Goal: Information Seeking & Learning: Learn about a topic

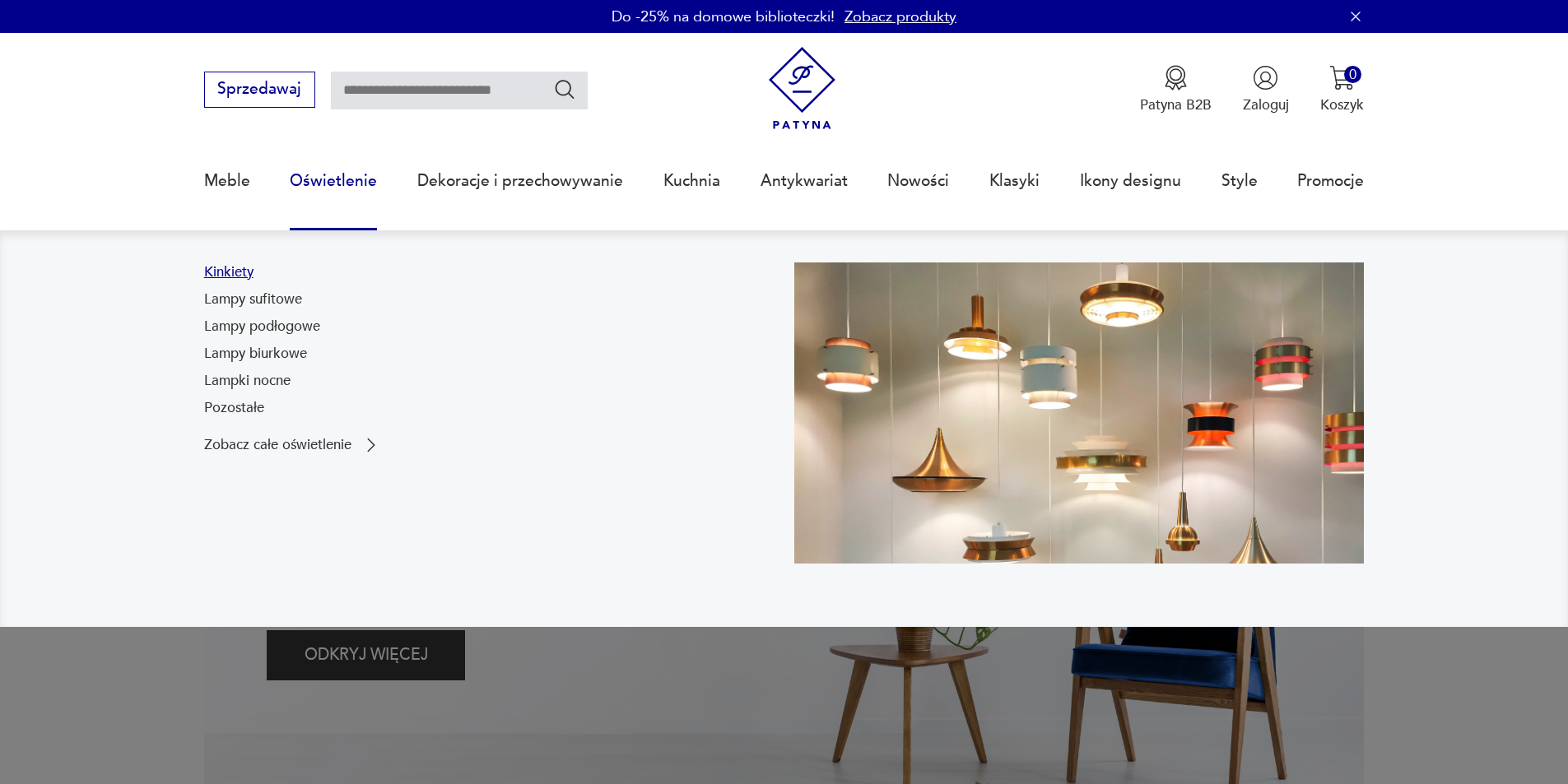
click at [237, 272] on link "Kinkiety" at bounding box center [228, 272] width 49 height 19
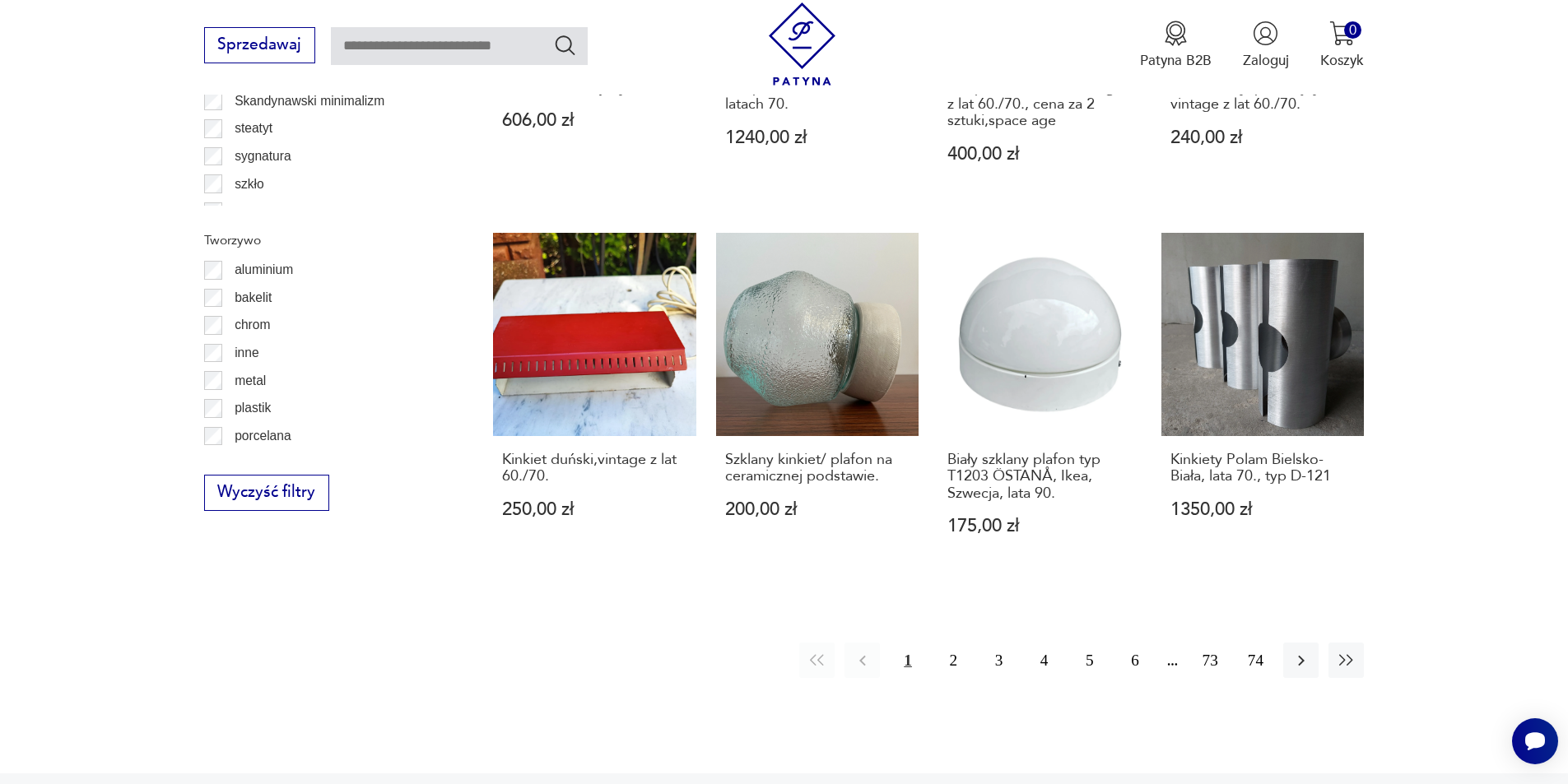
scroll to position [1781, 0]
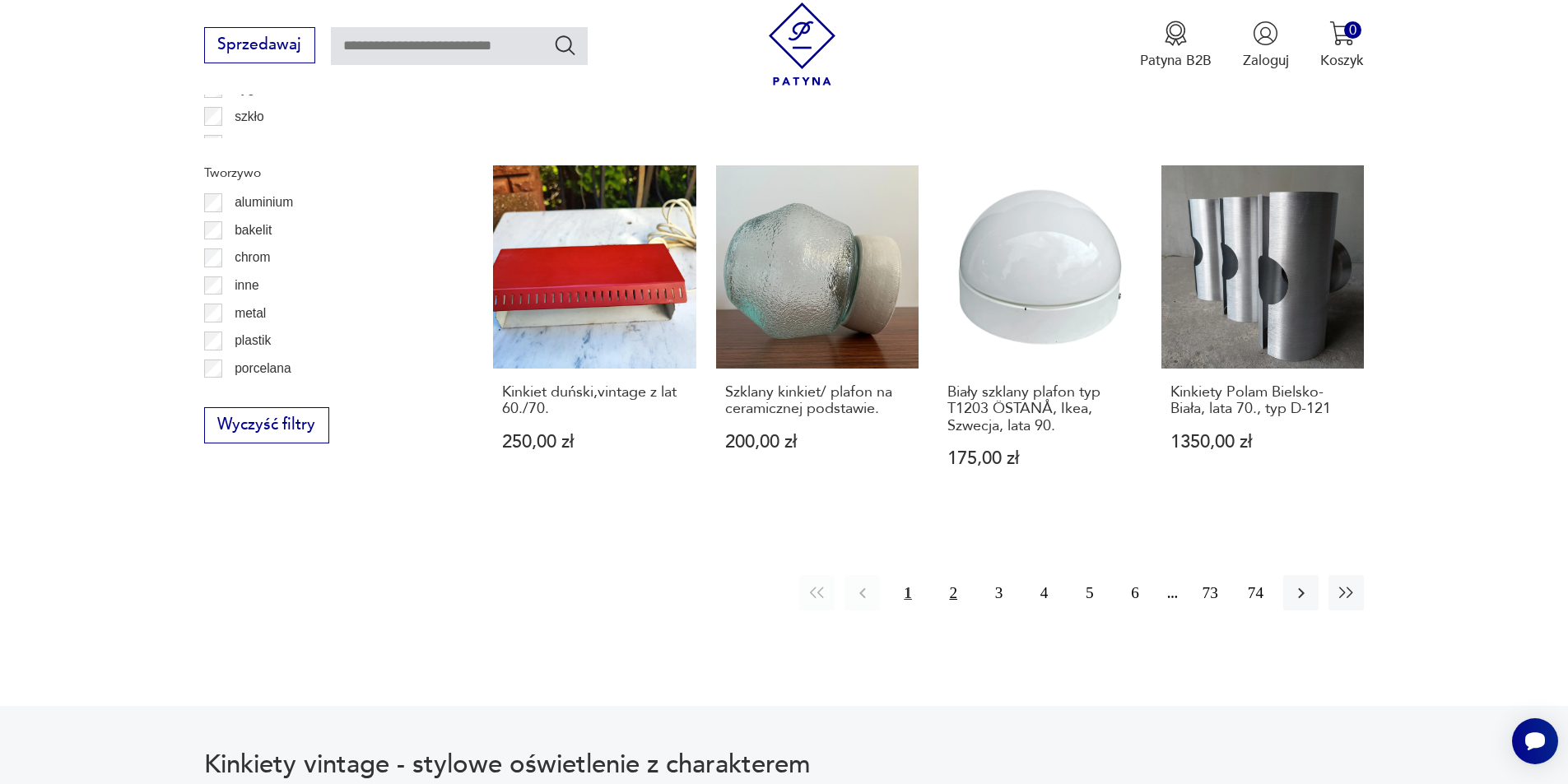
click at [954, 575] on button "2" at bounding box center [954, 593] width 35 height 35
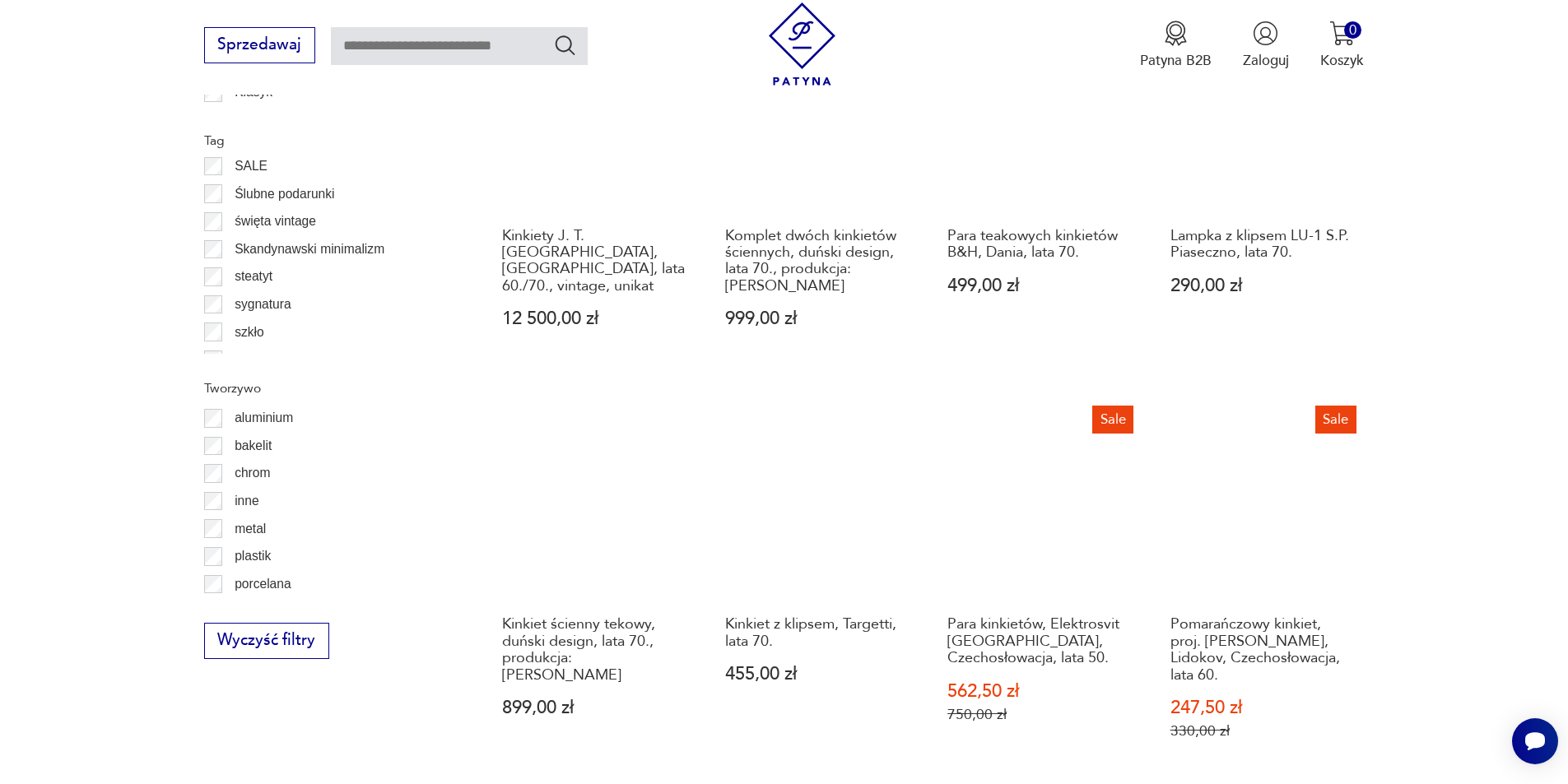
scroll to position [1805, 0]
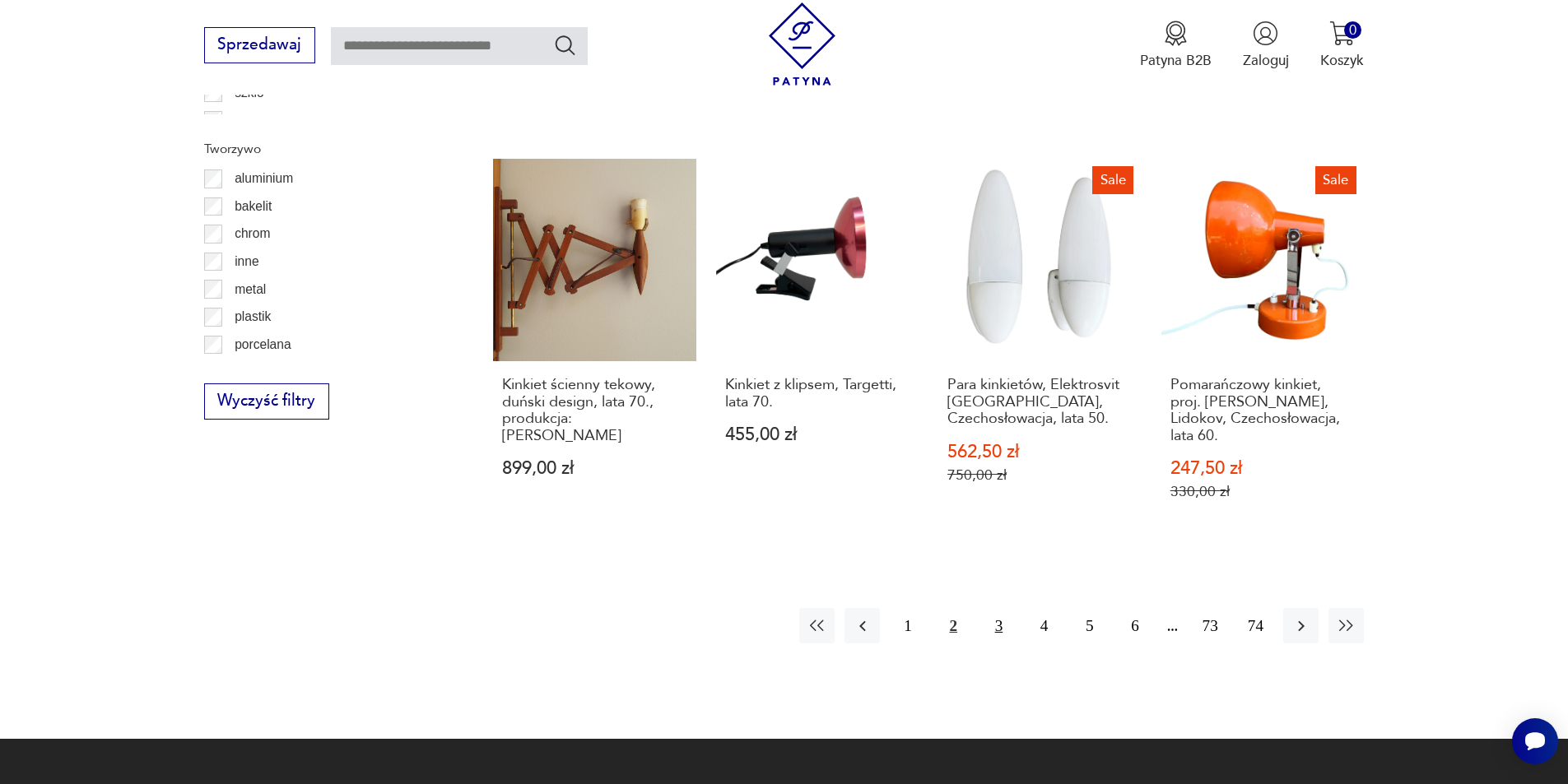
click at [992, 608] on button "3" at bounding box center [999, 626] width 35 height 35
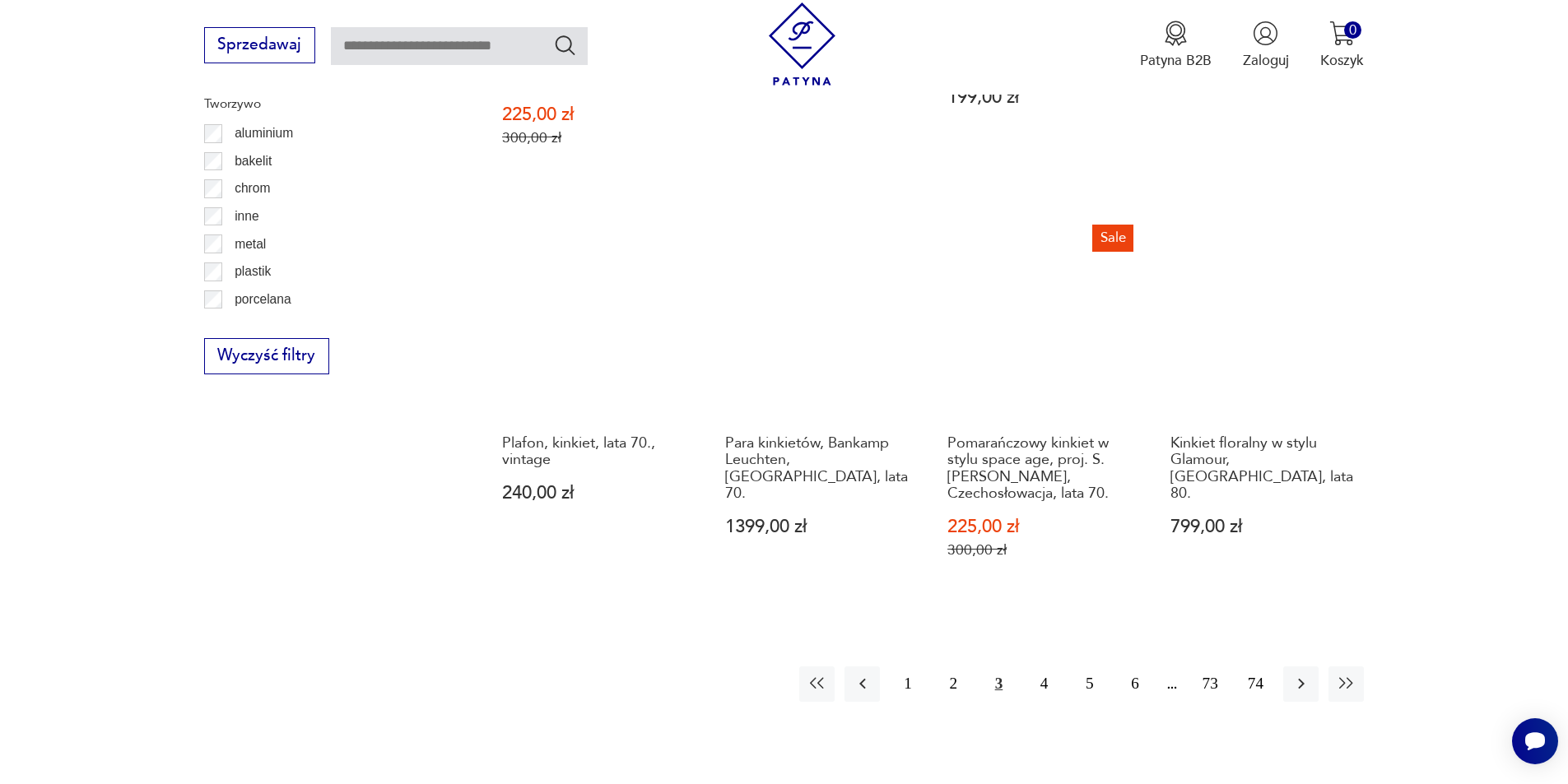
scroll to position [1888, 0]
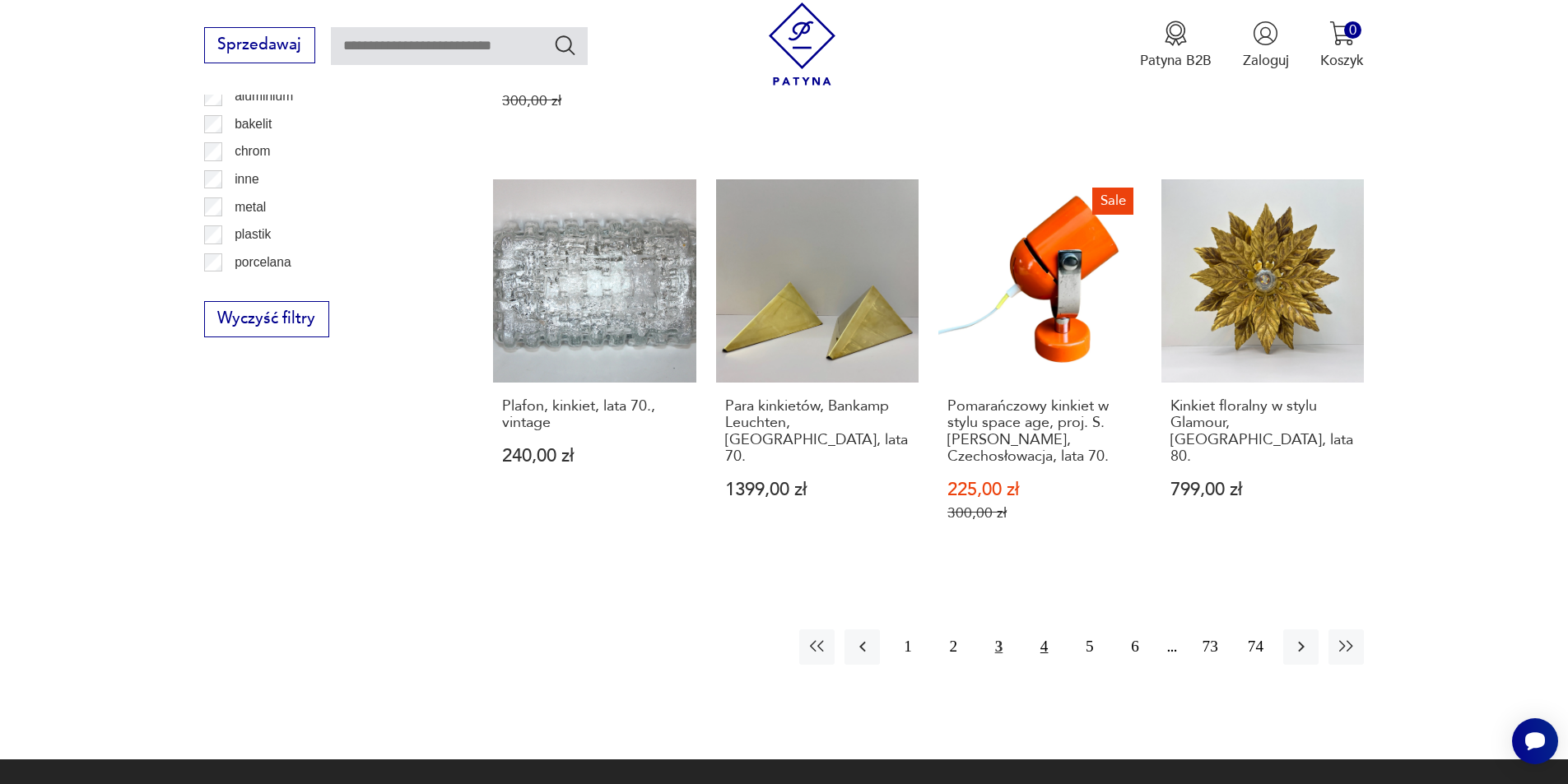
click at [1049, 629] on button "4" at bounding box center [1044, 647] width 35 height 35
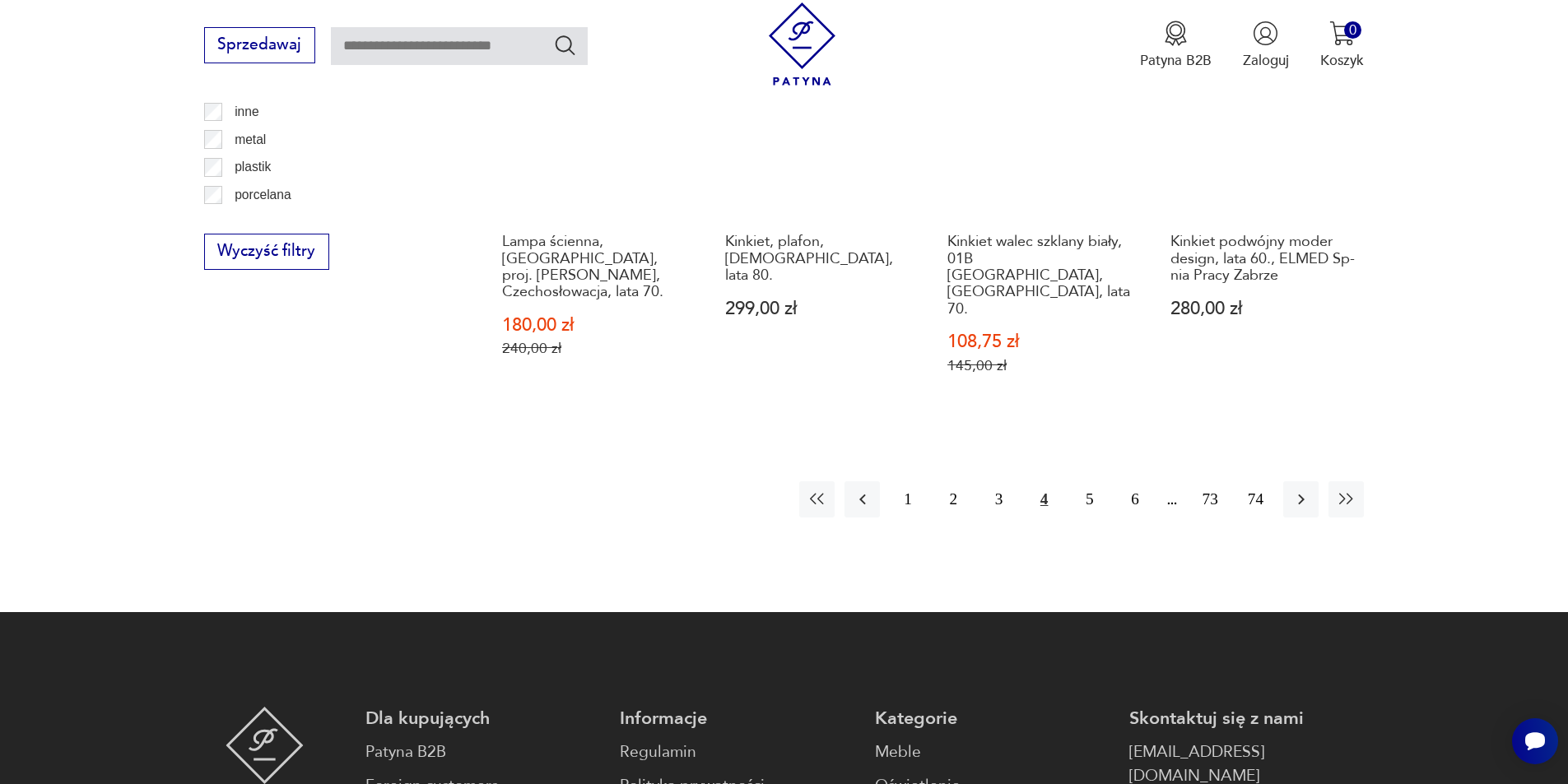
scroll to position [1970, 0]
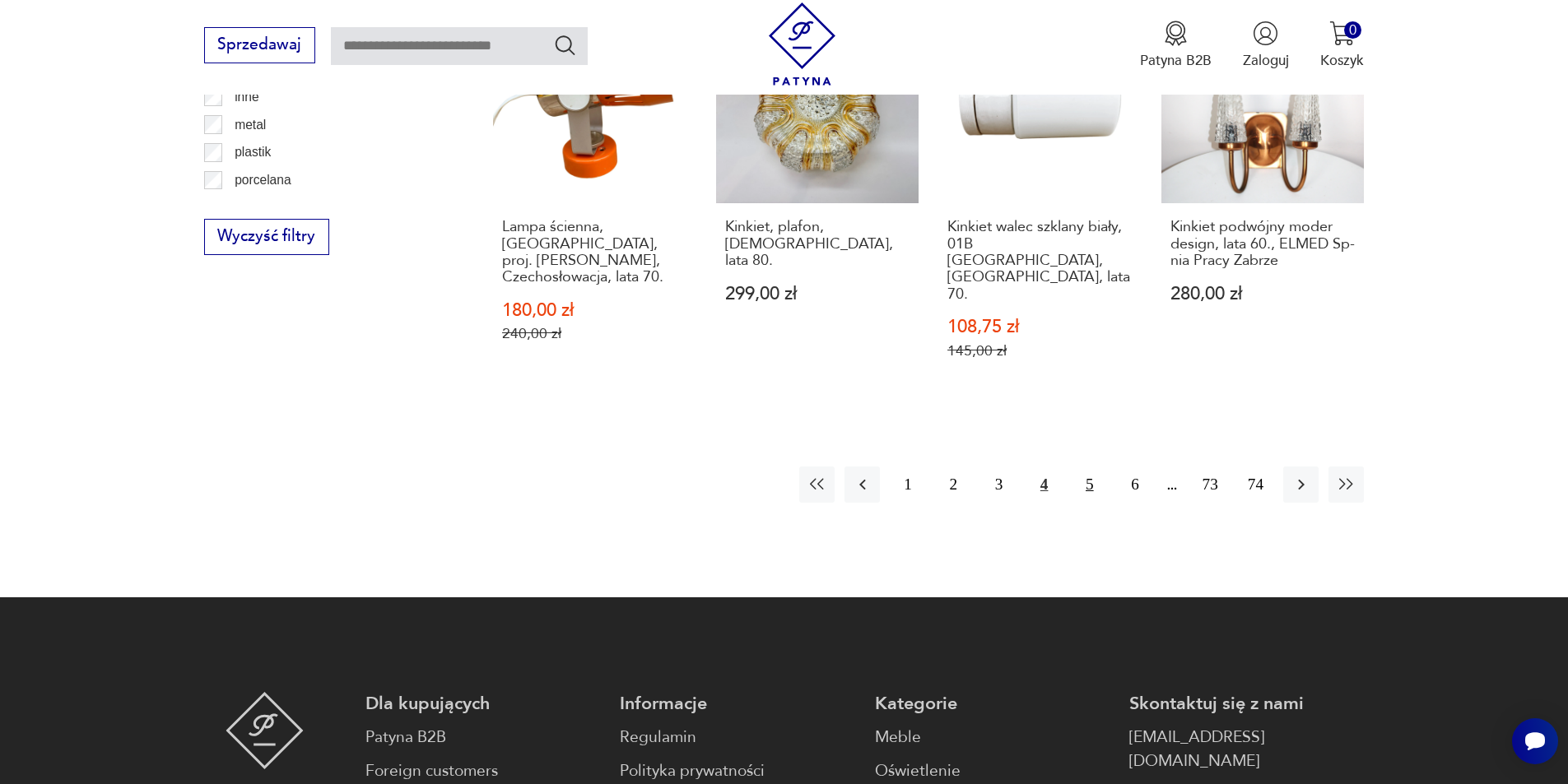
click at [1095, 466] on button "5" at bounding box center [1089, 484] width 35 height 35
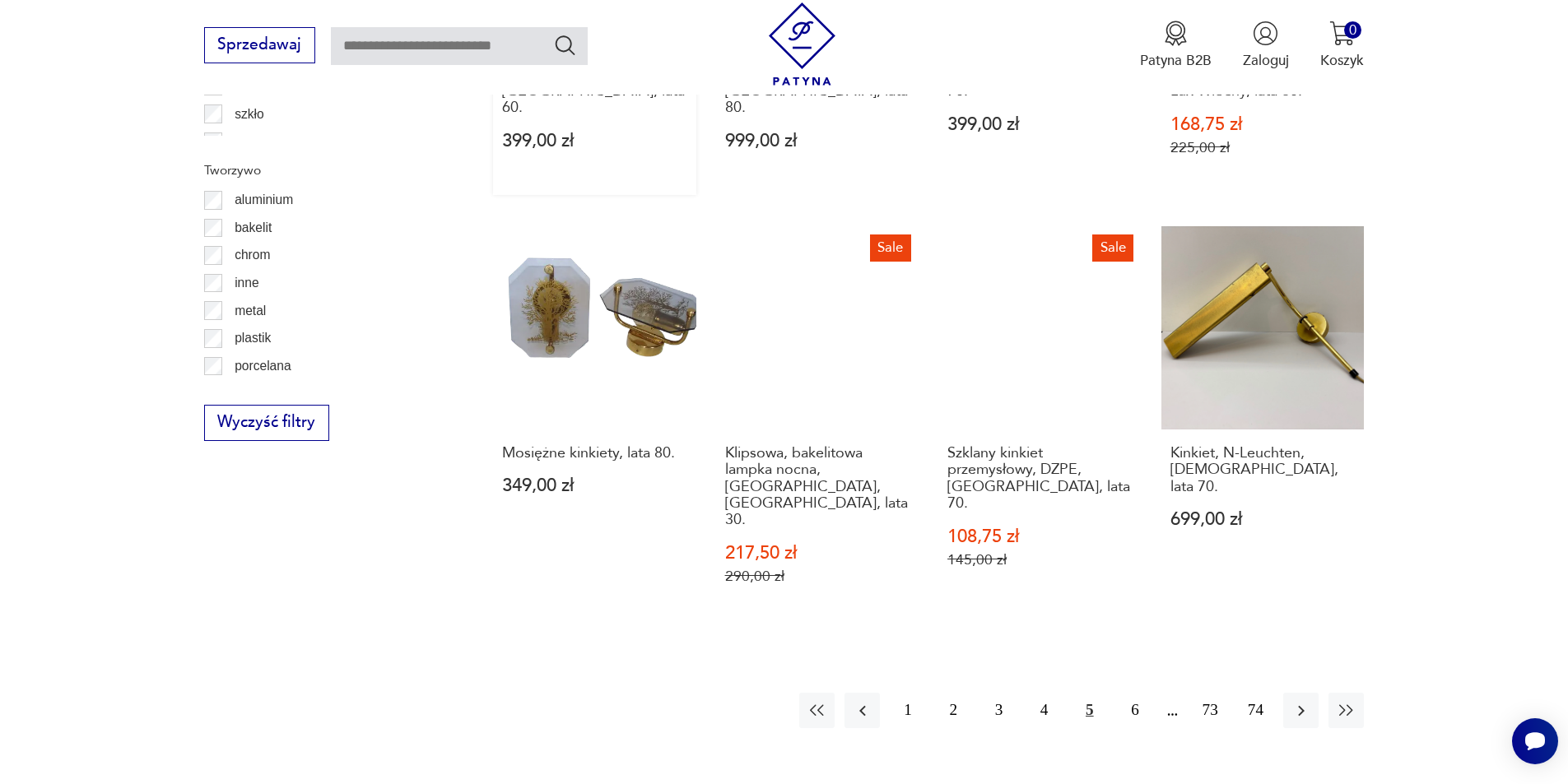
scroll to position [1892, 0]
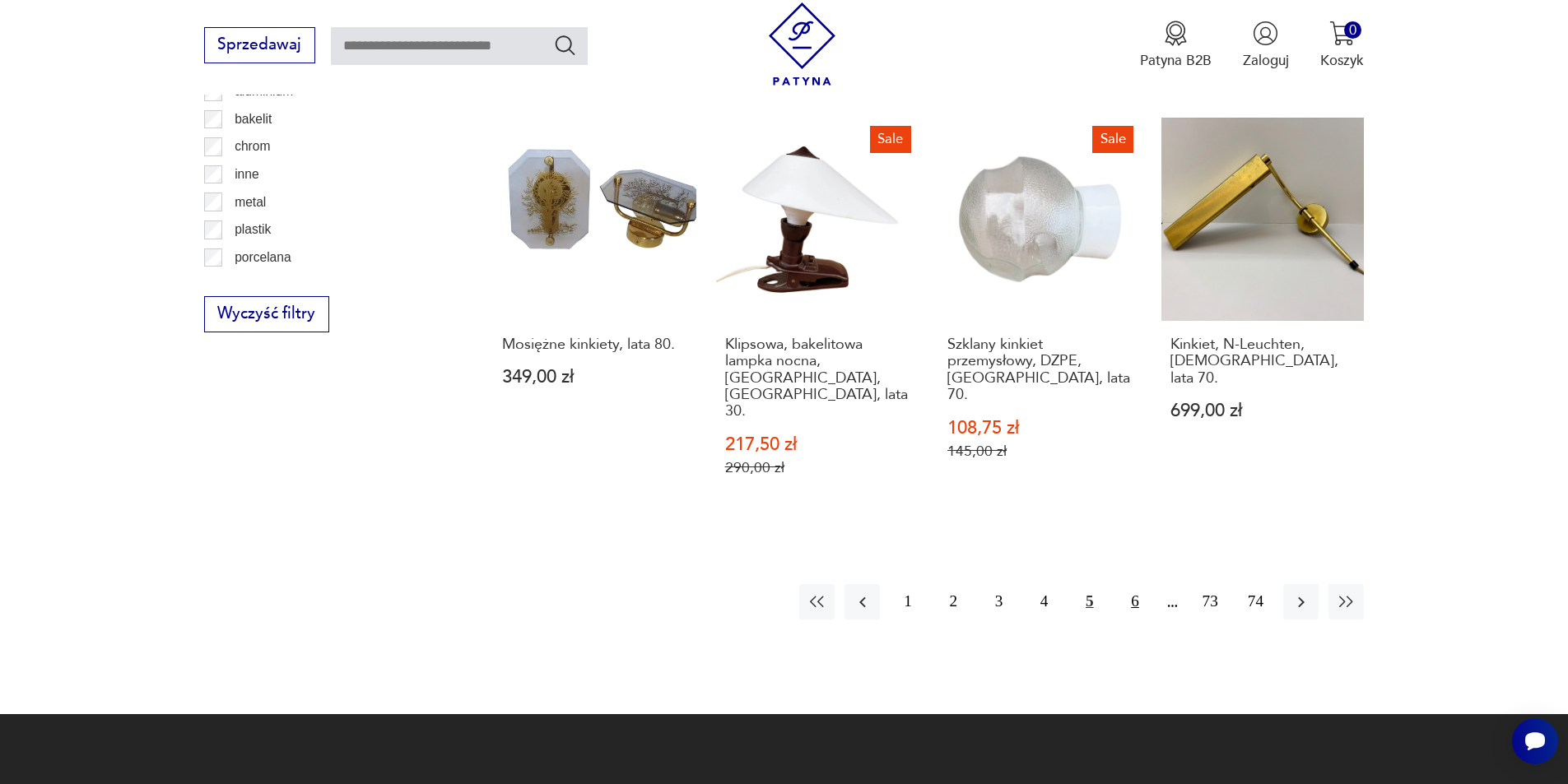
click at [1137, 584] on button "6" at bounding box center [1135, 601] width 35 height 35
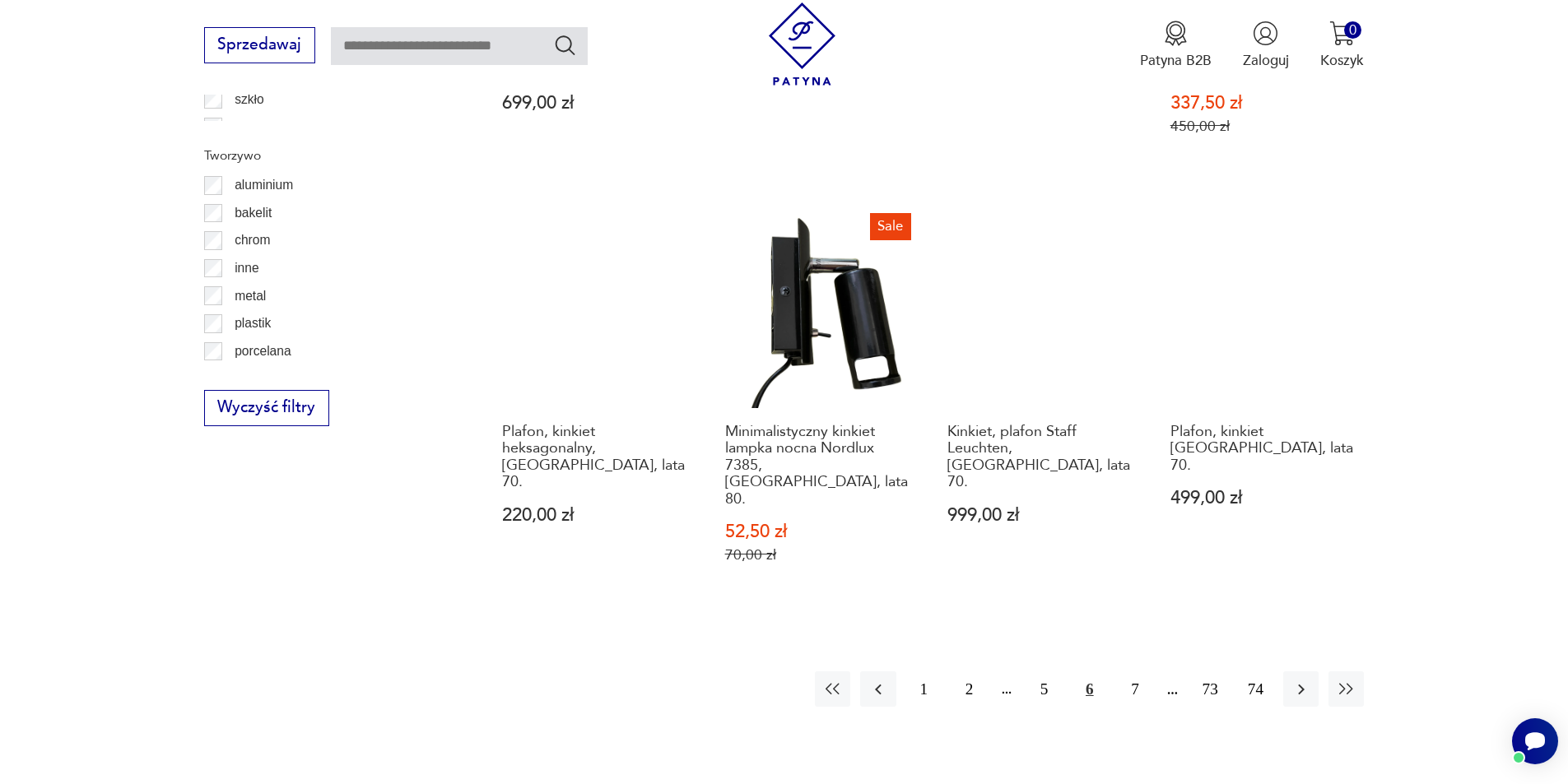
scroll to position [1805, 0]
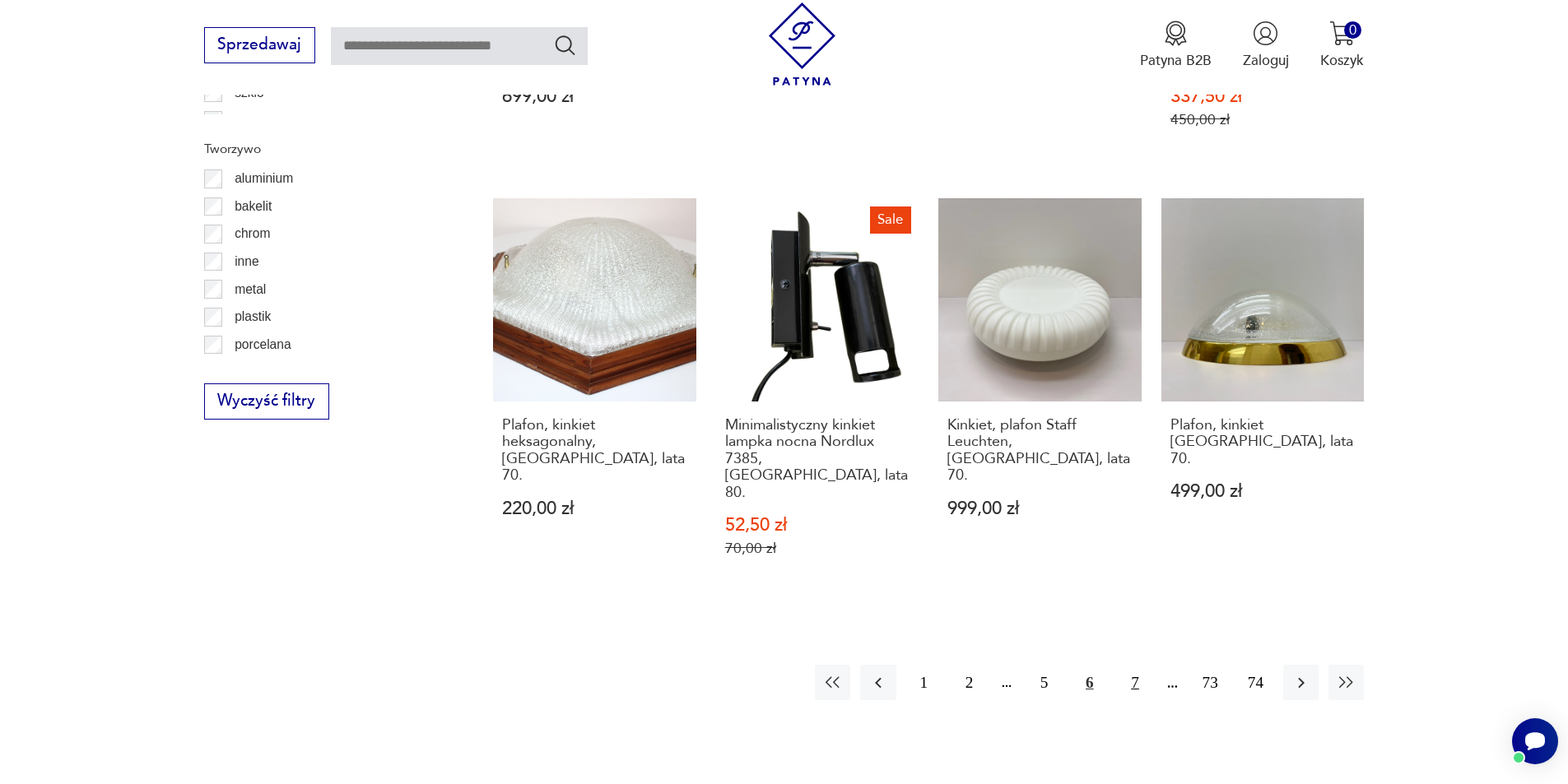
click at [1132, 665] on button "7" at bounding box center [1135, 682] width 35 height 35
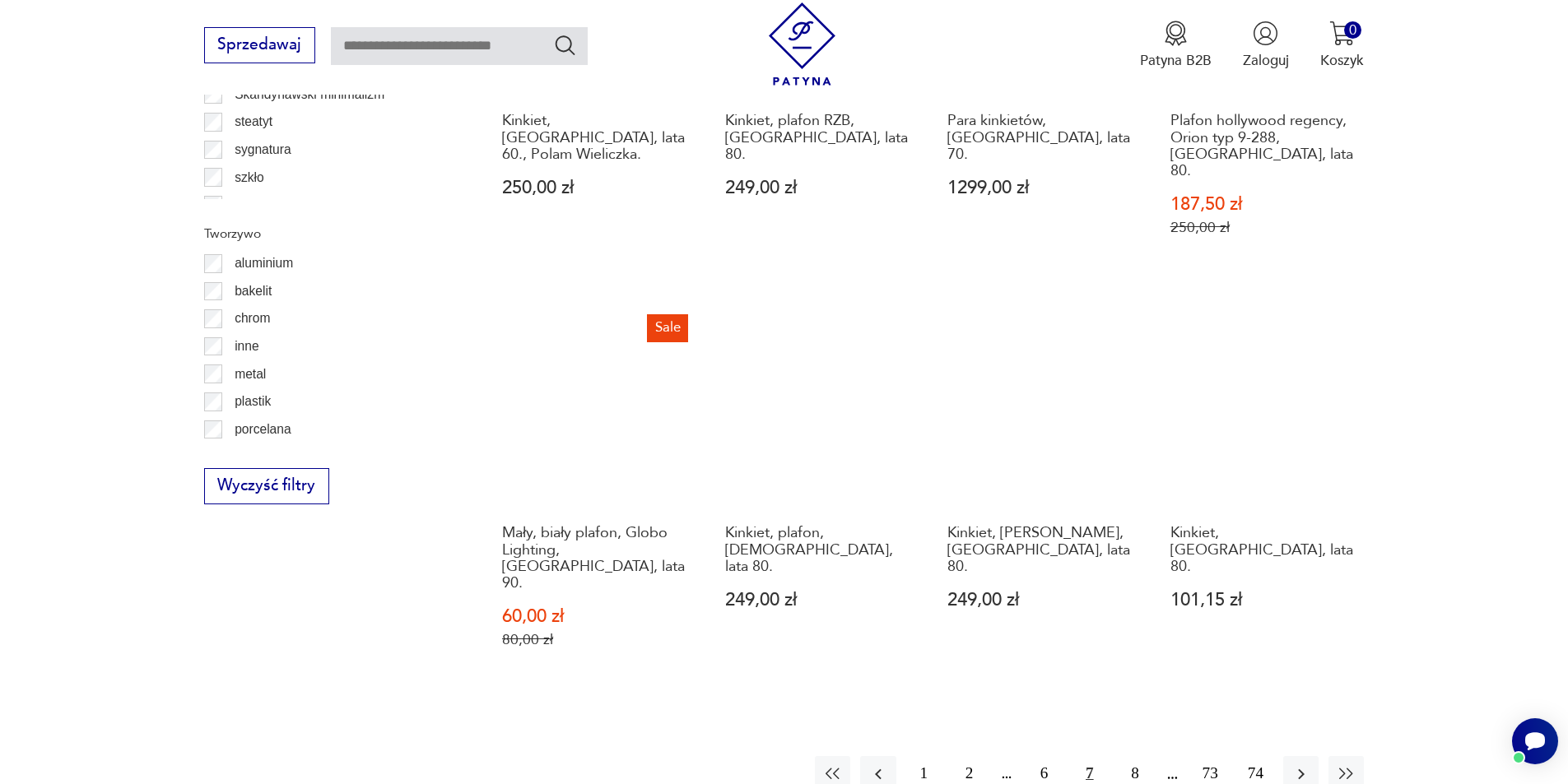
scroll to position [1723, 0]
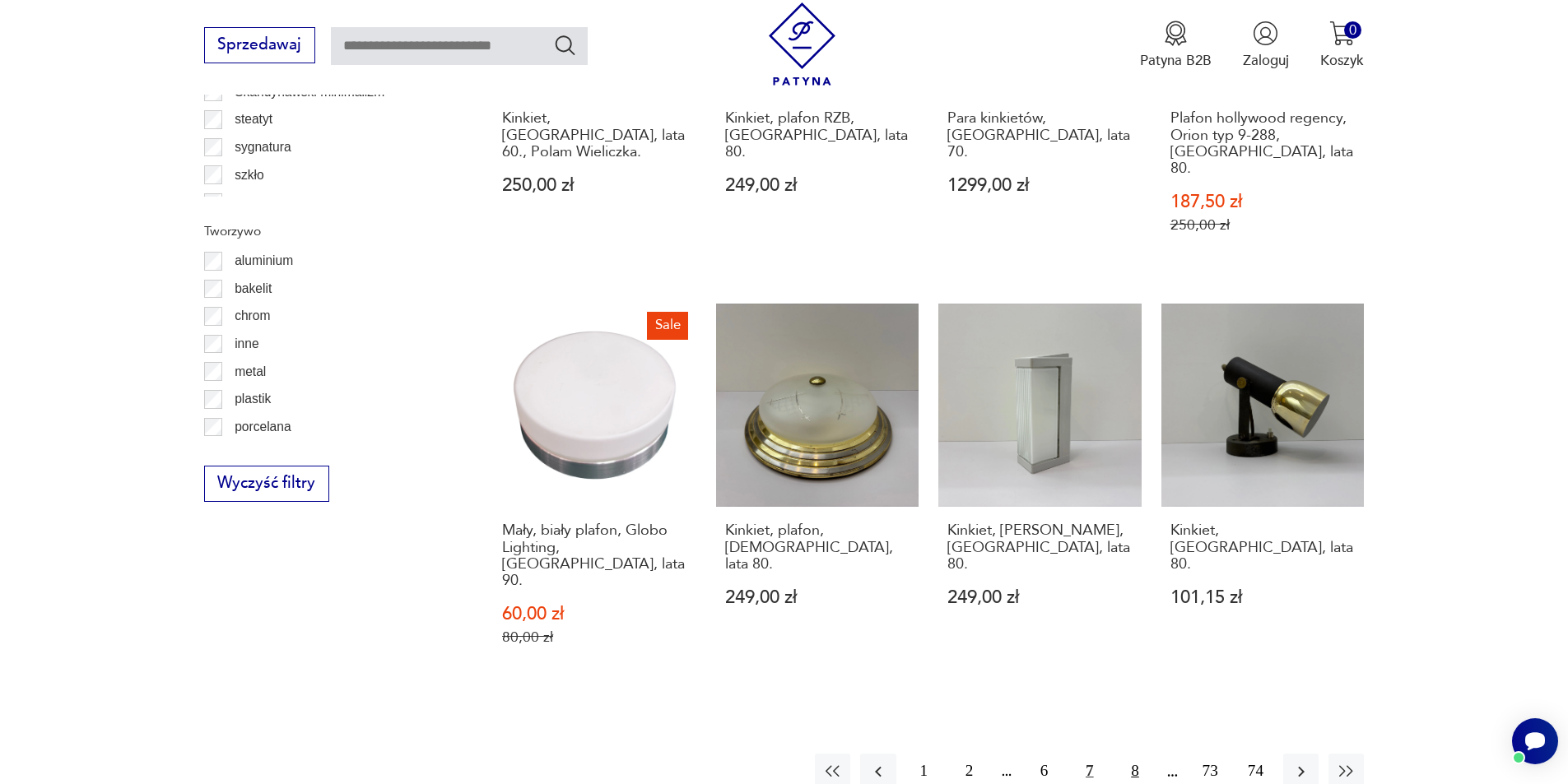
click at [1128, 753] on button "8" at bounding box center [1135, 771] width 35 height 35
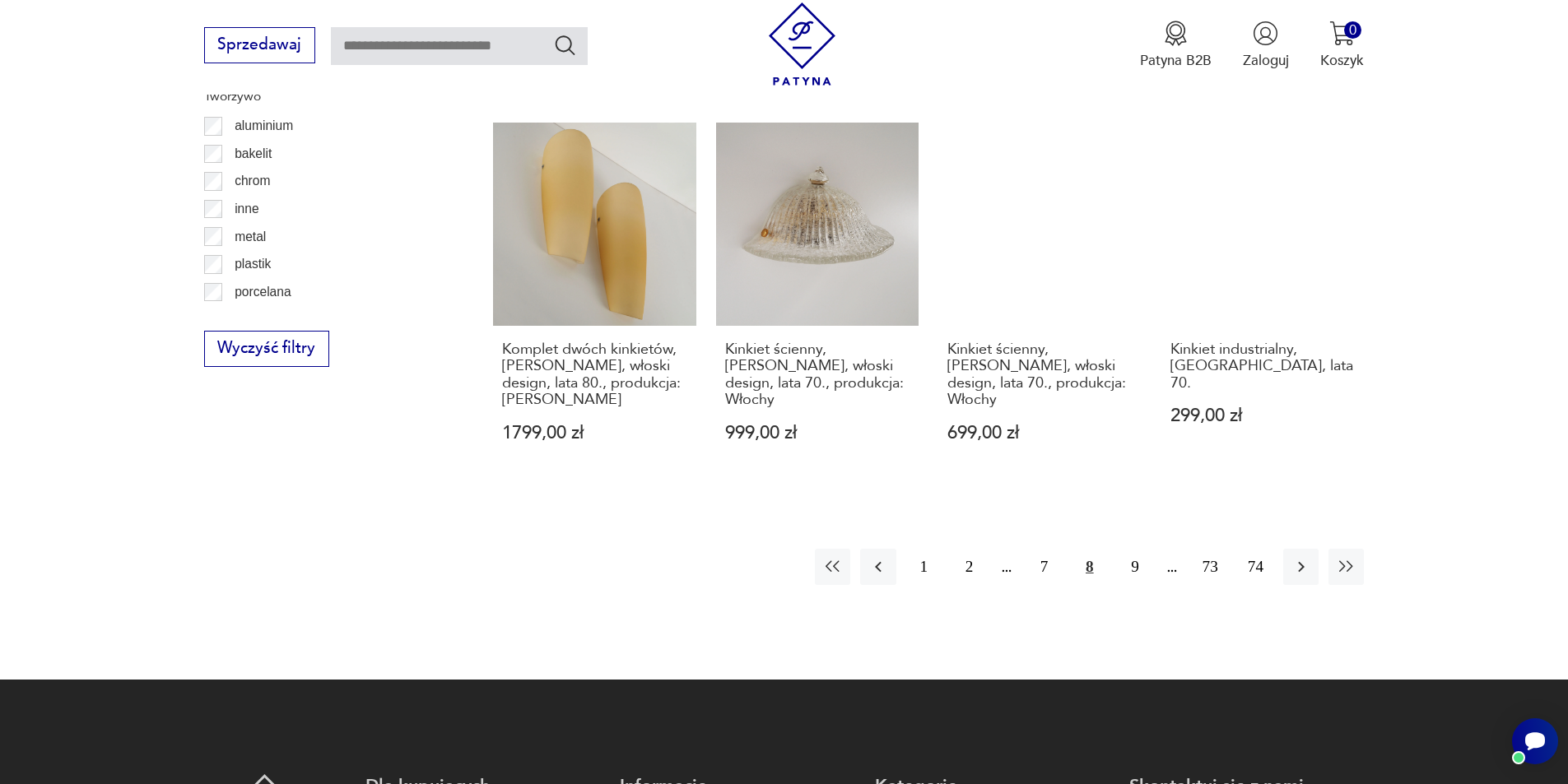
scroll to position [1881, 0]
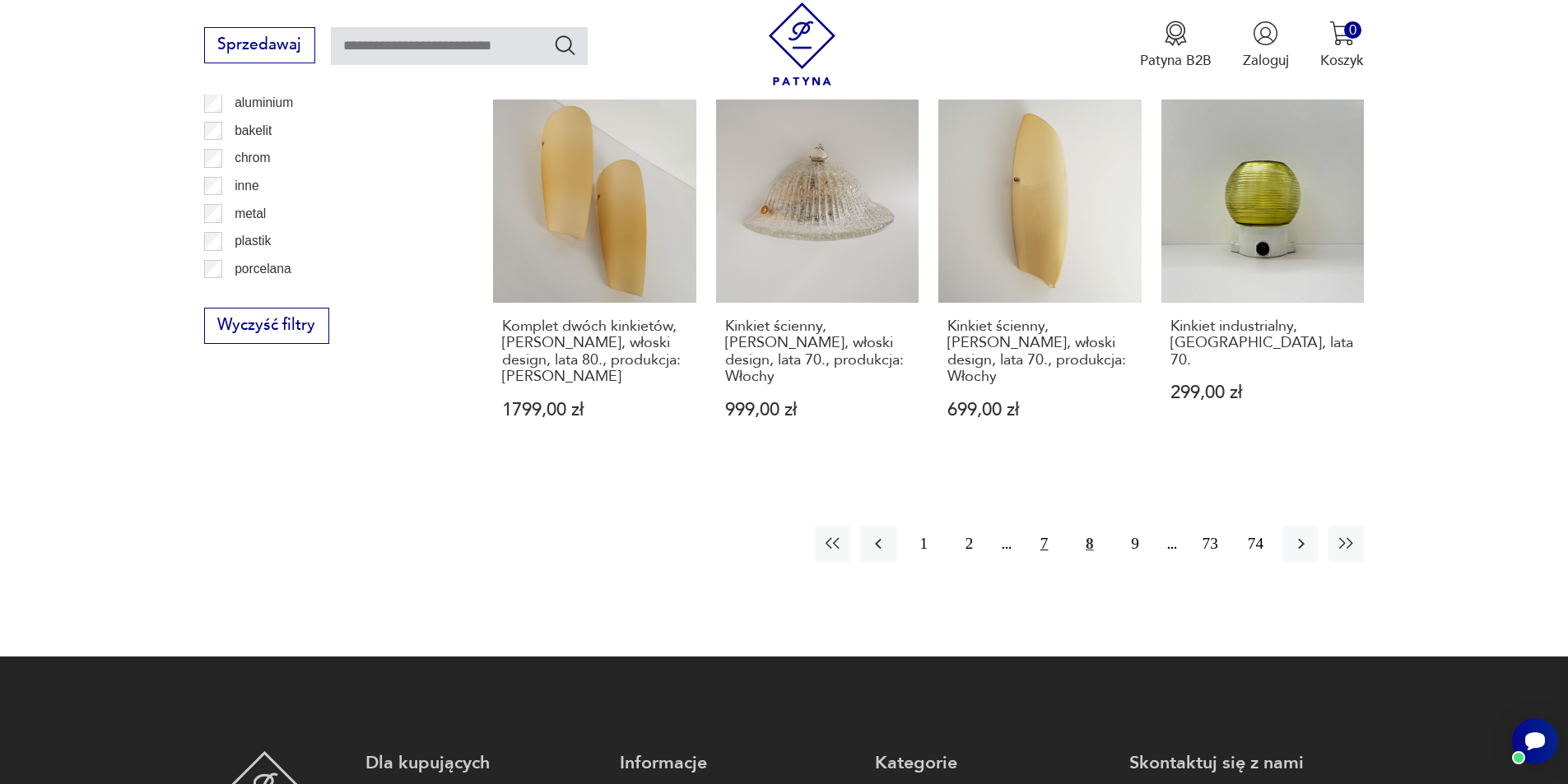
click at [1048, 526] on button "7" at bounding box center [1044, 543] width 35 height 35
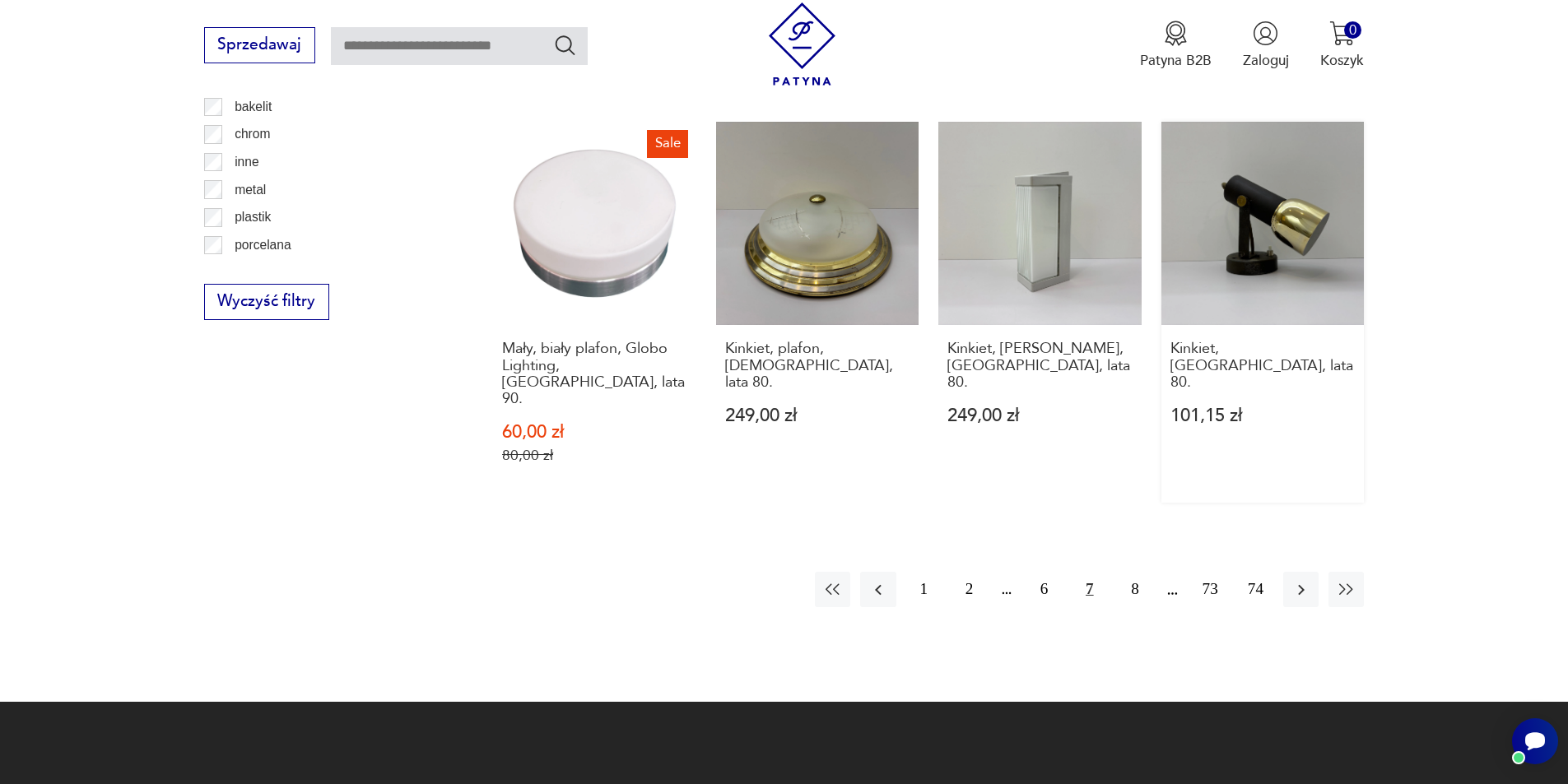
scroll to position [1805, 0]
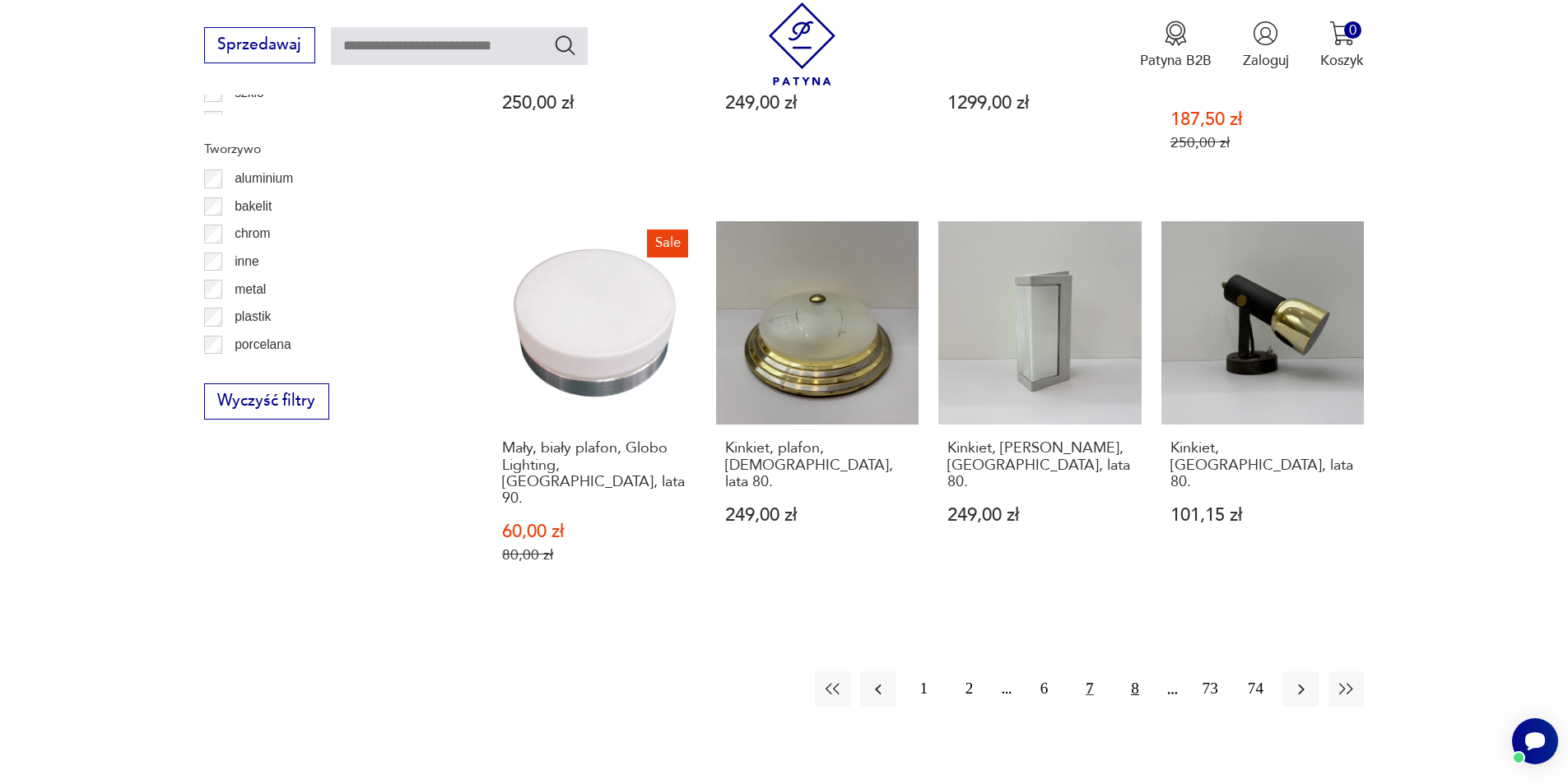
click at [1132, 672] on button "8" at bounding box center [1135, 689] width 35 height 35
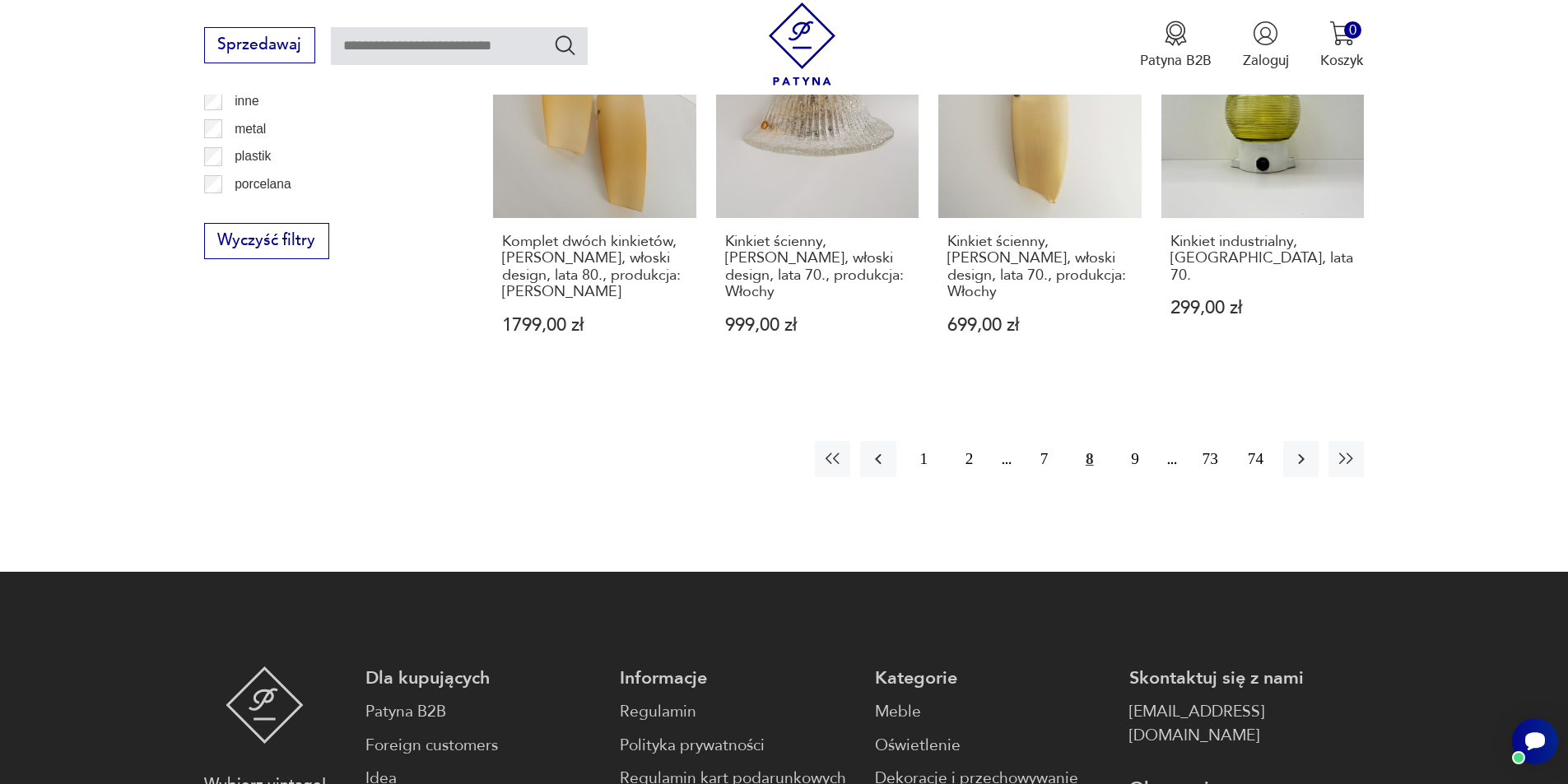
scroll to position [1970, 0]
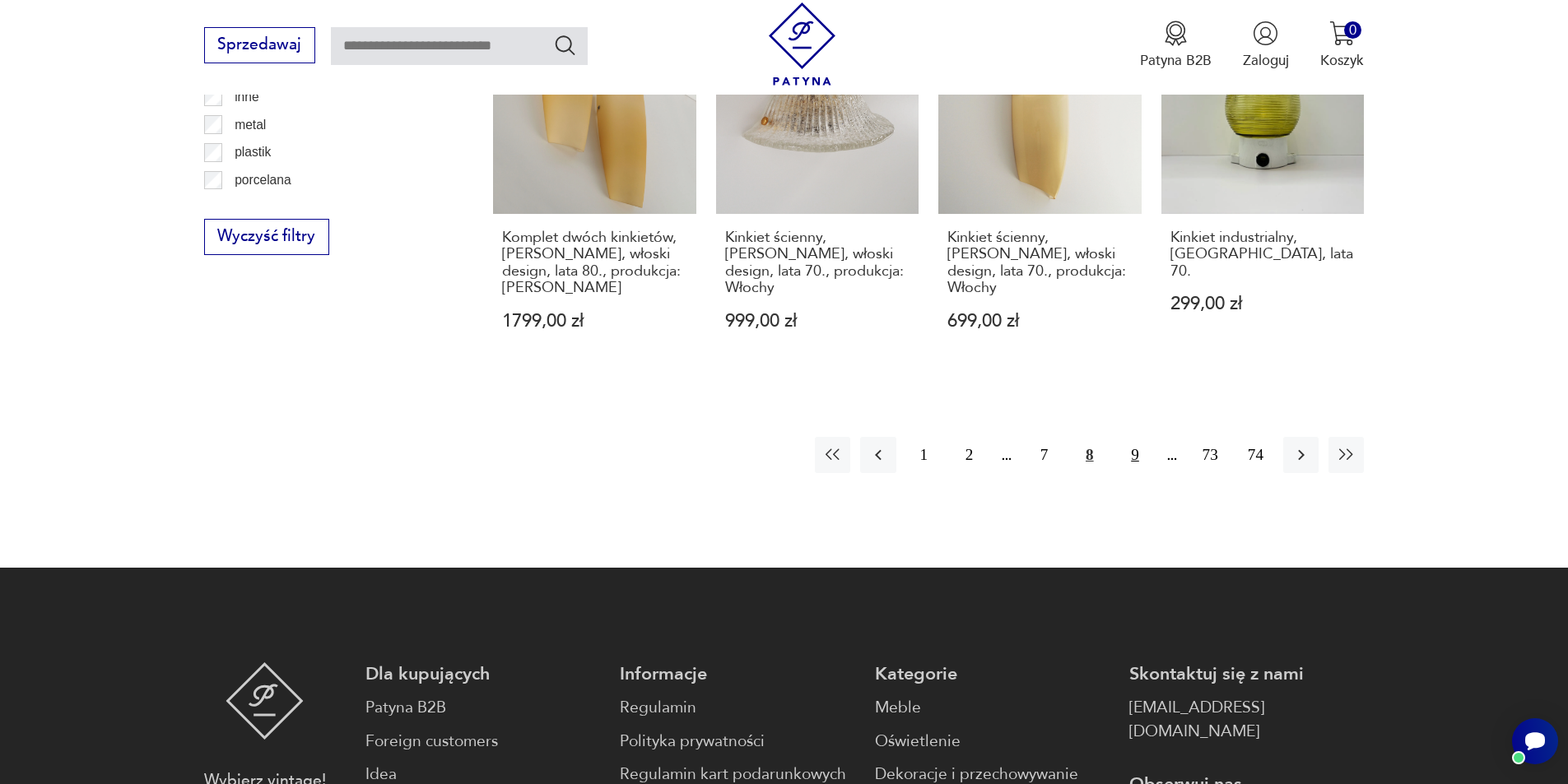
click at [1139, 437] on button "9" at bounding box center [1135, 455] width 35 height 35
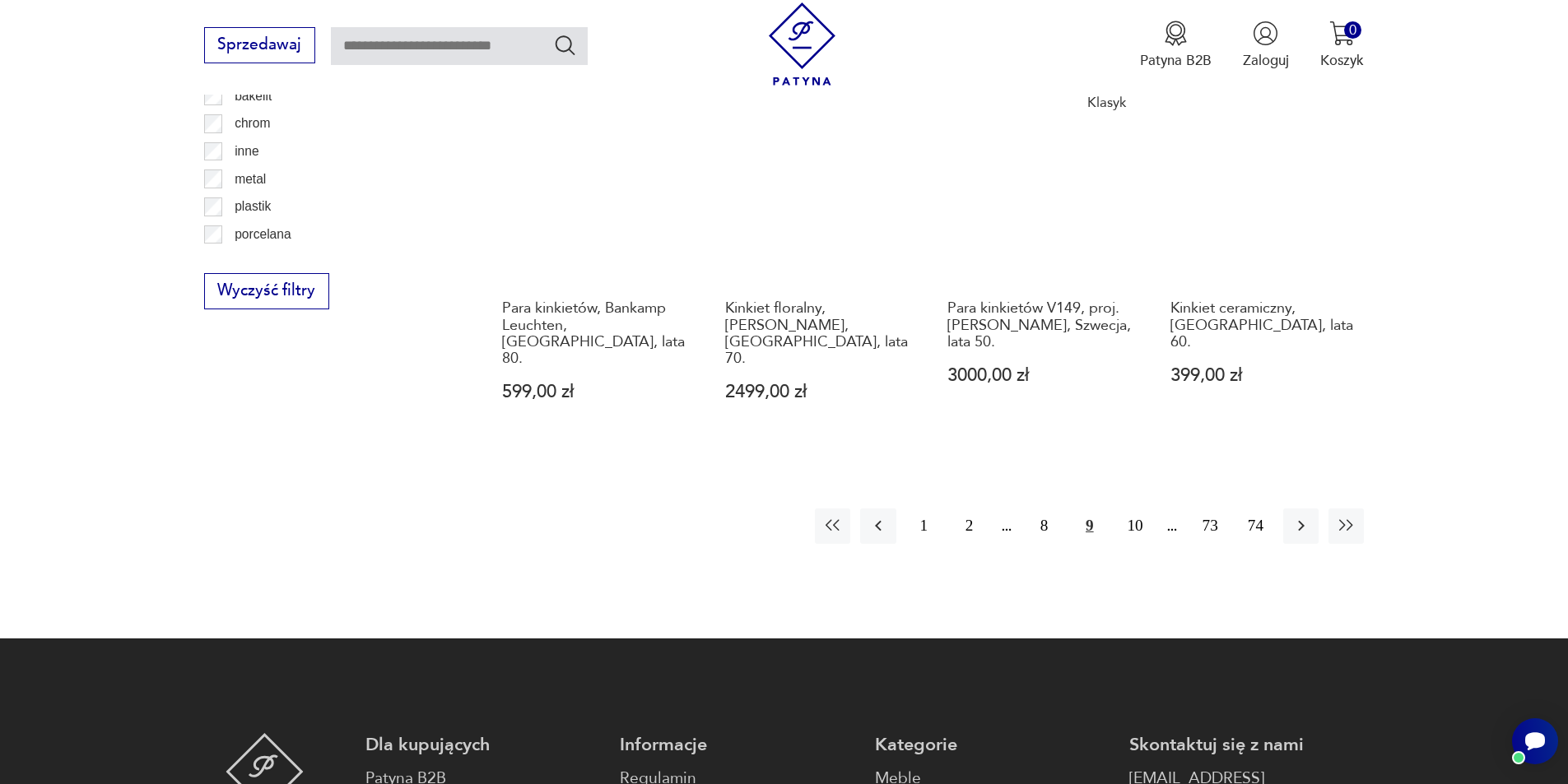
scroll to position [1970, 0]
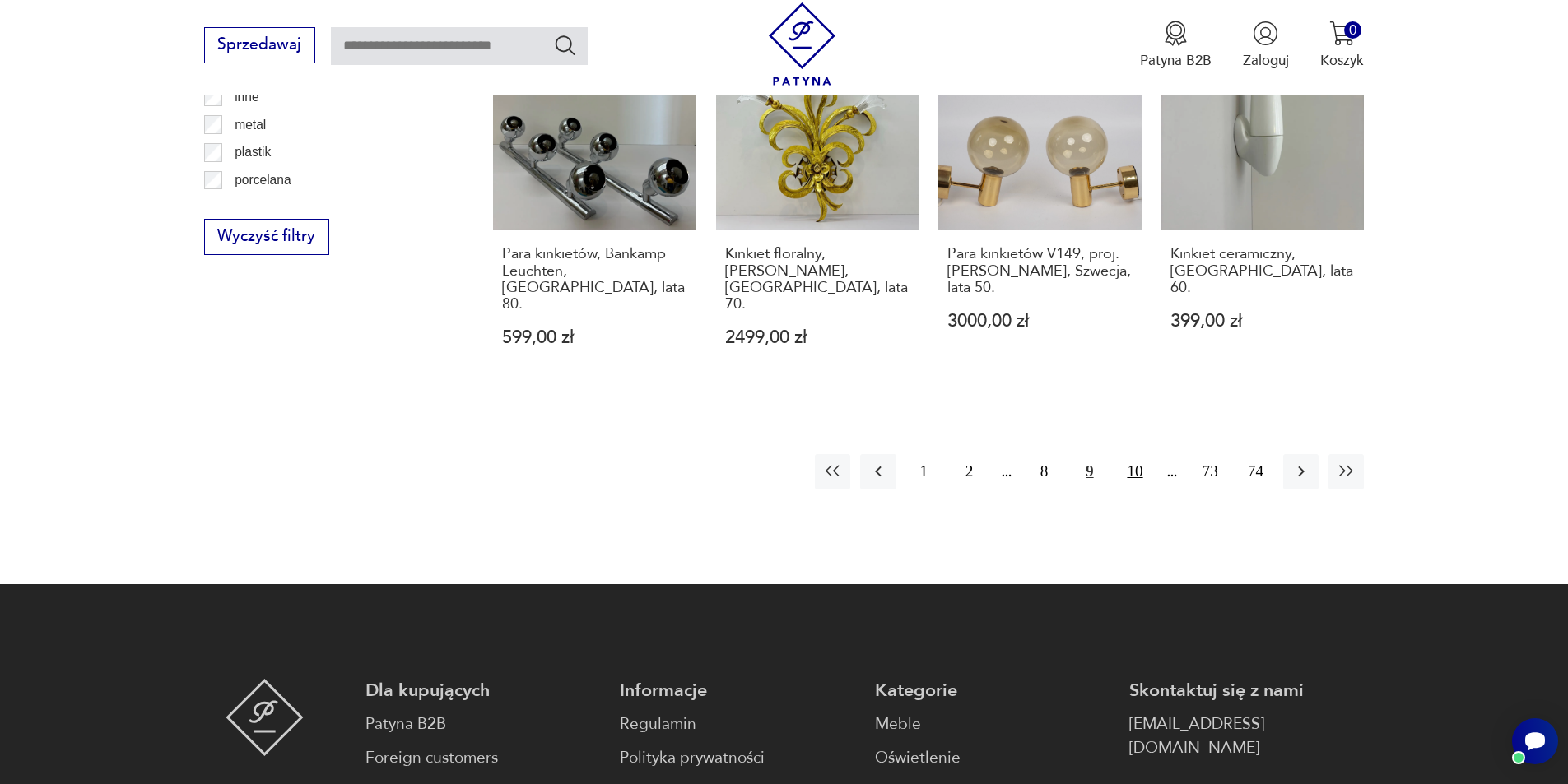
click at [1128, 454] on button "10" at bounding box center [1135, 471] width 35 height 35
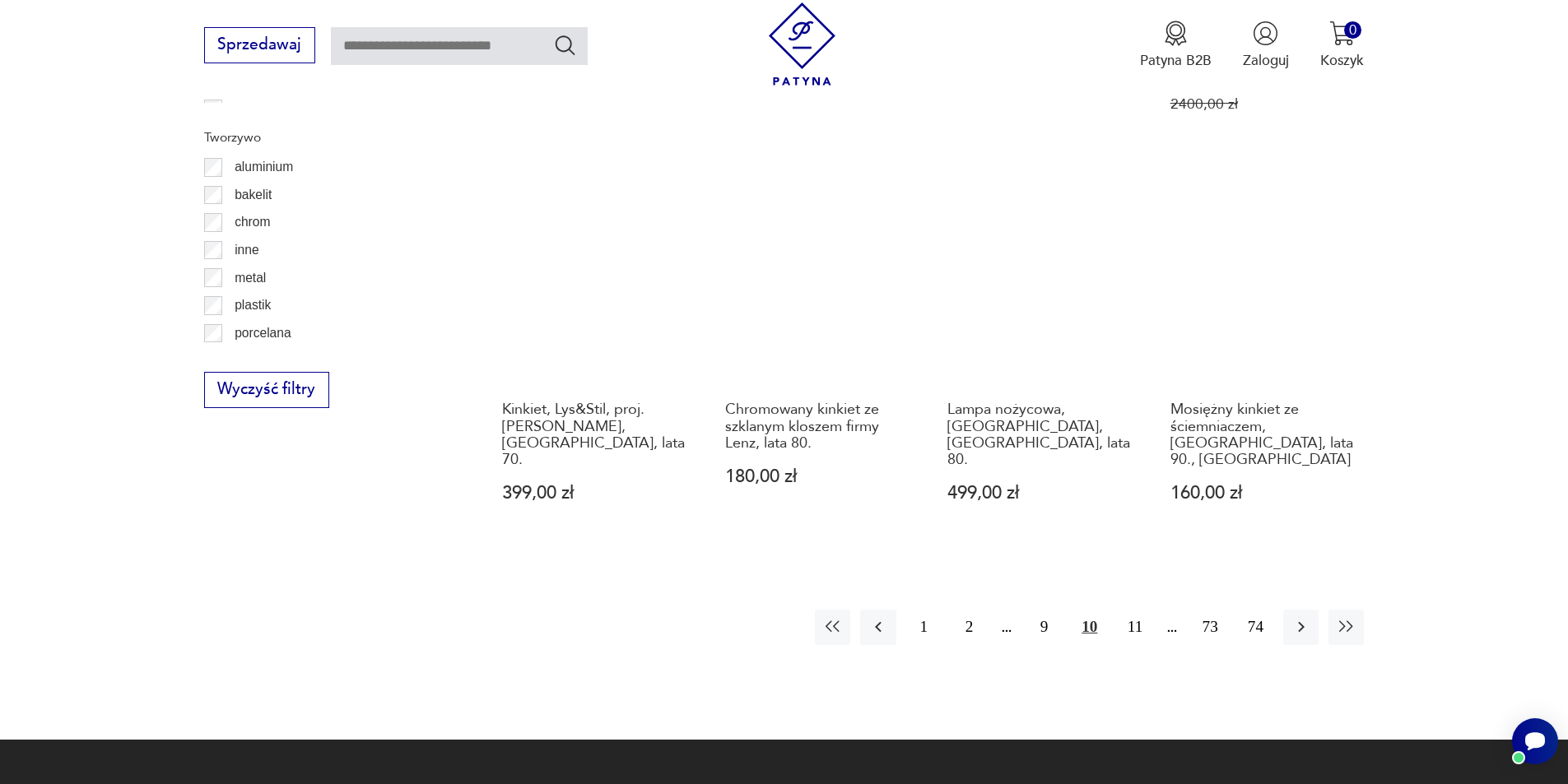
scroll to position [1805, 0]
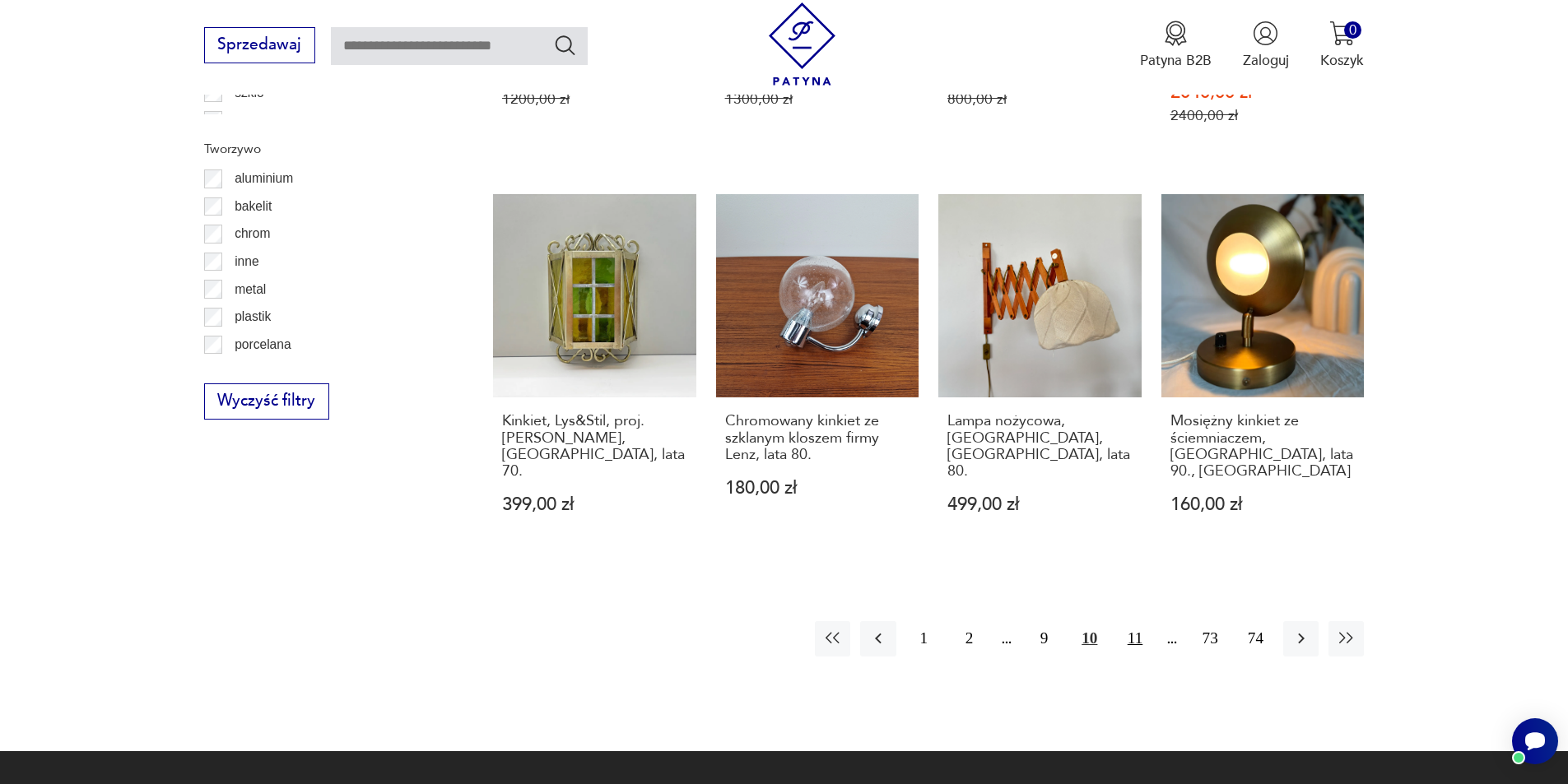
click at [1134, 622] on button "11" at bounding box center [1135, 639] width 35 height 35
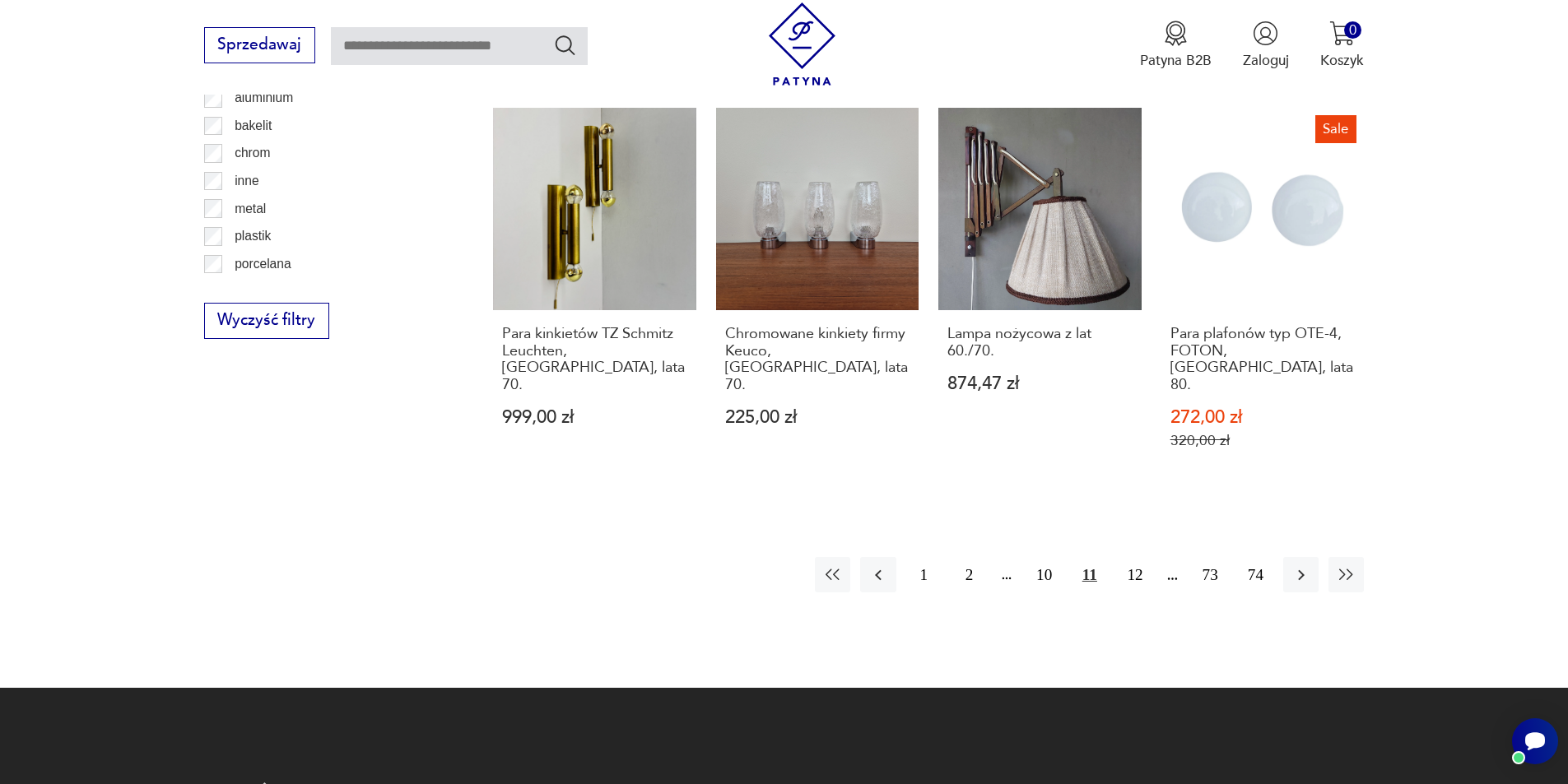
scroll to position [1888, 0]
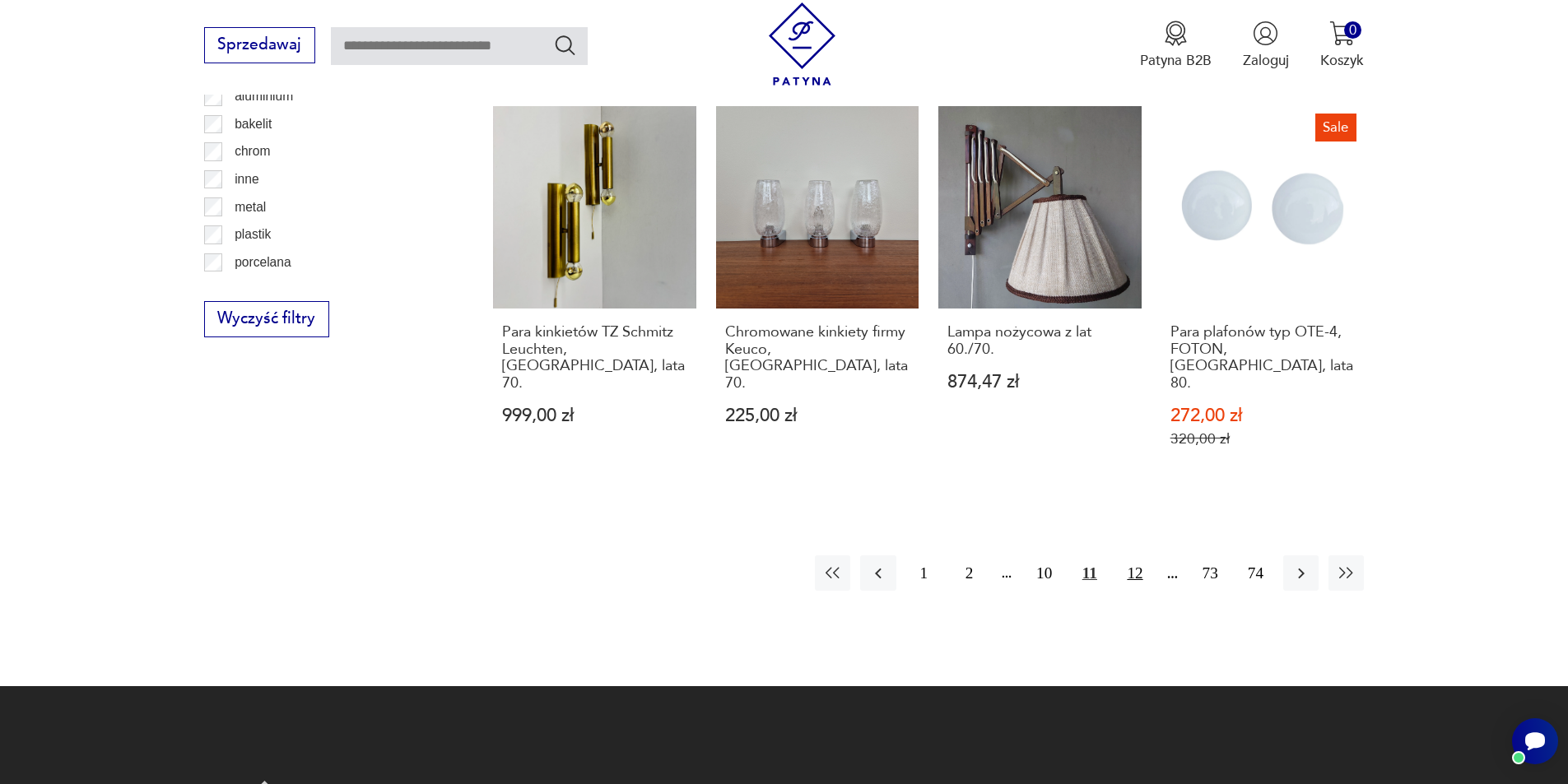
click at [1126, 556] on button "12" at bounding box center [1135, 573] width 35 height 35
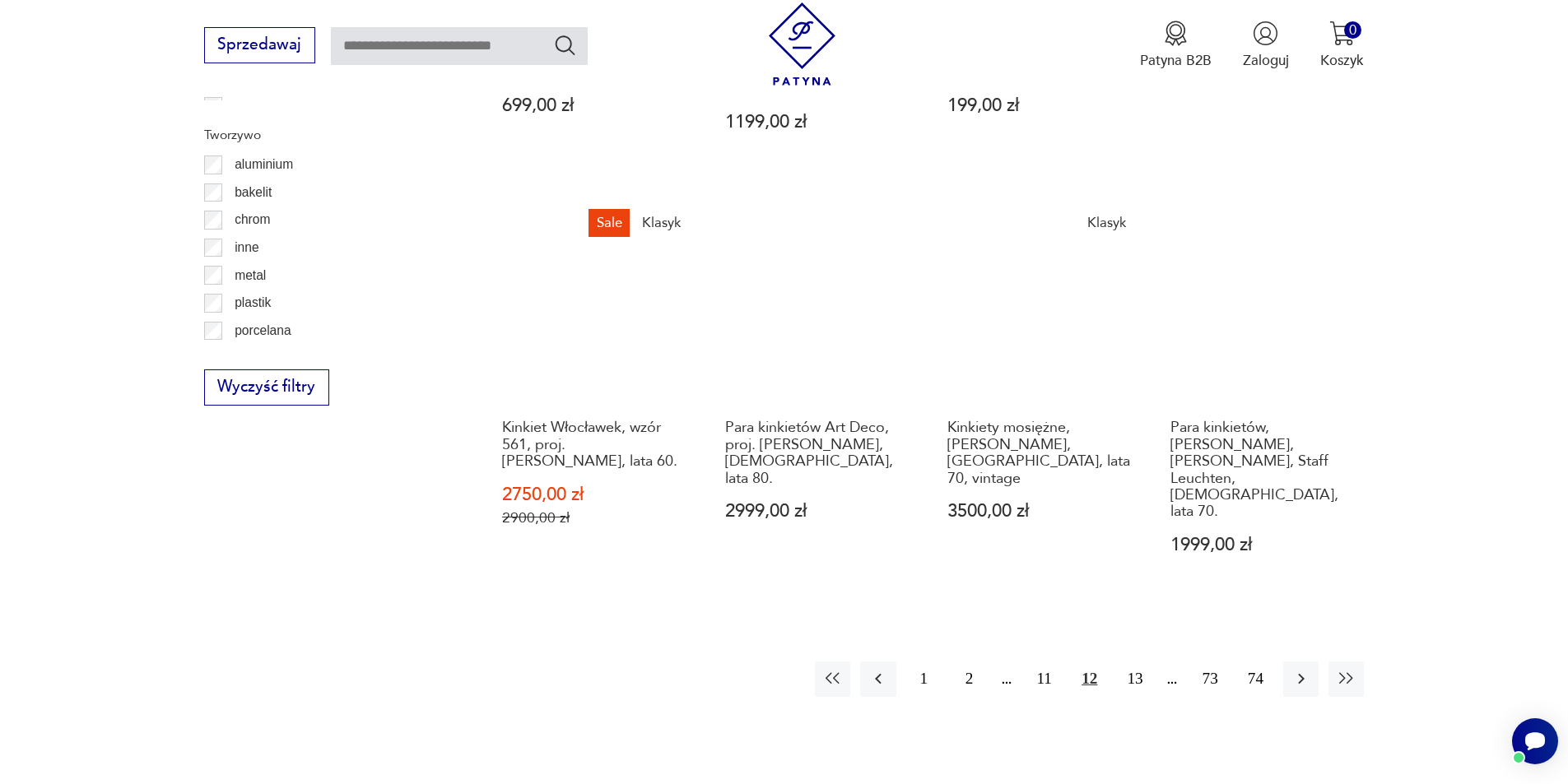
scroll to position [1970, 0]
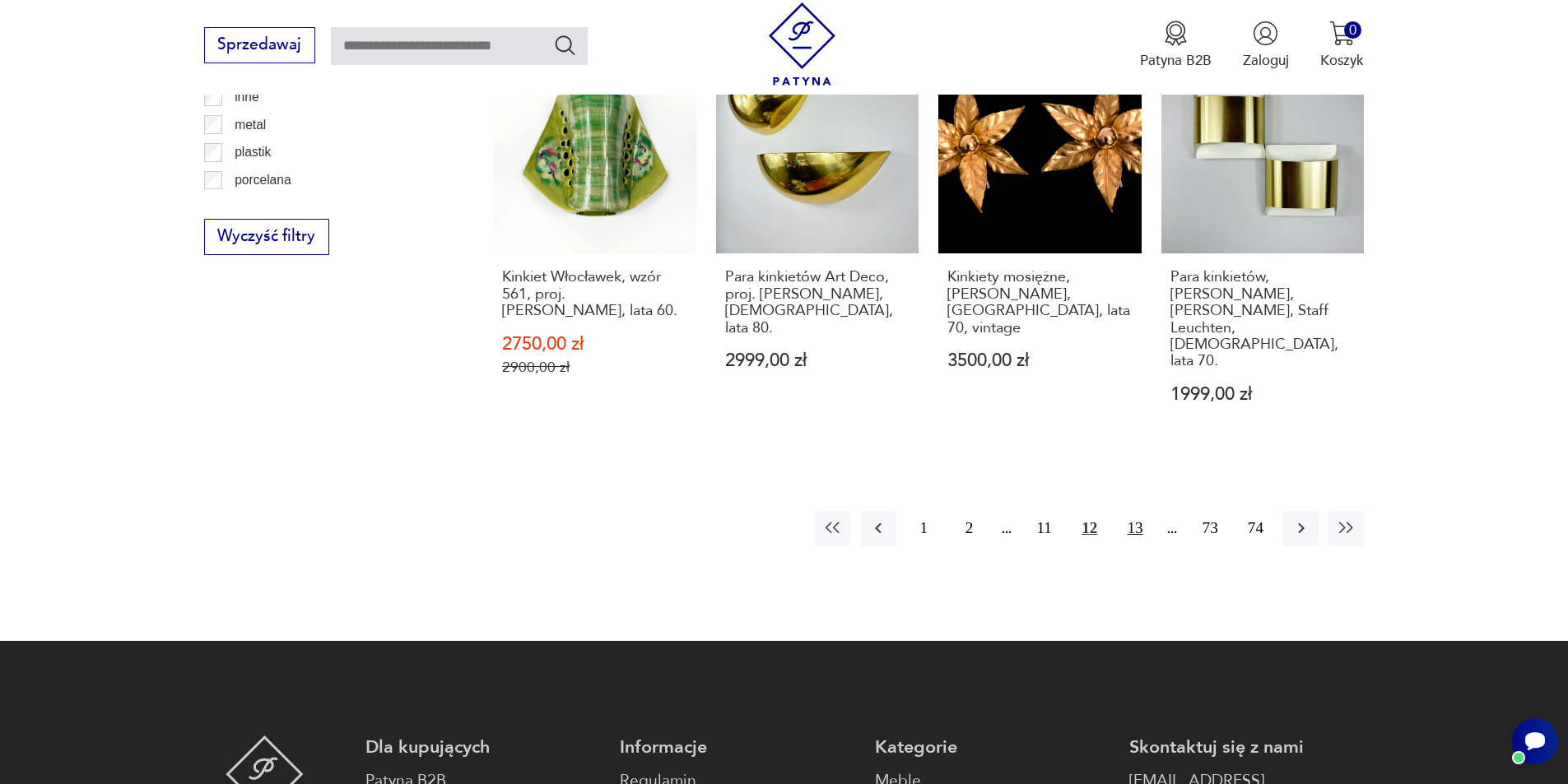
click at [1137, 511] on button "13" at bounding box center [1135, 529] width 35 height 35
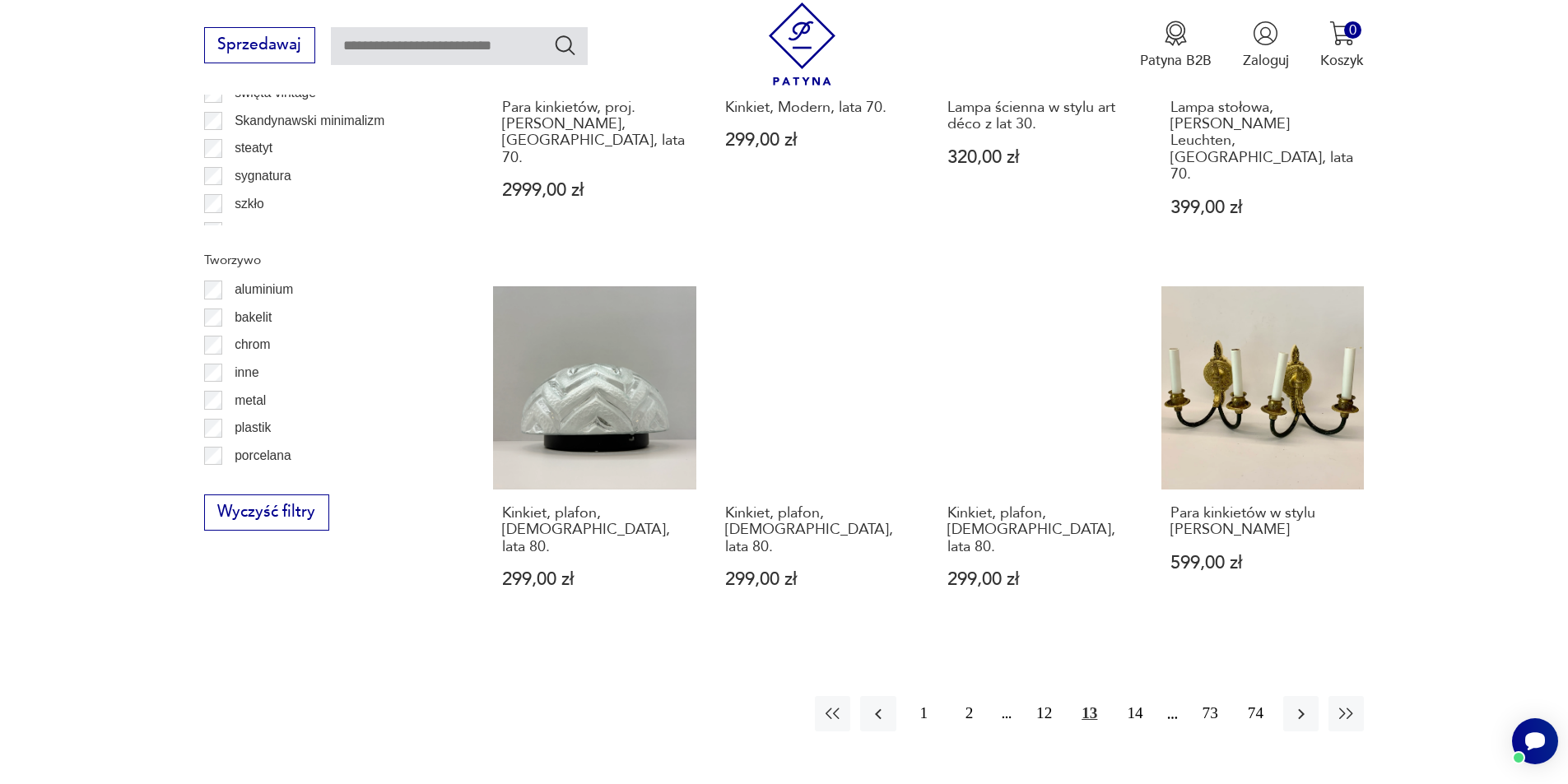
scroll to position [1805, 0]
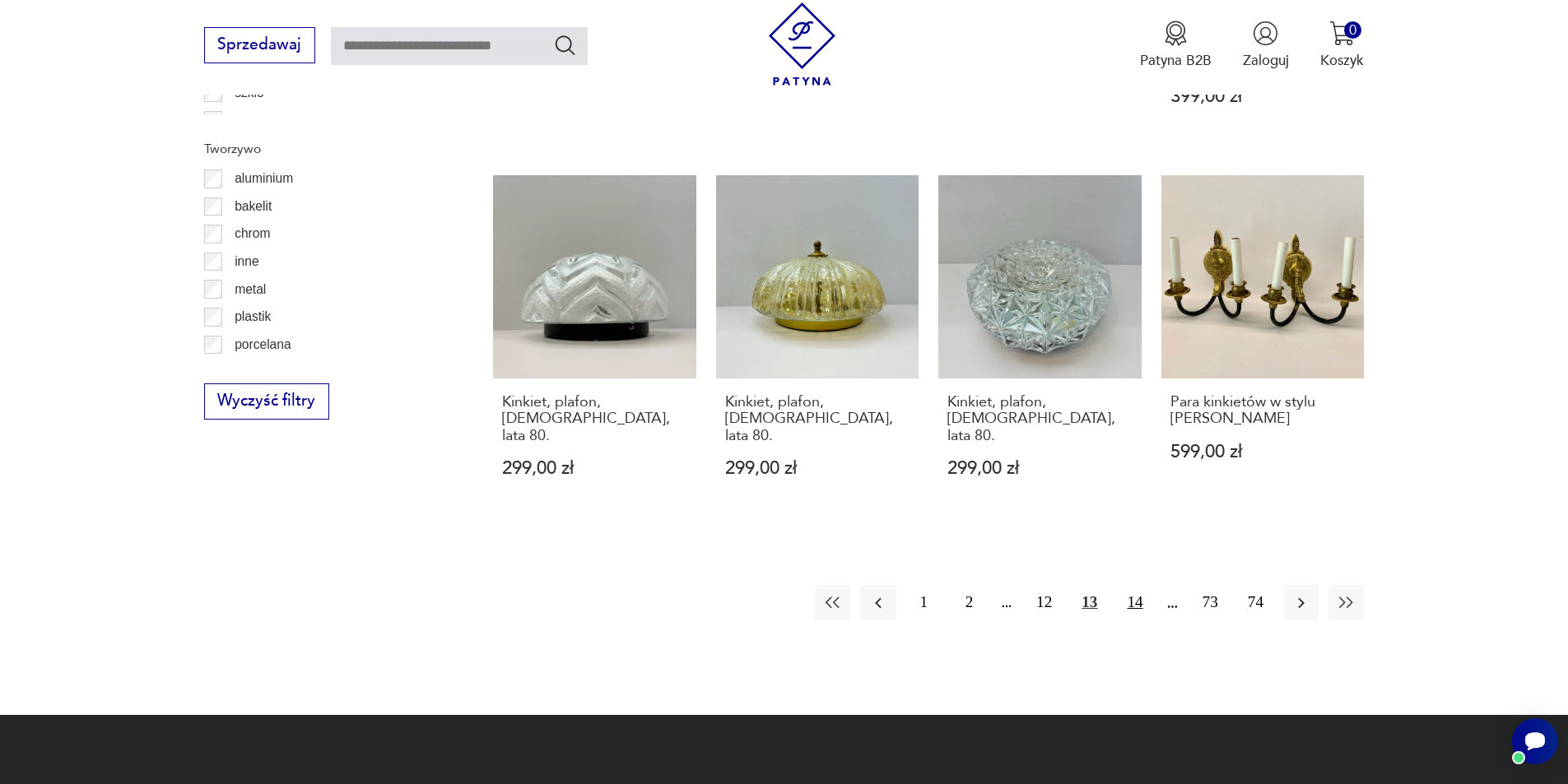
click at [1127, 585] on button "14" at bounding box center [1135, 602] width 35 height 35
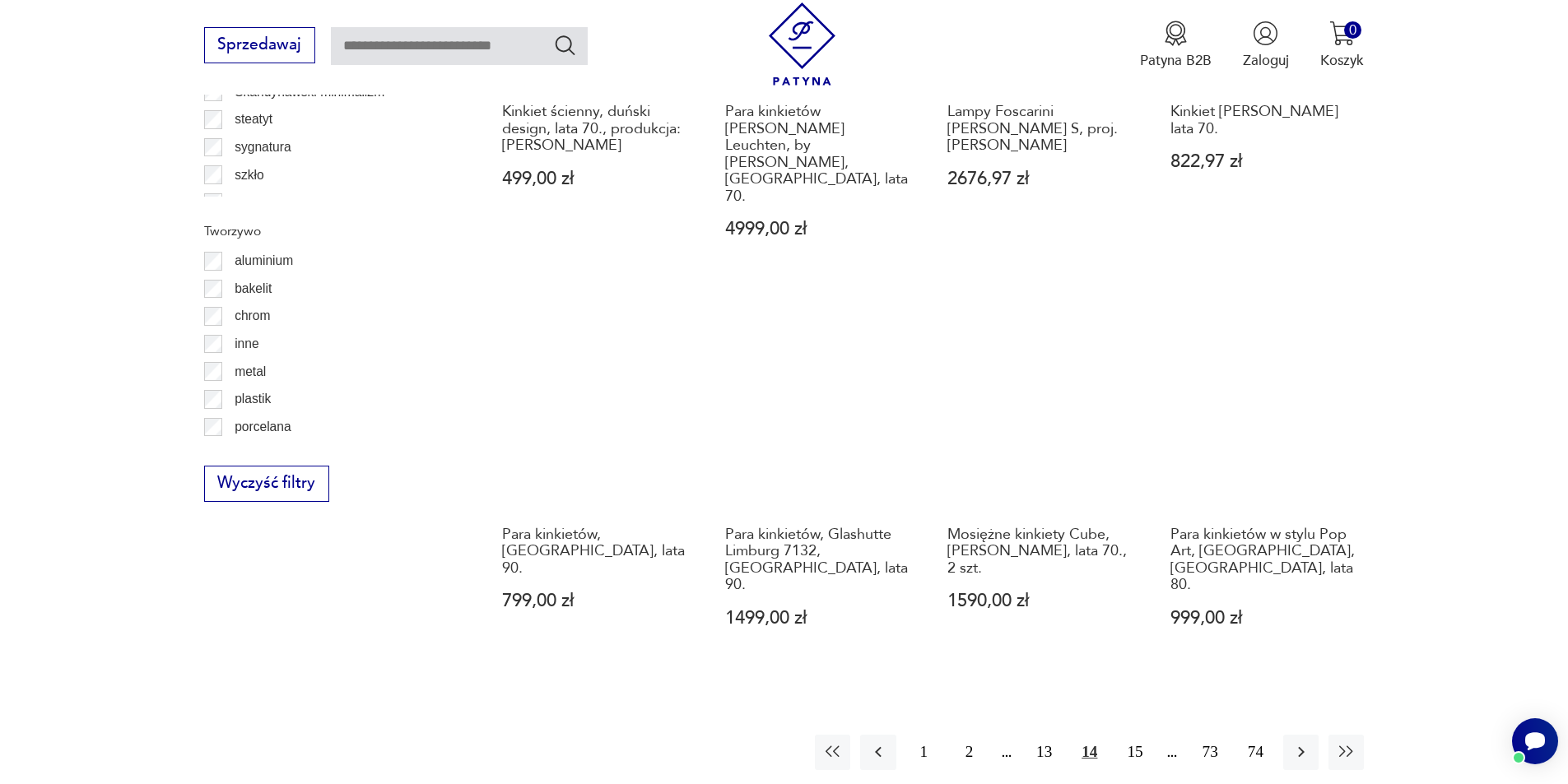
scroll to position [1805, 0]
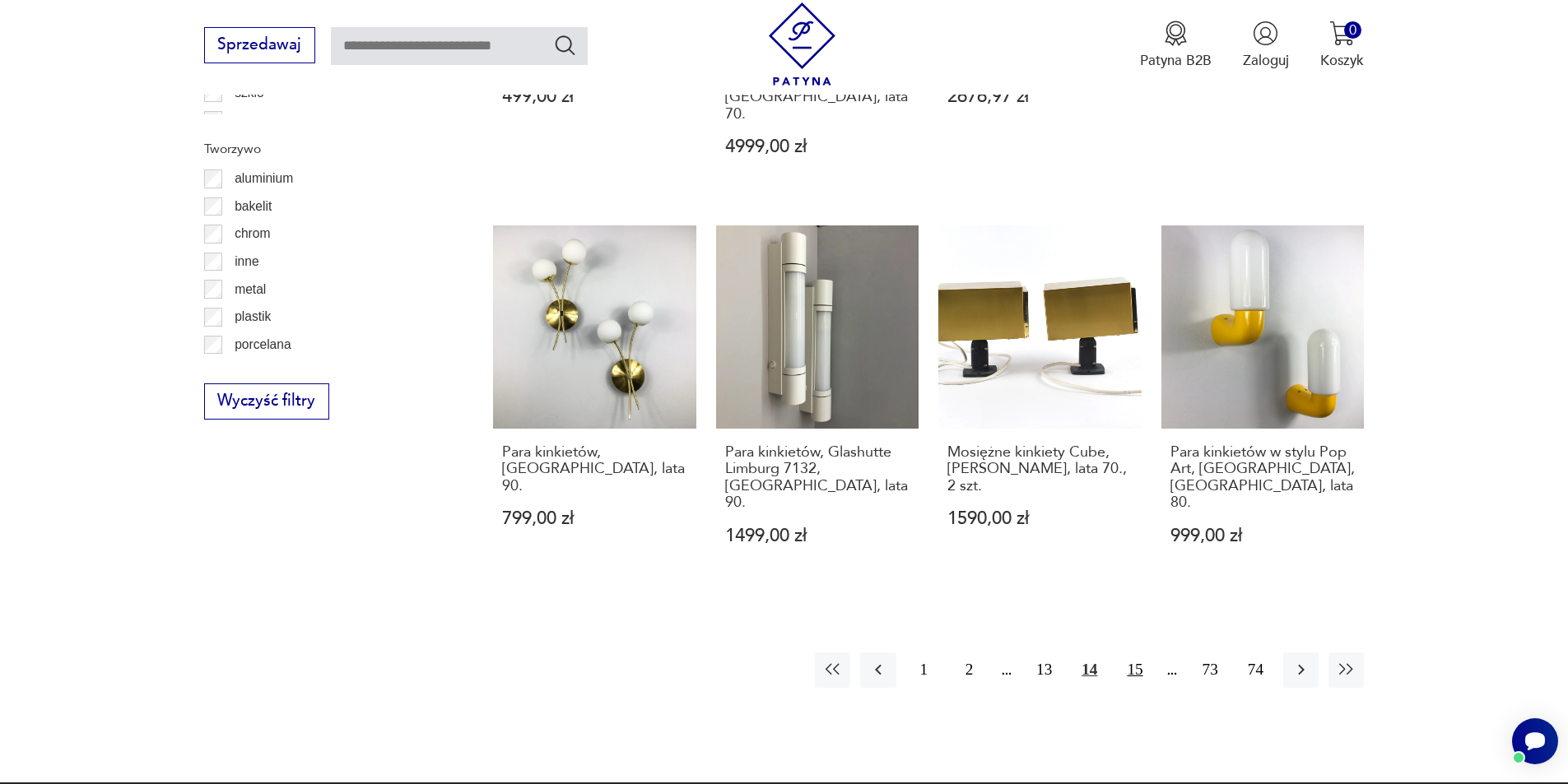
click at [1139, 652] on button "15" at bounding box center [1135, 670] width 35 height 35
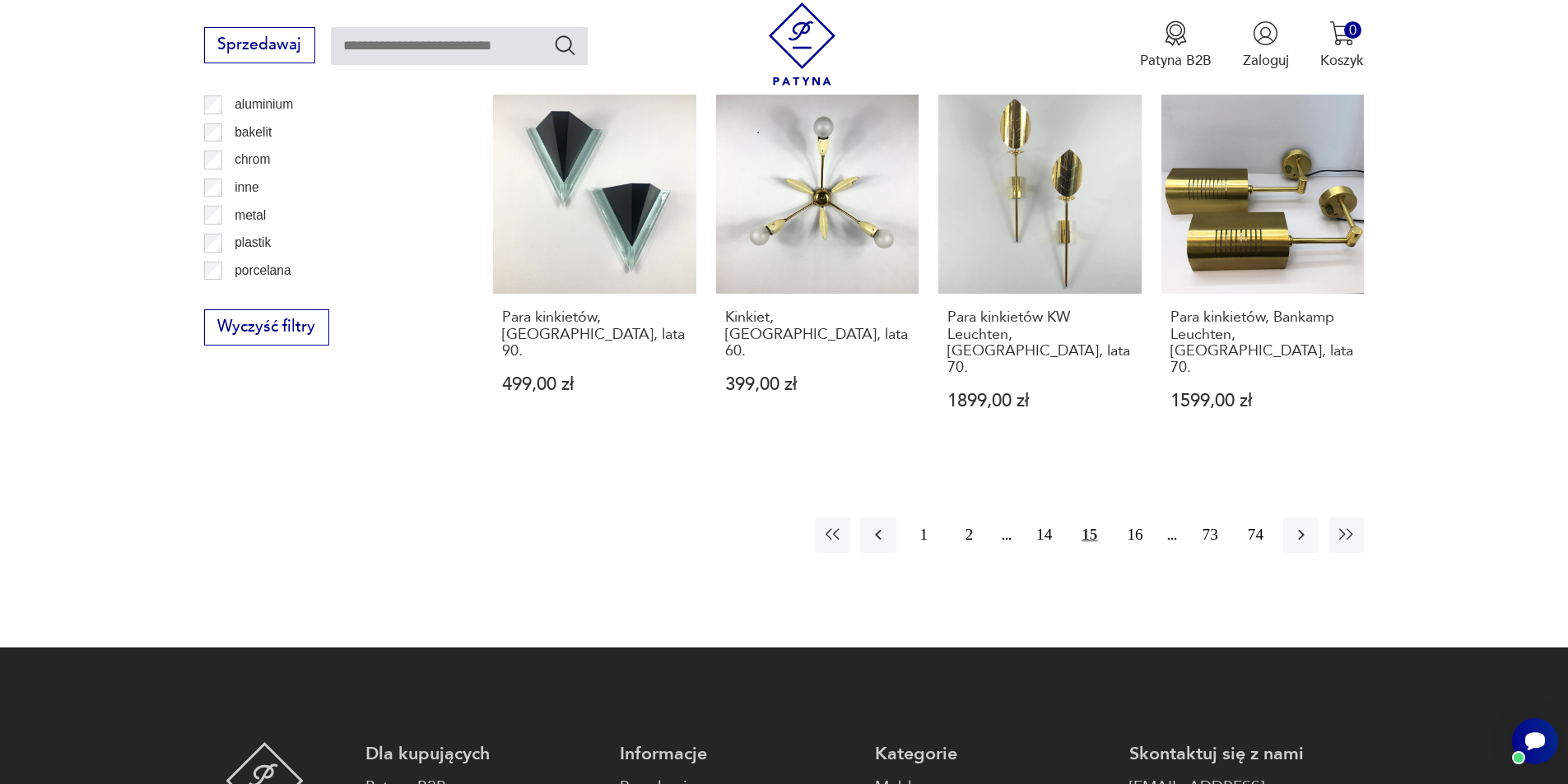
scroll to position [1888, 0]
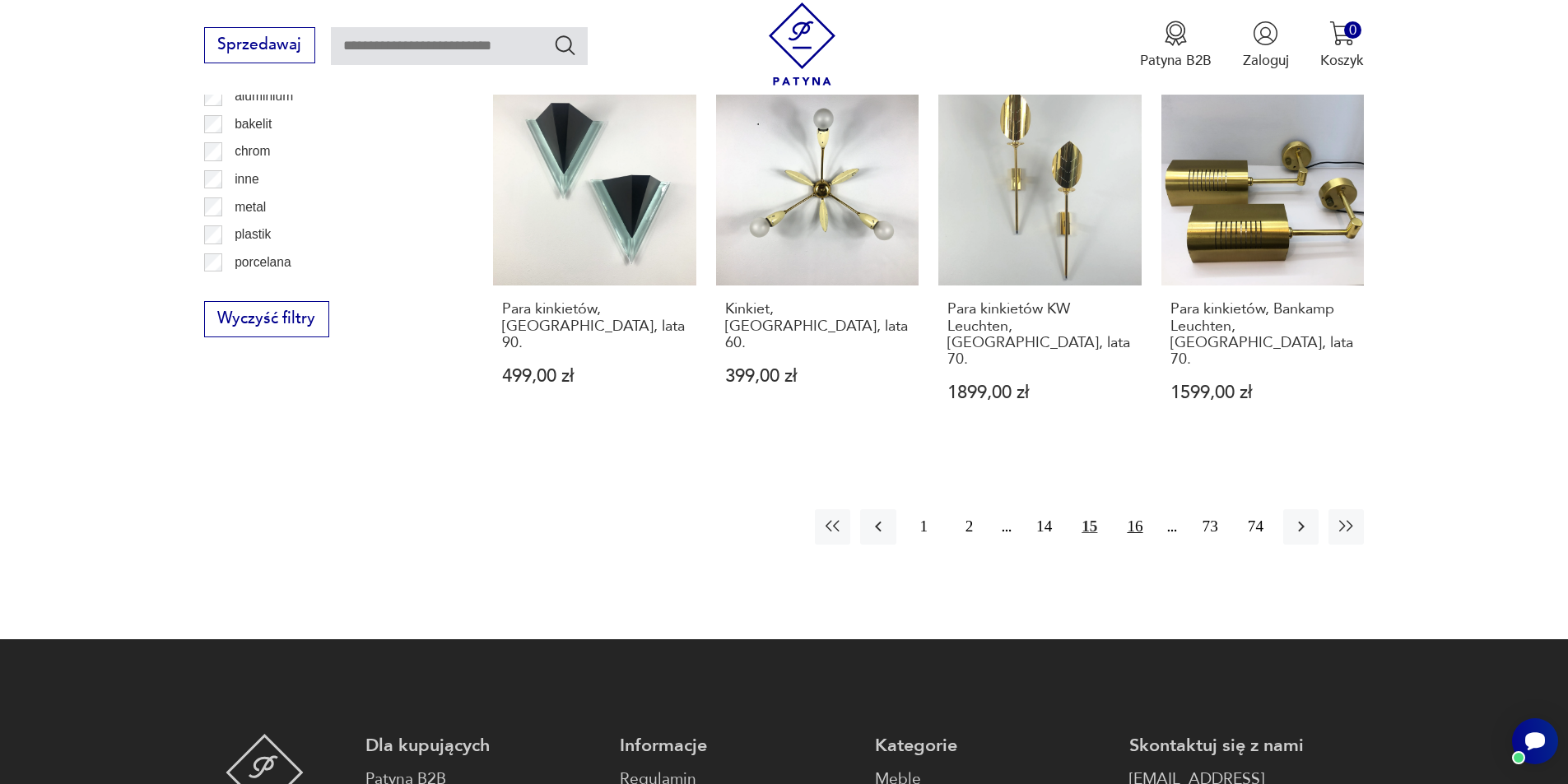
click at [1132, 509] on button "16" at bounding box center [1135, 527] width 35 height 35
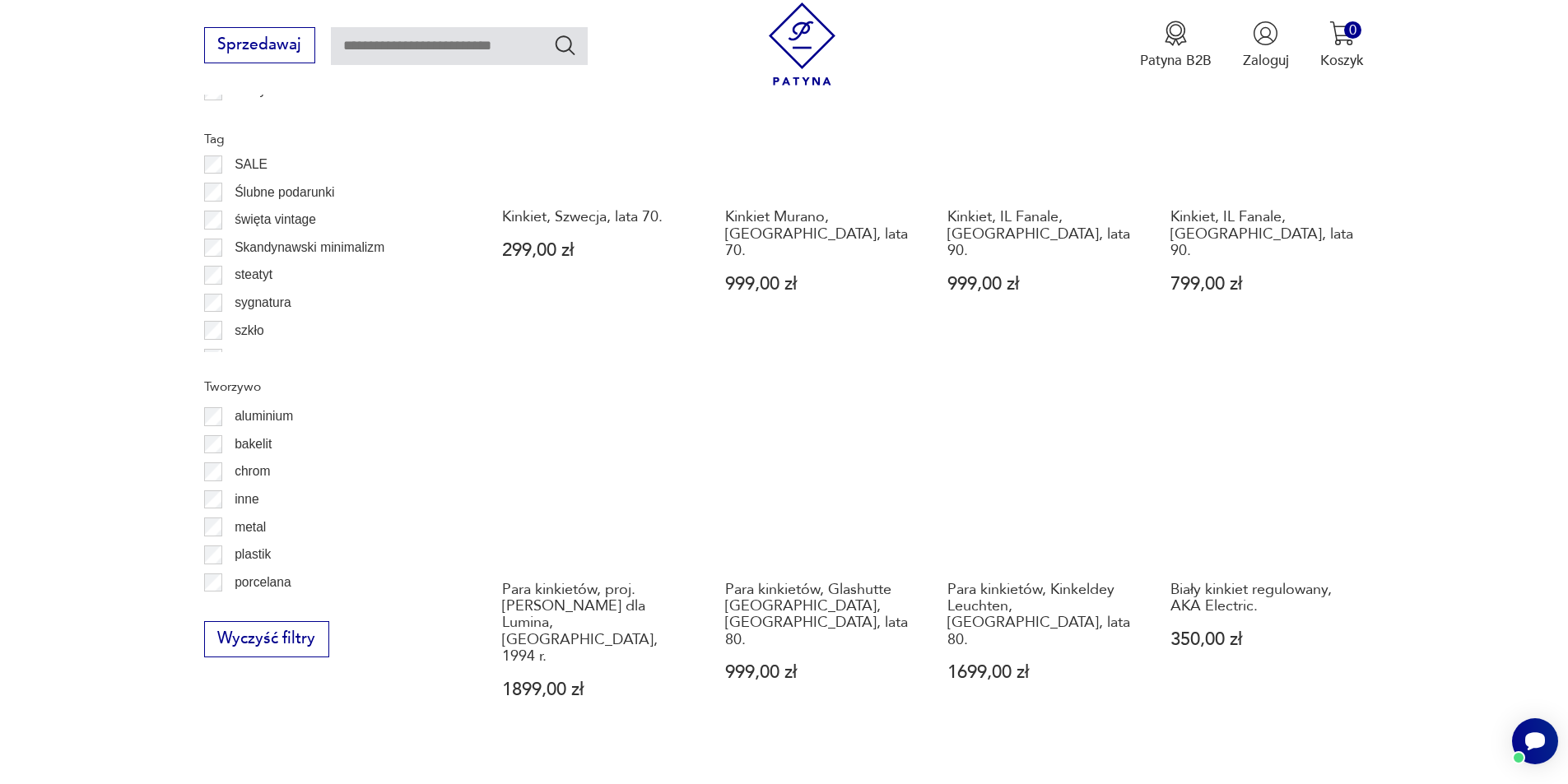
scroll to position [1805, 0]
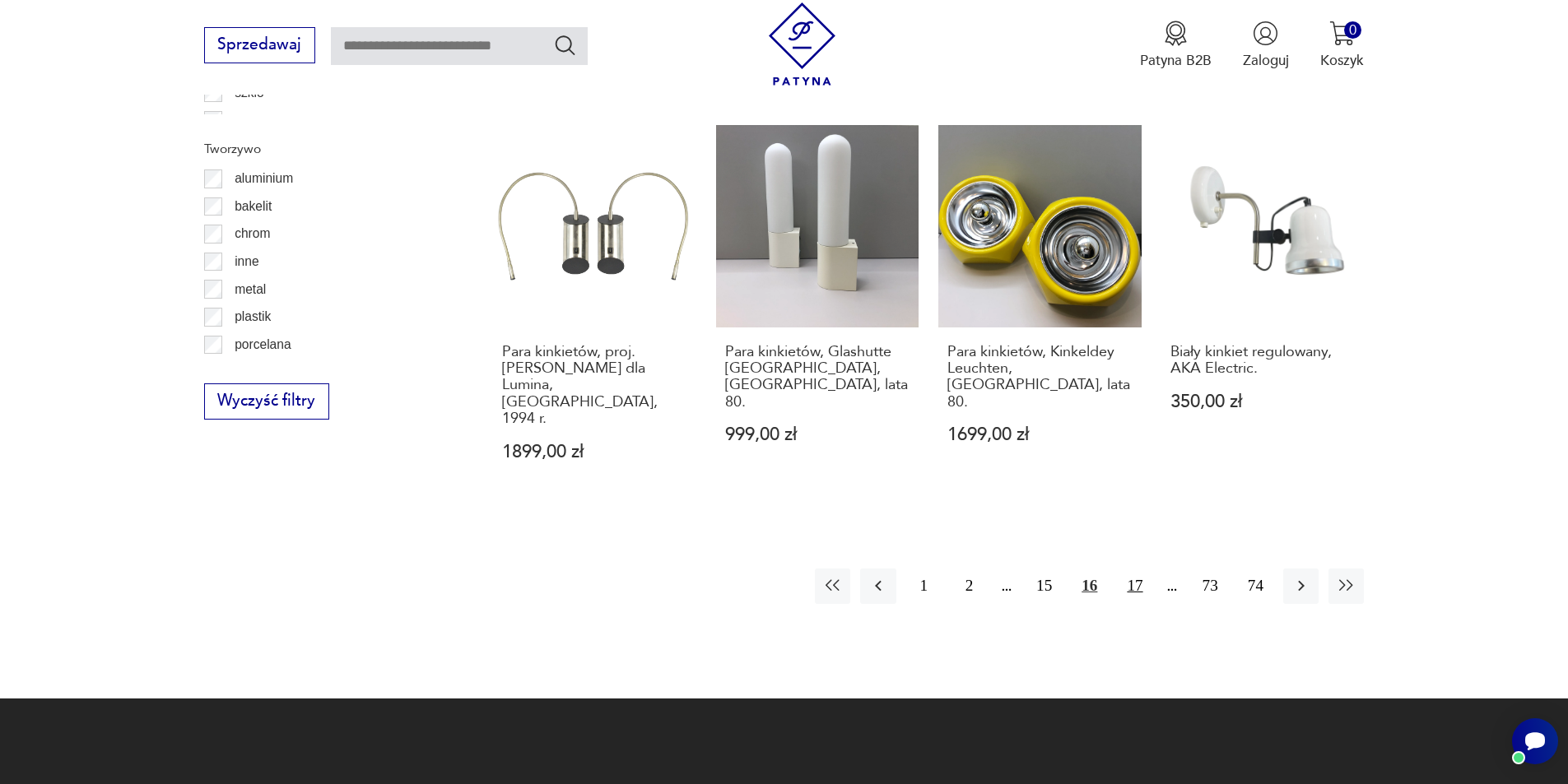
click at [1138, 569] on button "17" at bounding box center [1135, 586] width 35 height 35
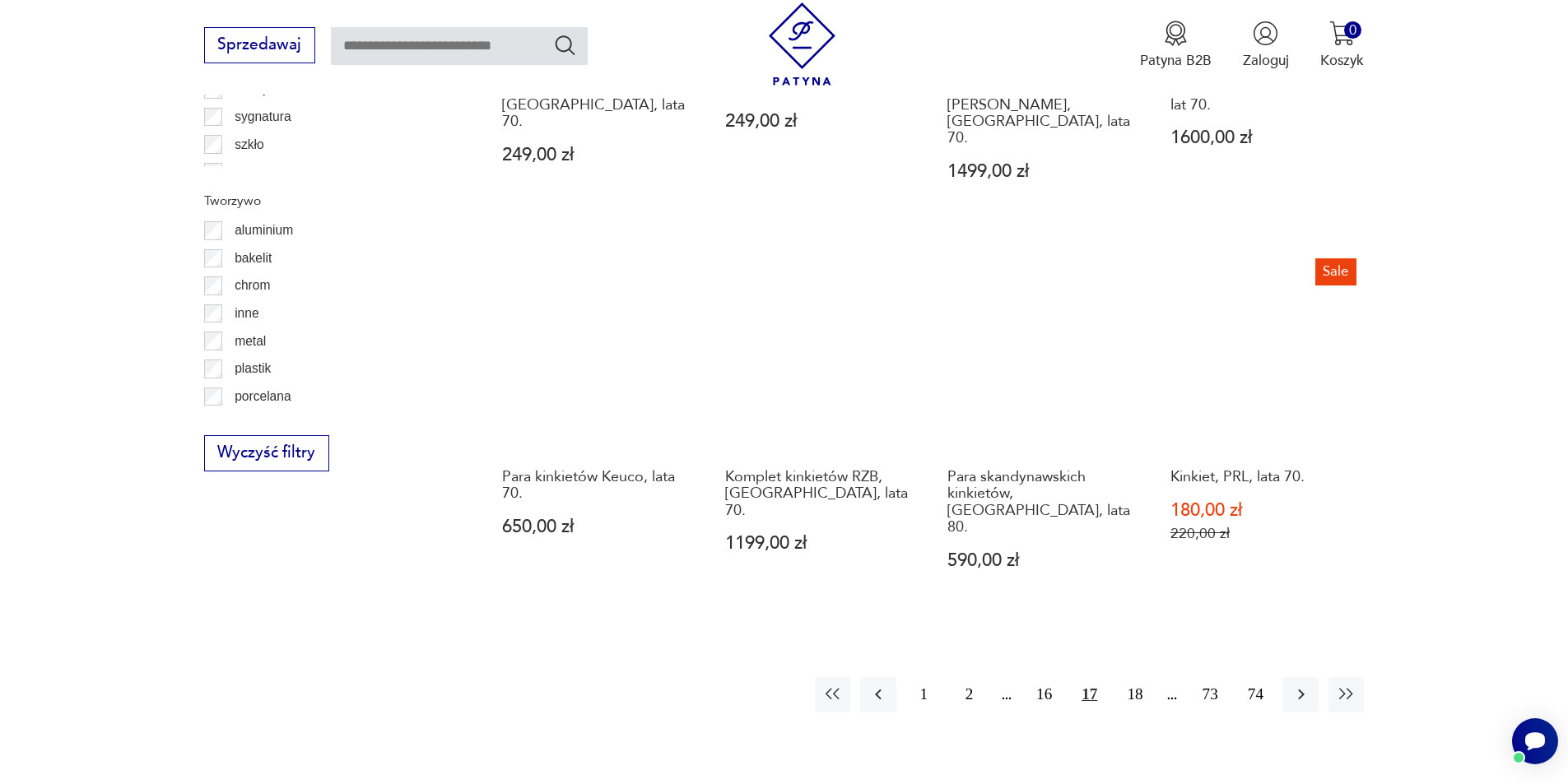
scroll to position [1888, 0]
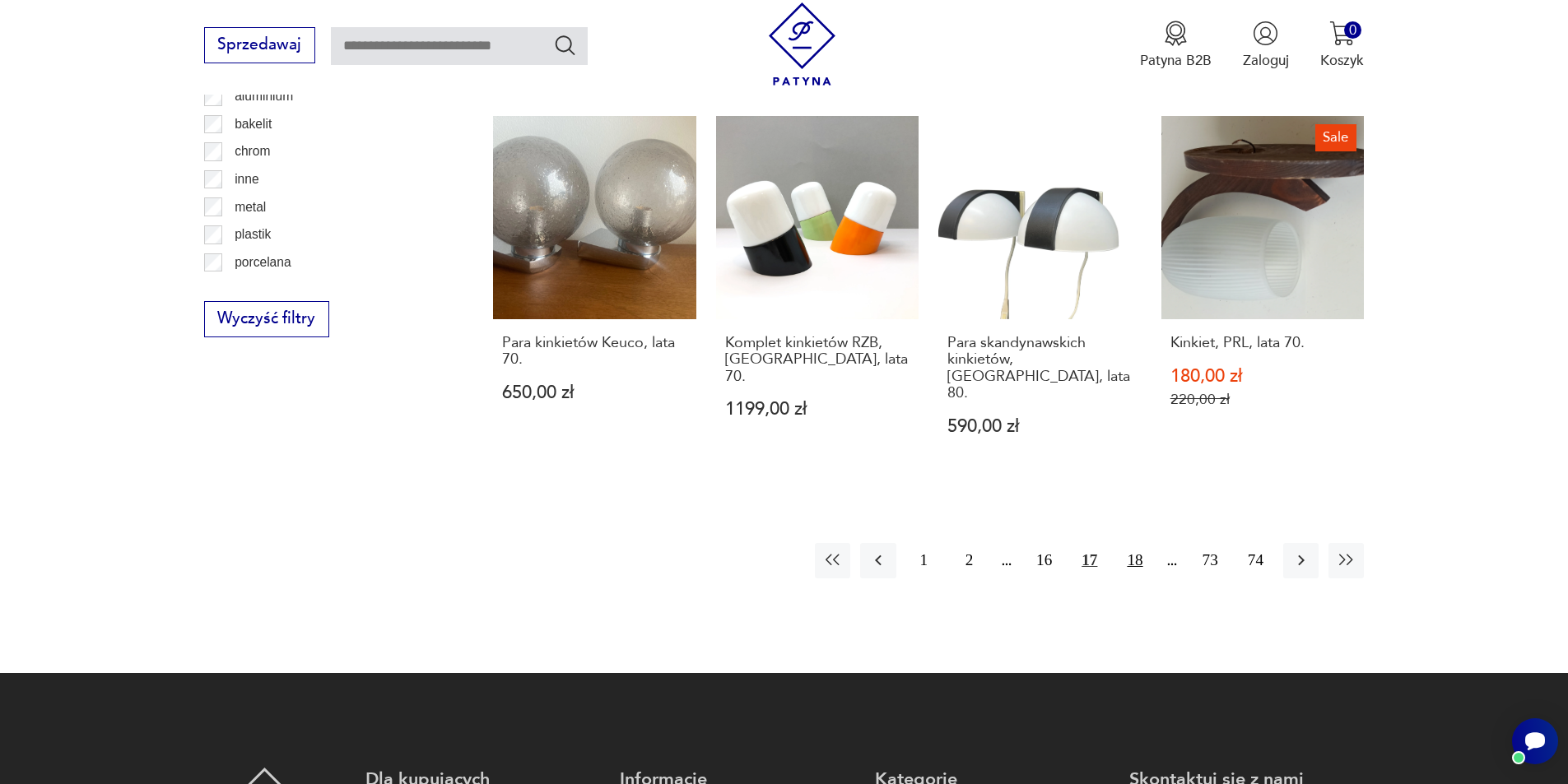
click at [1136, 543] on button "18" at bounding box center [1135, 561] width 35 height 35
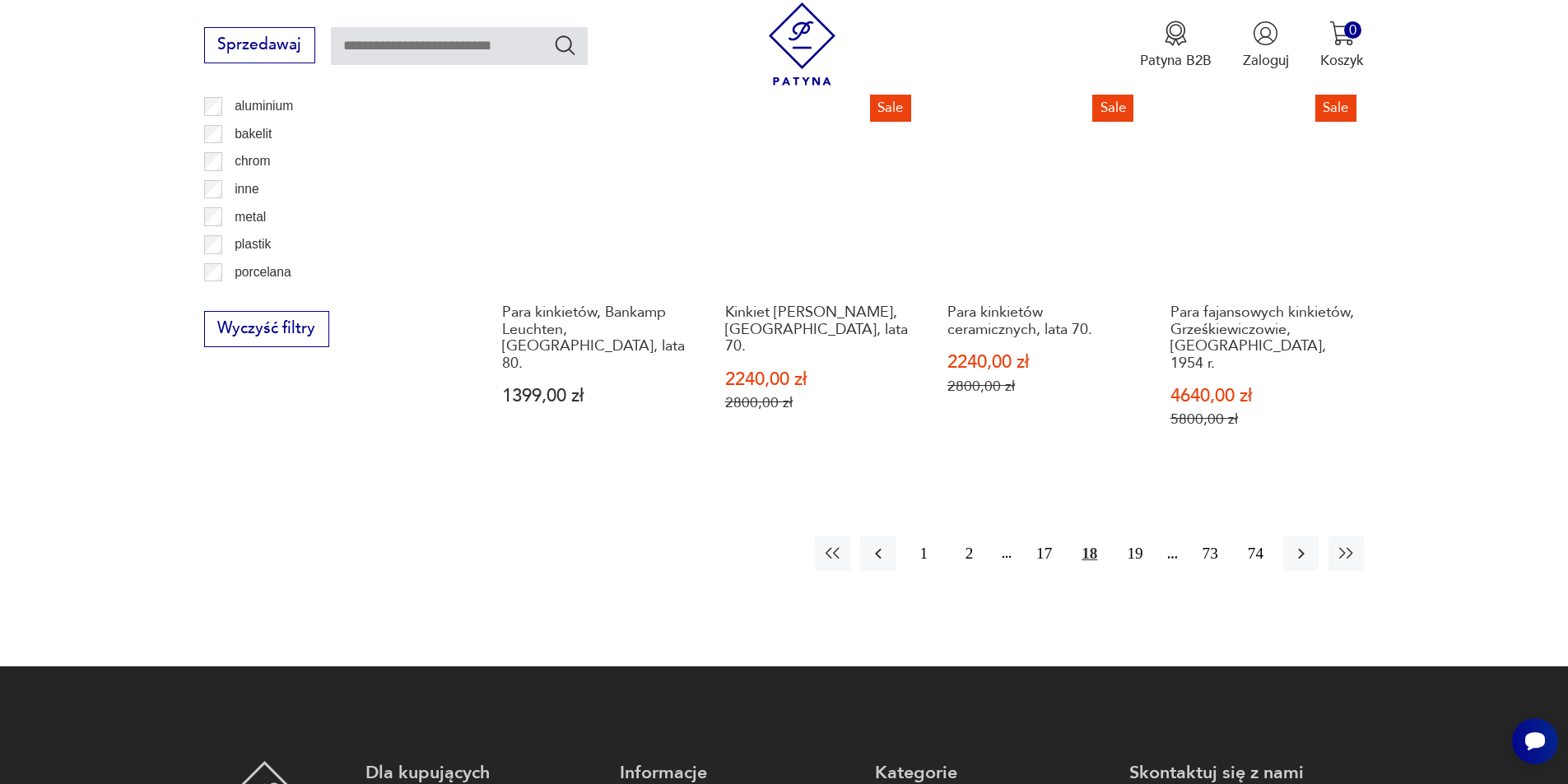
scroll to position [1888, 0]
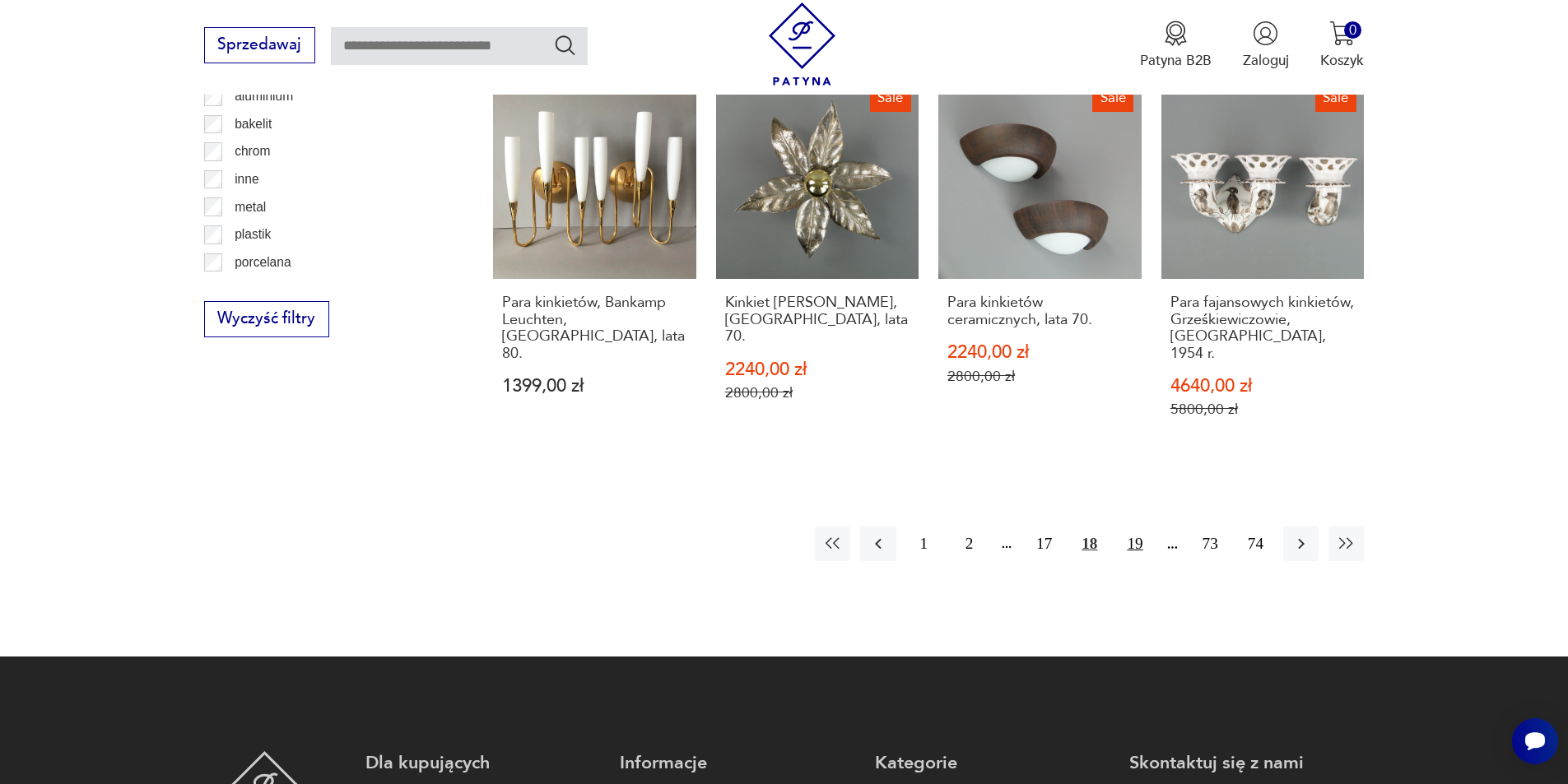
click at [1133, 526] on button "19" at bounding box center [1135, 543] width 35 height 35
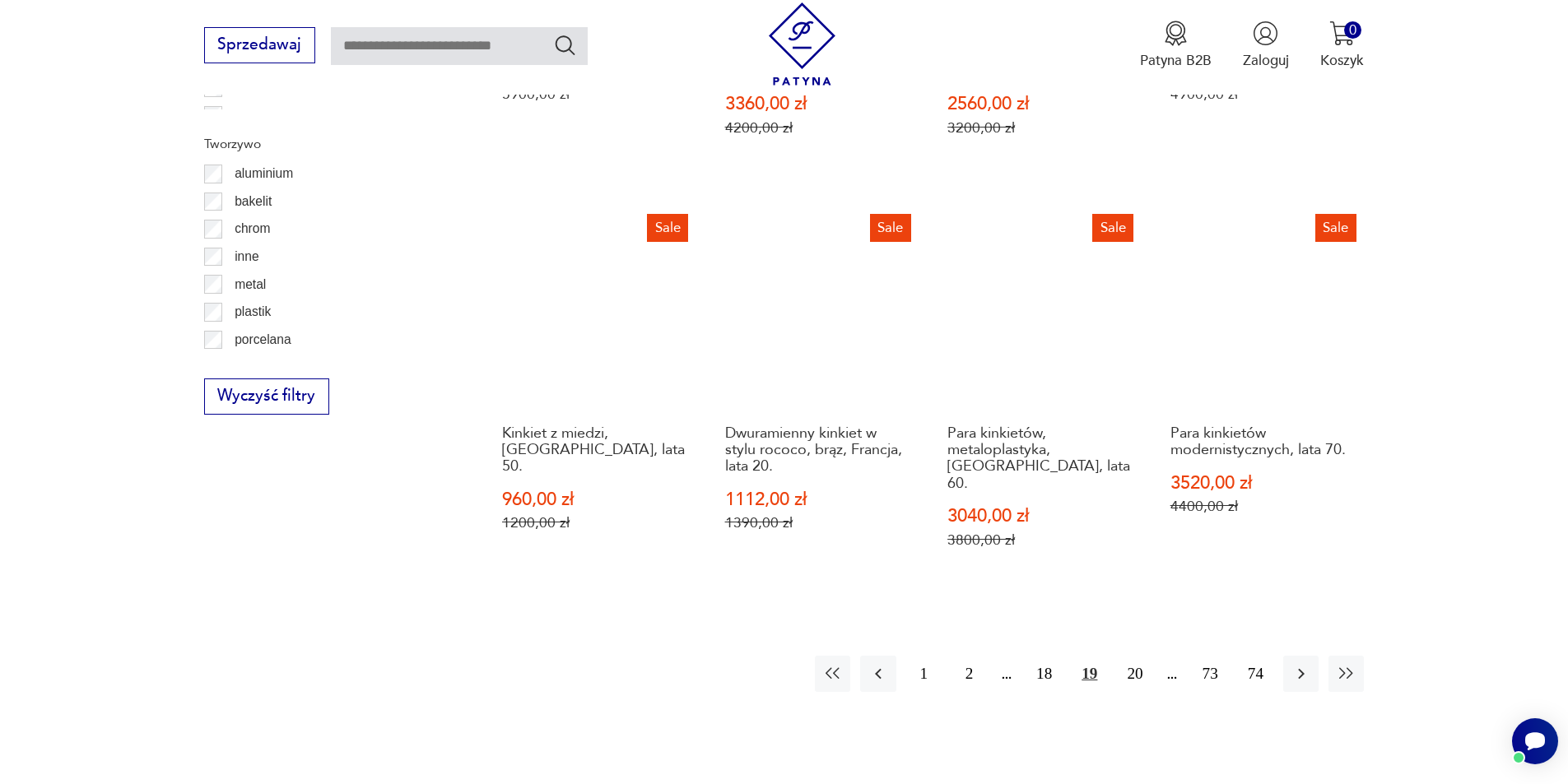
scroll to position [1888, 0]
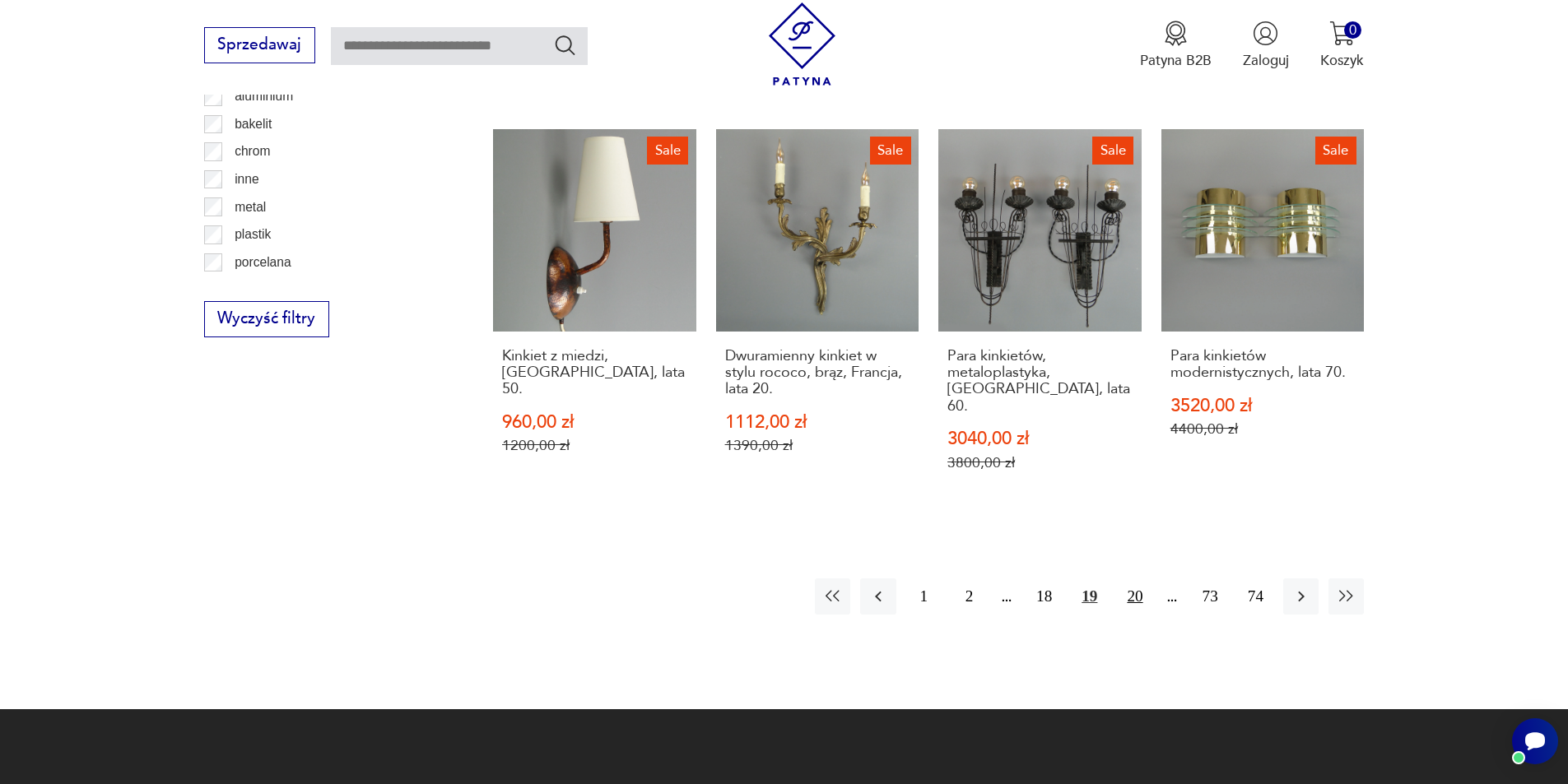
click at [1144, 579] on button "20" at bounding box center [1135, 596] width 35 height 35
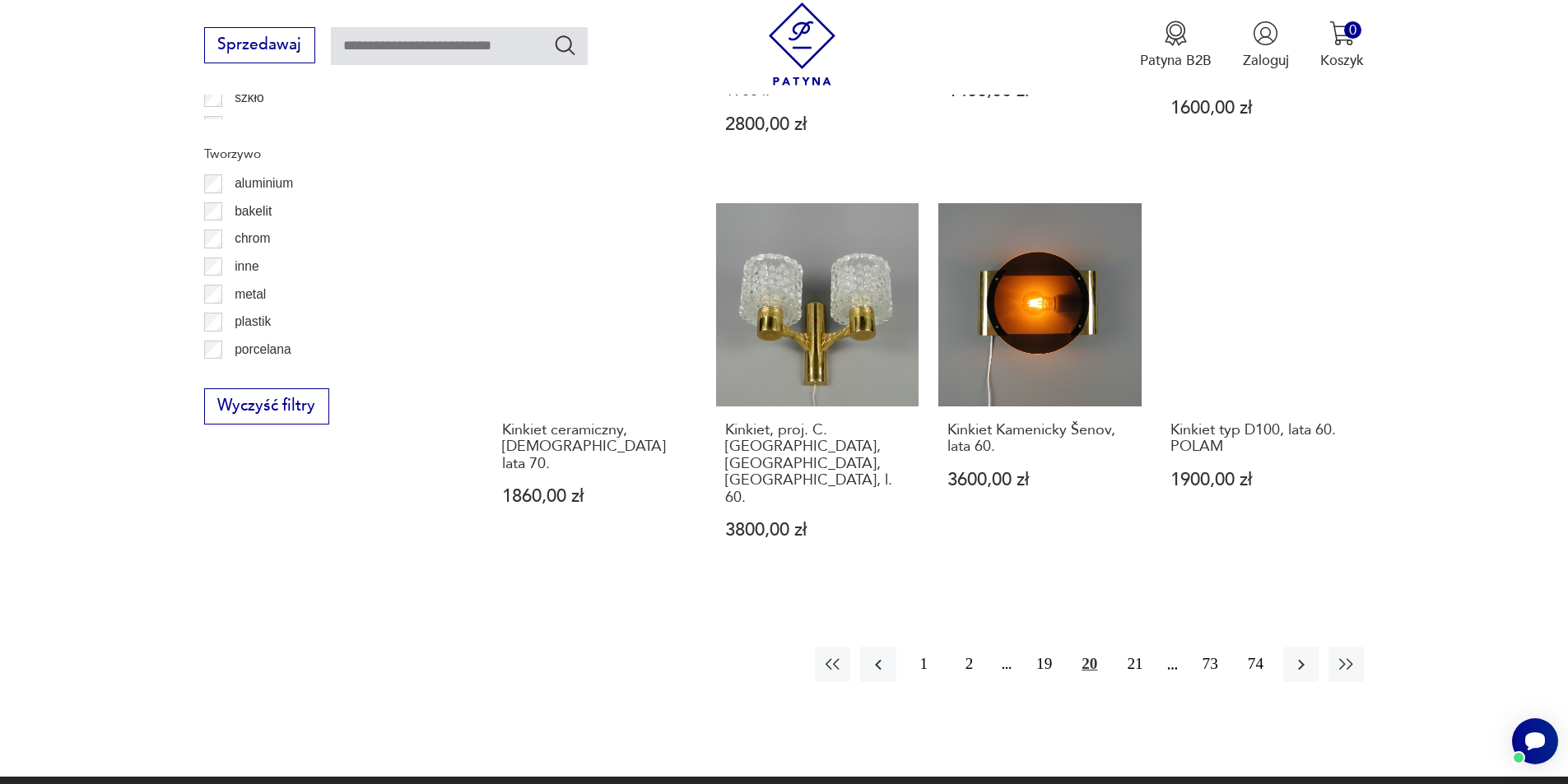
scroll to position [1805, 0]
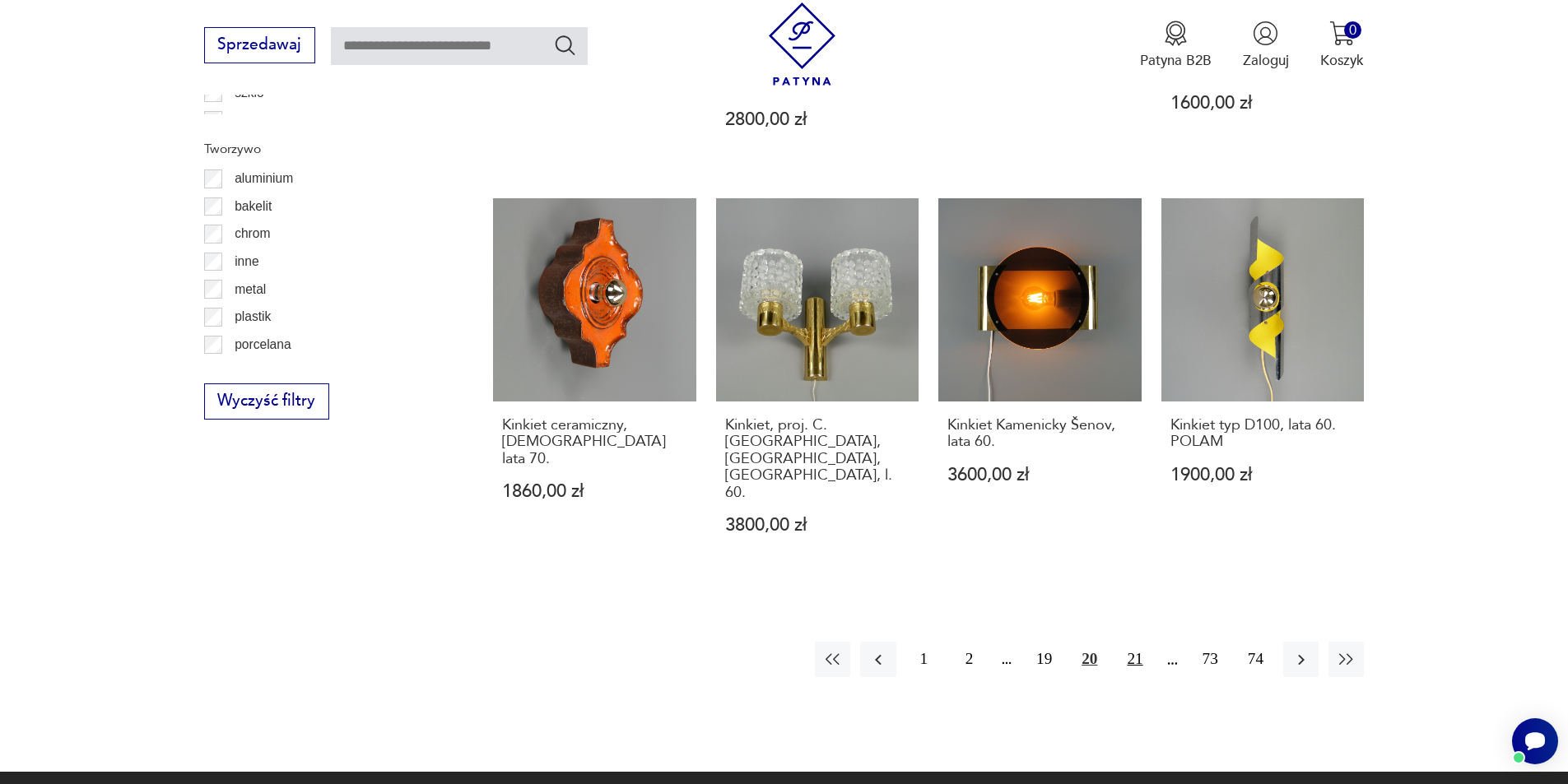
click at [1141, 642] on button "21" at bounding box center [1135, 659] width 35 height 35
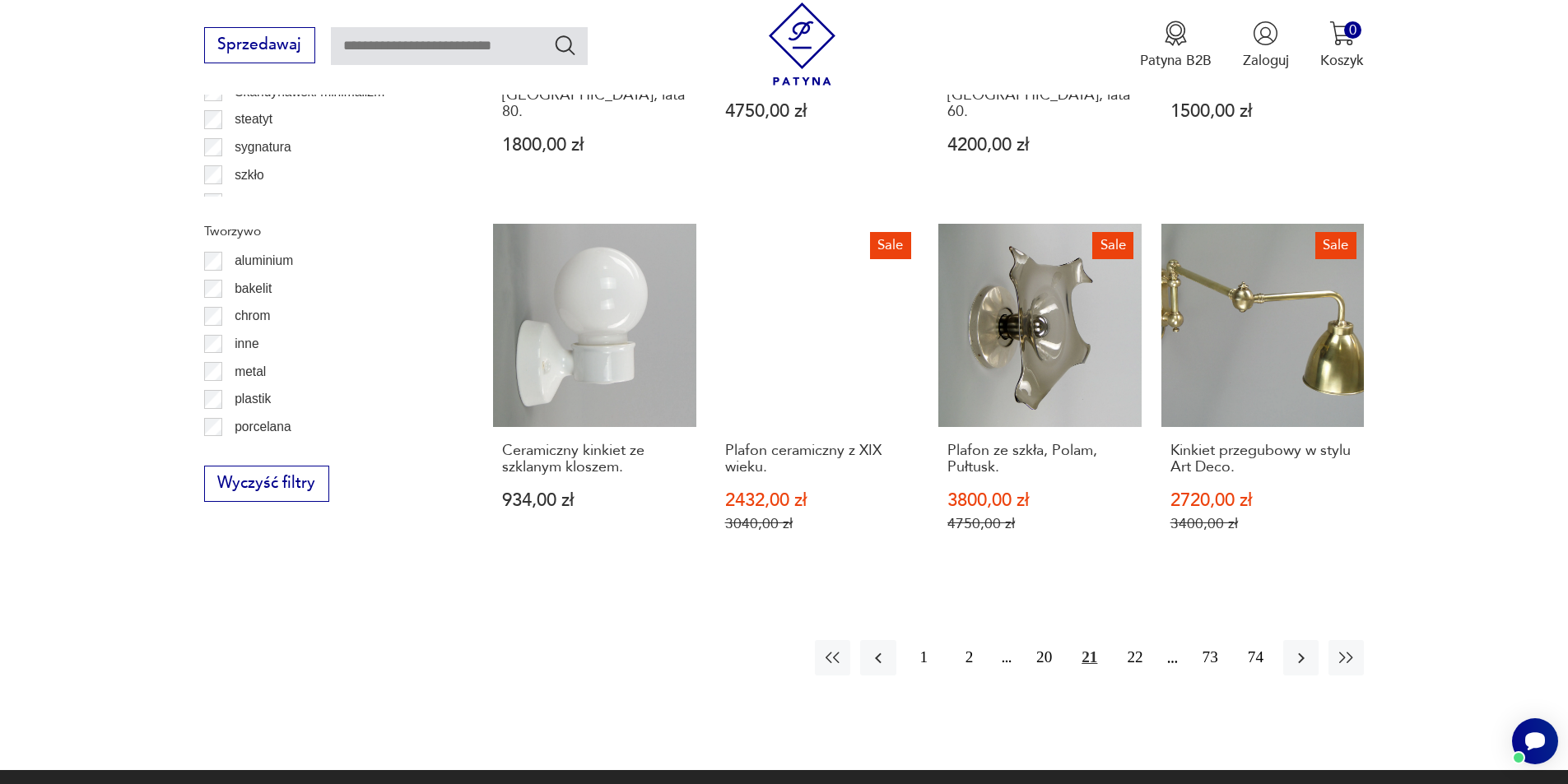
scroll to position [1805, 0]
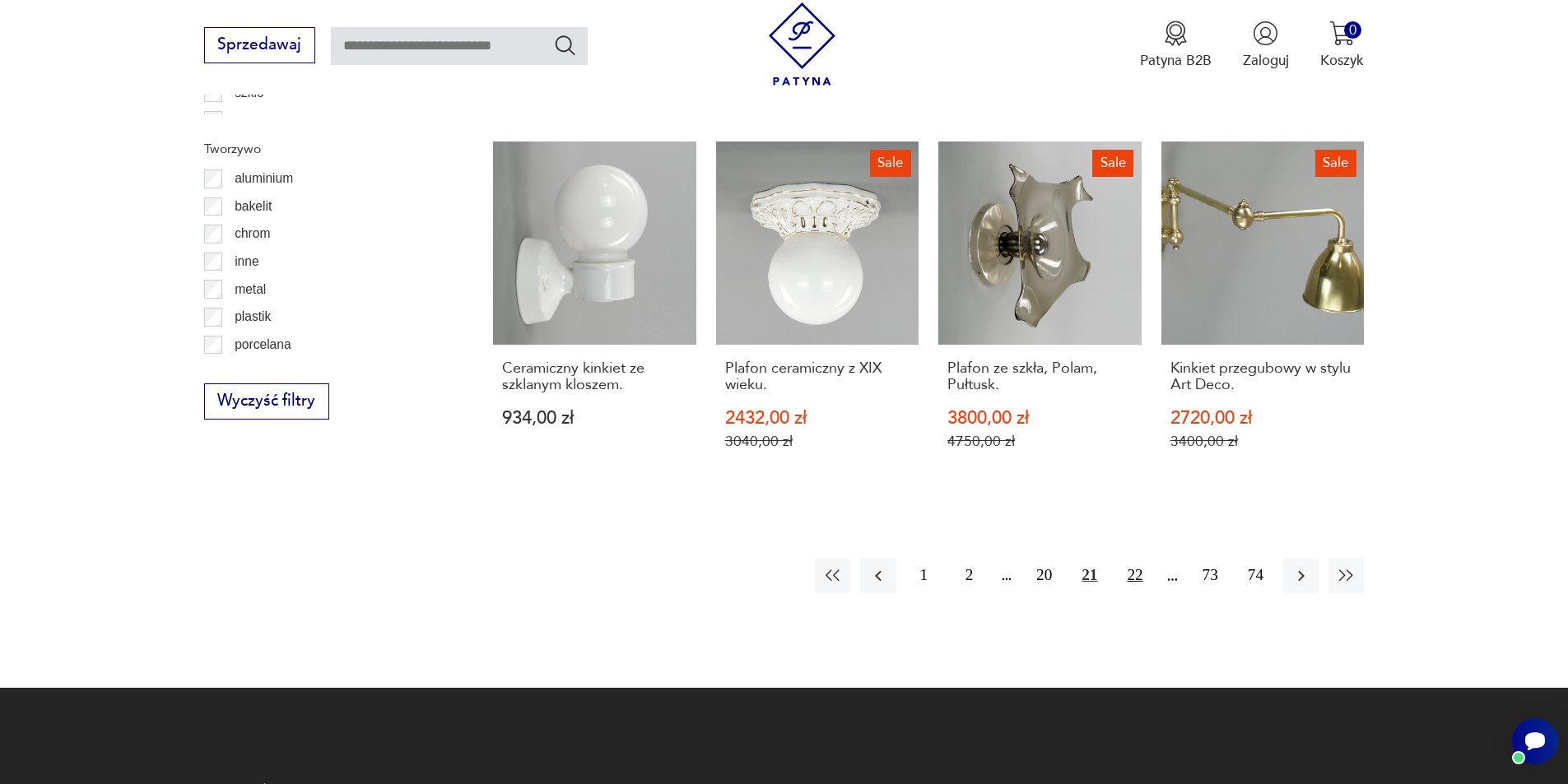
click at [1124, 557] on button "22" at bounding box center [1135, 575] width 35 height 35
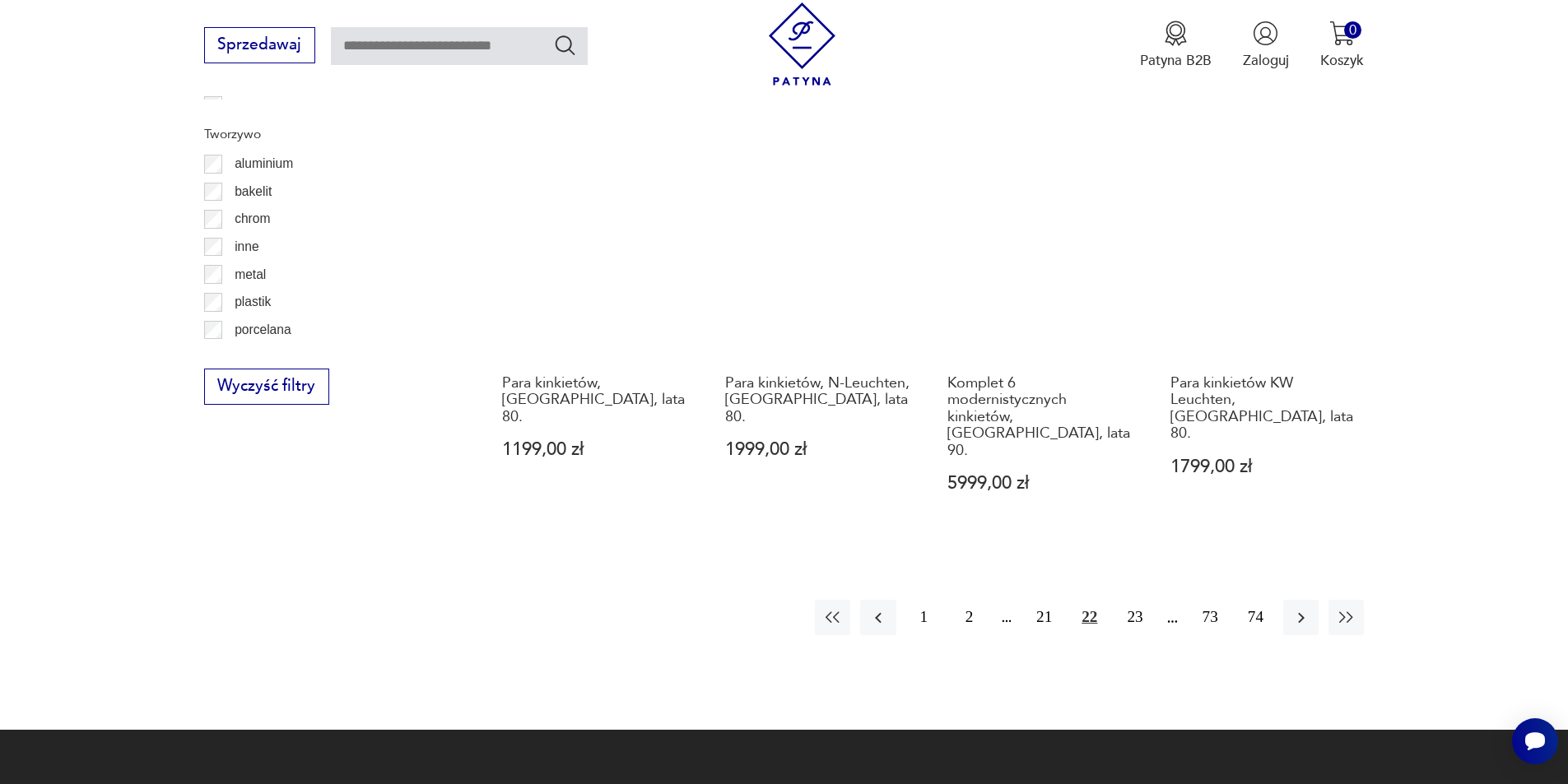
scroll to position [1892, 0]
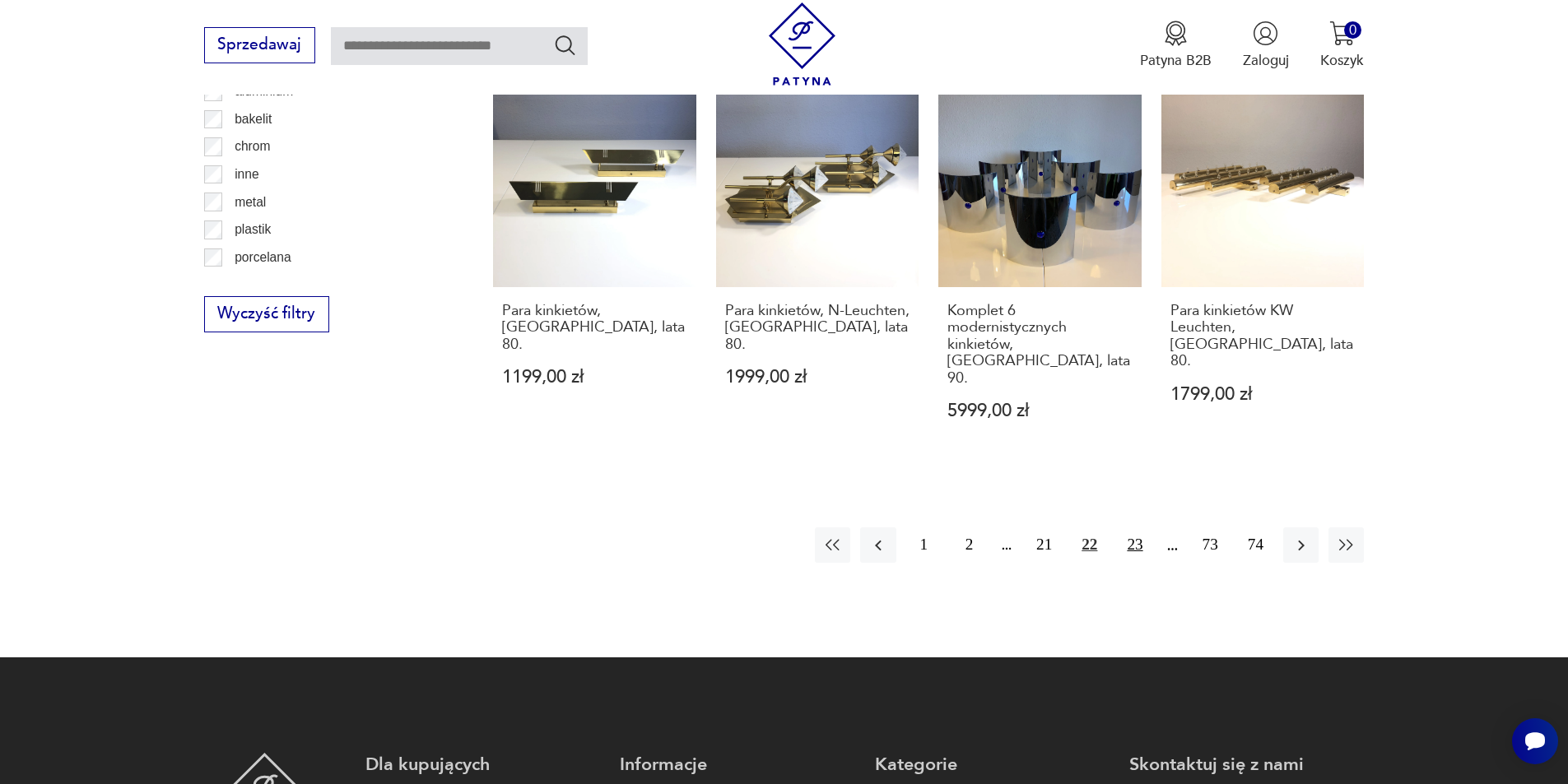
click at [1143, 528] on button "23" at bounding box center [1135, 545] width 35 height 35
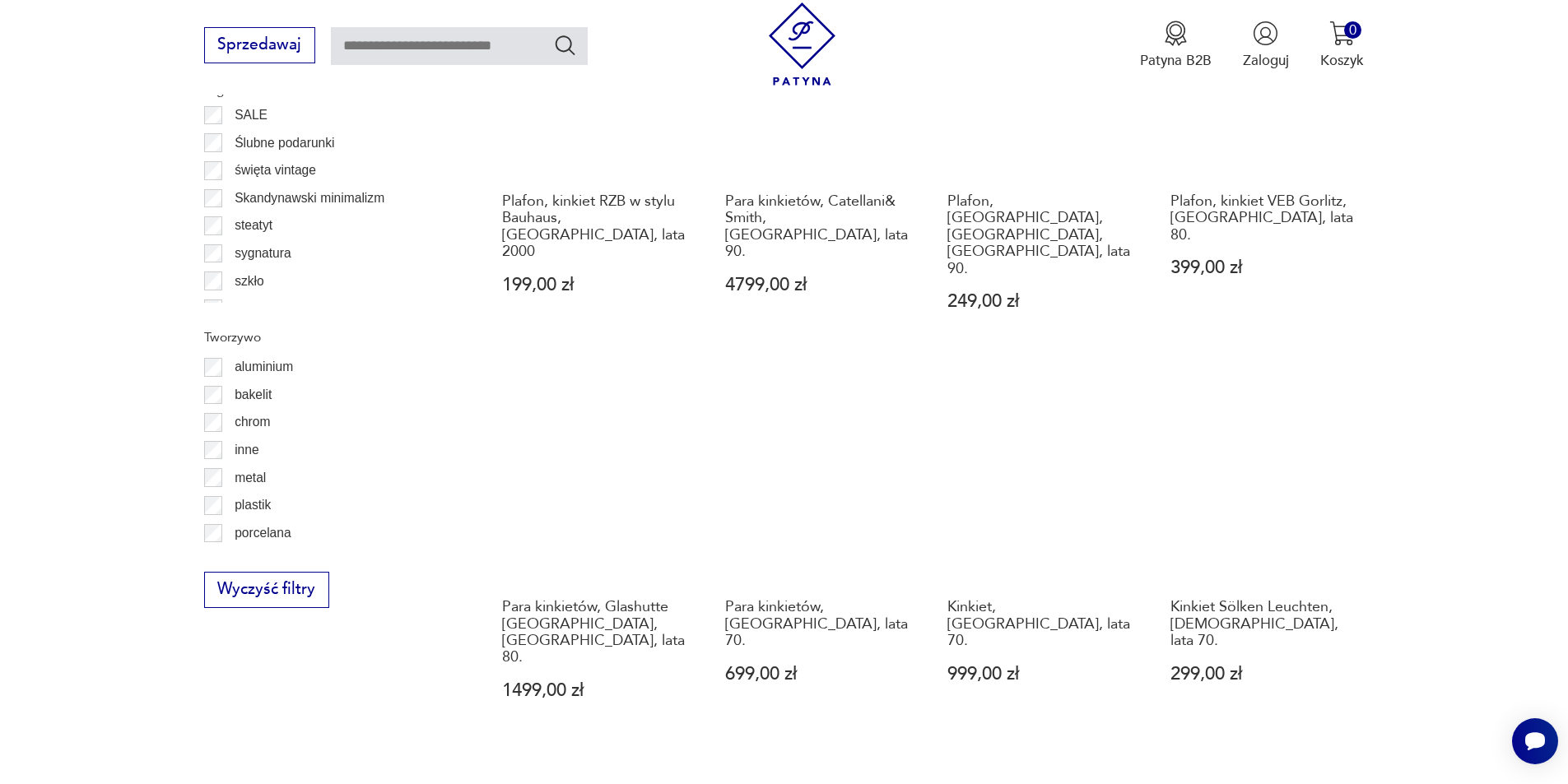
scroll to position [1723, 0]
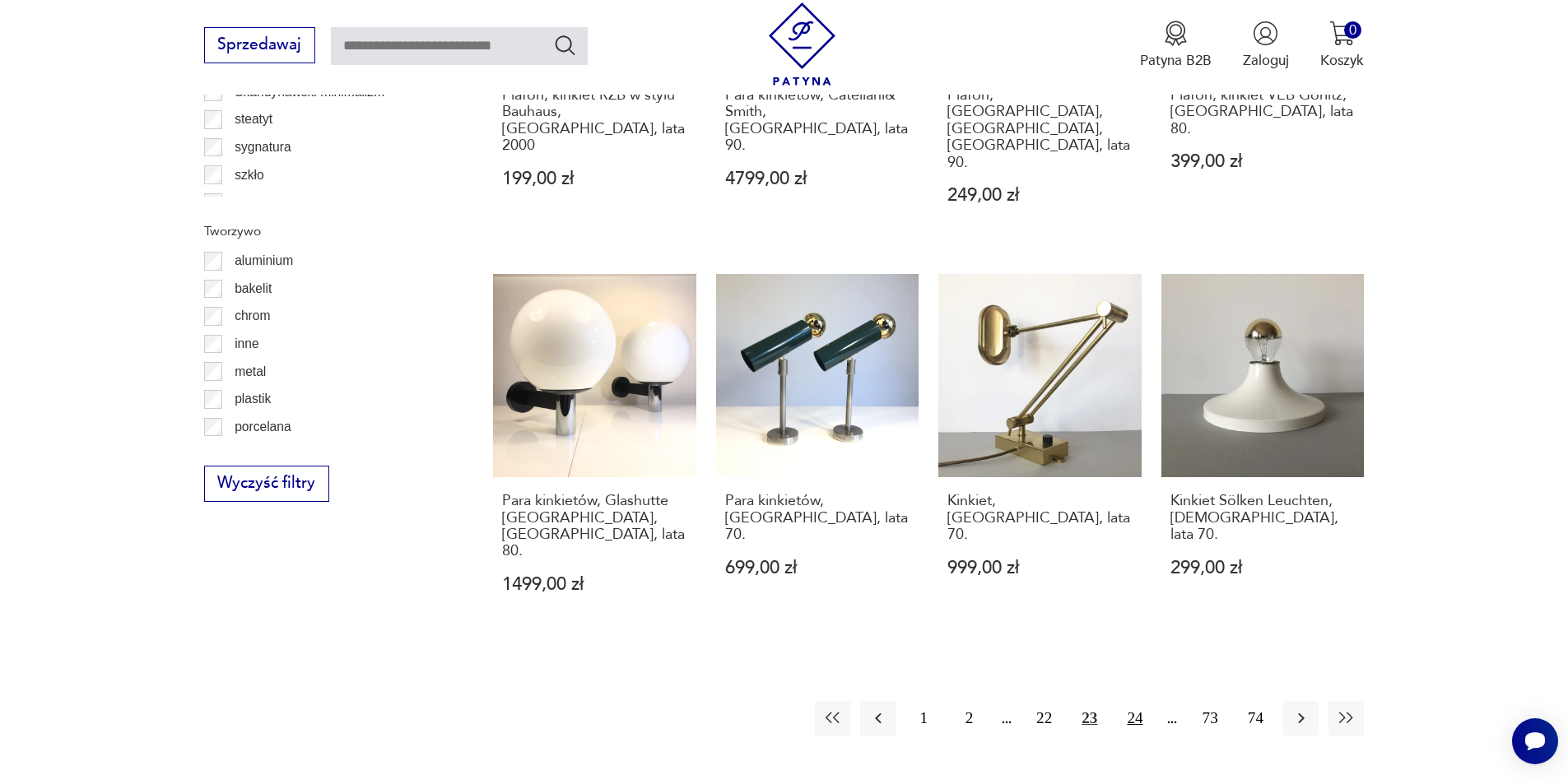
click at [1136, 701] on button "24" at bounding box center [1135, 718] width 35 height 35
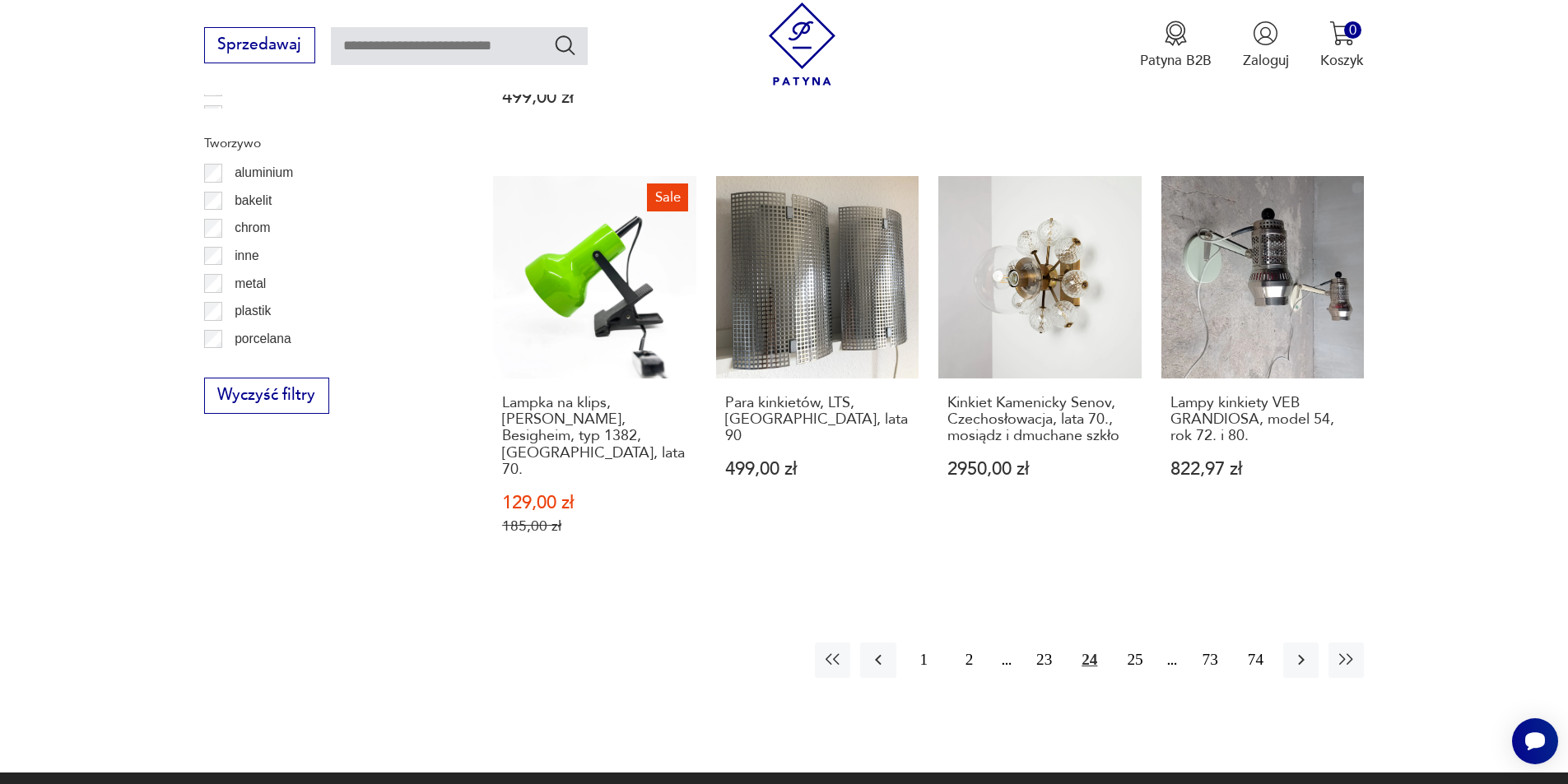
scroll to position [1888, 0]
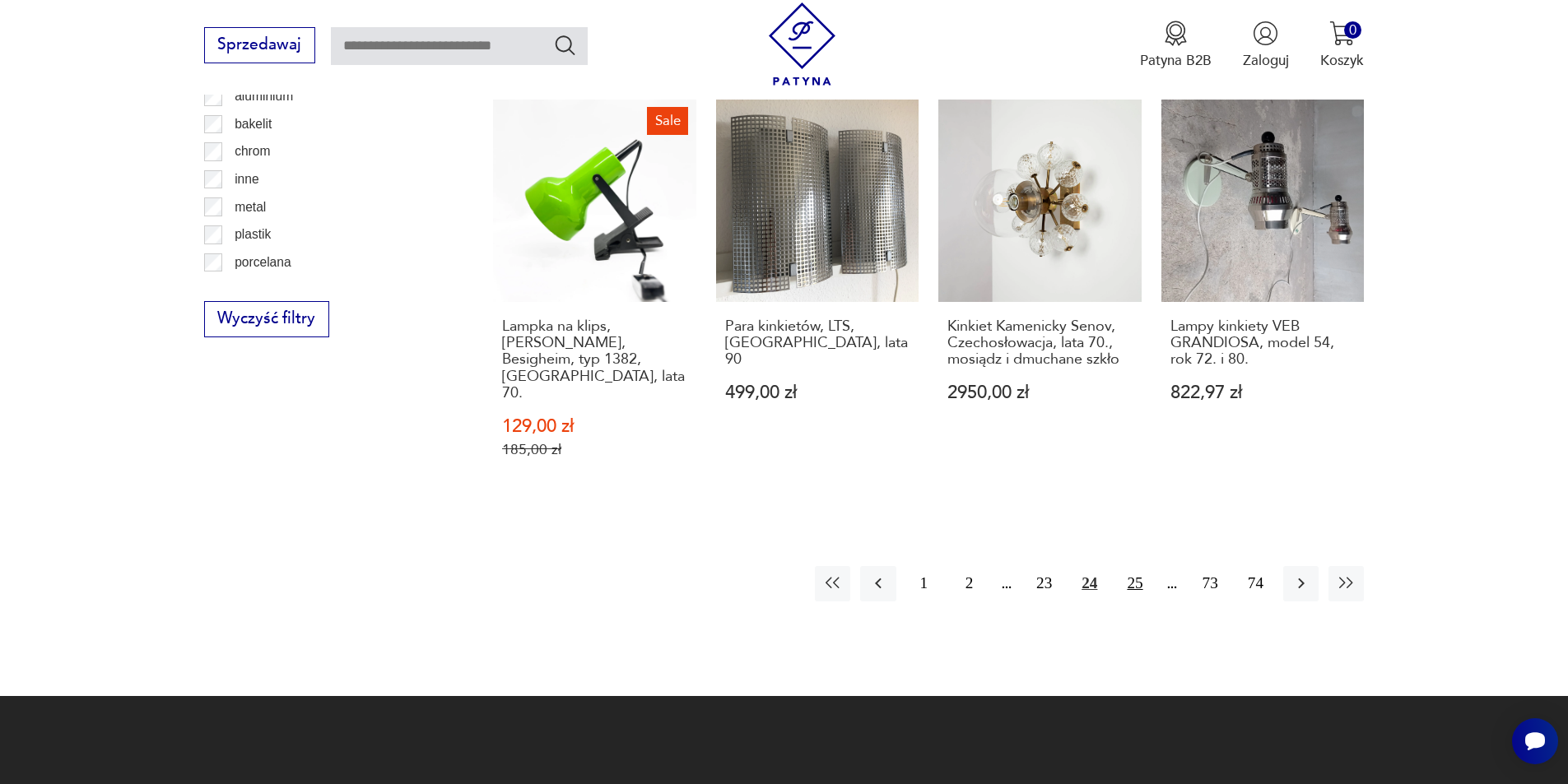
click at [1142, 566] on button "25" at bounding box center [1135, 584] width 35 height 35
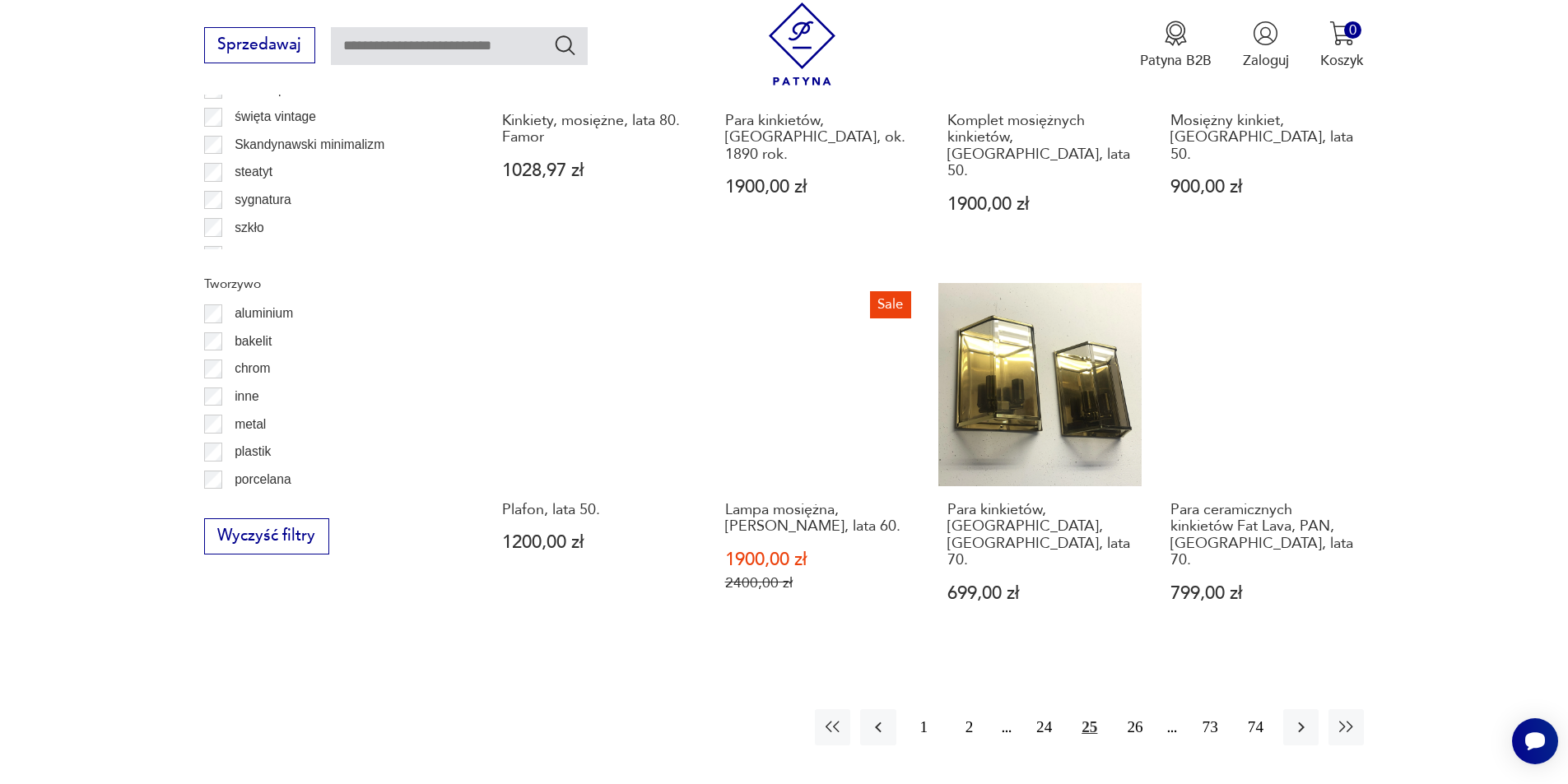
scroll to position [1723, 0]
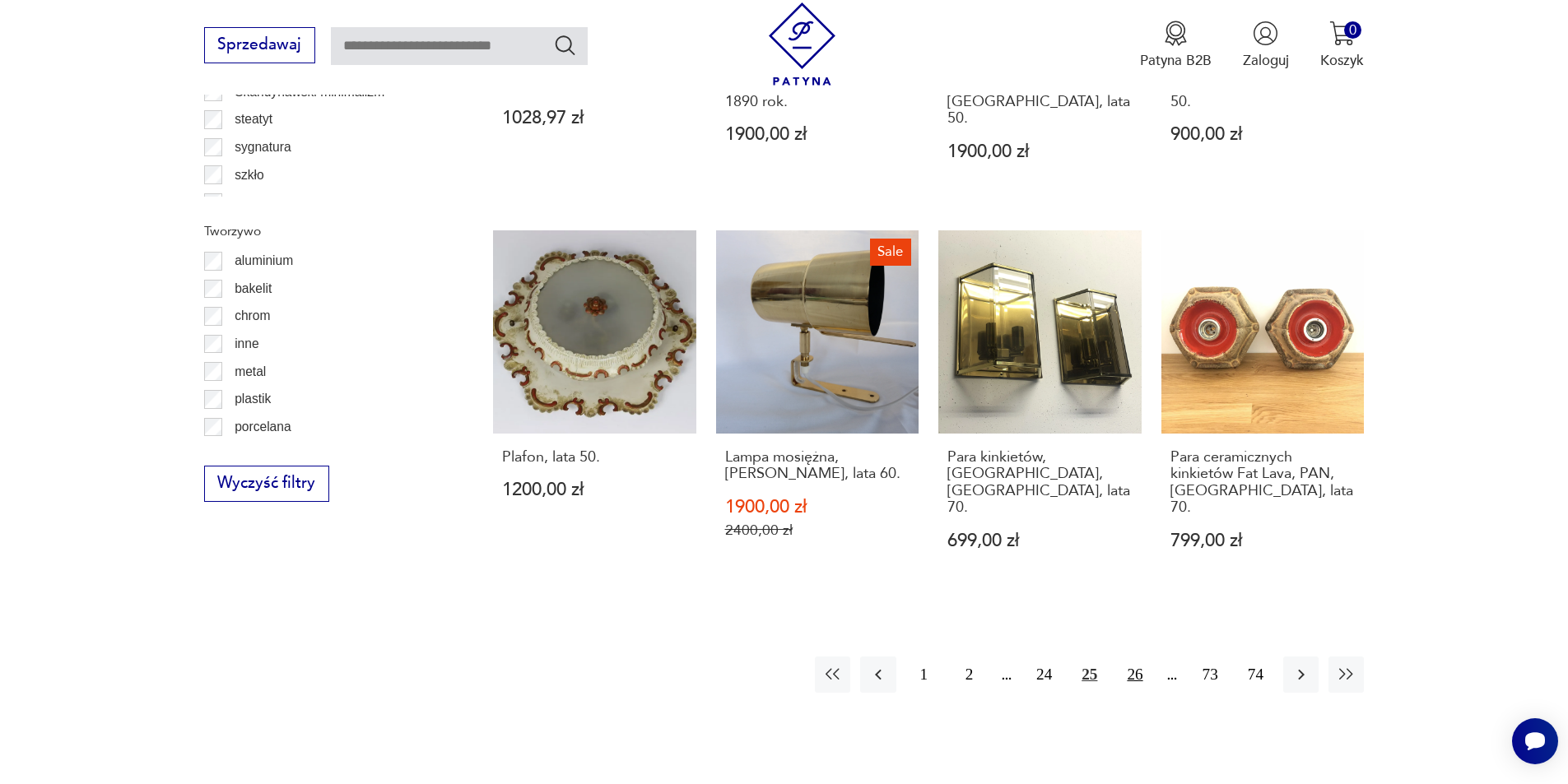
click at [1145, 657] on button "26" at bounding box center [1135, 674] width 35 height 35
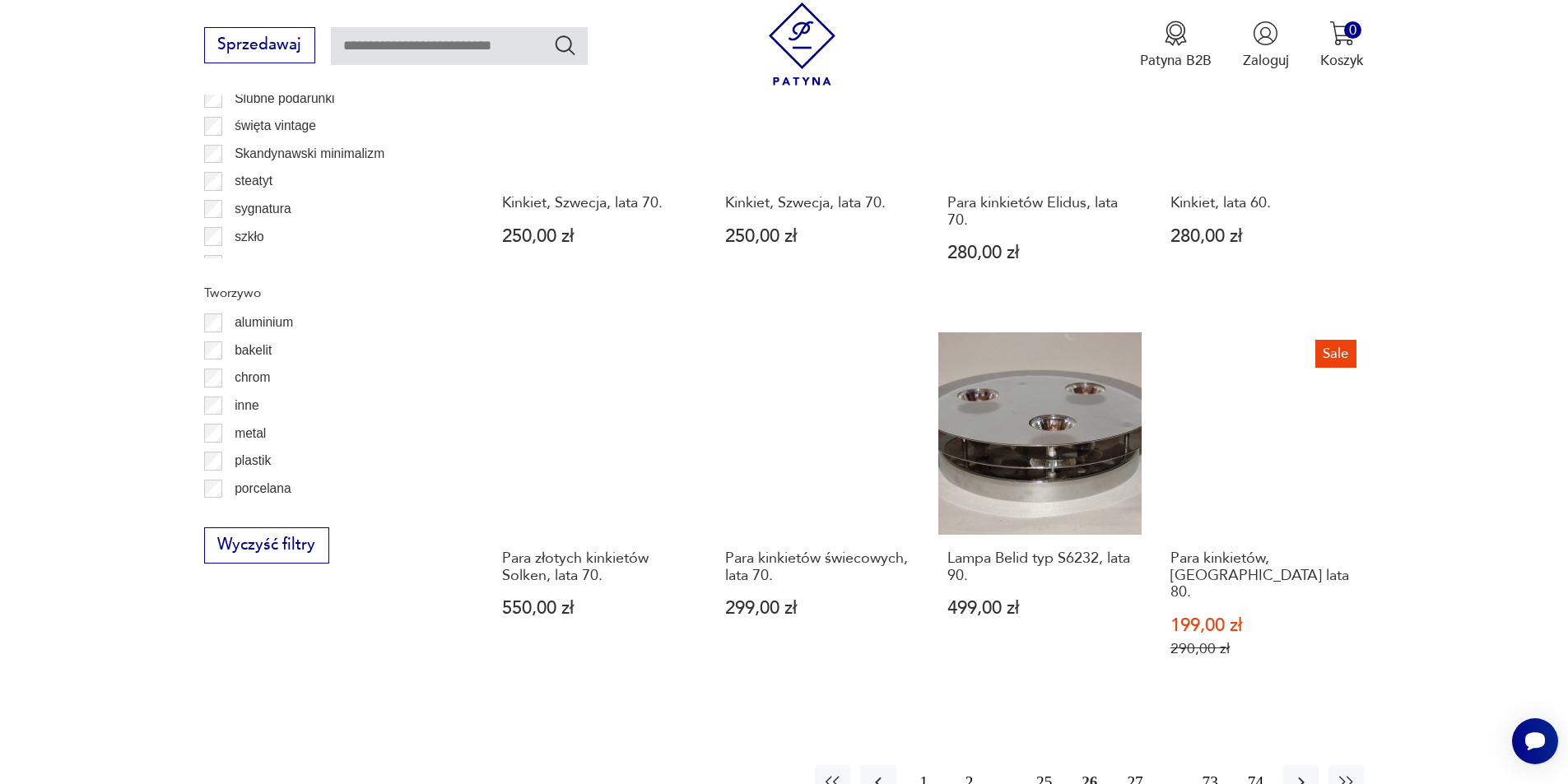
scroll to position [1723, 0]
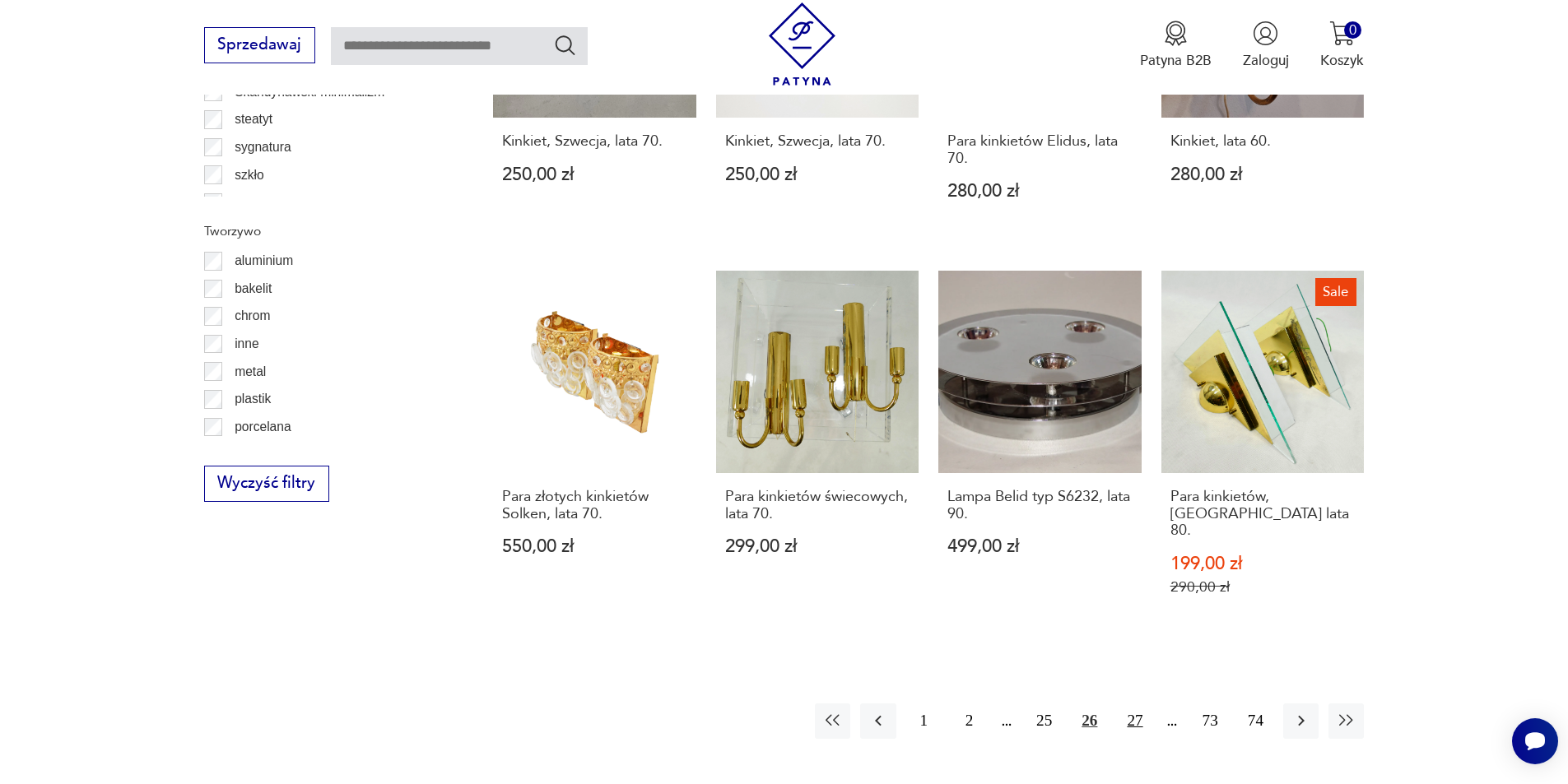
click at [1138, 703] on button "27" at bounding box center [1135, 721] width 35 height 35
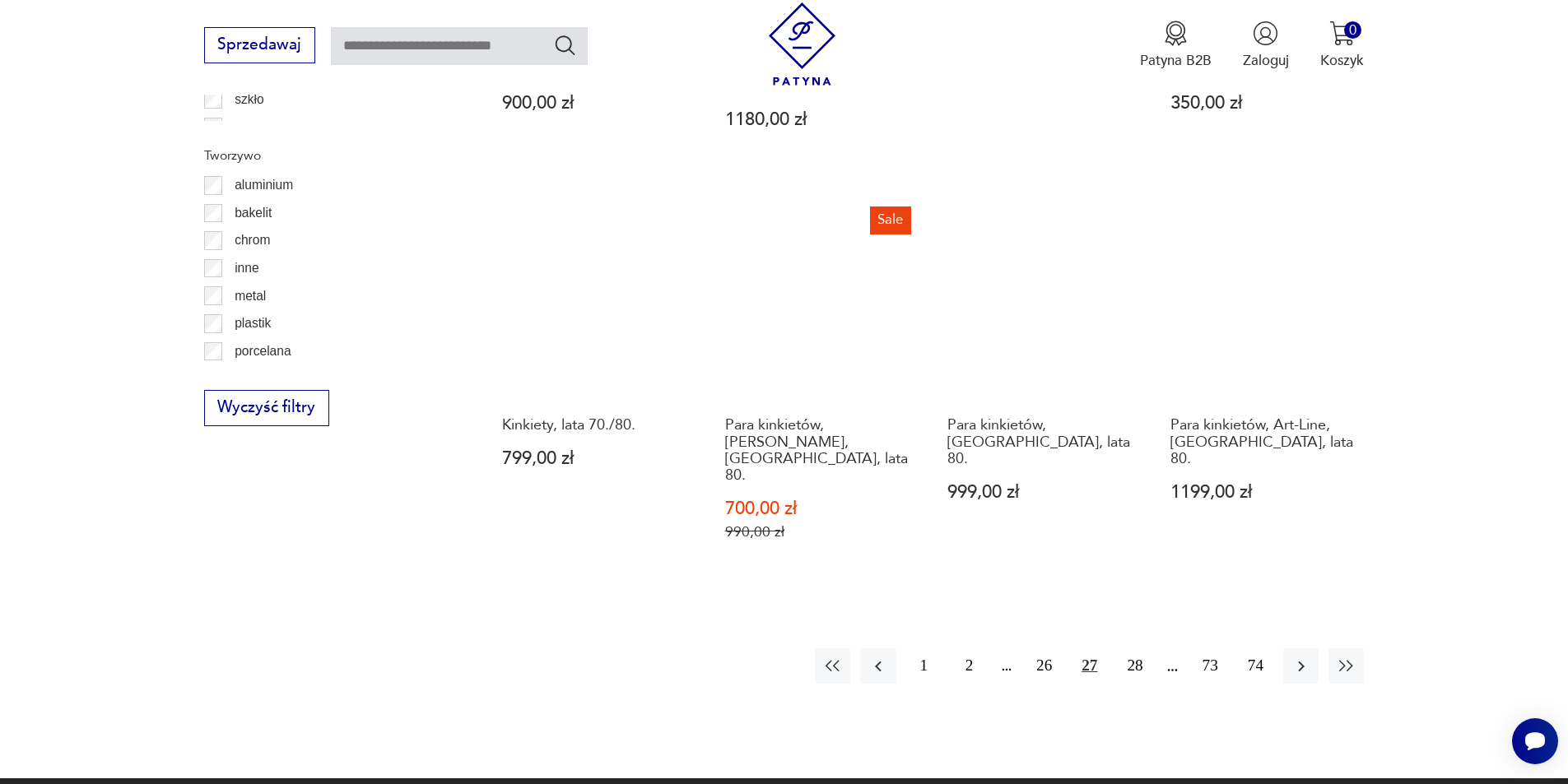
scroll to position [1805, 0]
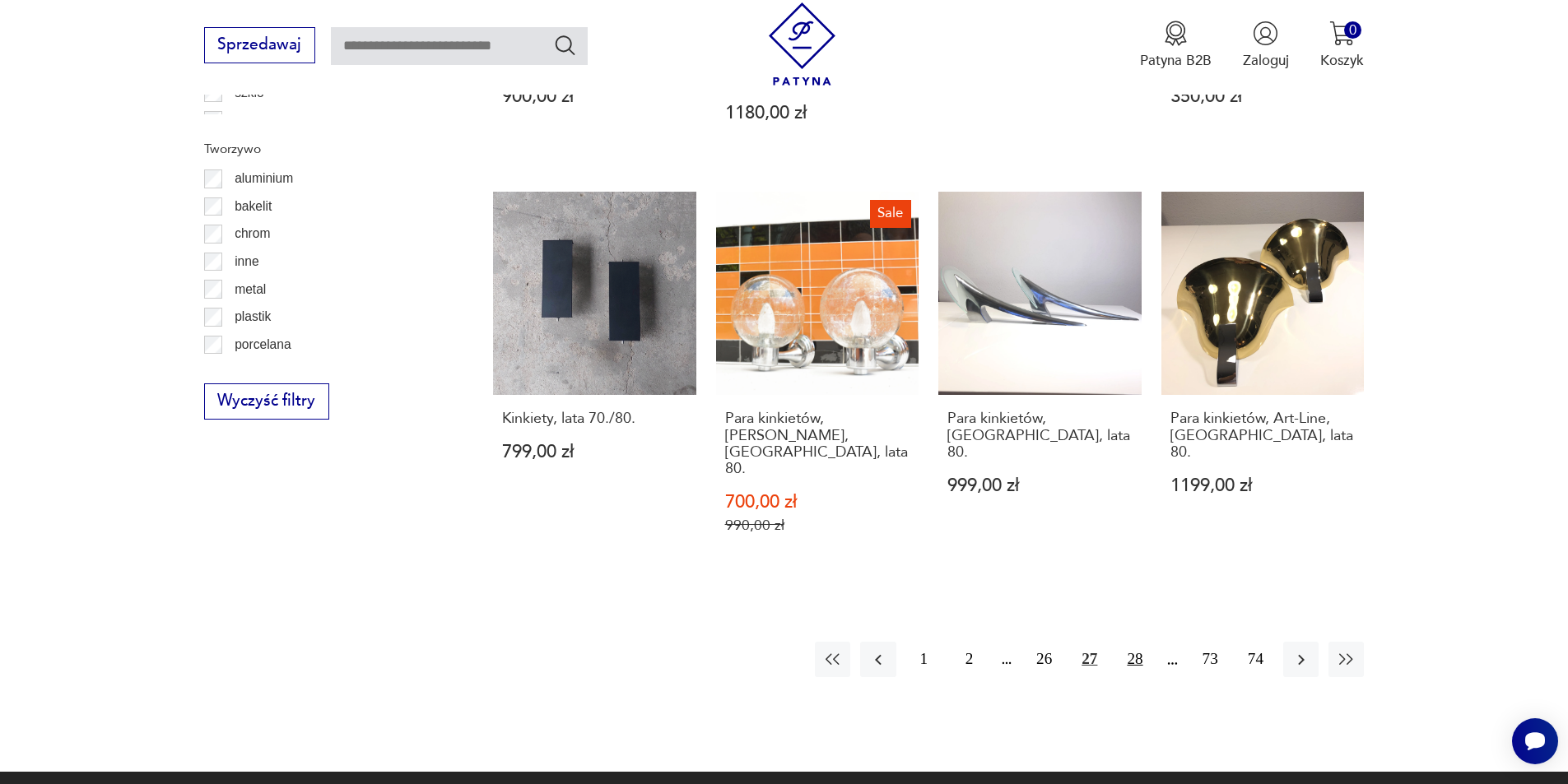
click at [1140, 642] on button "28" at bounding box center [1135, 659] width 35 height 35
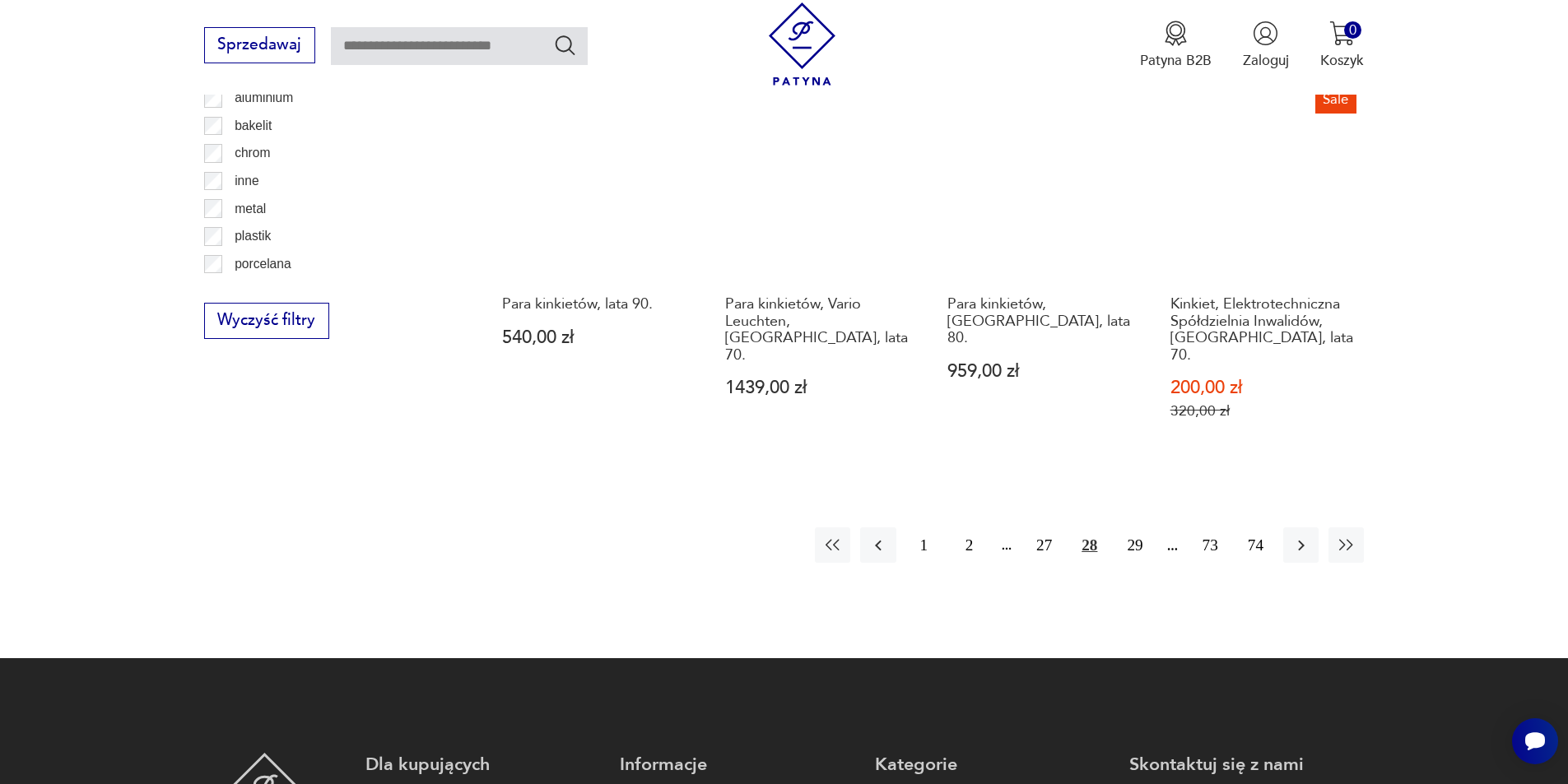
scroll to position [1888, 0]
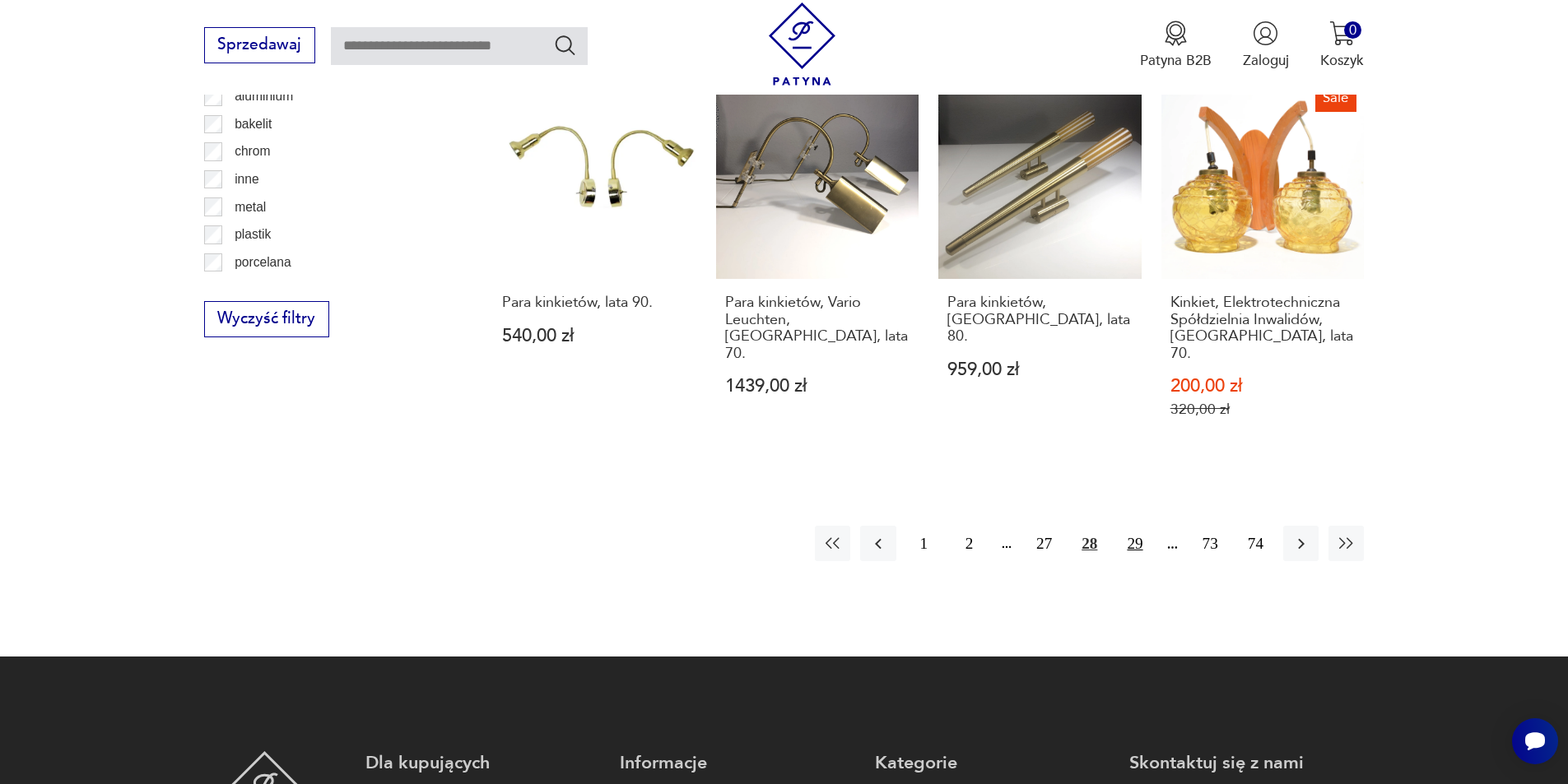
click at [1142, 526] on button "29" at bounding box center [1135, 543] width 35 height 35
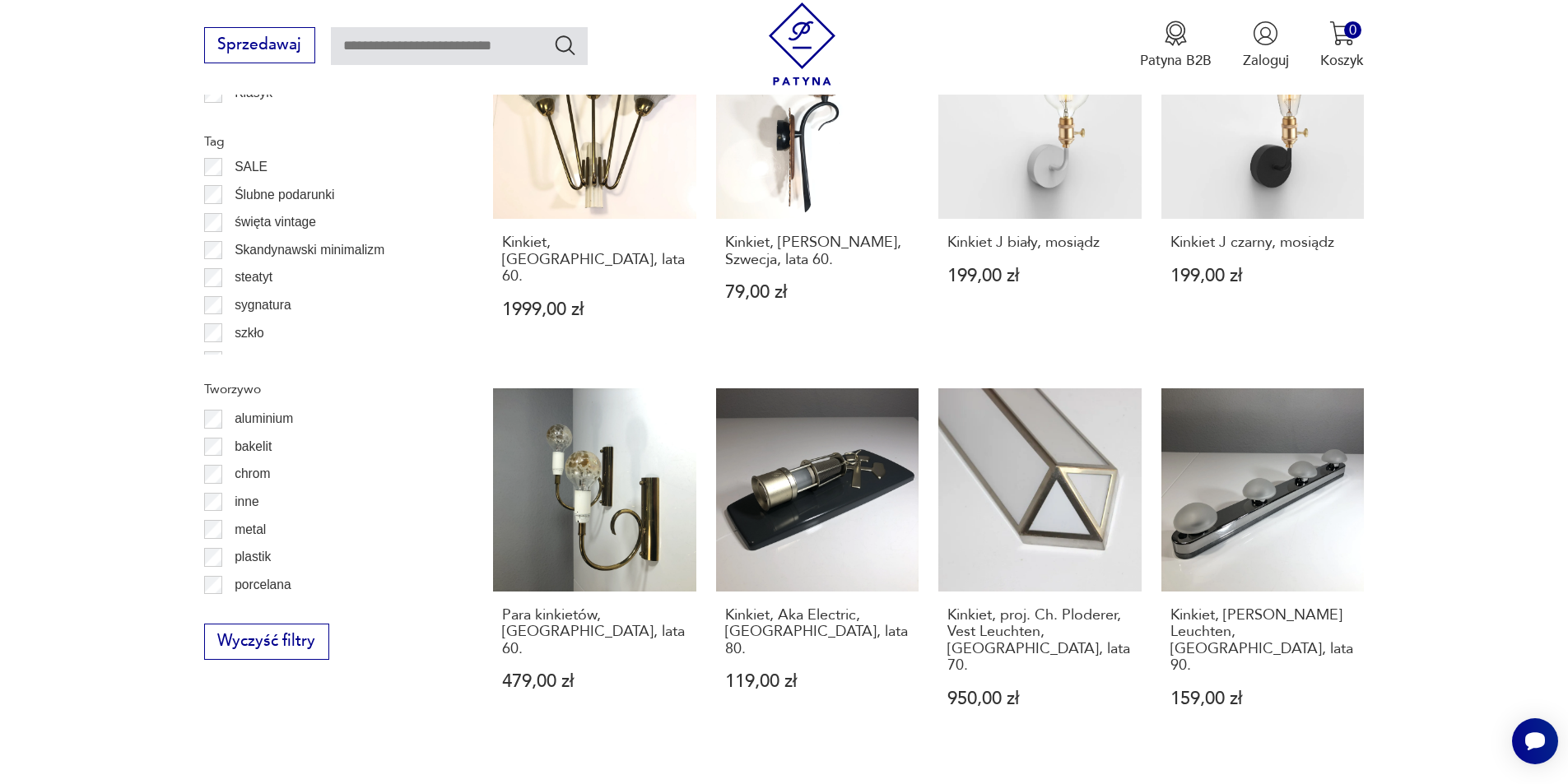
scroll to position [1641, 0]
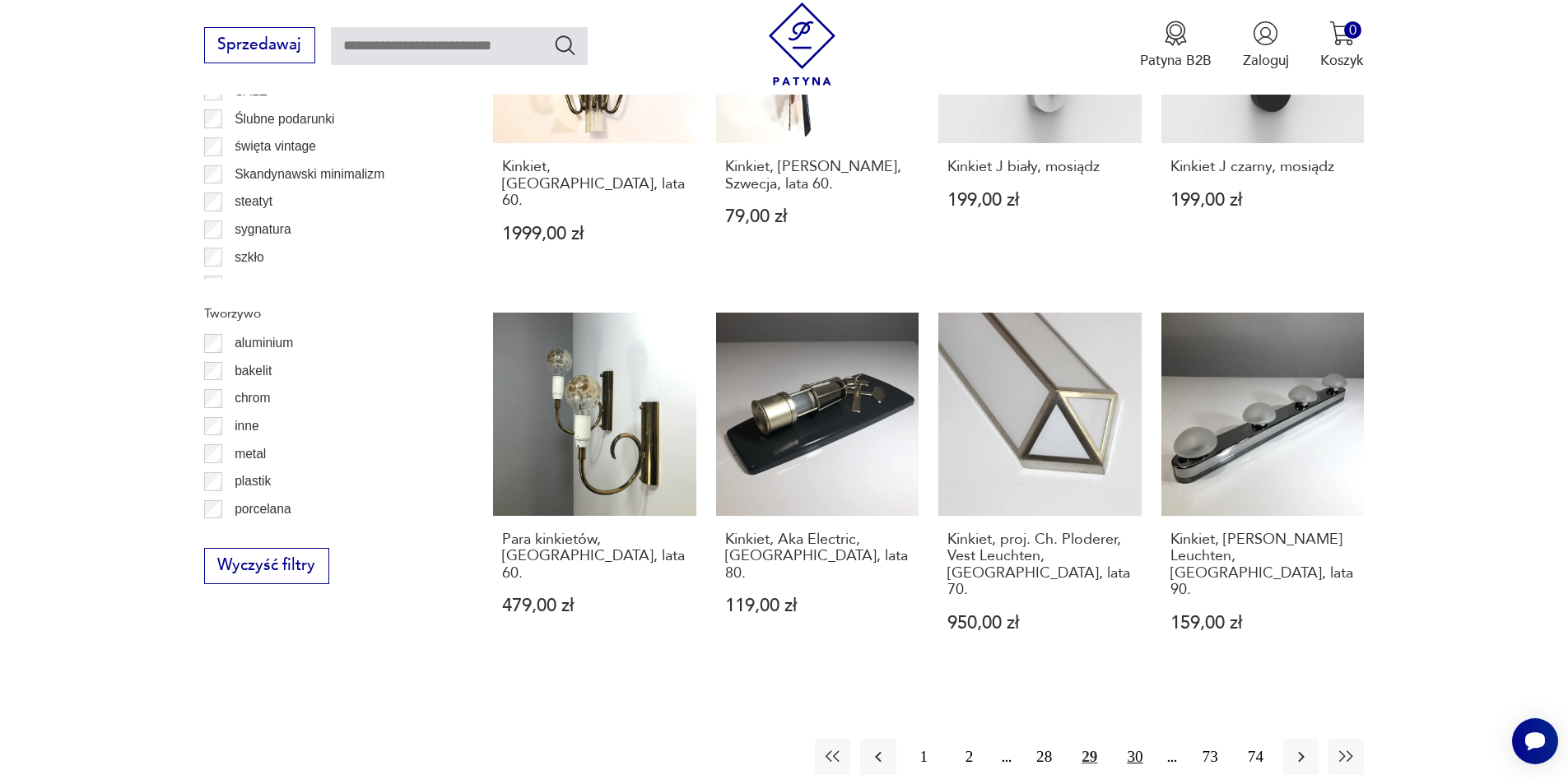
click at [1133, 739] on button "30" at bounding box center [1135, 757] width 35 height 35
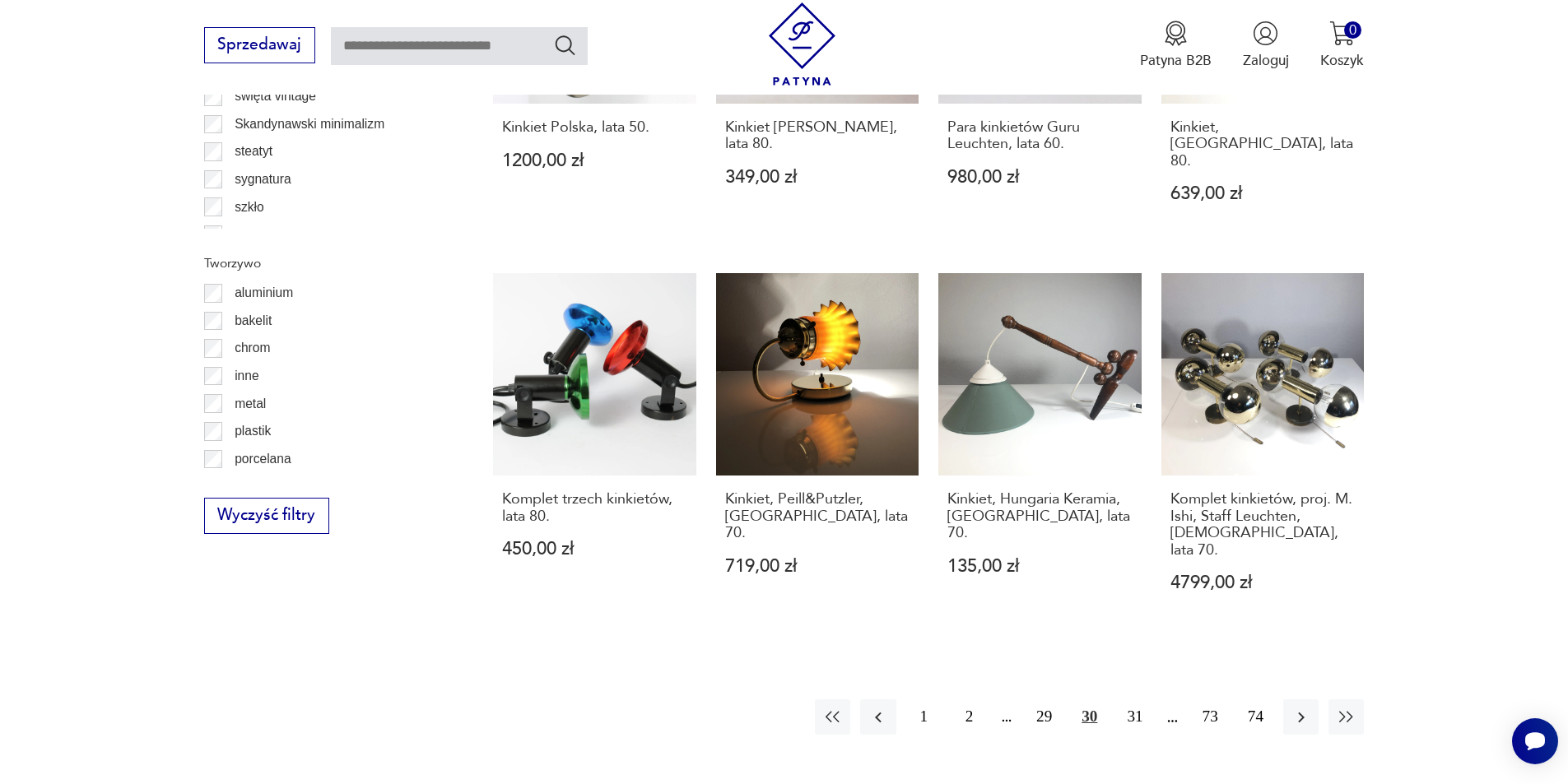
scroll to position [1723, 0]
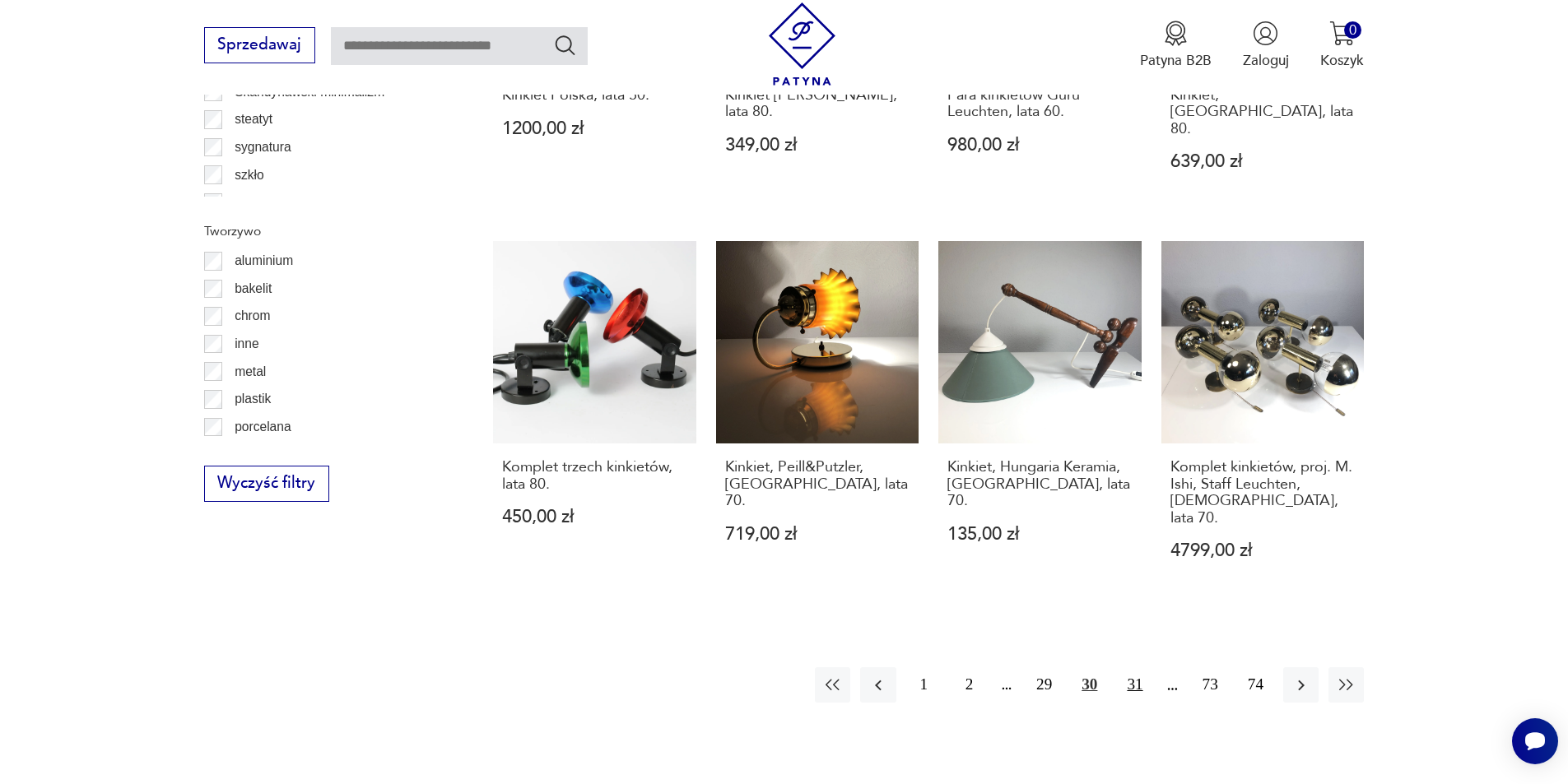
click at [1139, 667] on button "31" at bounding box center [1135, 685] width 35 height 35
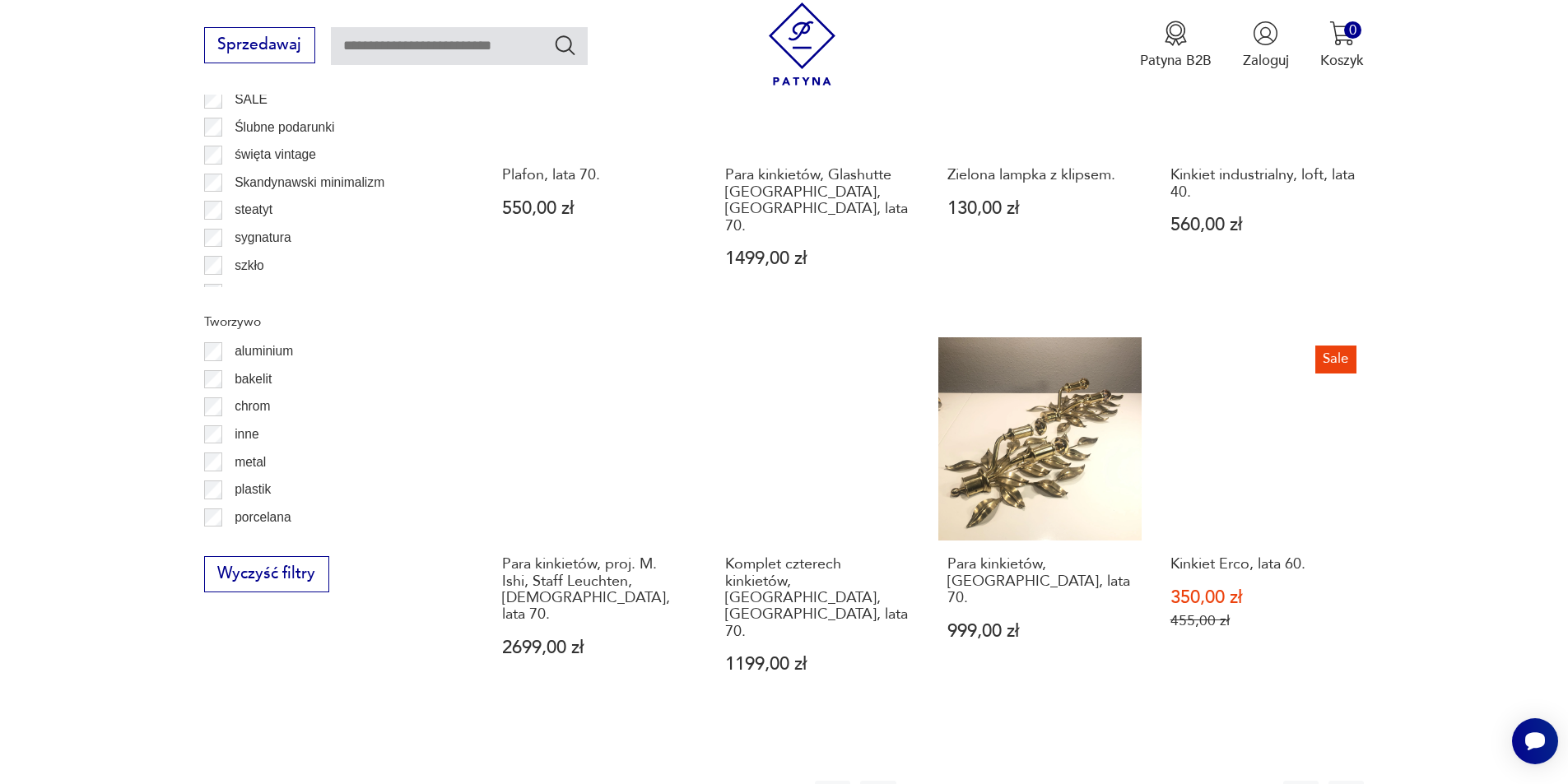
scroll to position [1723, 0]
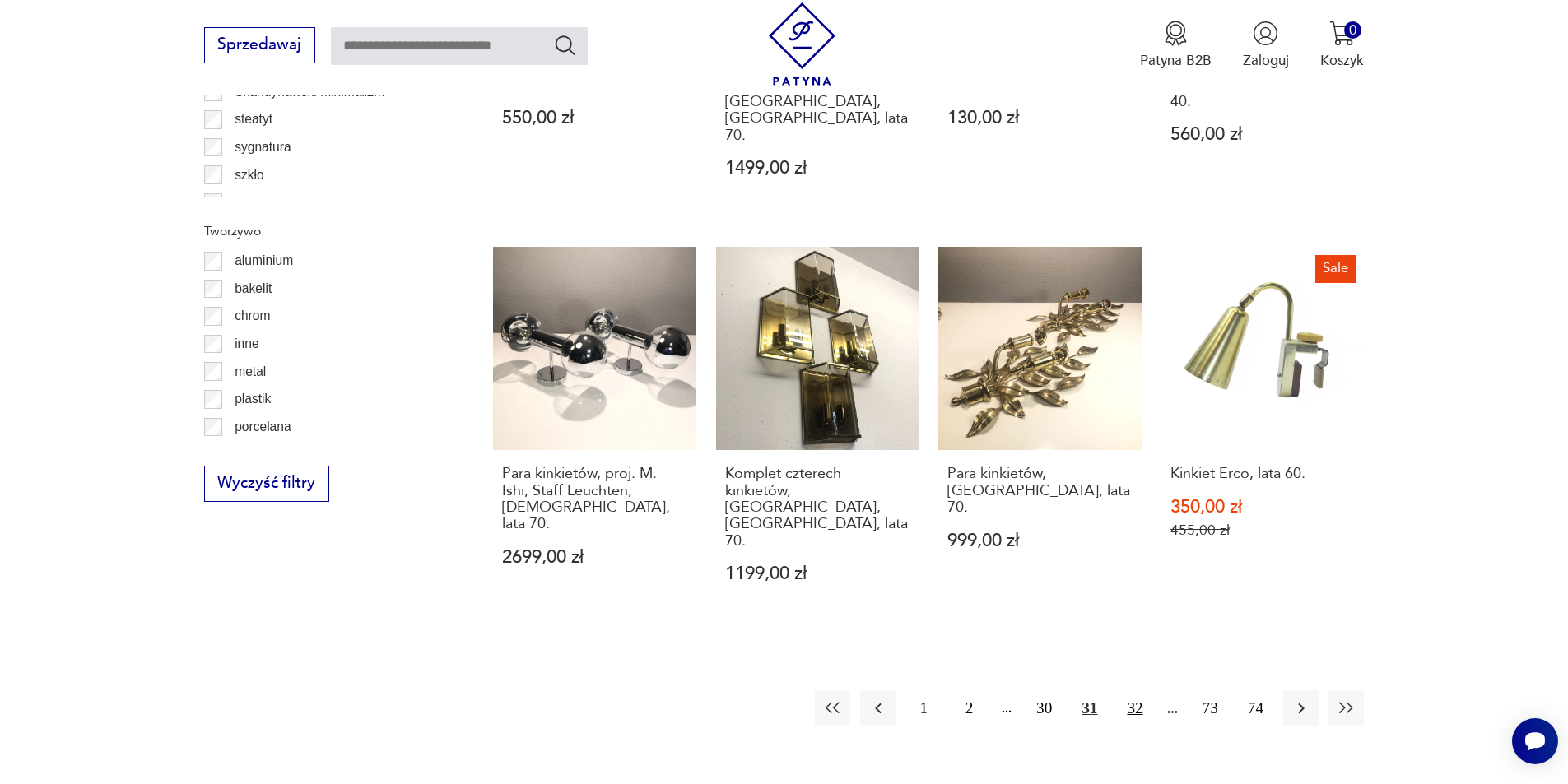
click at [1132, 690] on button "32" at bounding box center [1135, 708] width 35 height 35
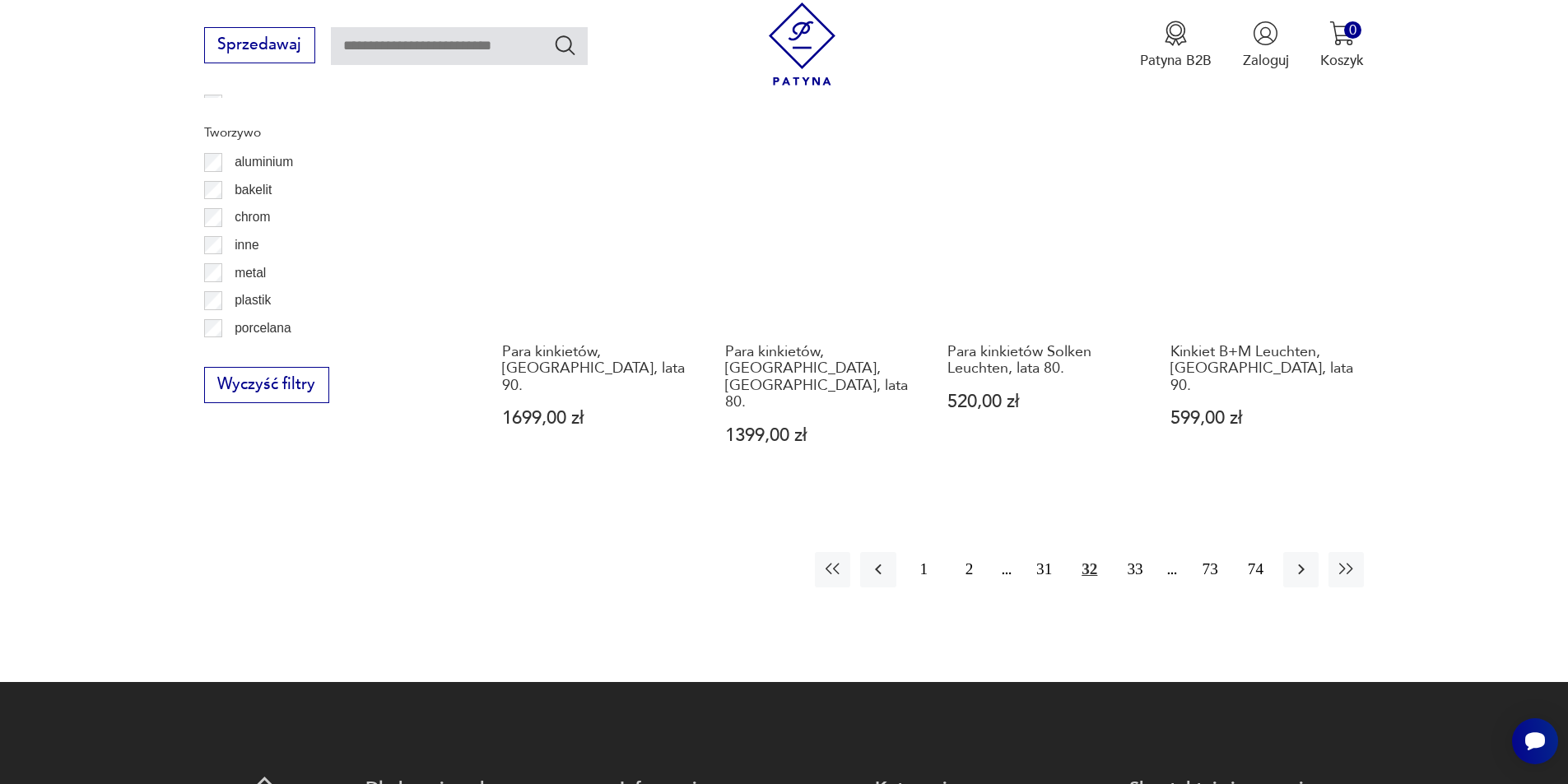
scroll to position [1888, 0]
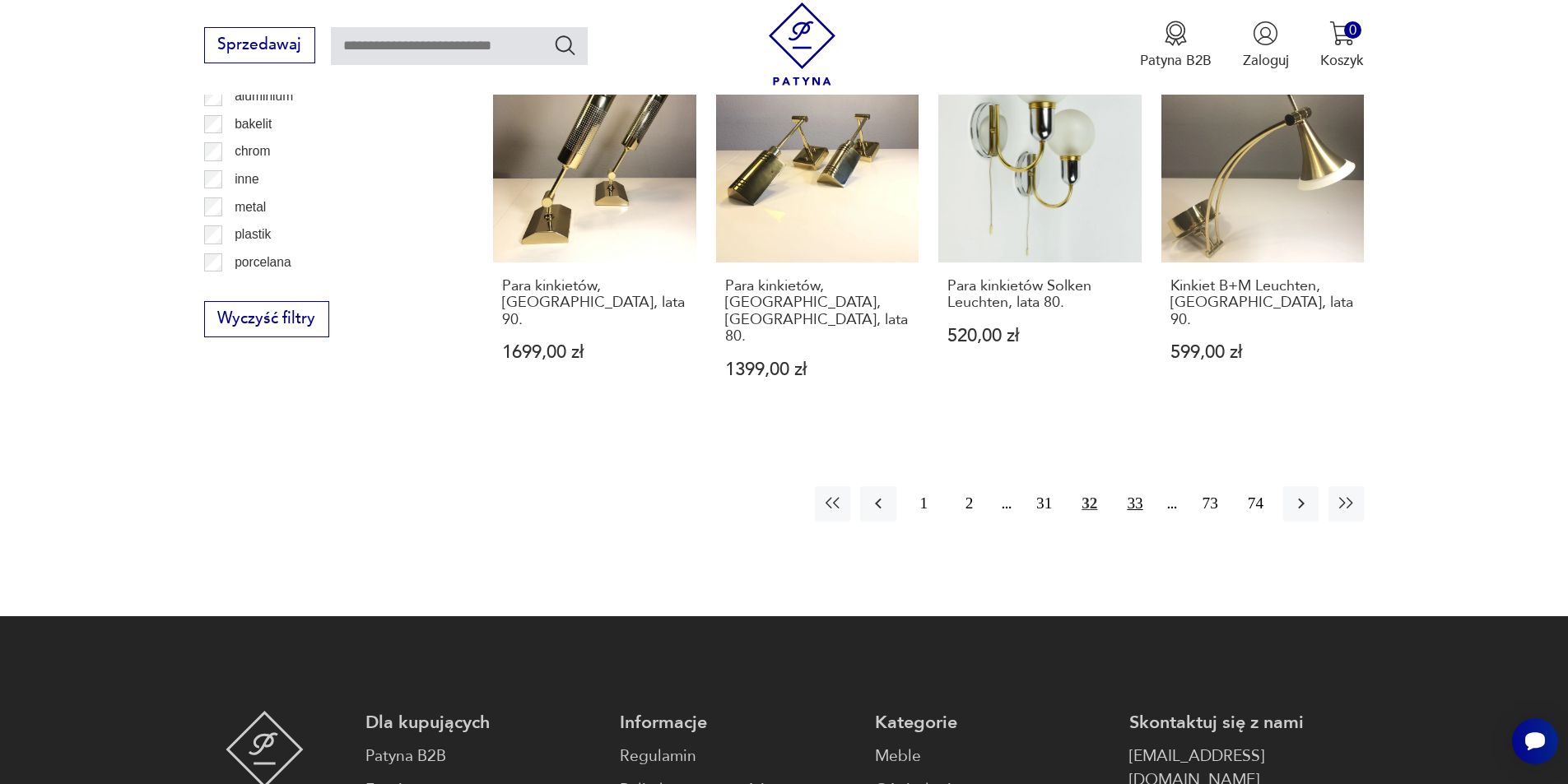
click at [1132, 486] on button "33" at bounding box center [1135, 504] width 35 height 35
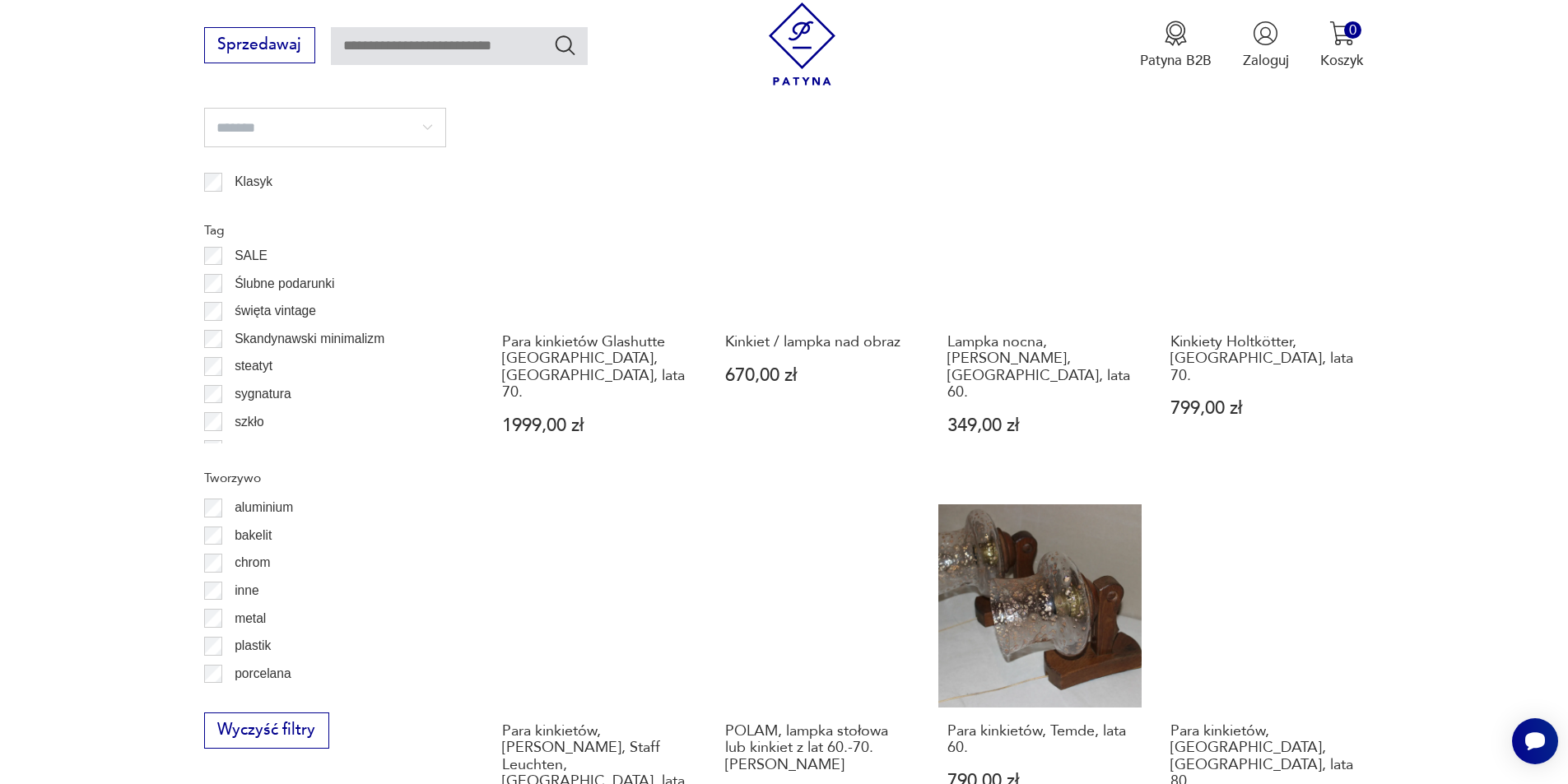
scroll to position [1641, 0]
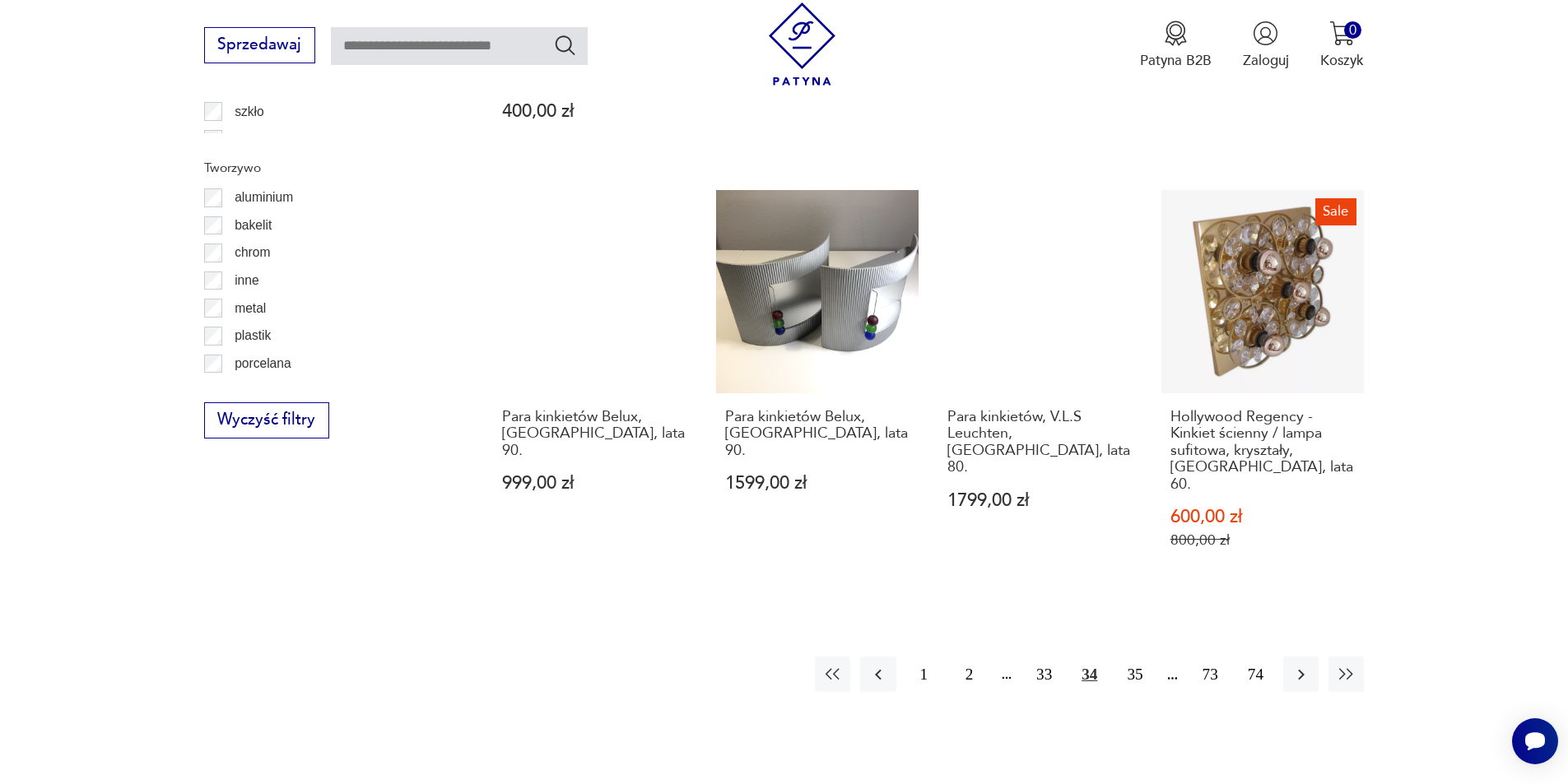
scroll to position [1888, 0]
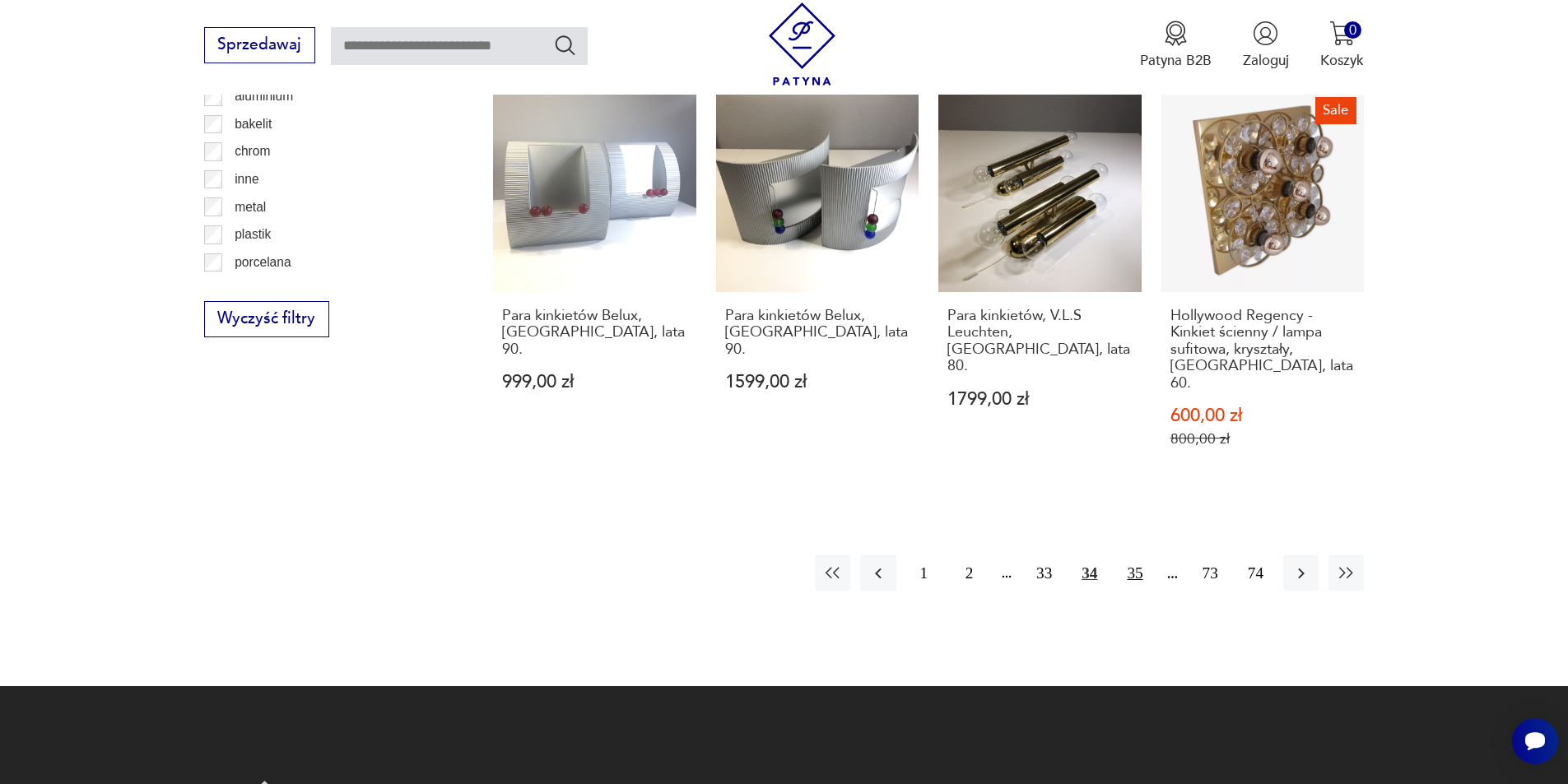
click at [1138, 556] on button "35" at bounding box center [1135, 573] width 35 height 35
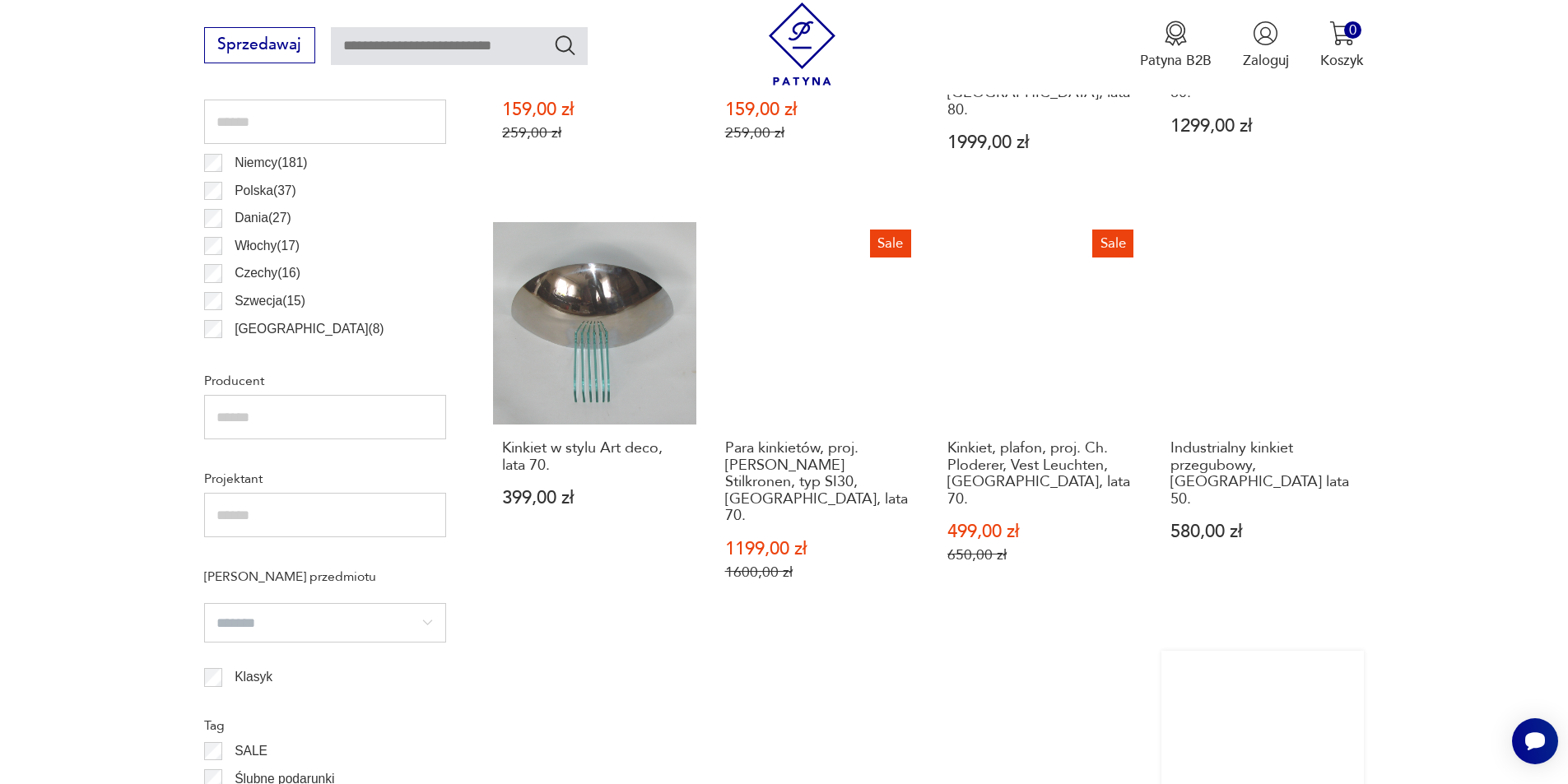
scroll to position [1723, 0]
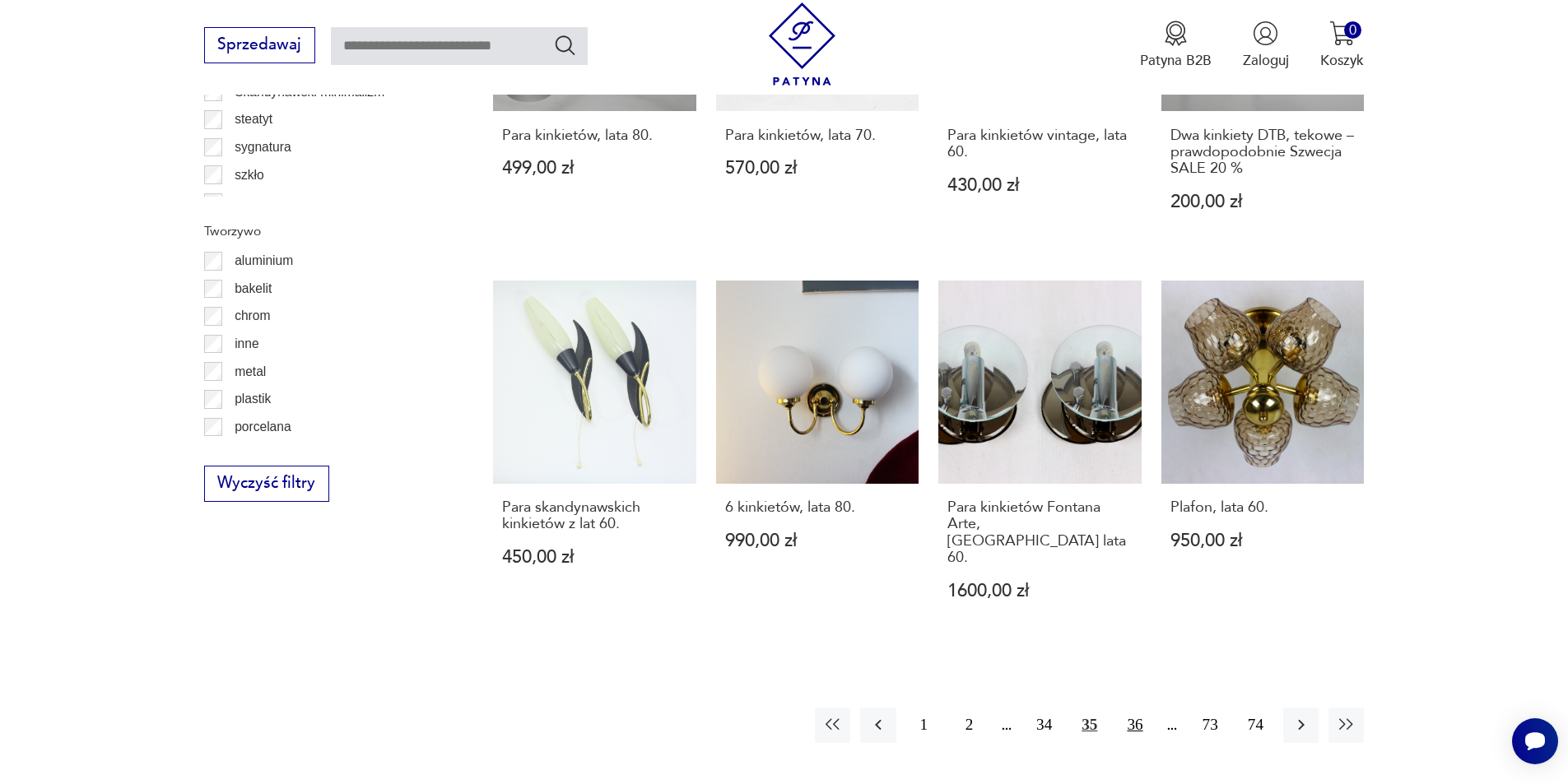
click at [1133, 708] on button "36" at bounding box center [1135, 725] width 35 height 35
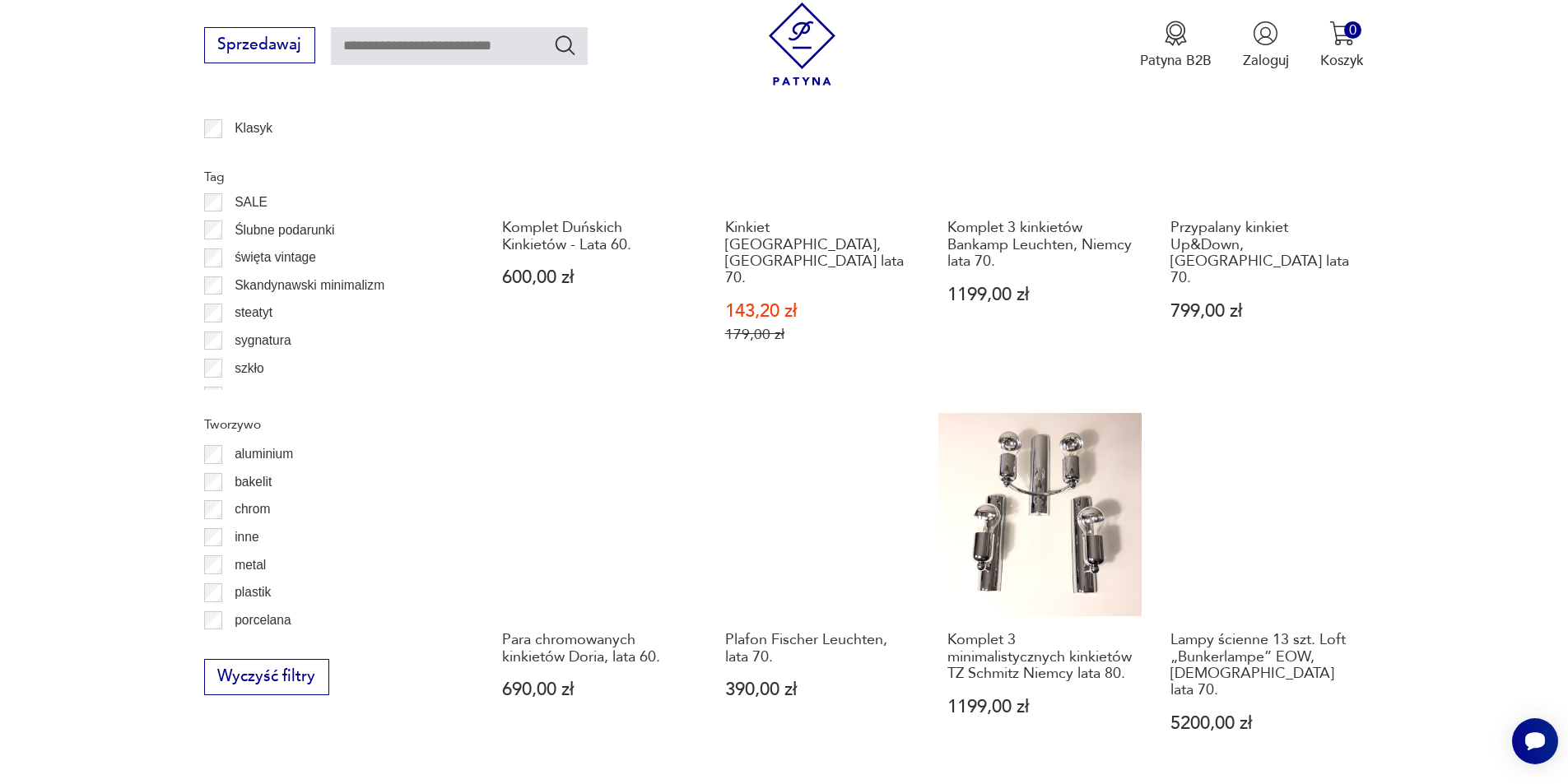
scroll to position [1641, 0]
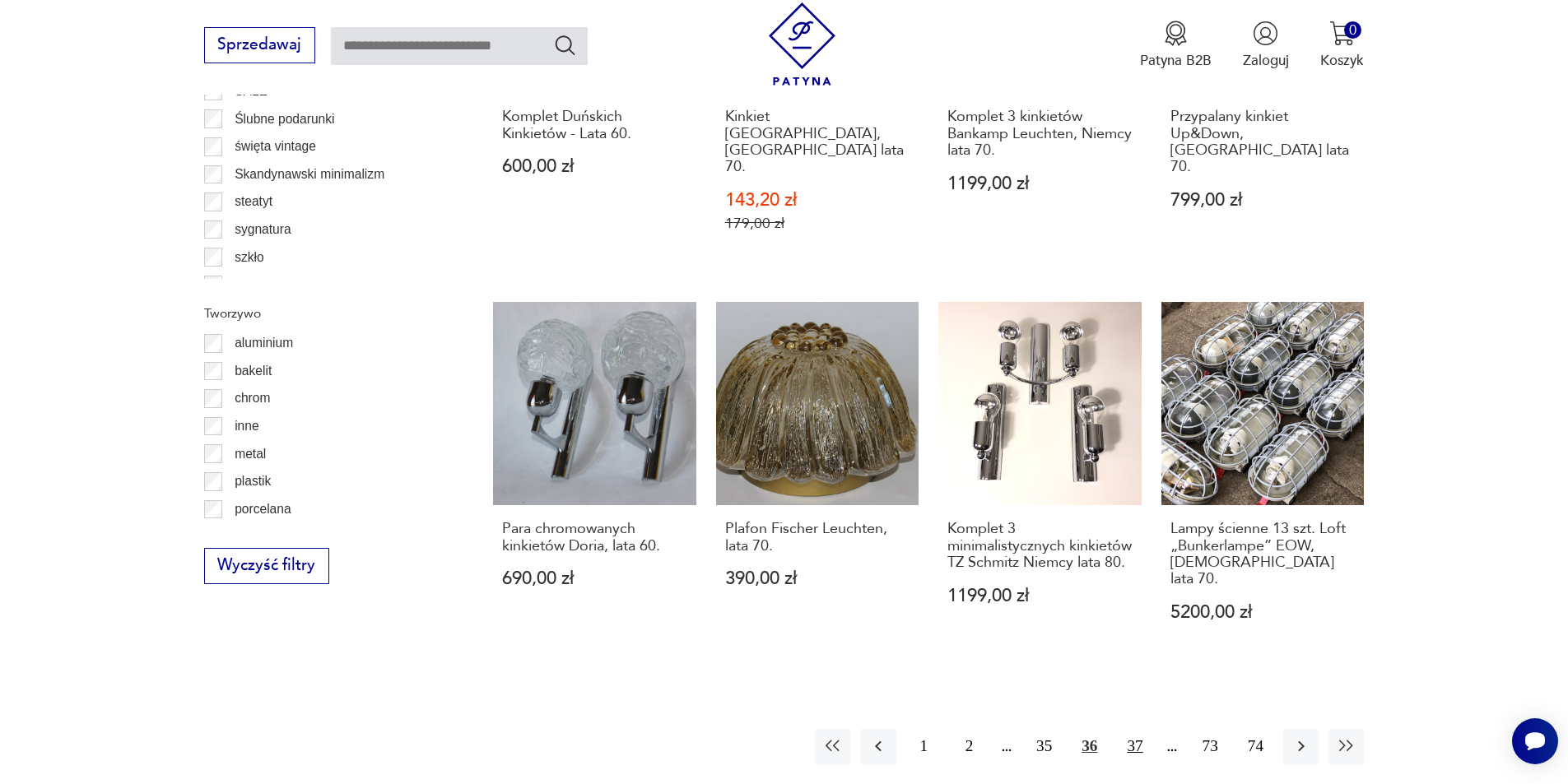
click at [1136, 729] on button "37" at bounding box center [1135, 746] width 35 height 35
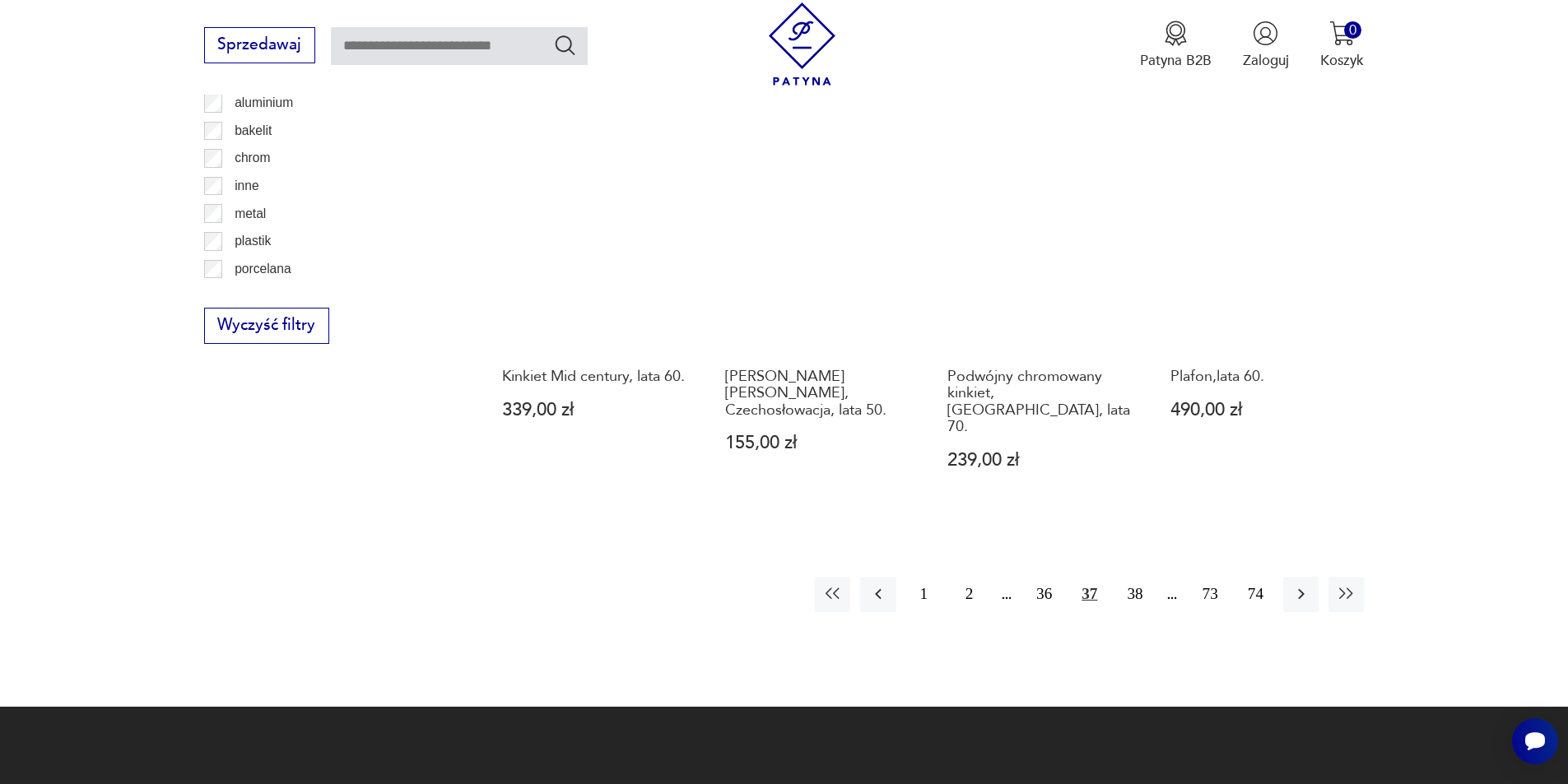
scroll to position [1888, 0]
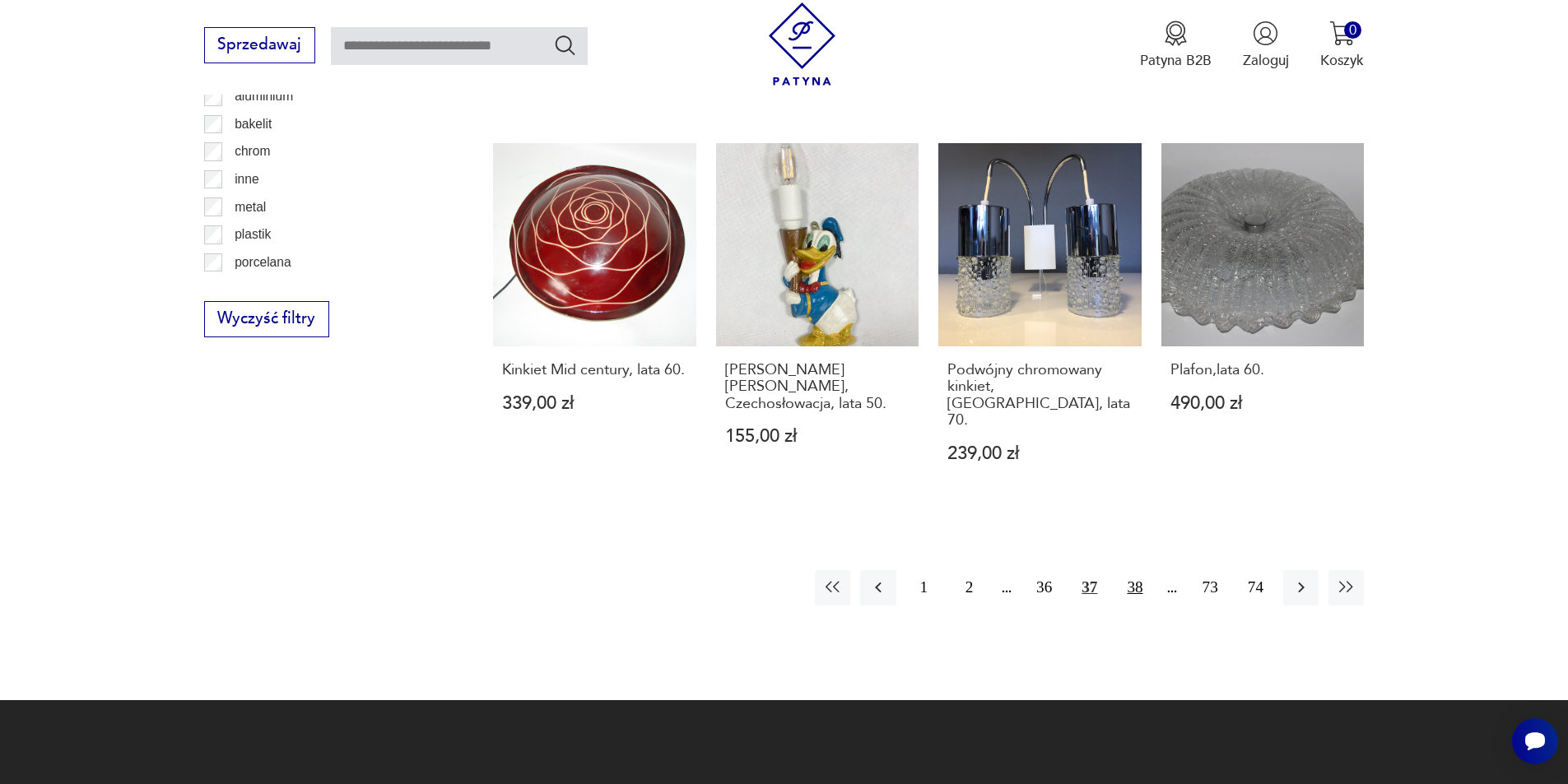
click at [1137, 570] on button "38" at bounding box center [1135, 587] width 35 height 35
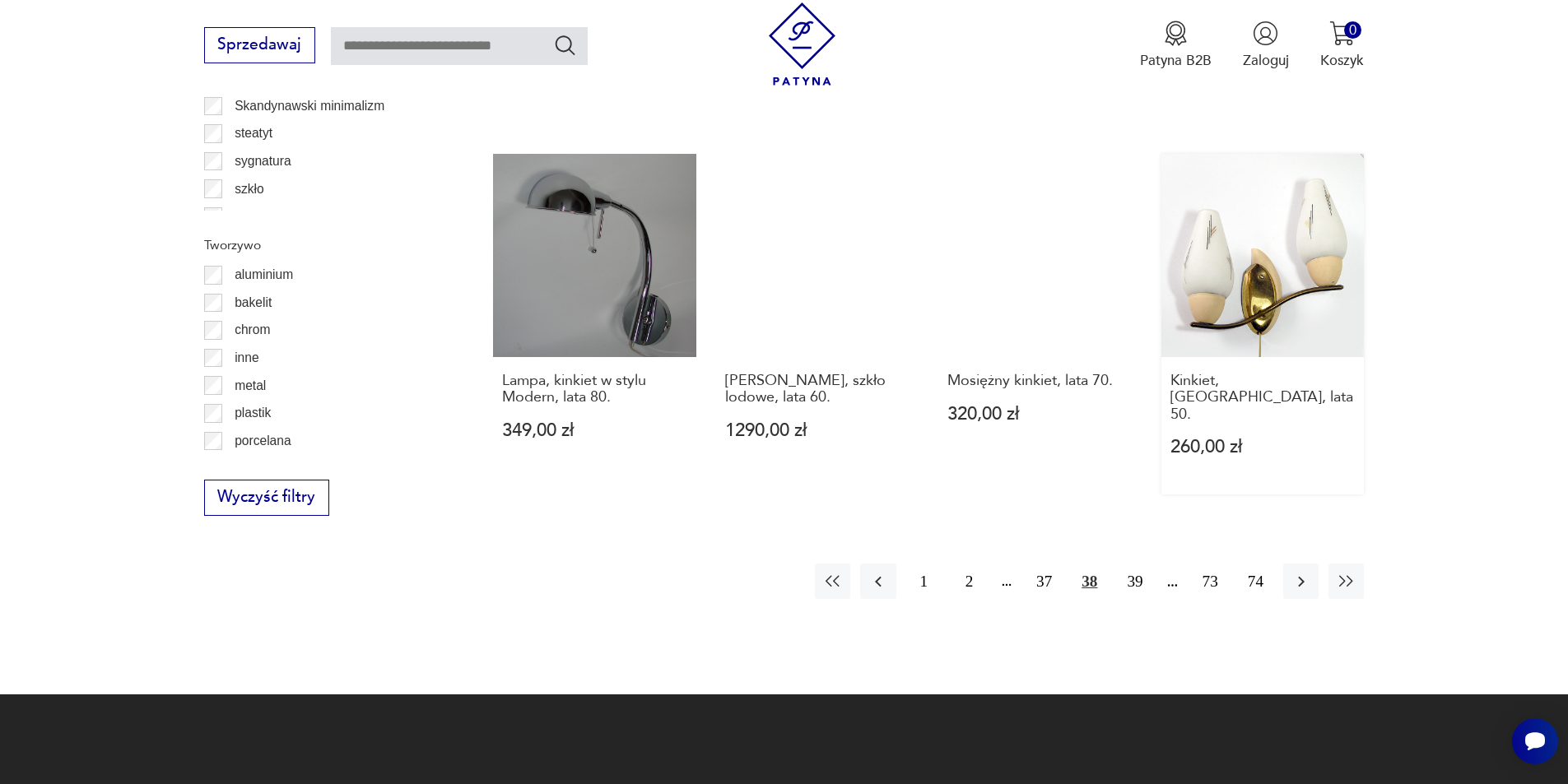
scroll to position [1723, 0]
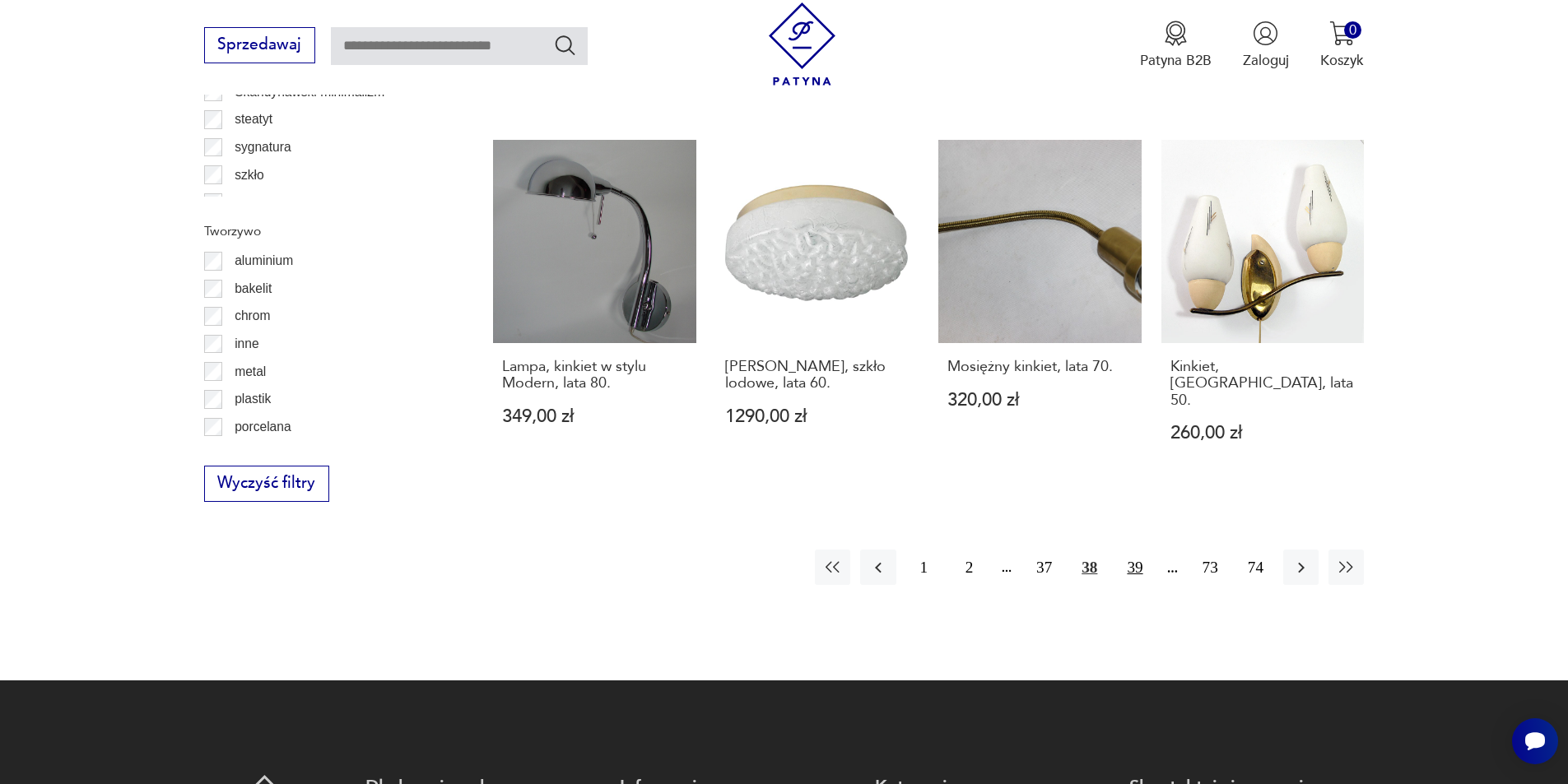
click at [1146, 550] on button "39" at bounding box center [1135, 567] width 35 height 35
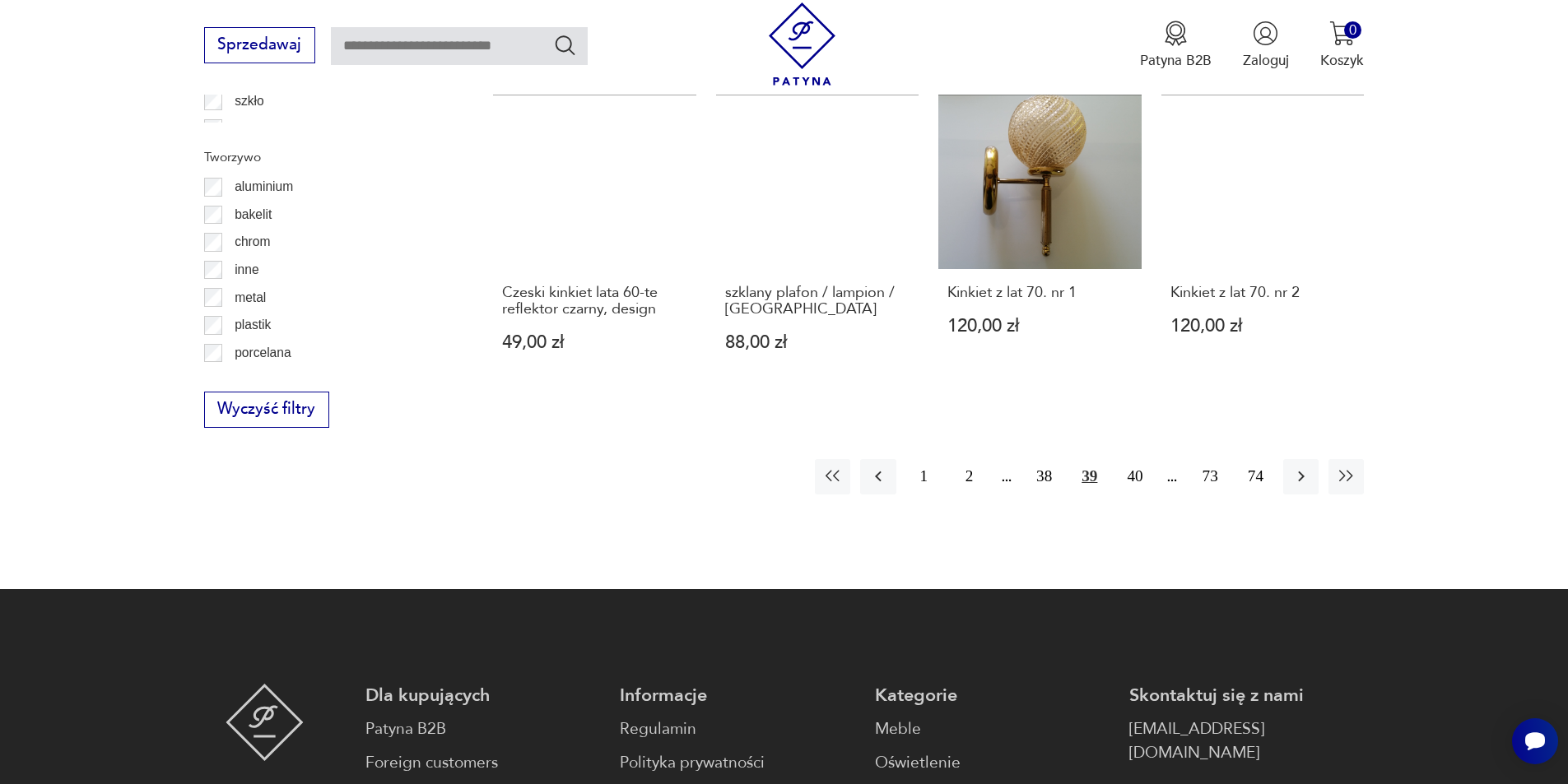
scroll to position [1805, 0]
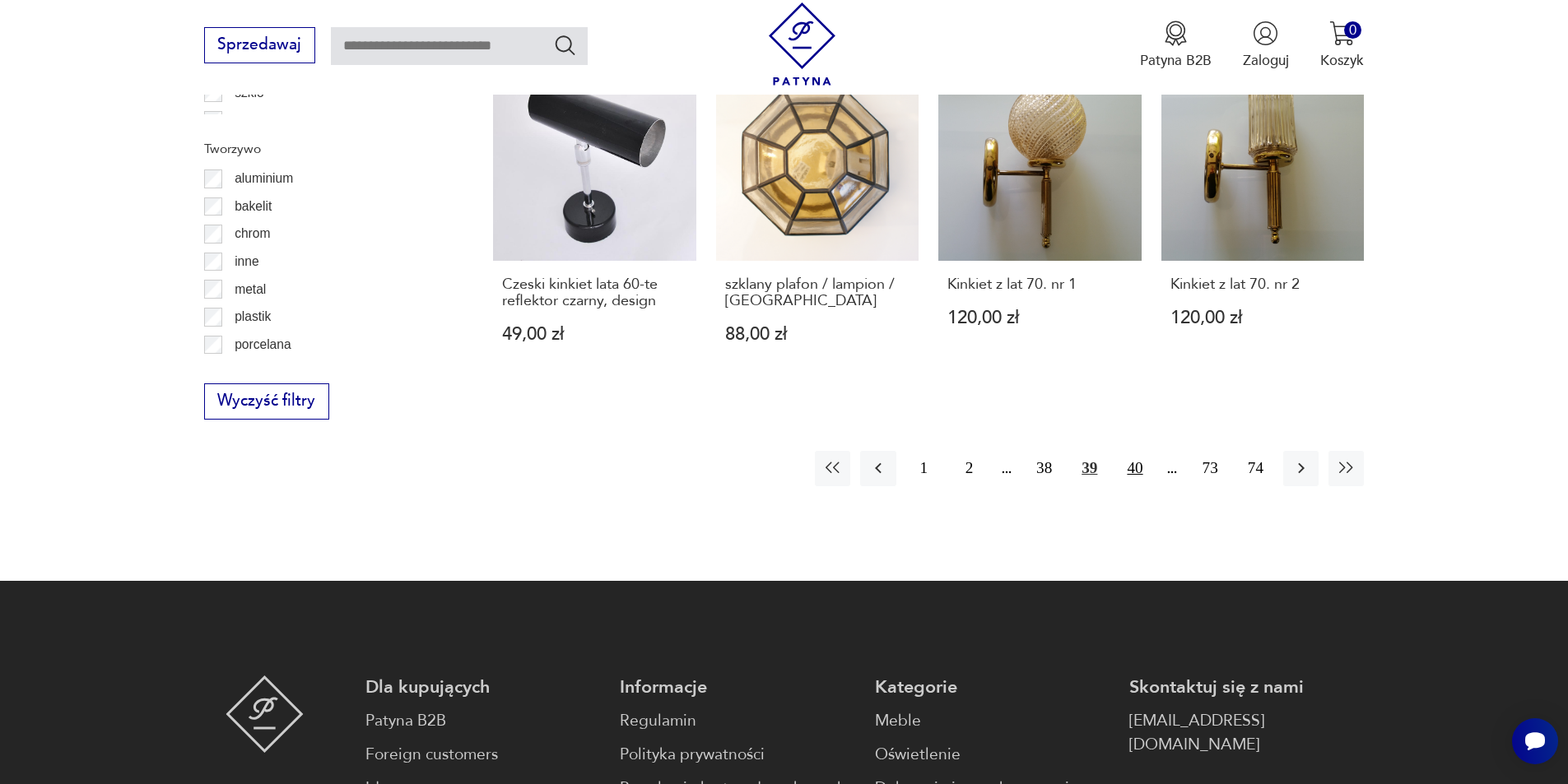
click at [1138, 469] on button "40" at bounding box center [1135, 469] width 35 height 35
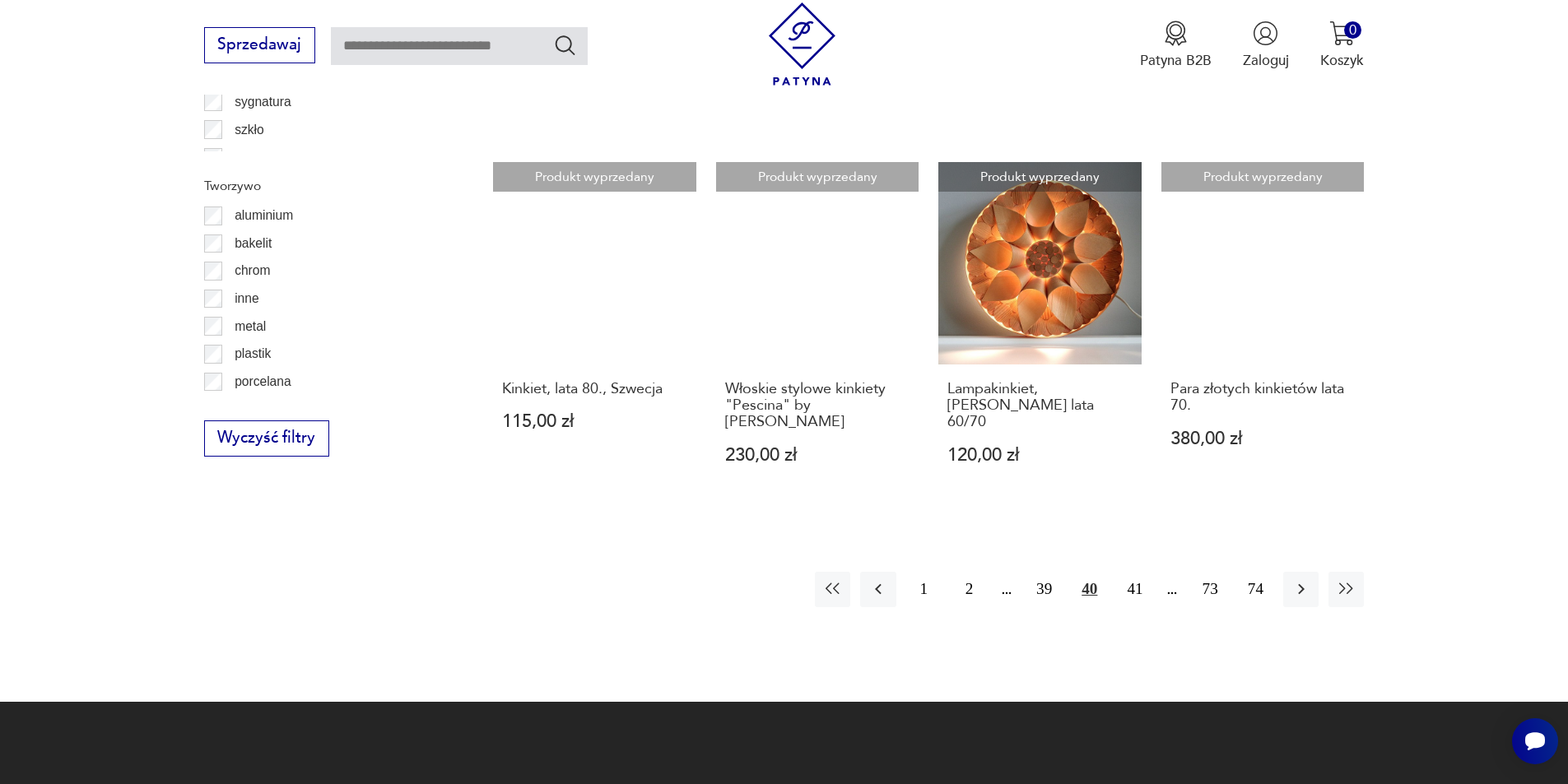
scroll to position [1805, 0]
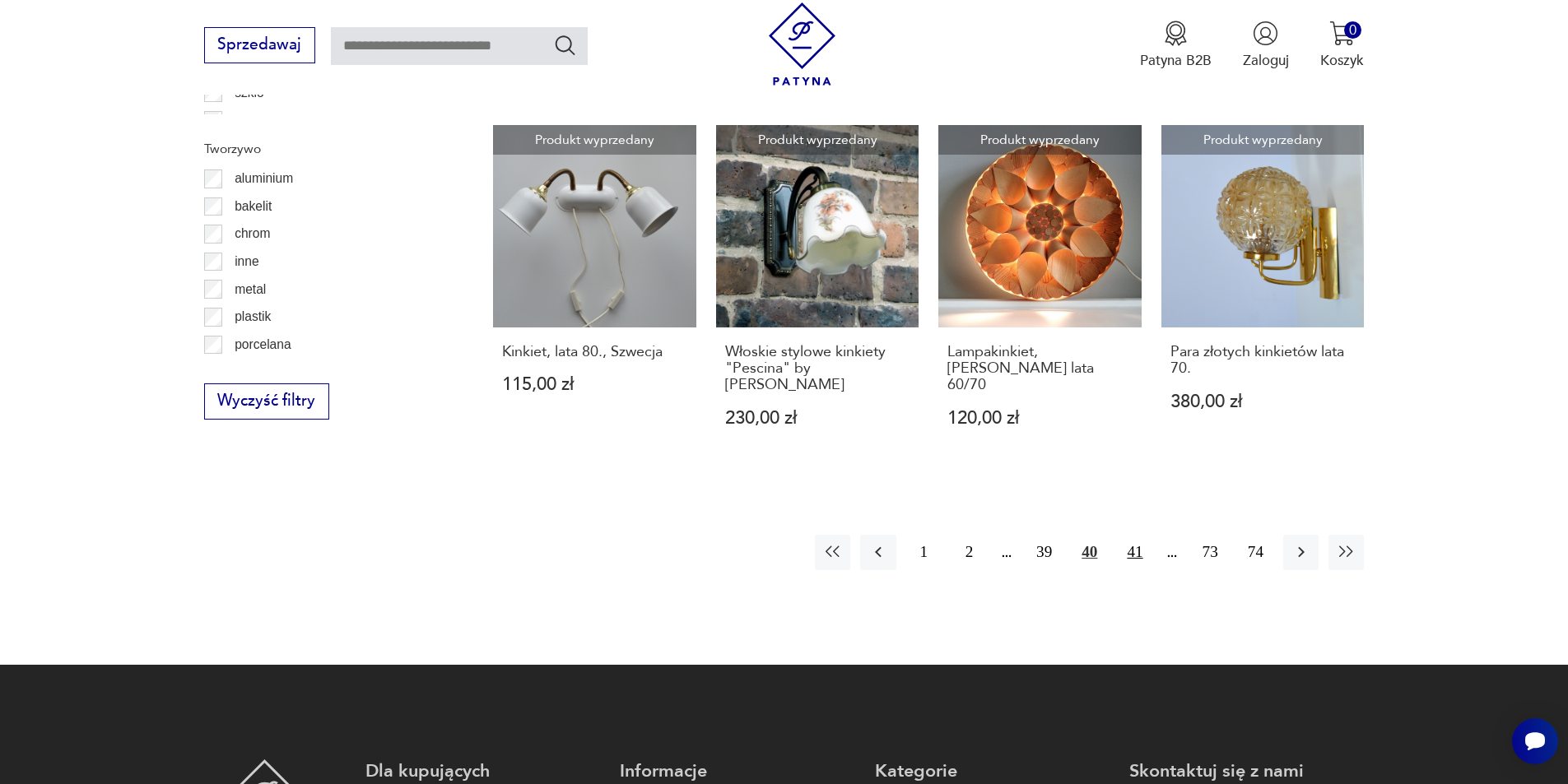
click at [1124, 550] on button "41" at bounding box center [1135, 552] width 35 height 35
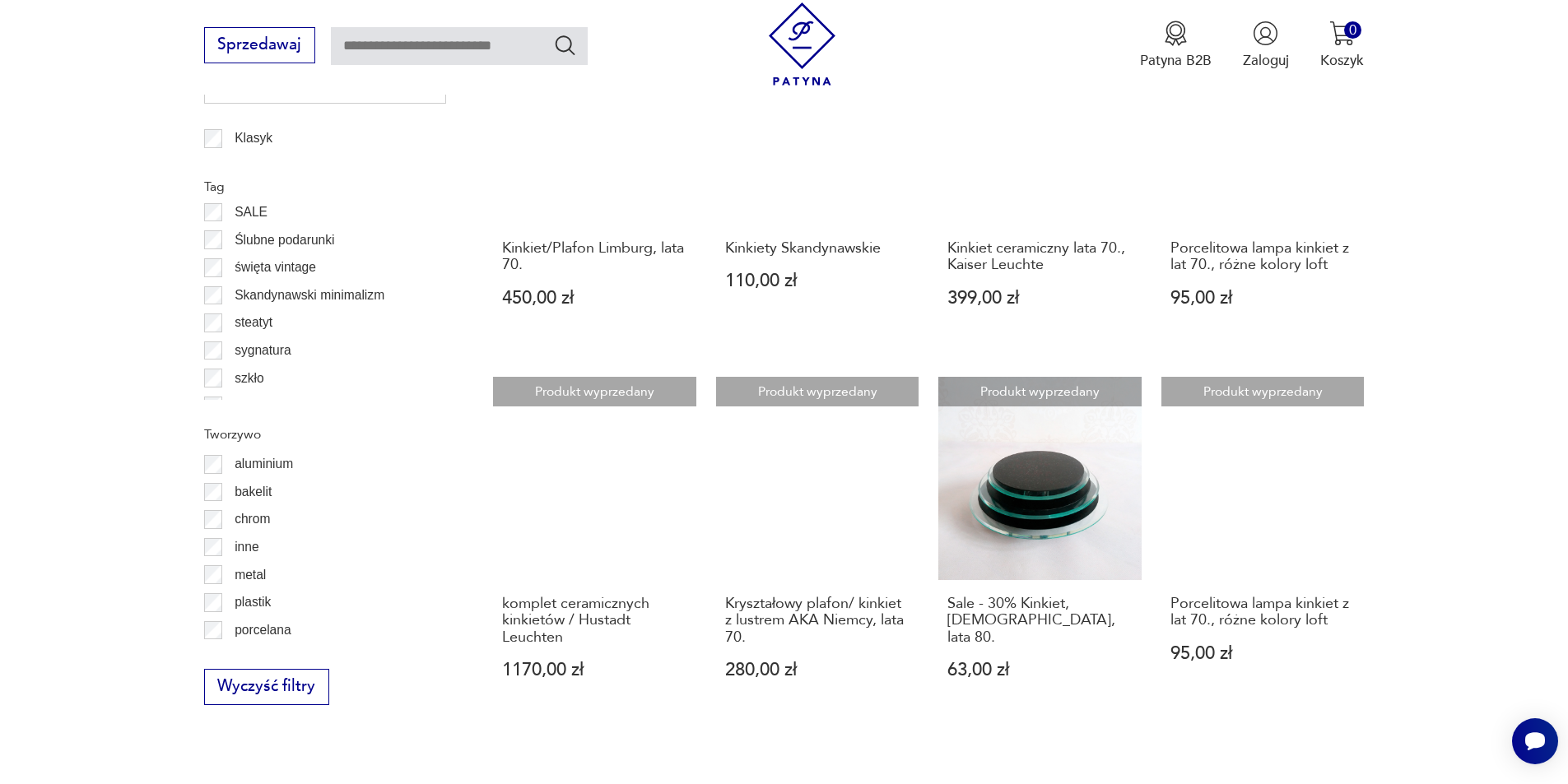
scroll to position [1641, 0]
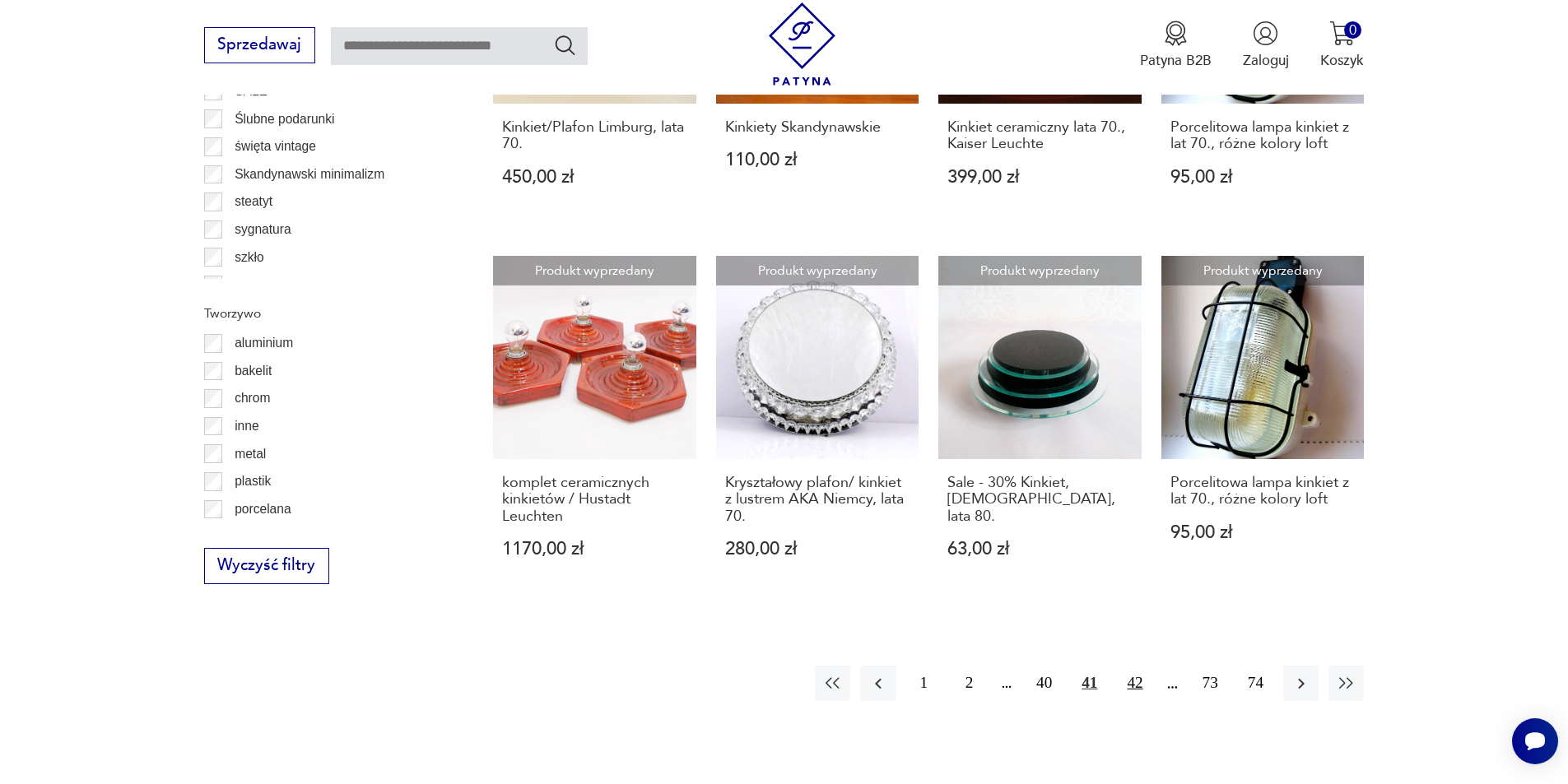
click at [1136, 678] on button "42" at bounding box center [1135, 683] width 35 height 35
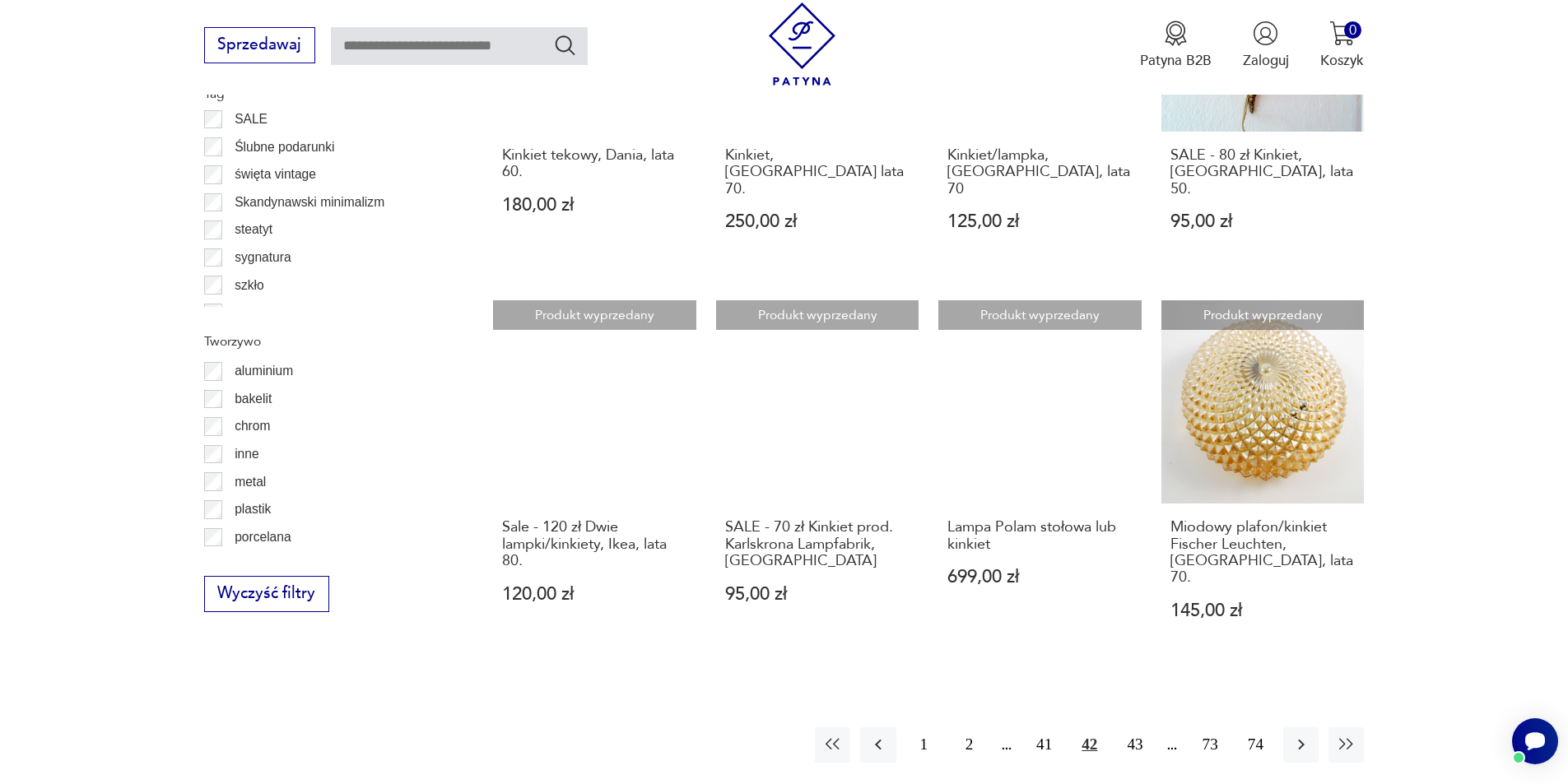
scroll to position [1641, 0]
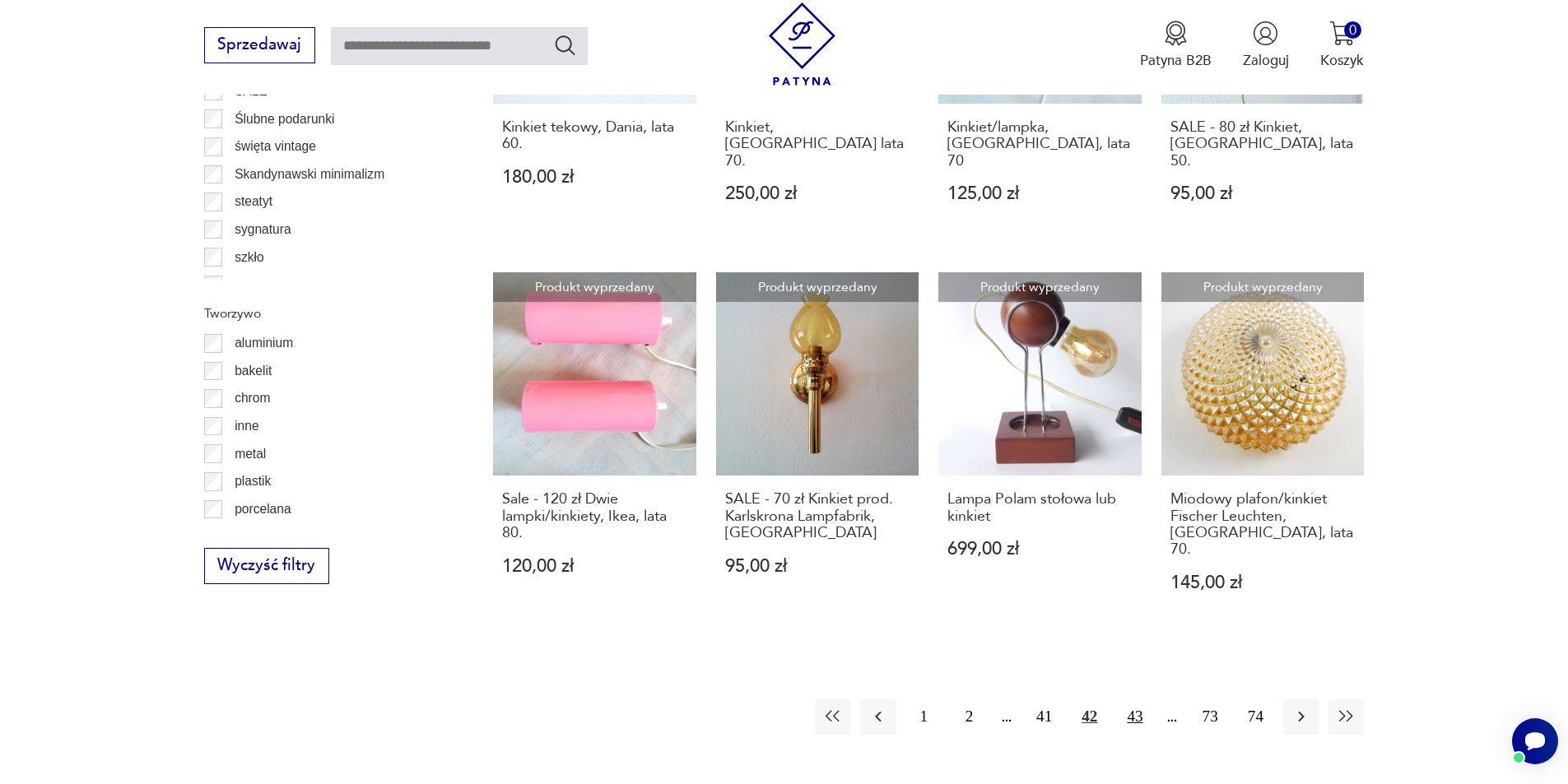
click at [1131, 700] on button "43" at bounding box center [1135, 717] width 35 height 35
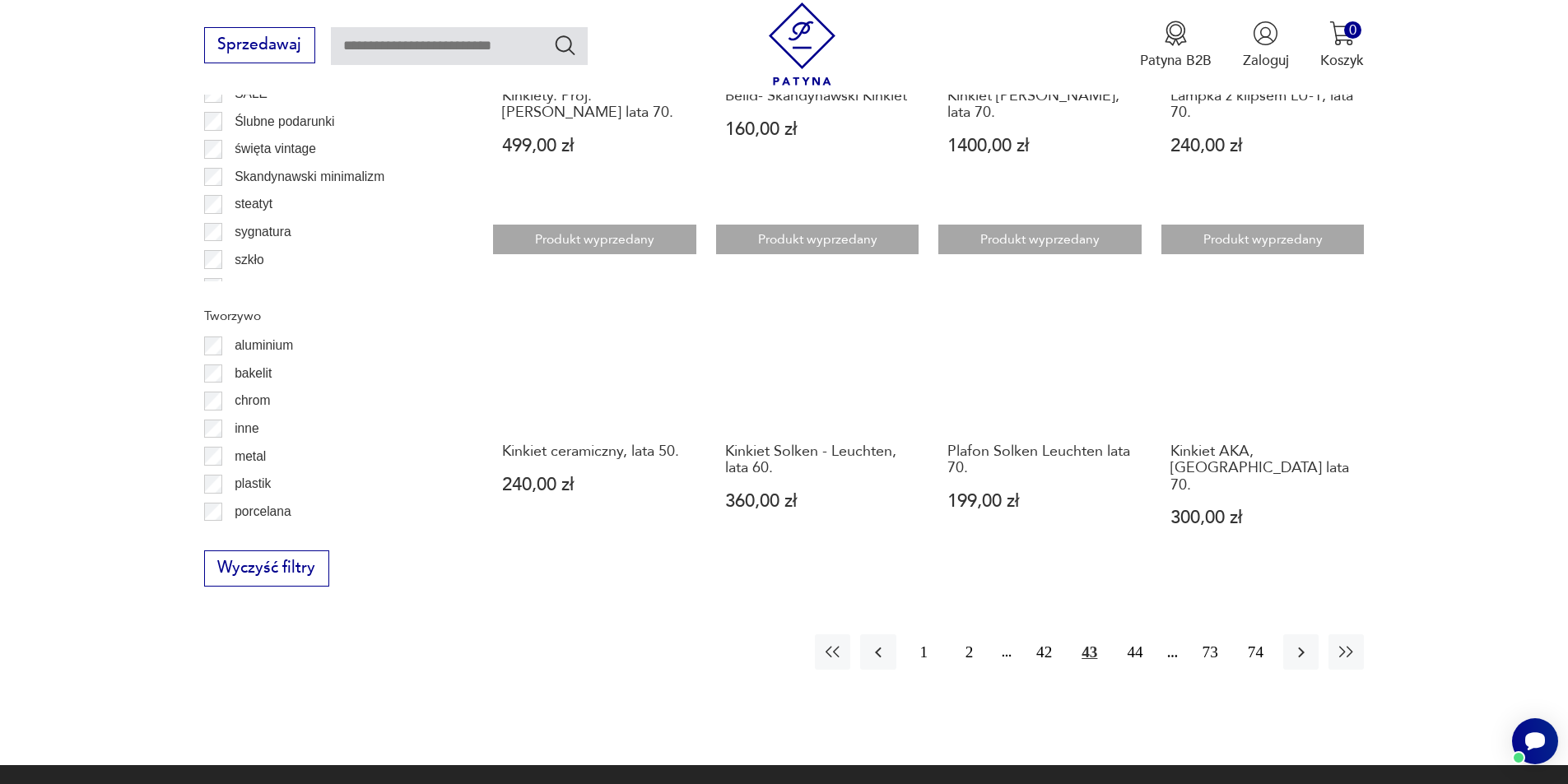
scroll to position [1641, 0]
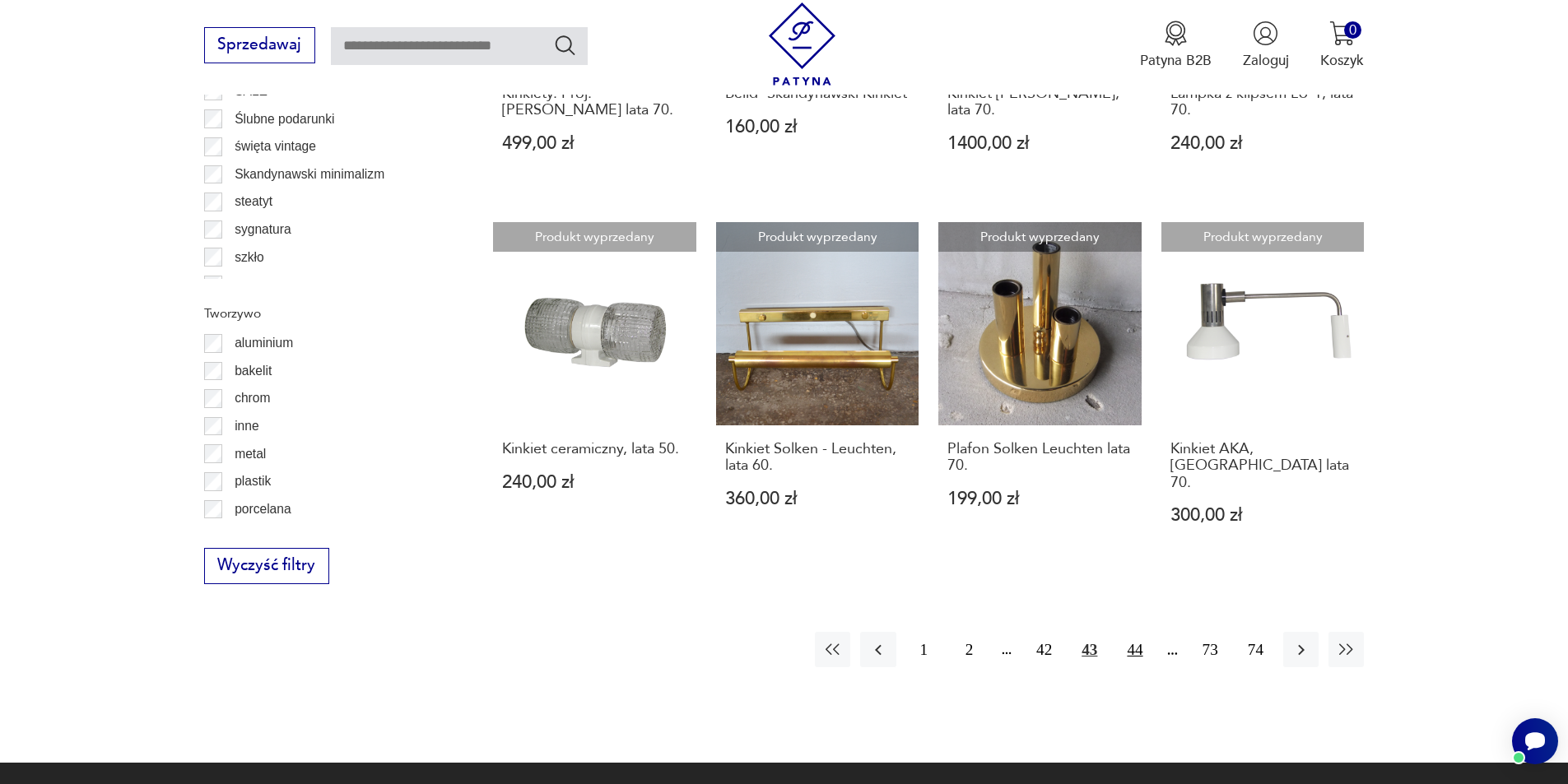
click at [1135, 632] on button "44" at bounding box center [1135, 650] width 35 height 35
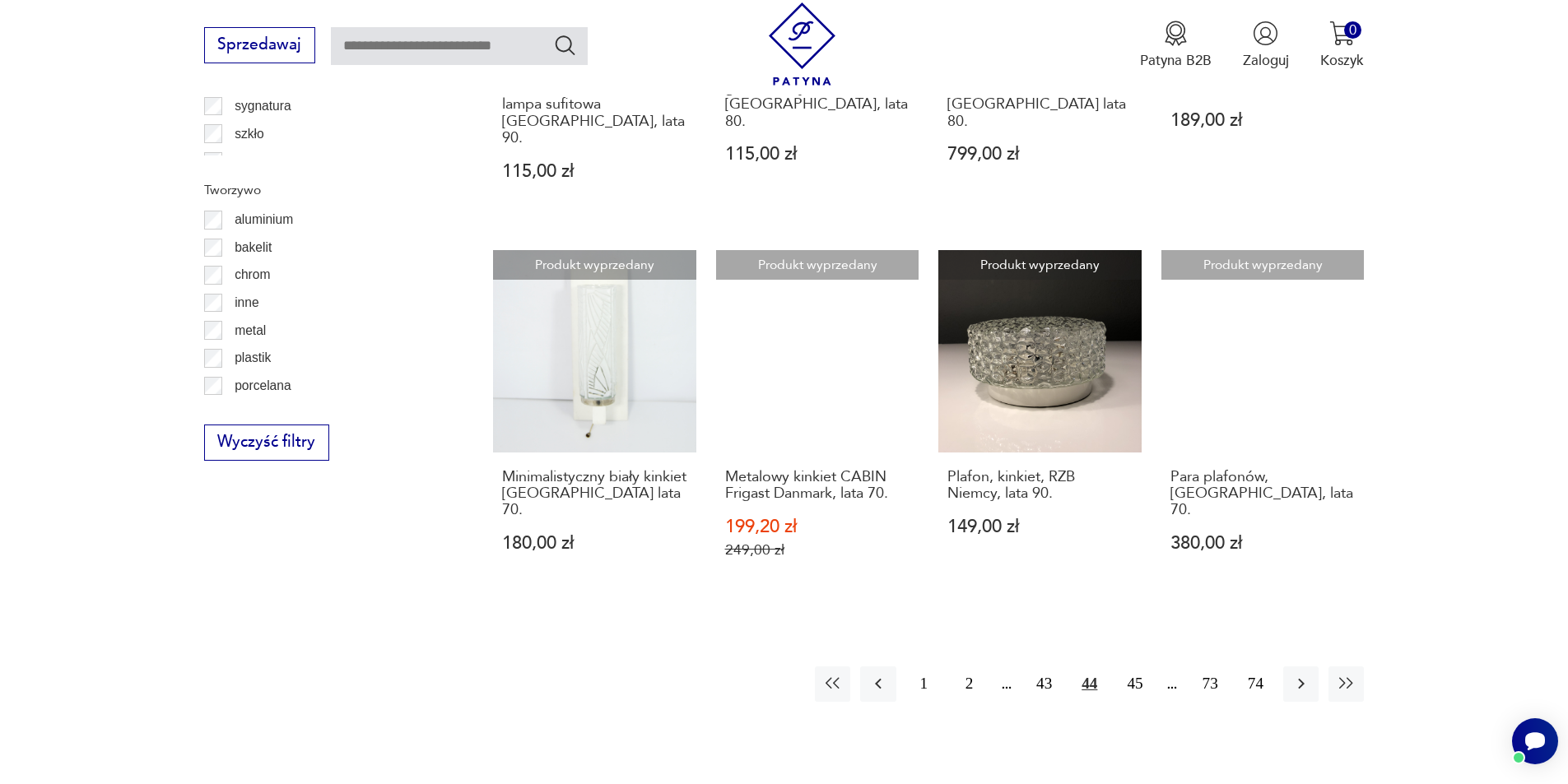
scroll to position [1888, 0]
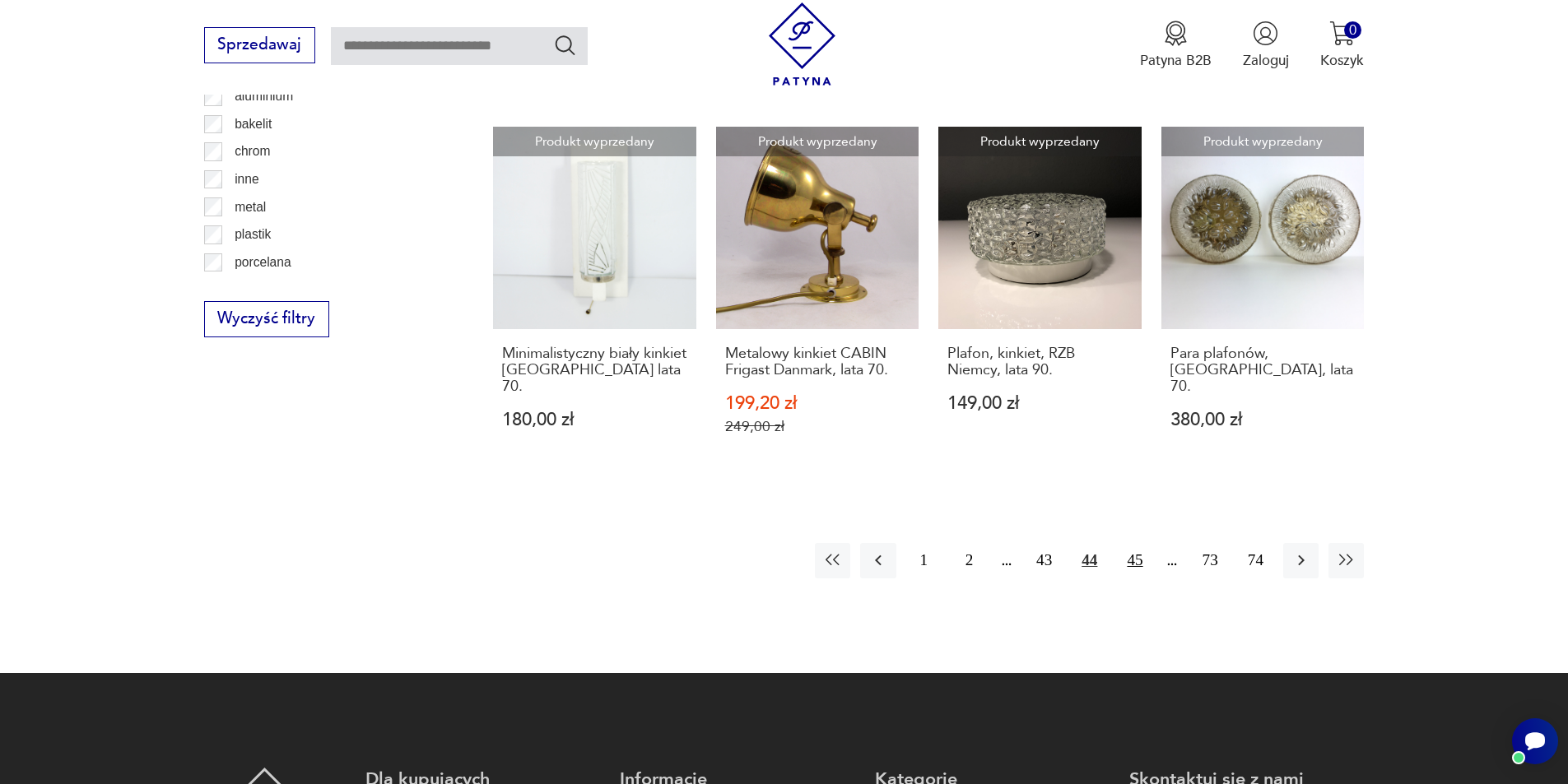
click at [1134, 543] on button "45" at bounding box center [1135, 561] width 35 height 35
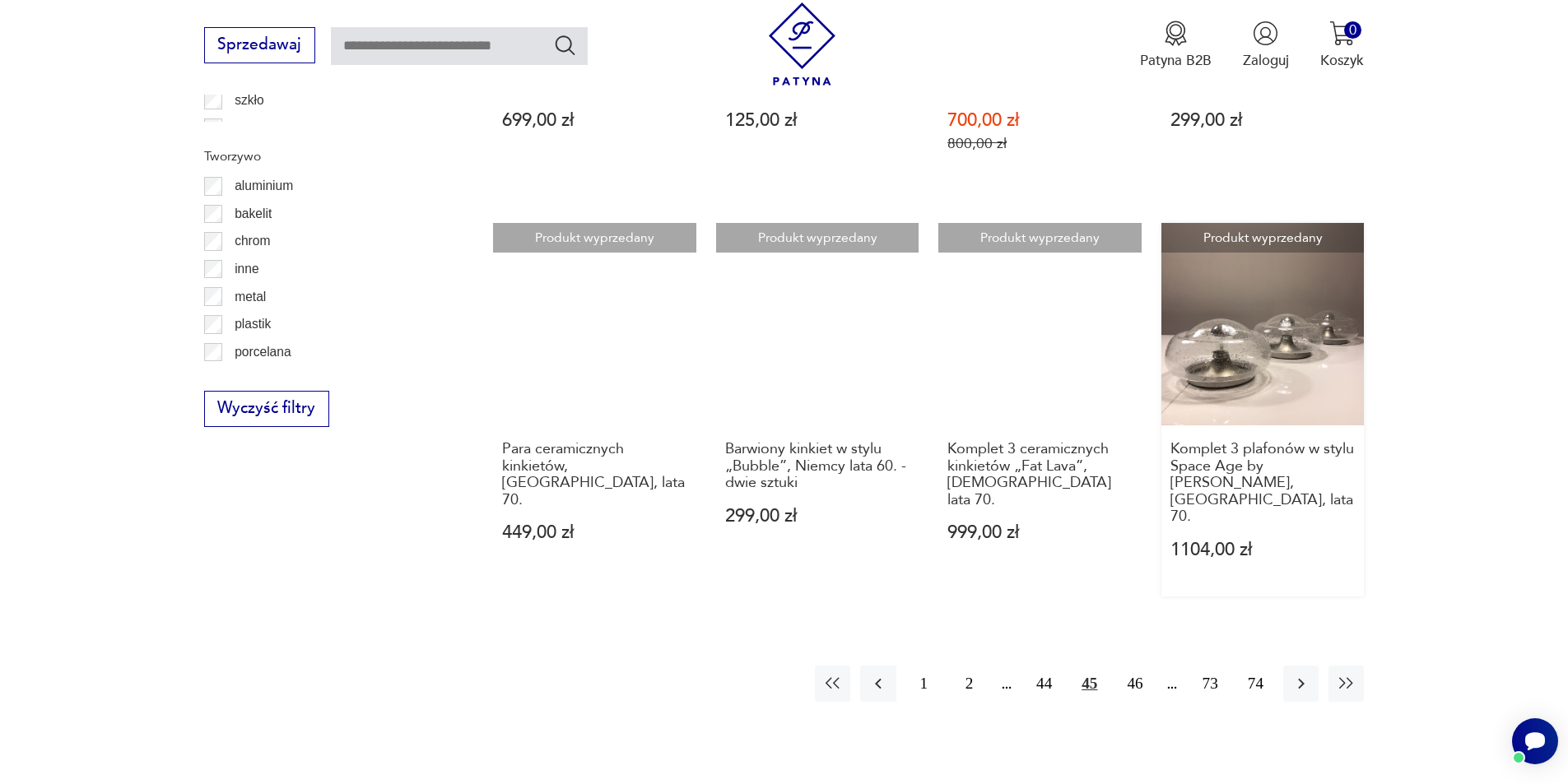
scroll to position [1805, 0]
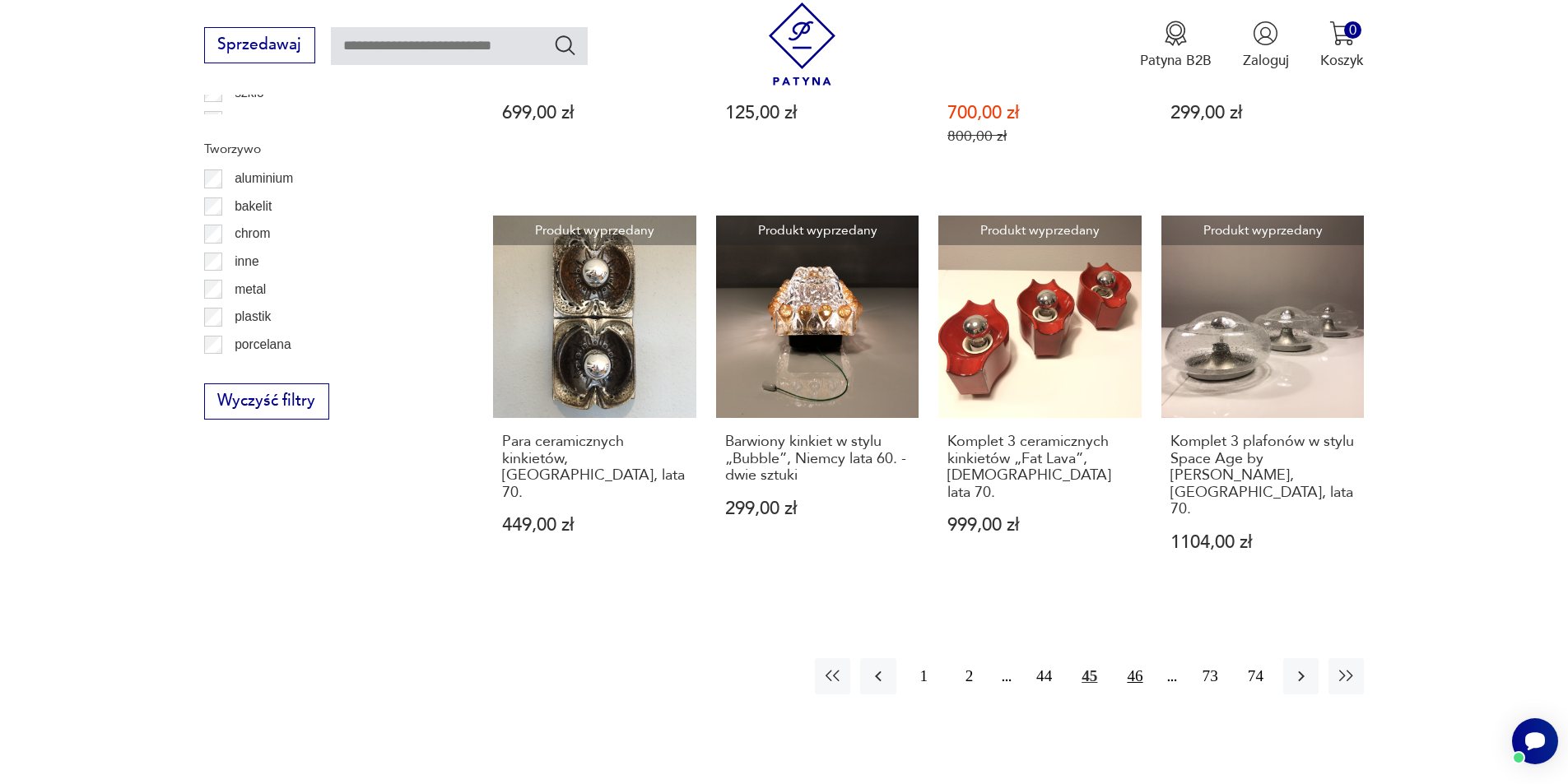
click at [1131, 658] on button "46" at bounding box center [1135, 676] width 35 height 35
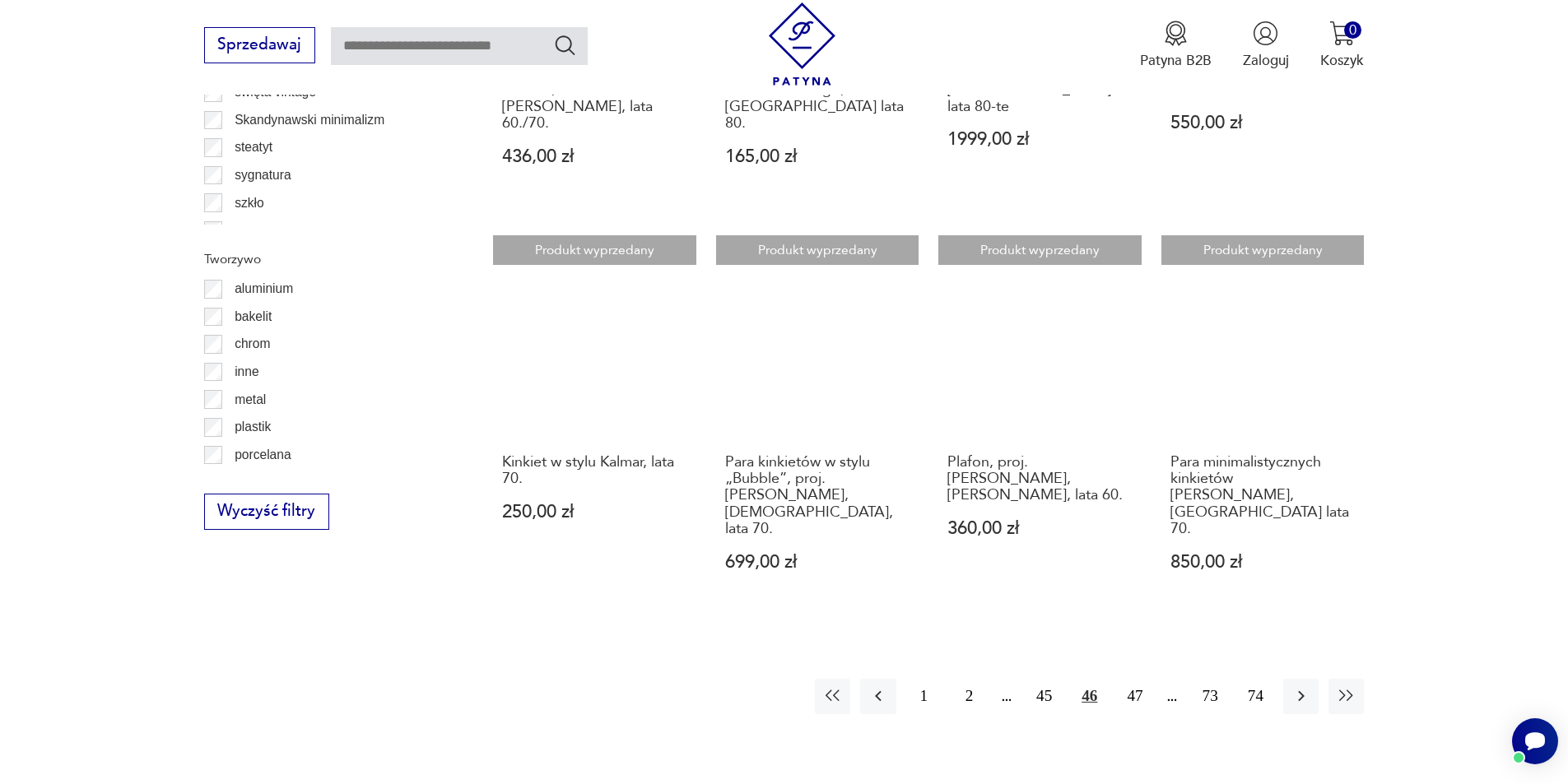
scroll to position [1723, 0]
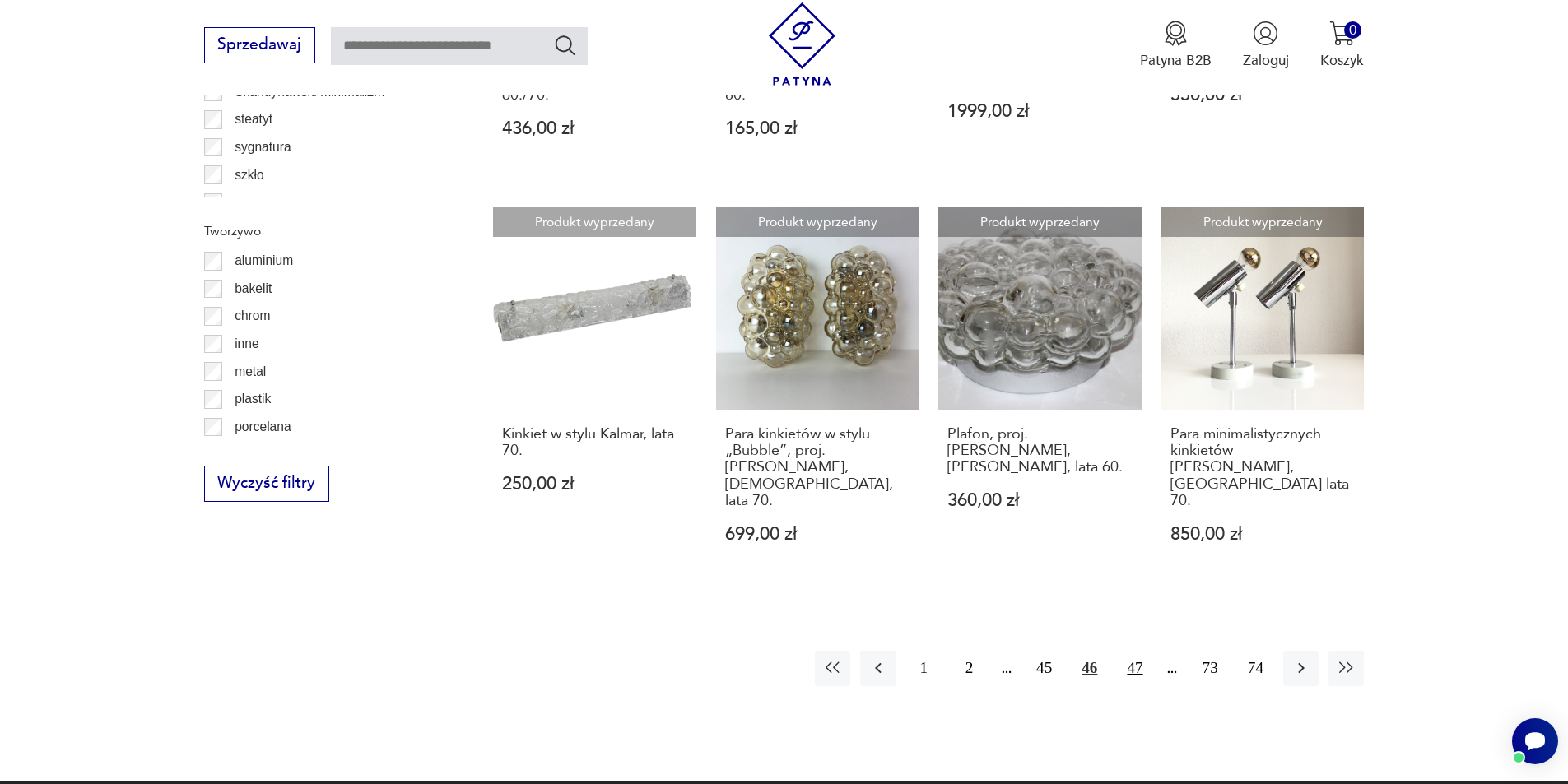
click at [1132, 651] on button "47" at bounding box center [1135, 668] width 35 height 35
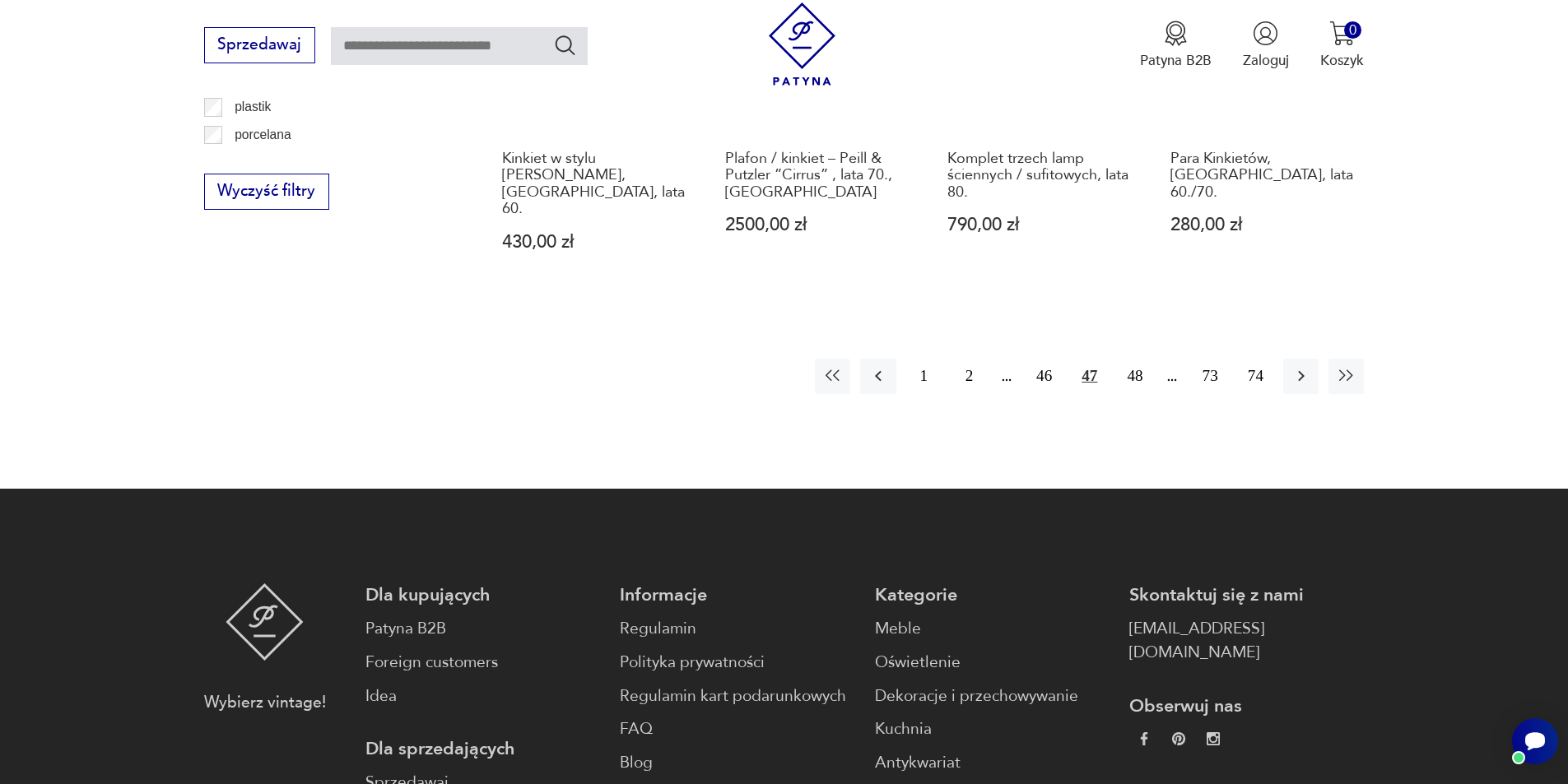
scroll to position [2052, 0]
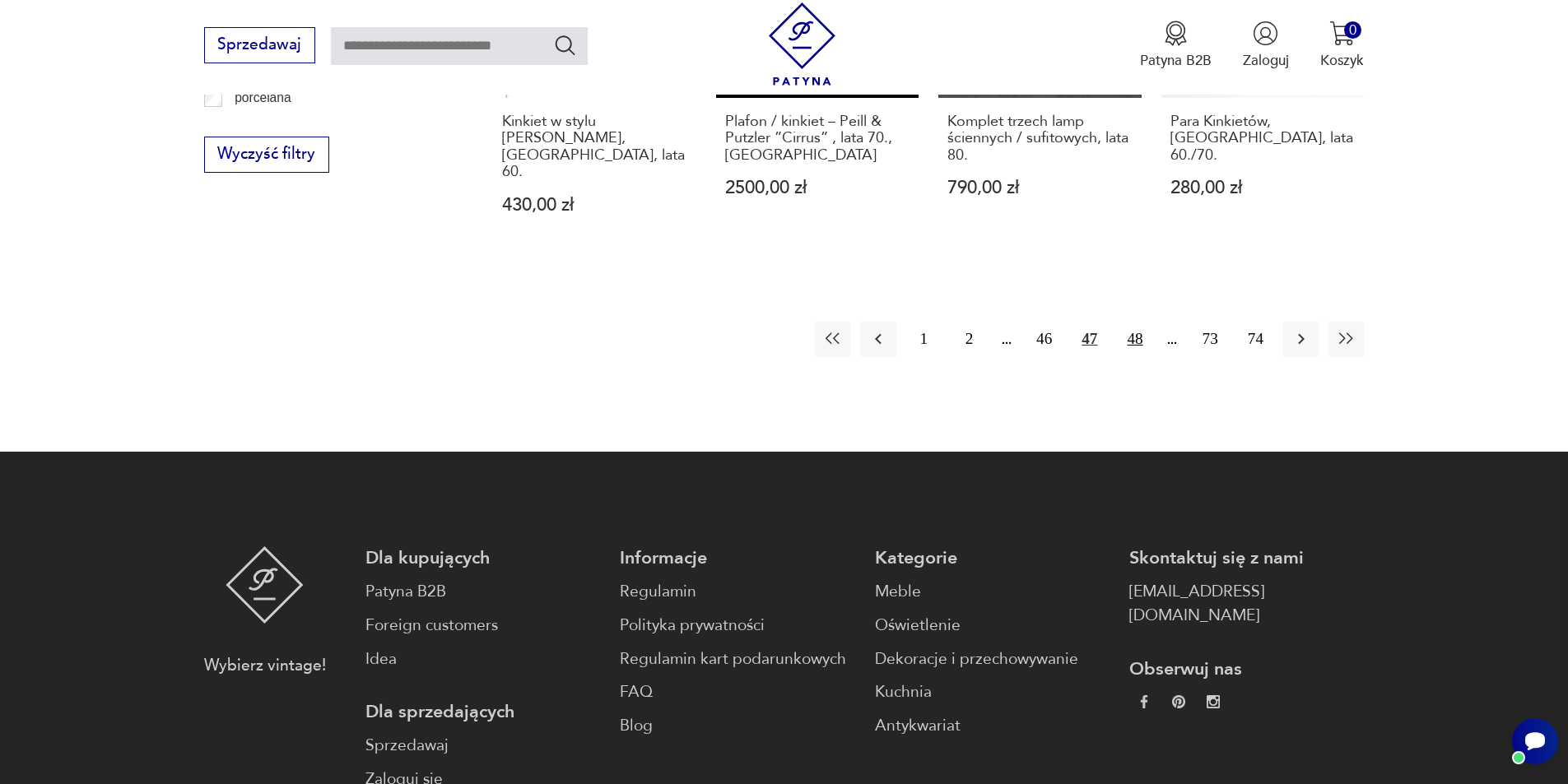
click at [1142, 321] on button "48" at bounding box center [1135, 339] width 35 height 35
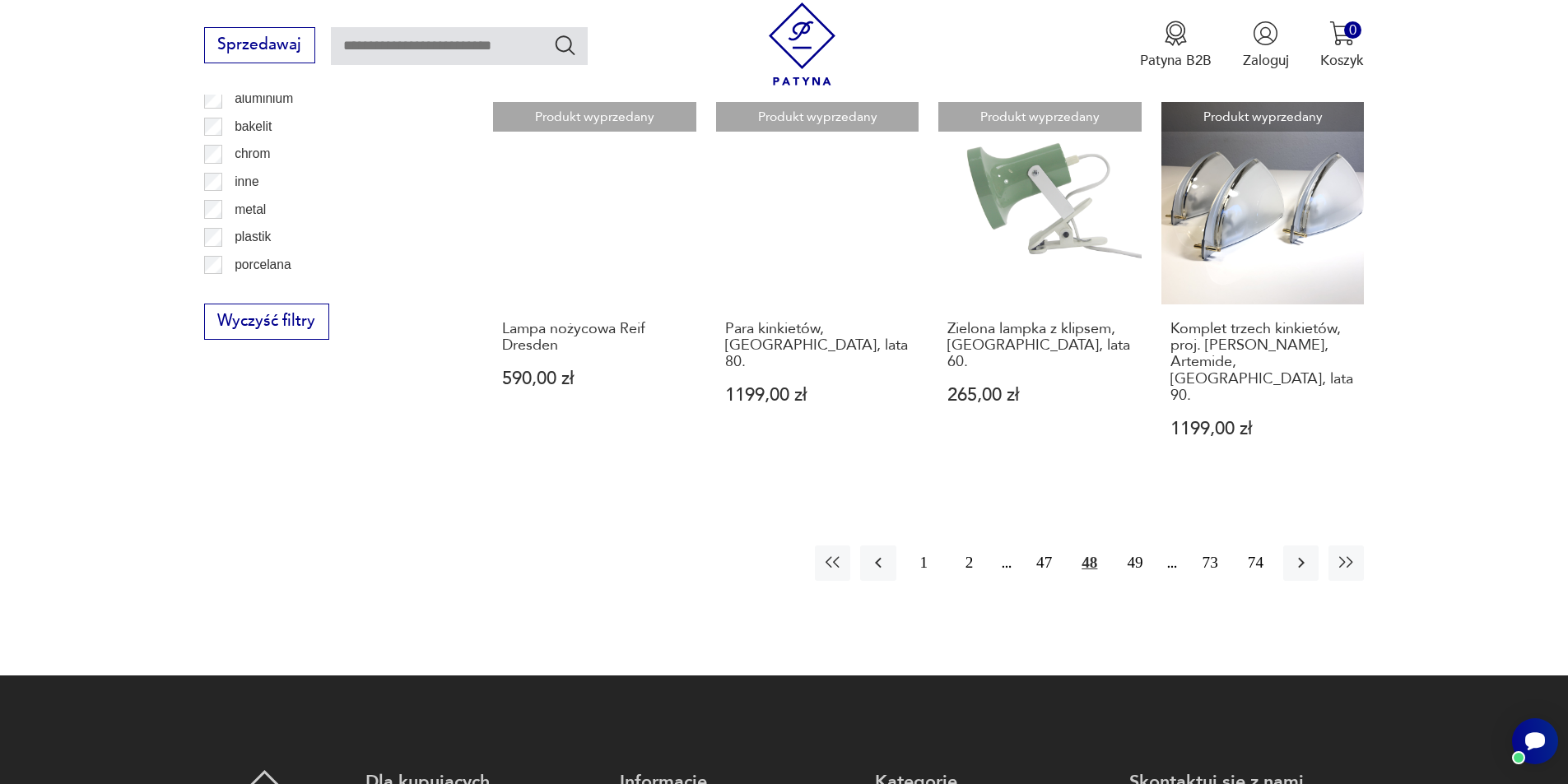
scroll to position [1888, 0]
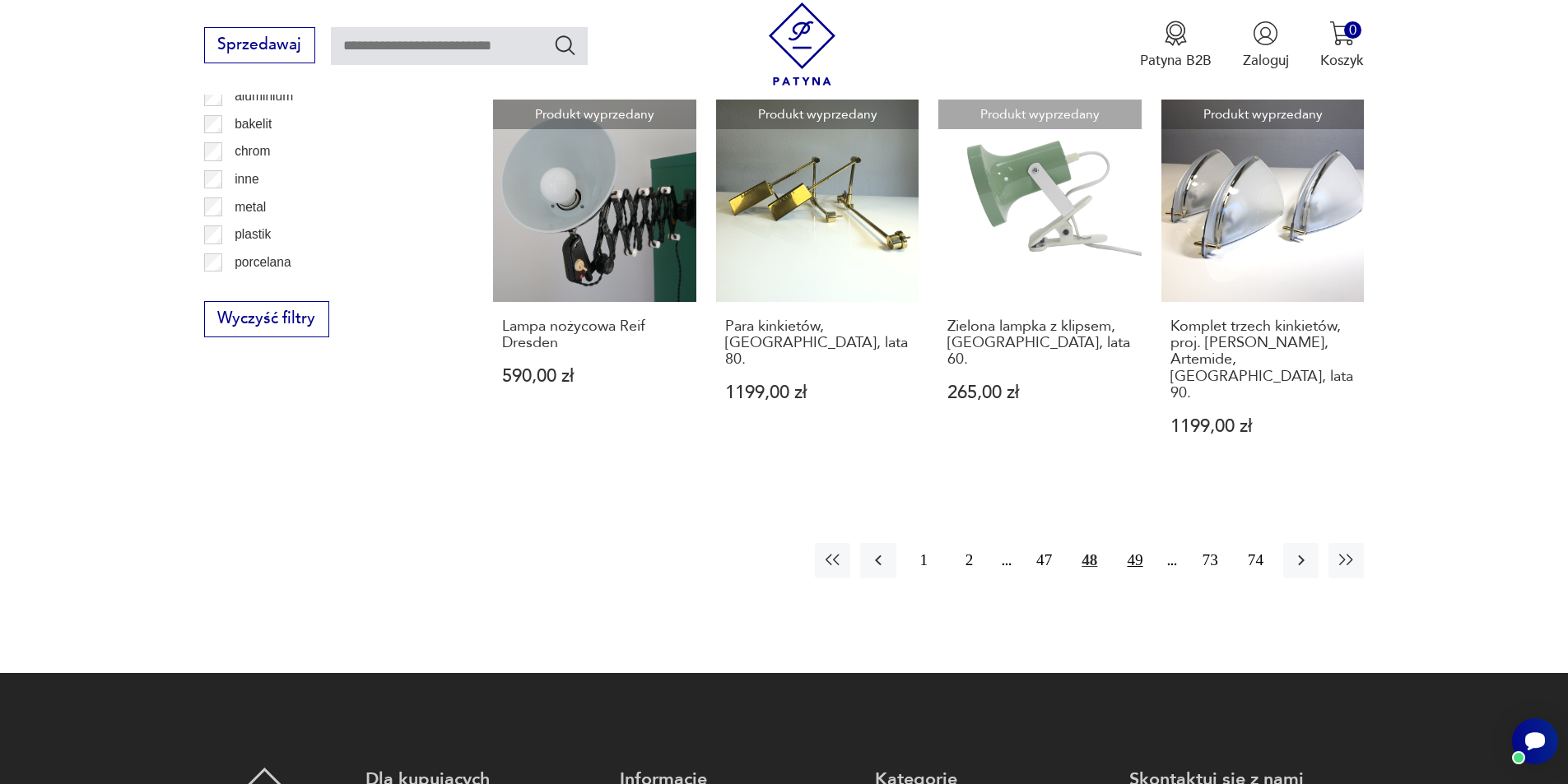
click at [1128, 543] on button "49" at bounding box center [1135, 561] width 35 height 35
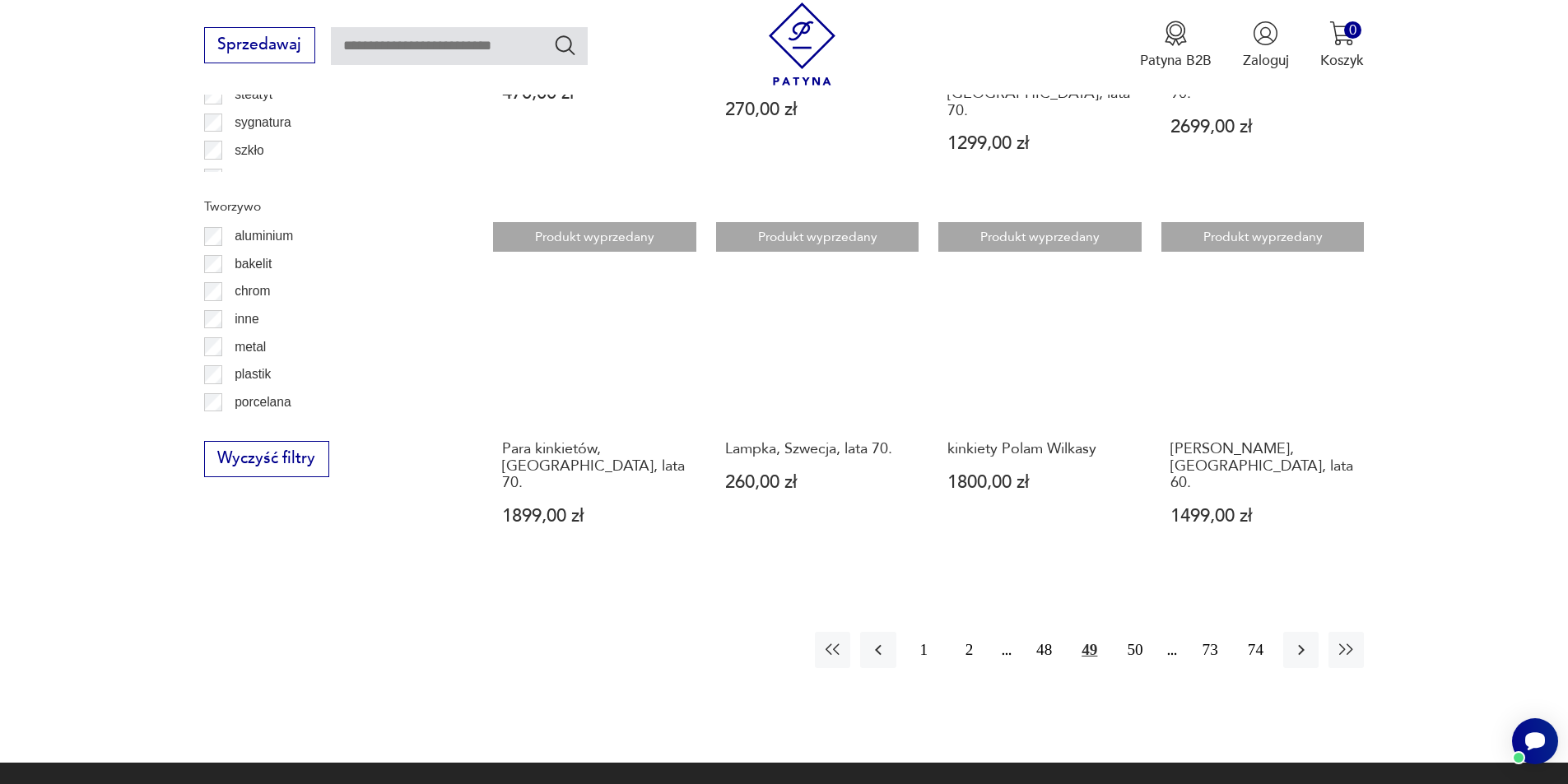
scroll to position [1805, 0]
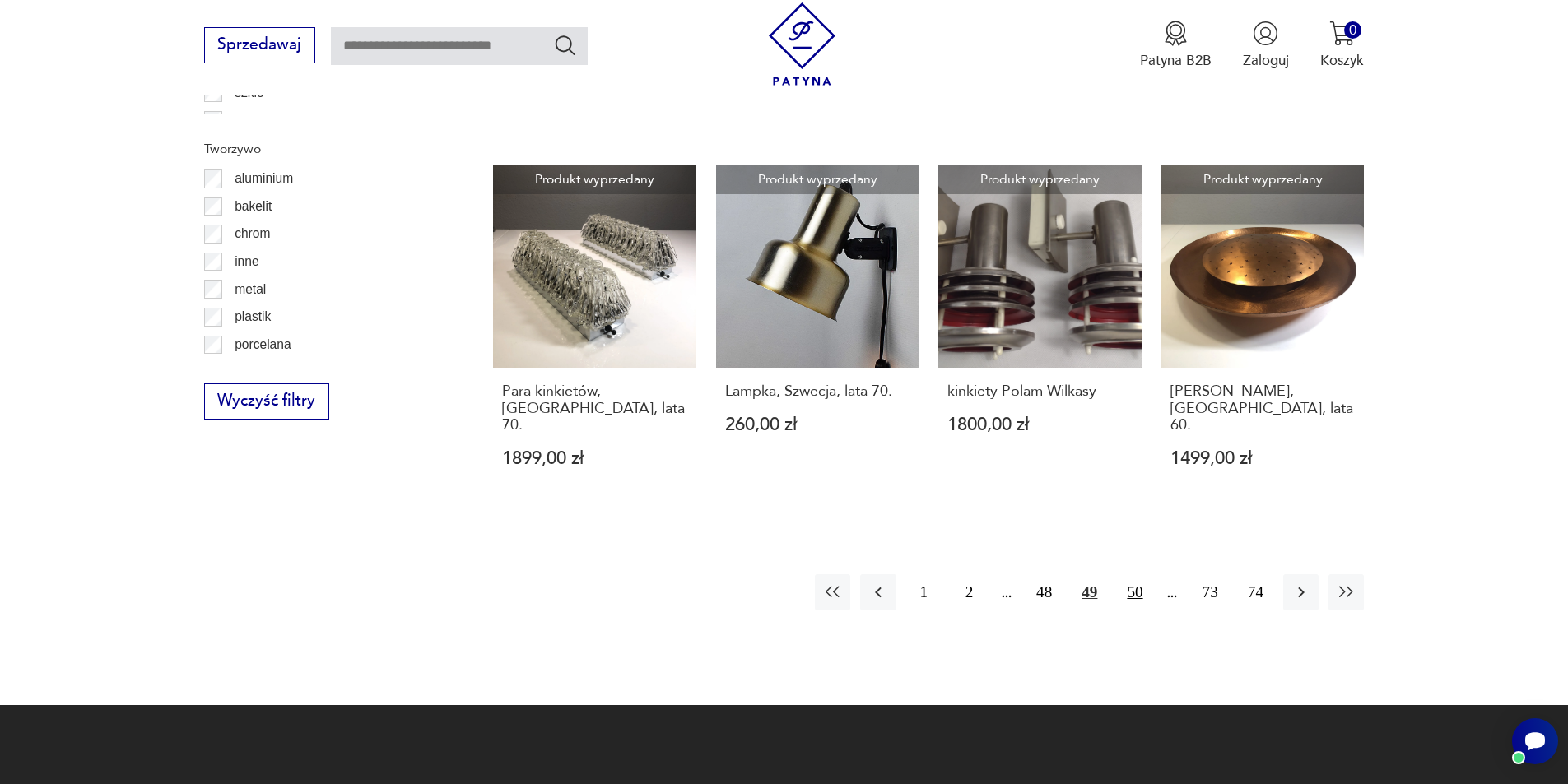
click at [1133, 574] on button "50" at bounding box center [1135, 592] width 35 height 35
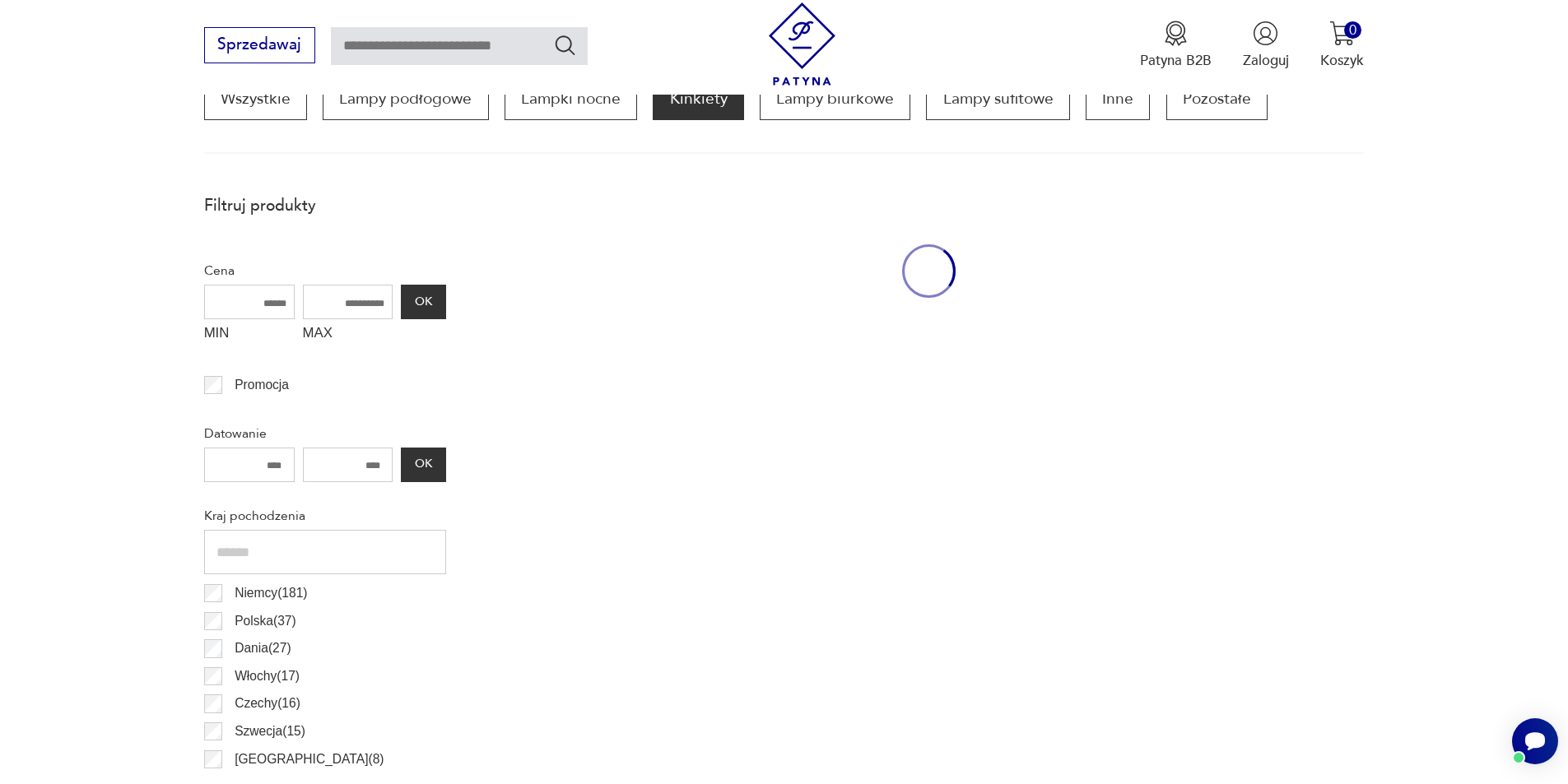
scroll to position [489, 0]
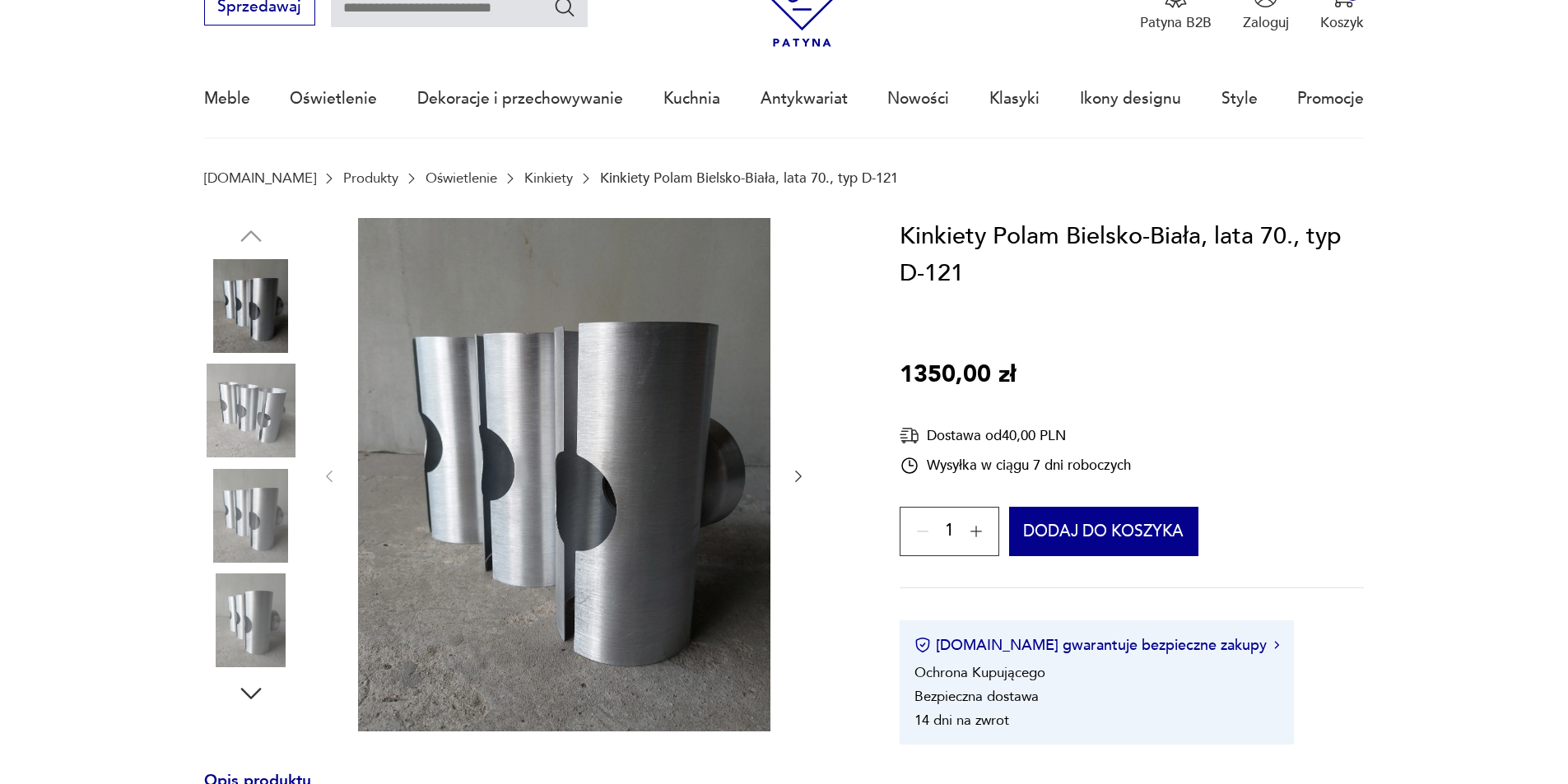
scroll to position [83, 0]
click at [794, 471] on icon "button" at bounding box center [798, 476] width 17 height 17
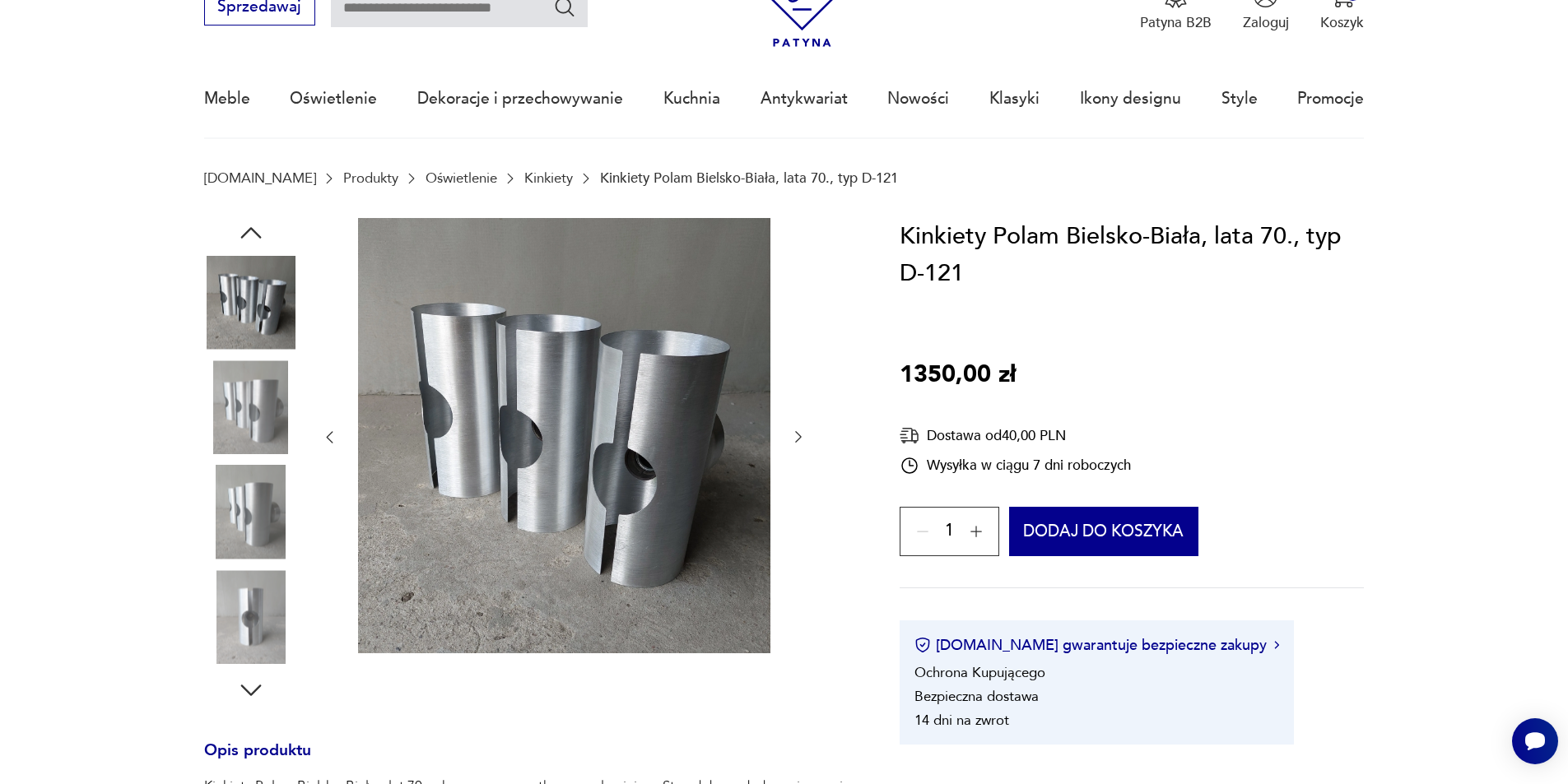
scroll to position [0, 0]
click at [273, 401] on img at bounding box center [250, 406] width 94 height 94
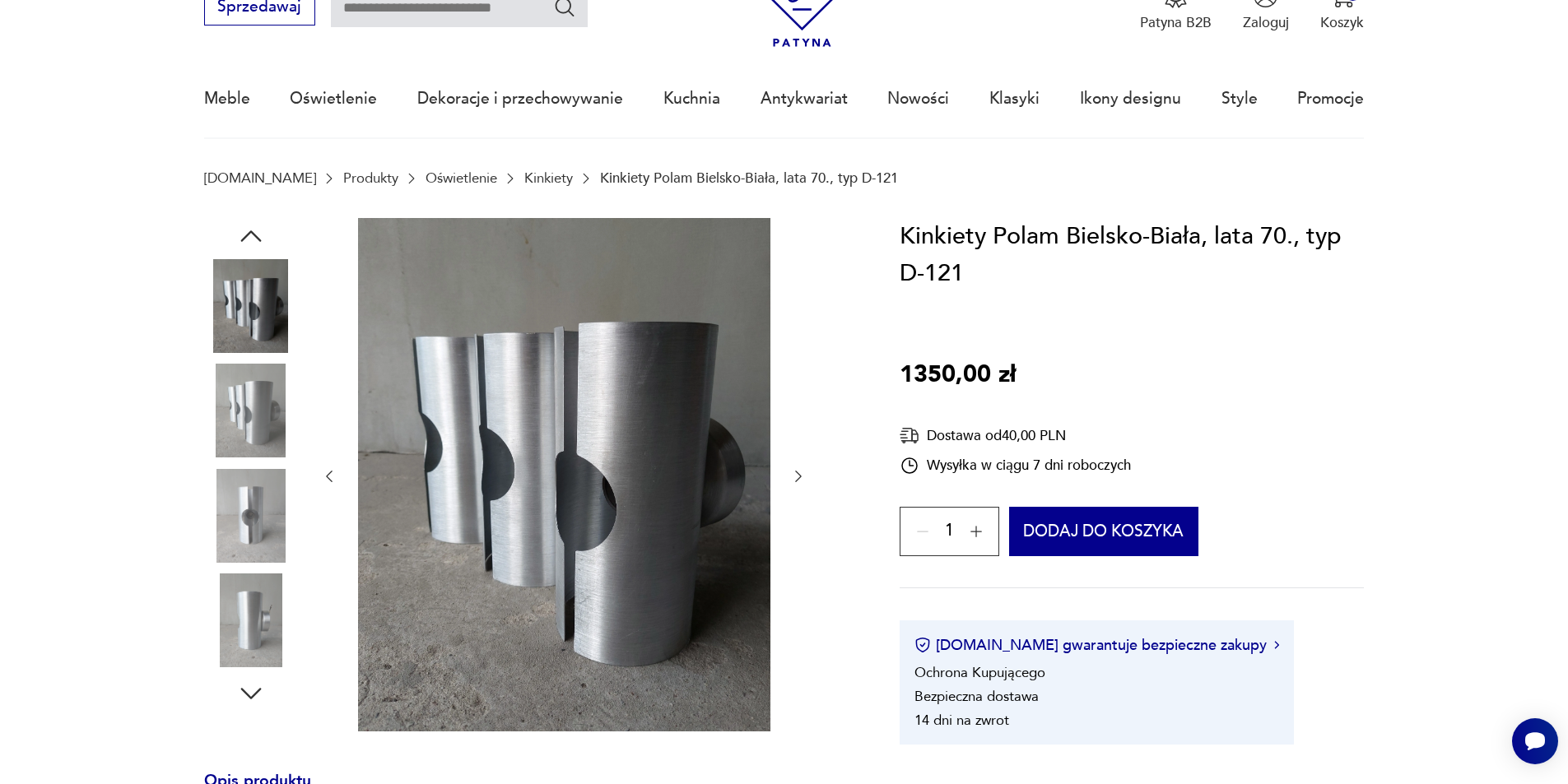
click at [245, 489] on img at bounding box center [250, 515] width 94 height 94
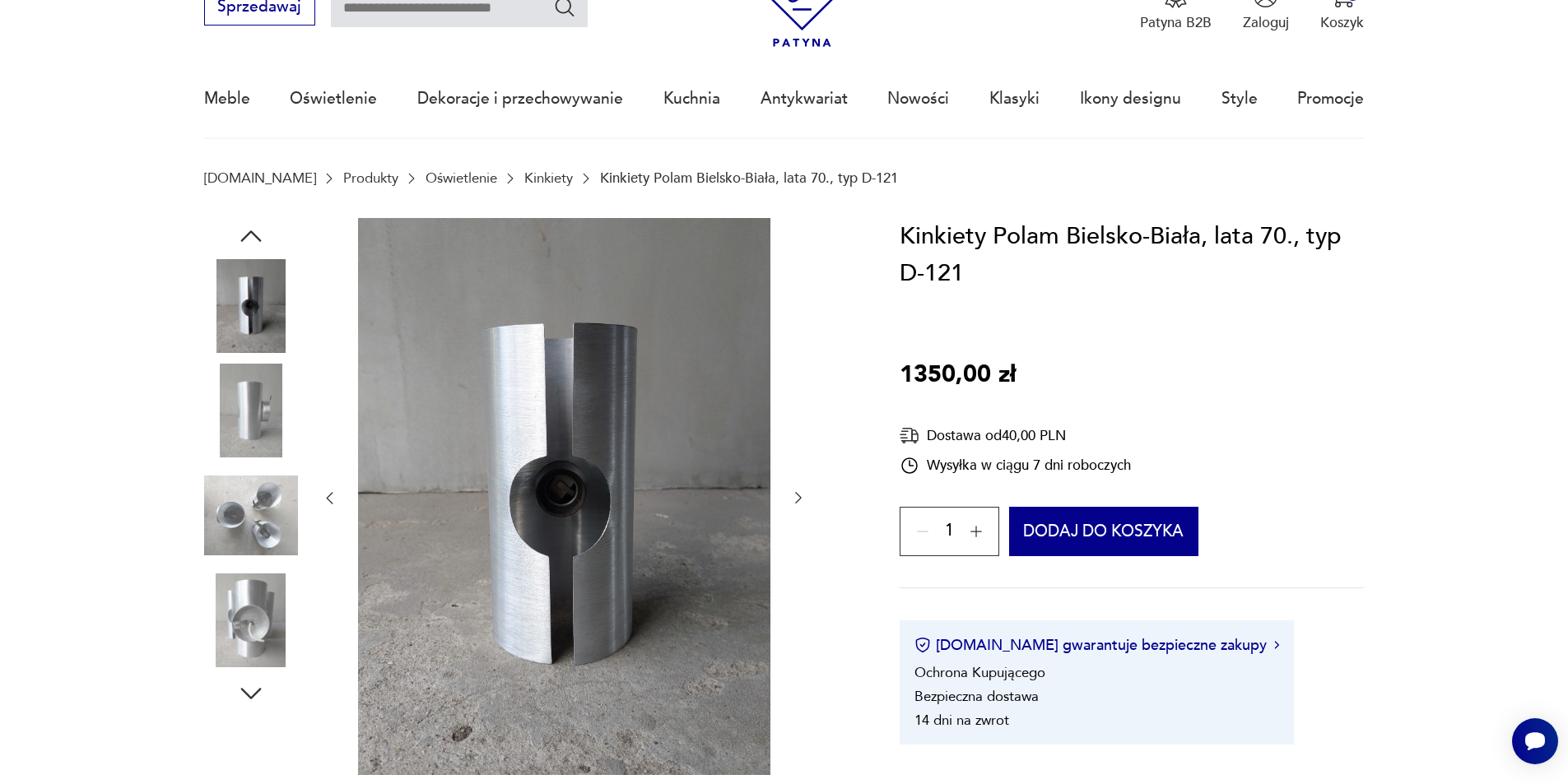
click at [247, 547] on img at bounding box center [250, 515] width 94 height 94
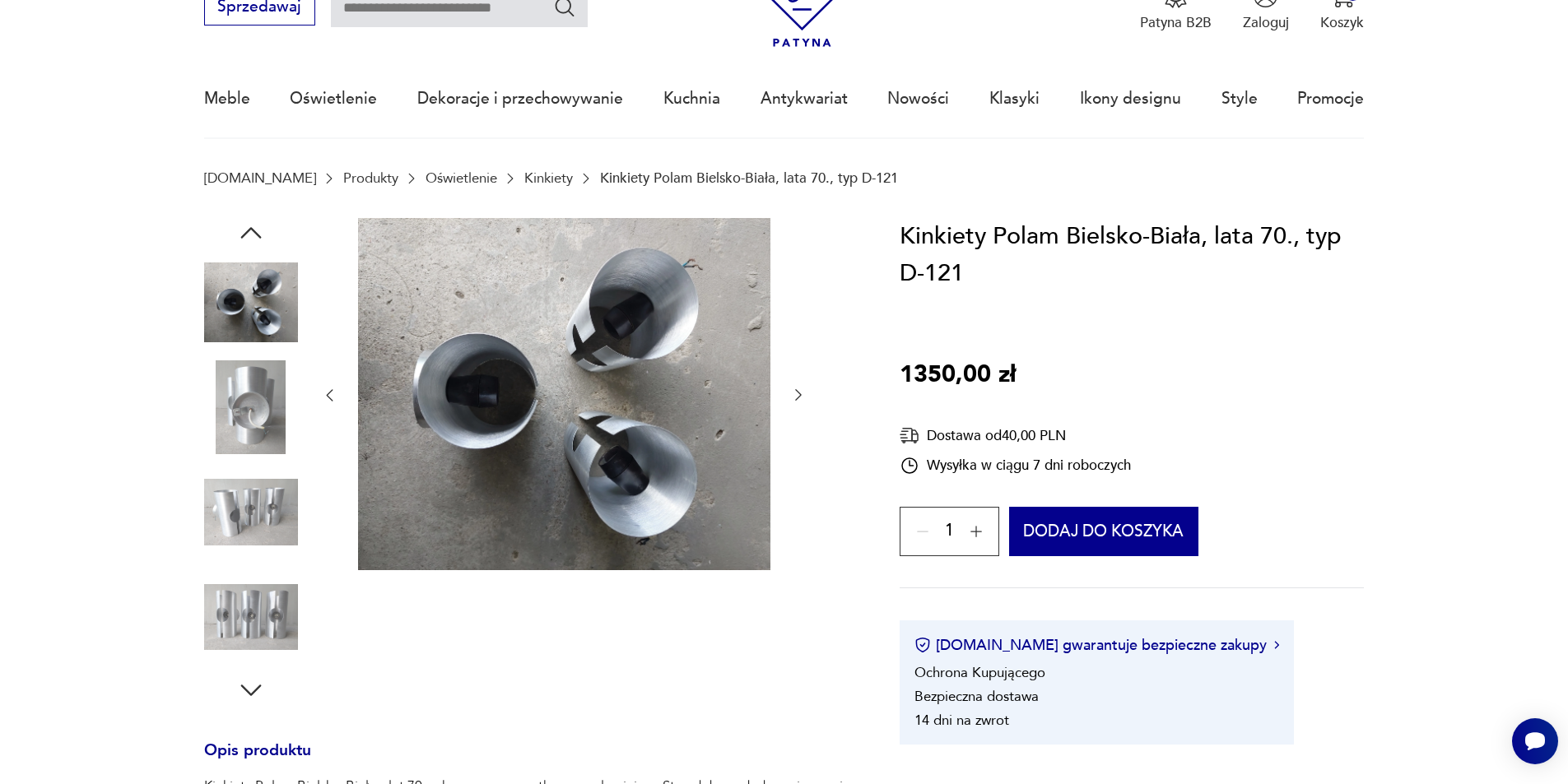
click at [249, 580] on img at bounding box center [250, 616] width 94 height 94
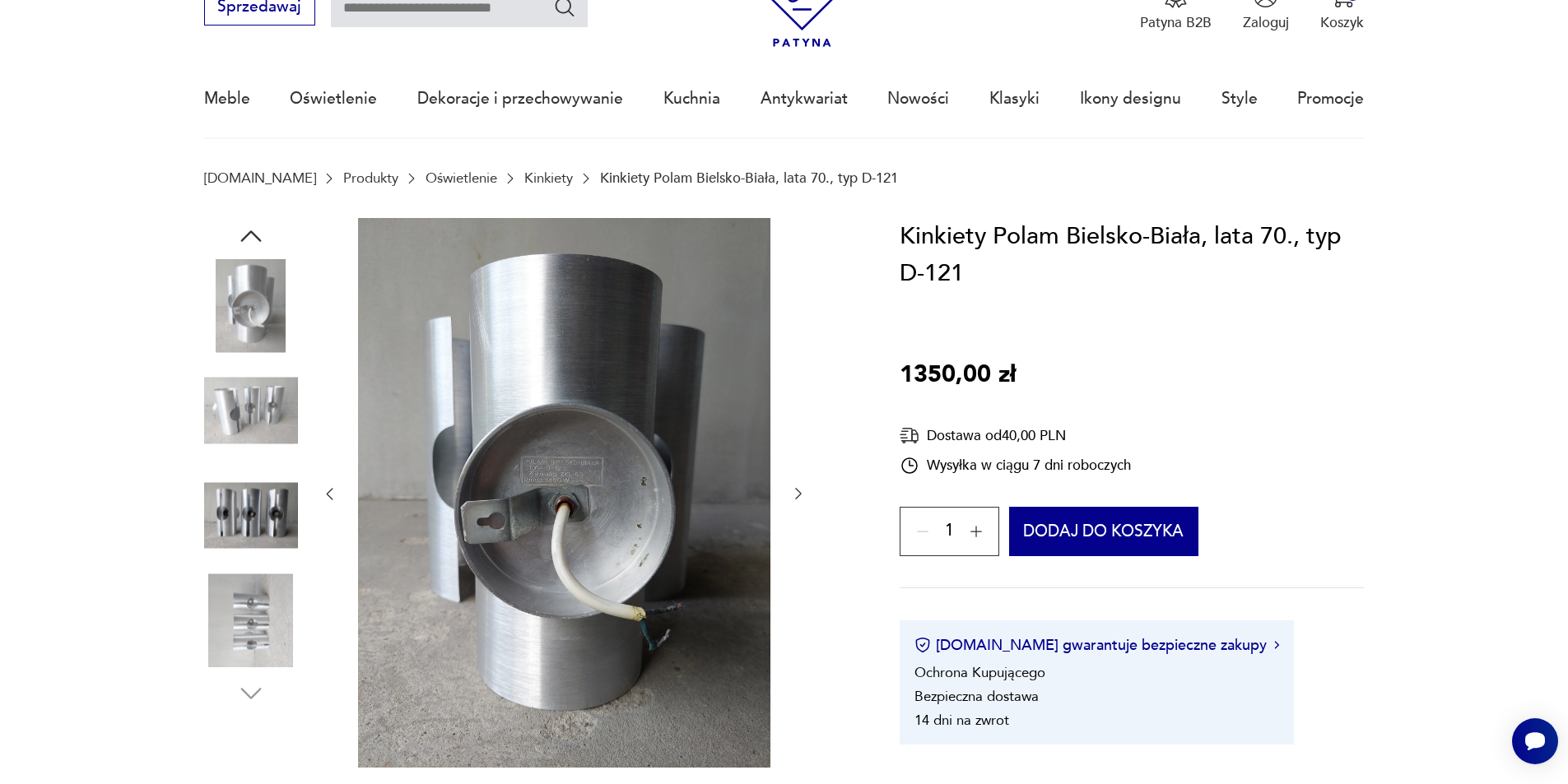
click at [285, 298] on img at bounding box center [250, 306] width 94 height 94
click at [267, 421] on img at bounding box center [250, 410] width 94 height 94
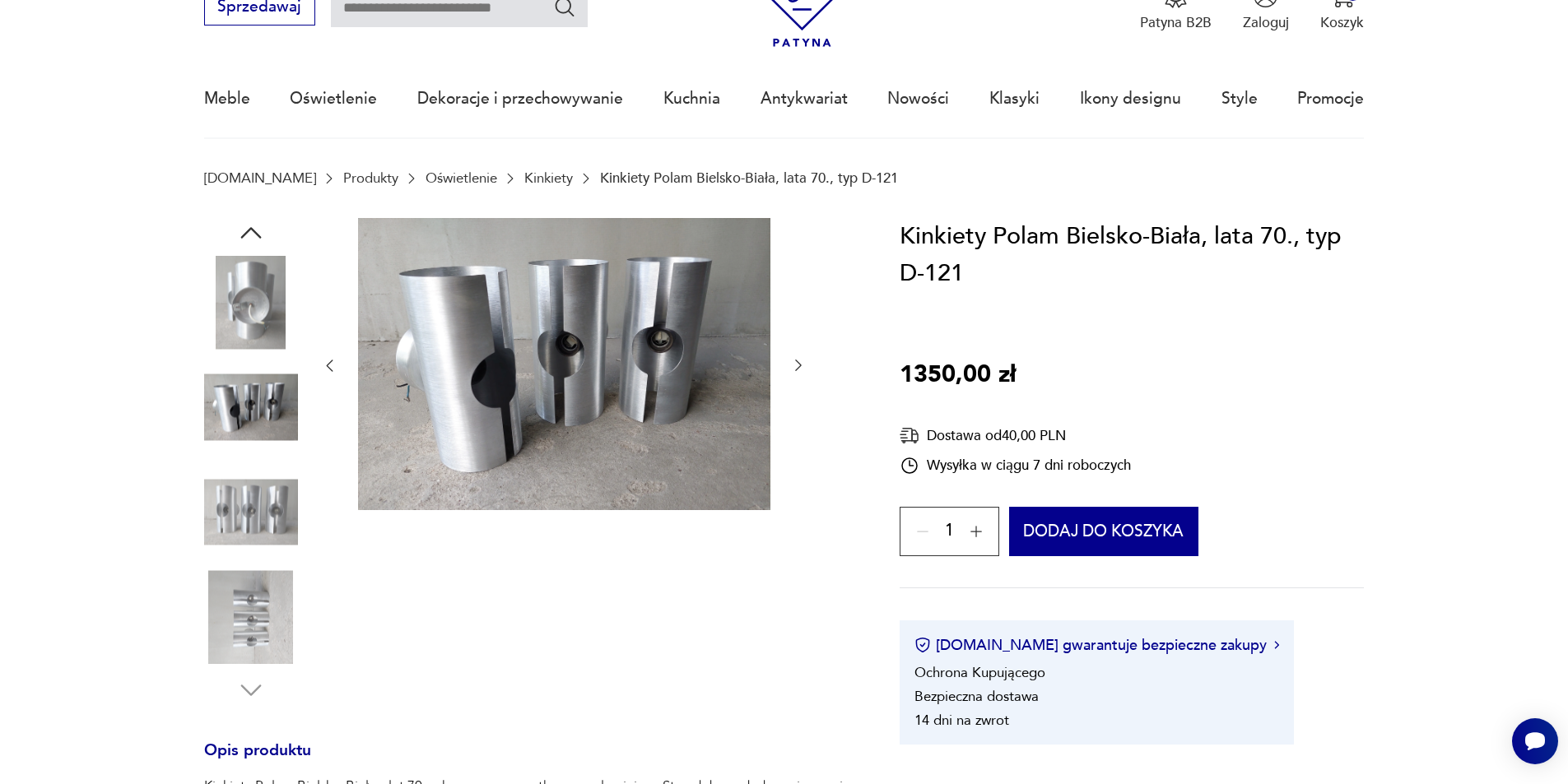
click at [258, 490] on img at bounding box center [250, 512] width 94 height 94
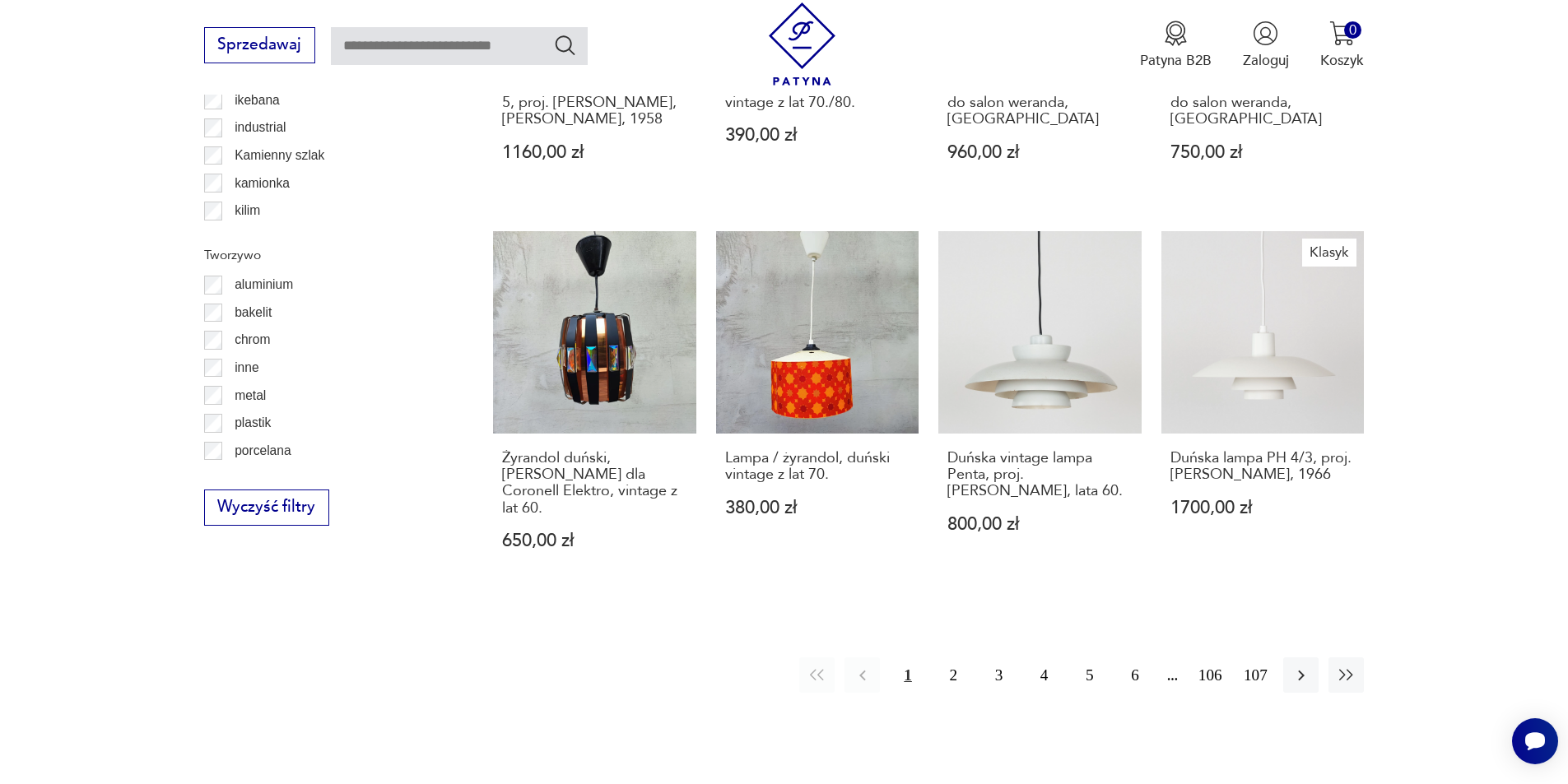
scroll to position [51, 0]
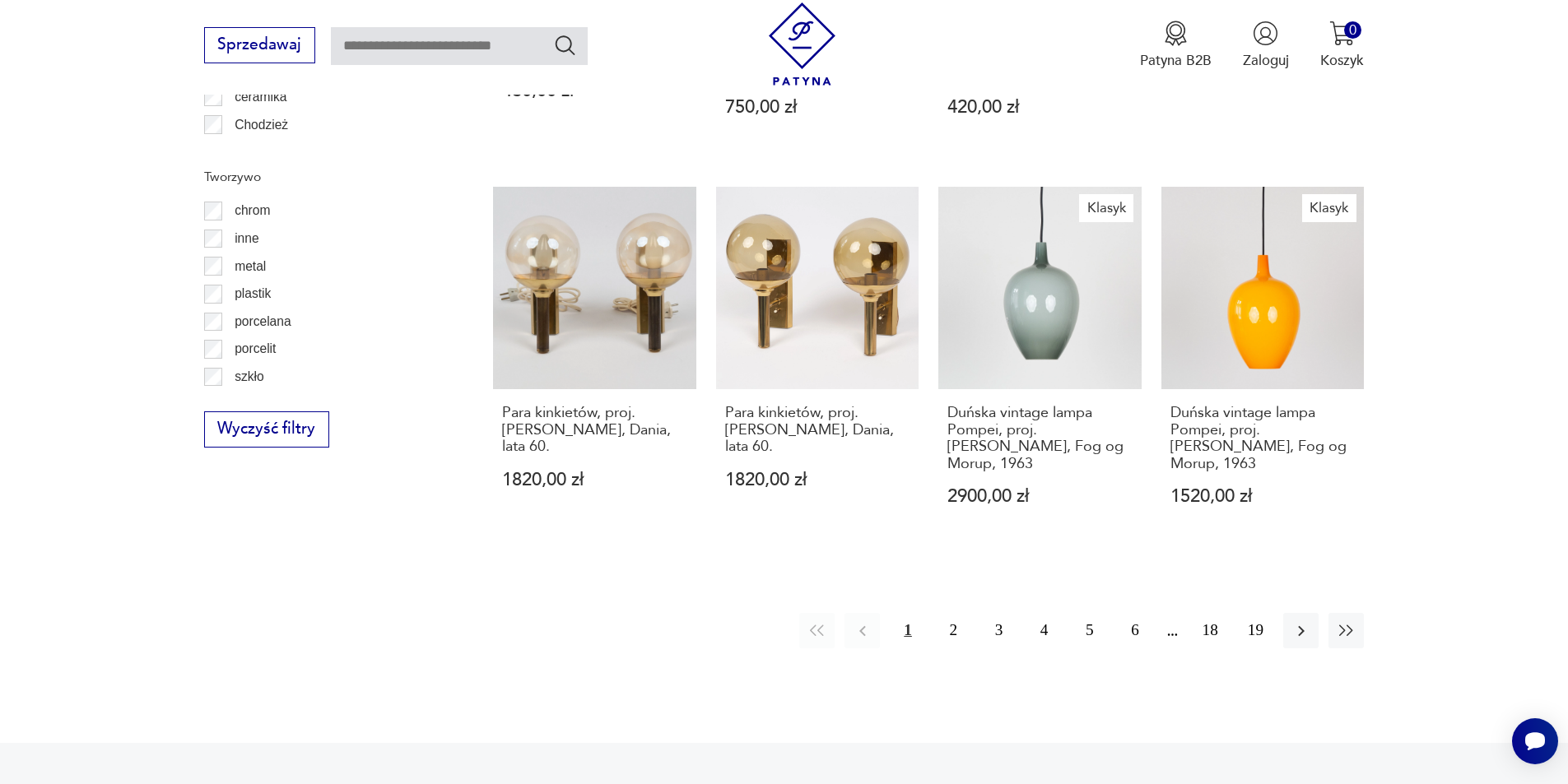
scroll to position [1805, 0]
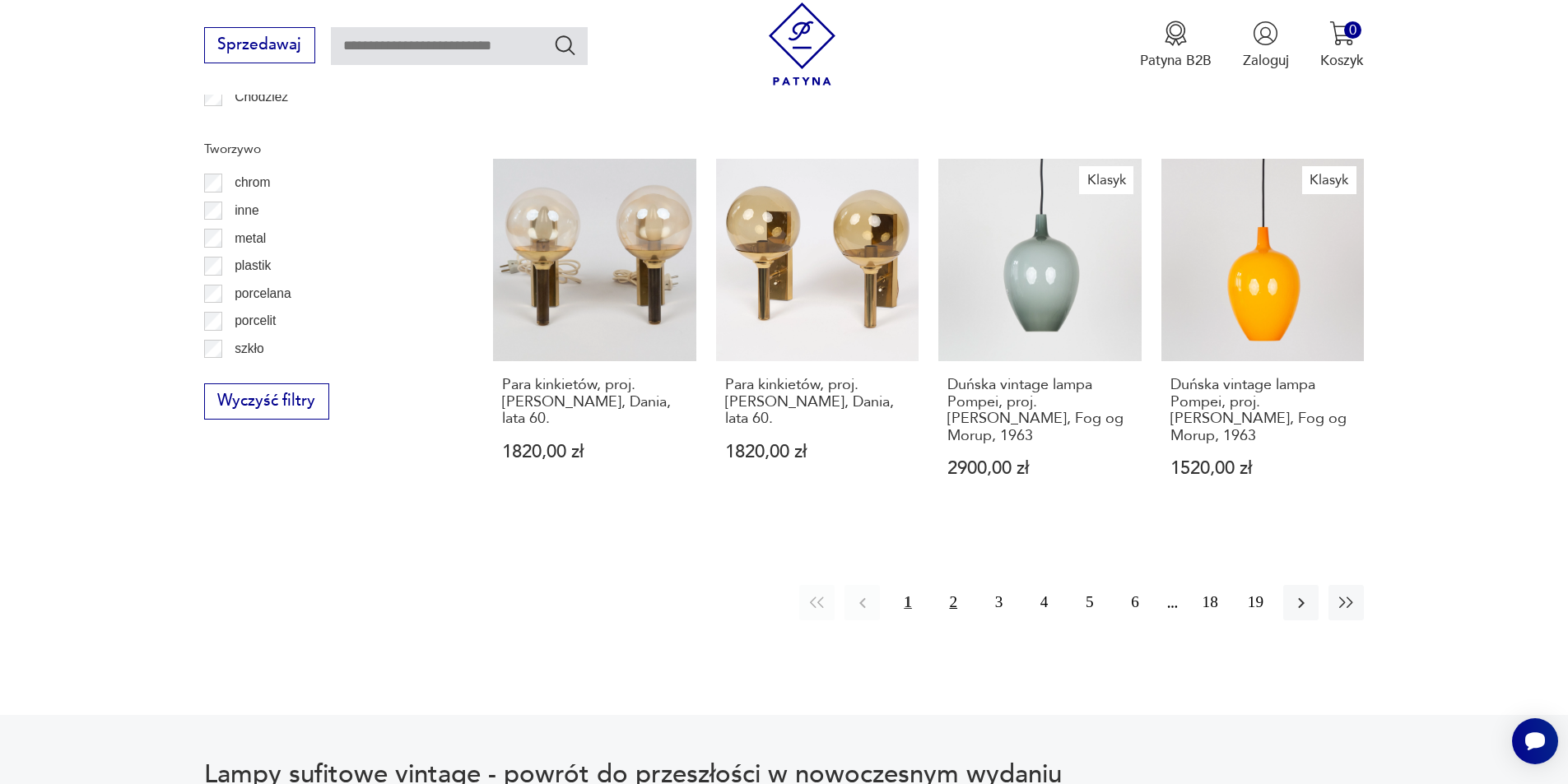
click at [961, 585] on button "2" at bounding box center [954, 602] width 35 height 35
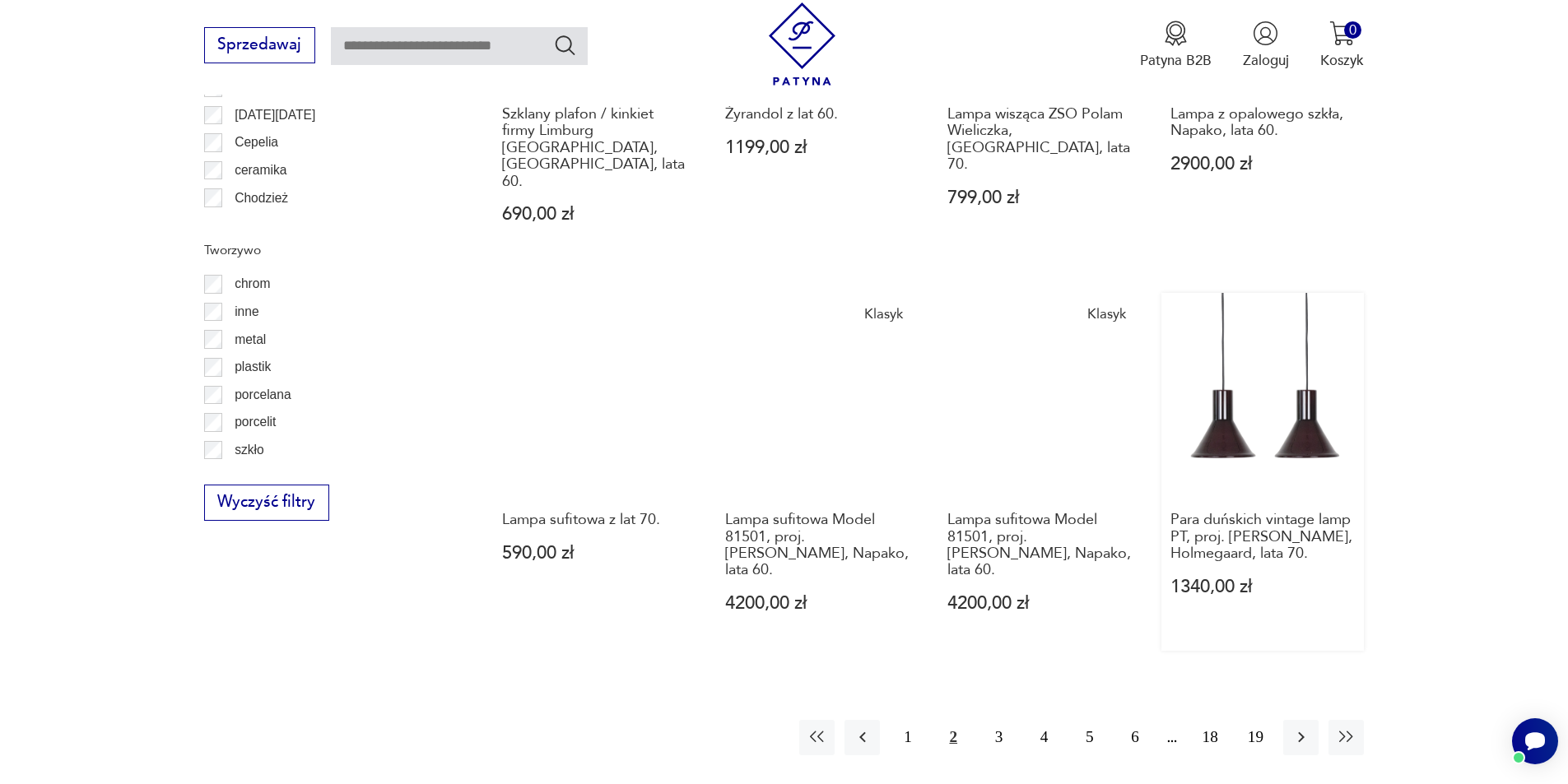
scroll to position [1805, 0]
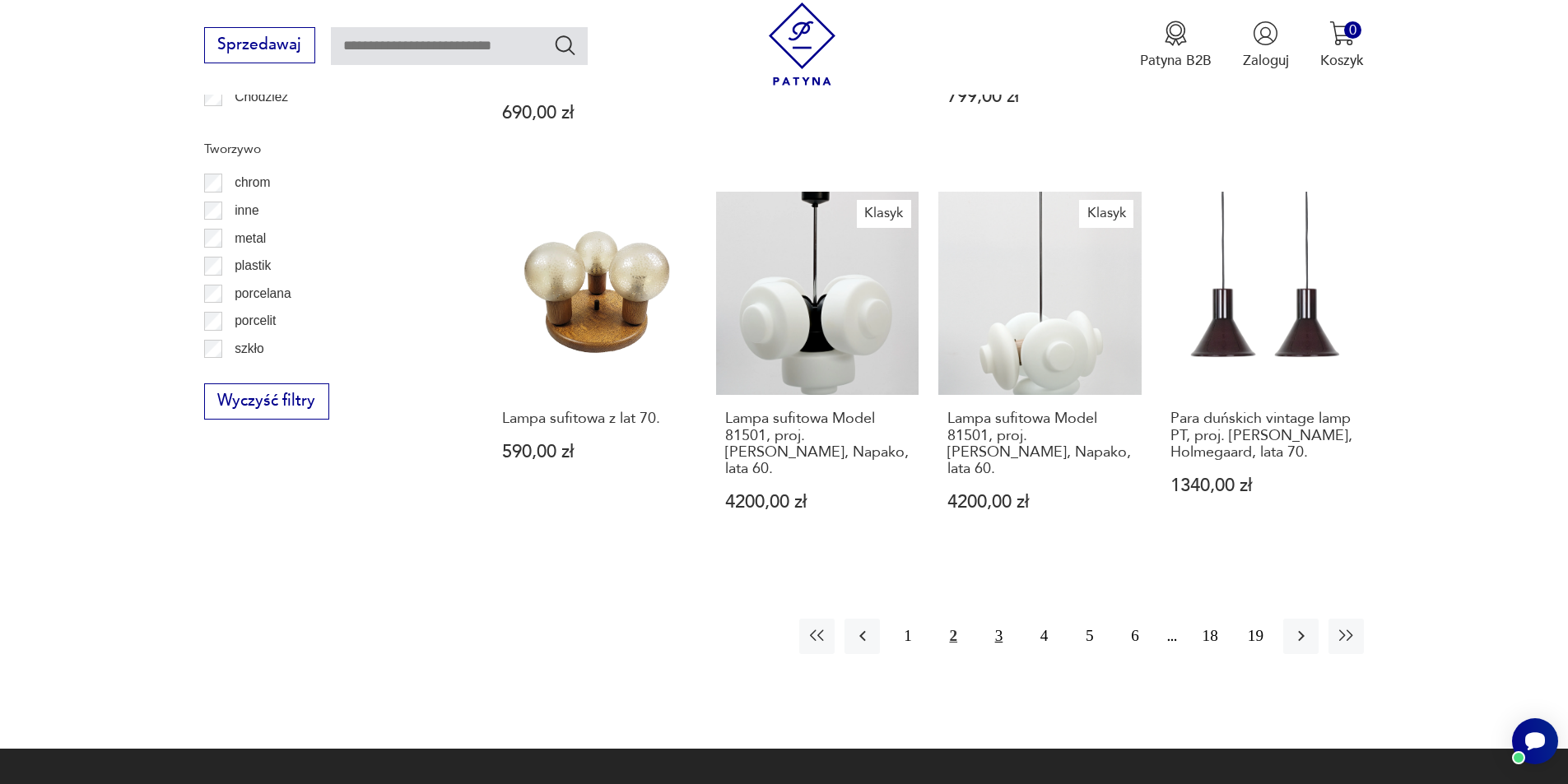
click at [1002, 619] on button "3" at bounding box center [999, 637] width 35 height 35
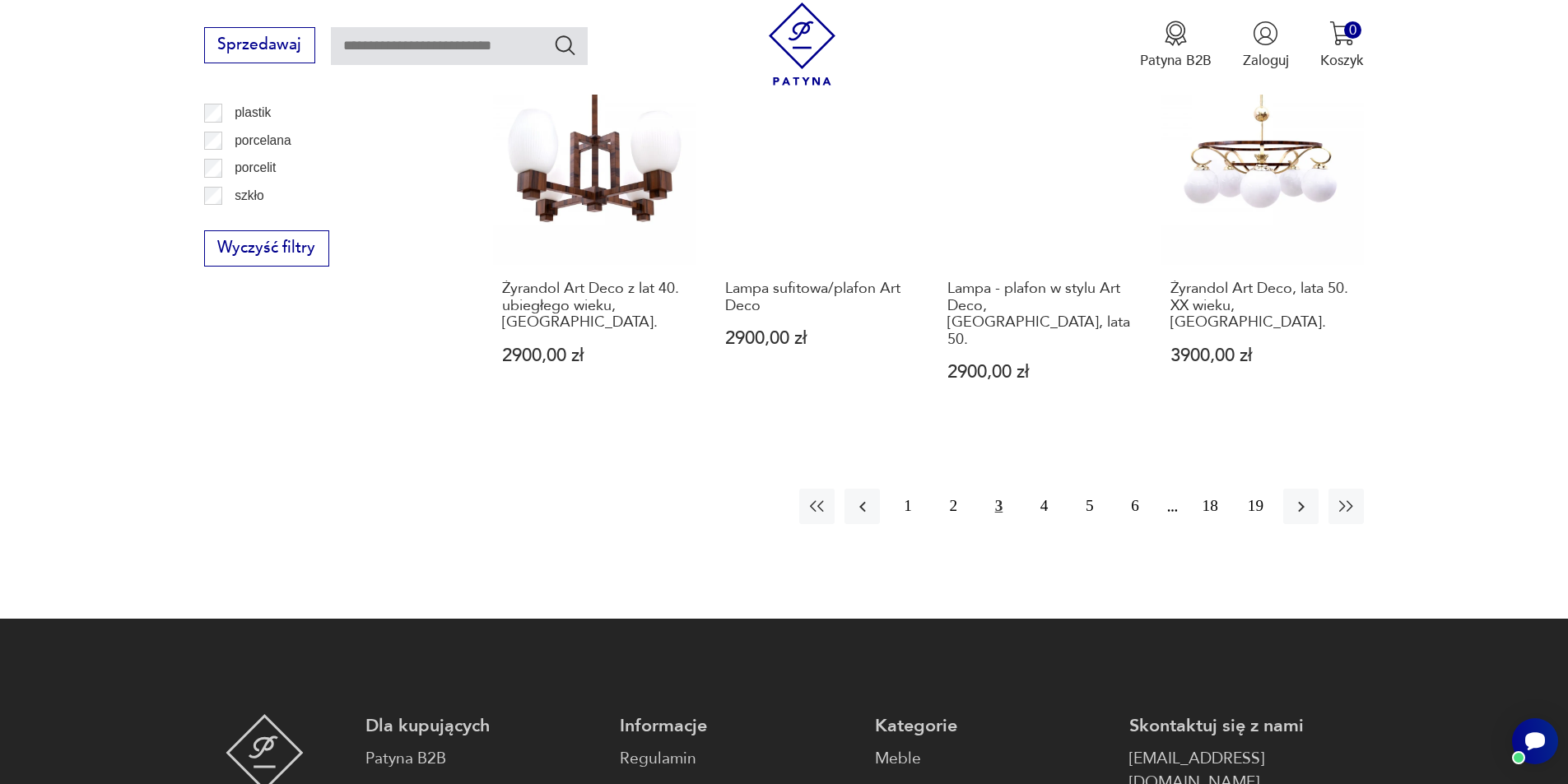
scroll to position [1970, 0]
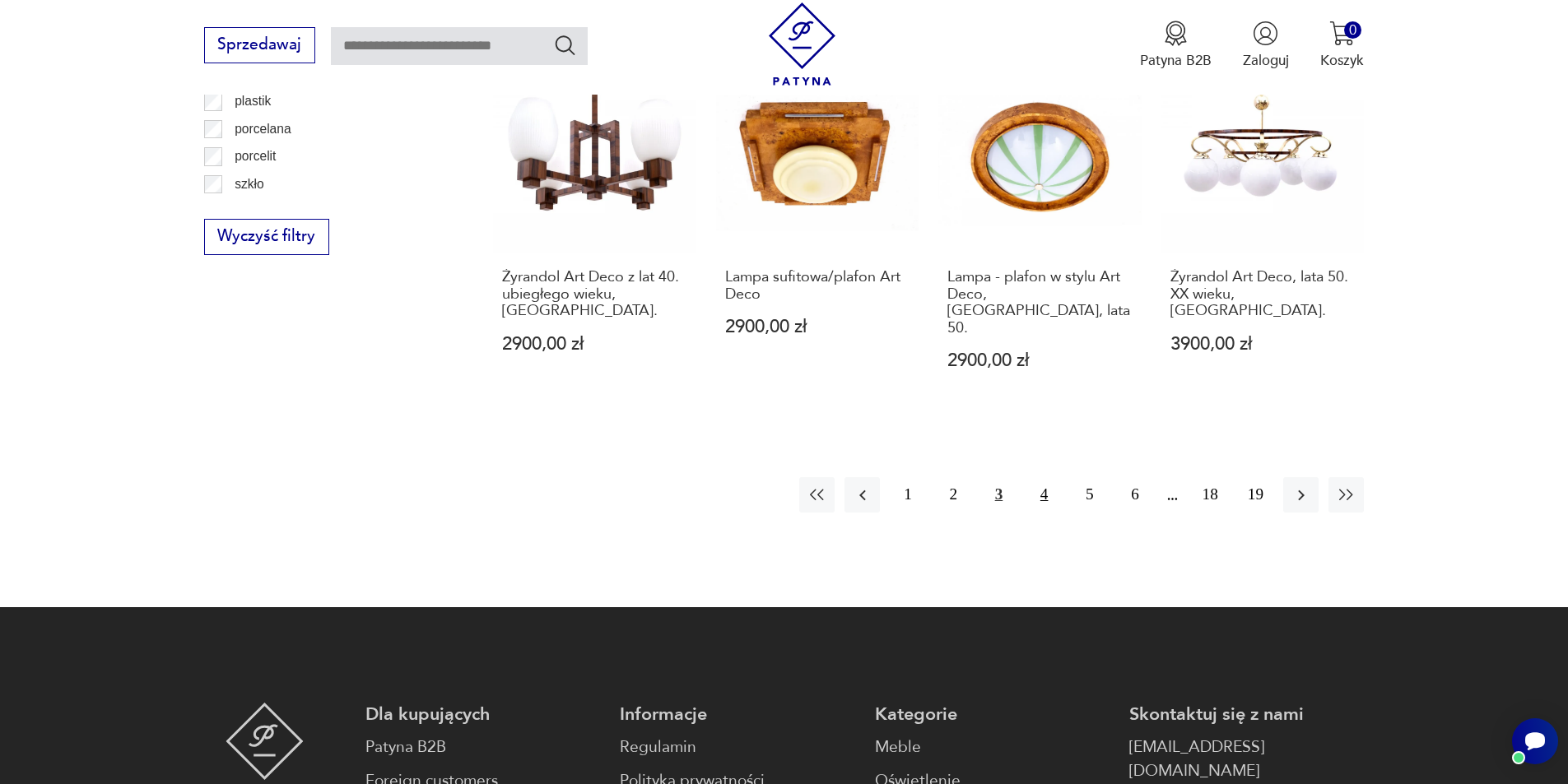
click at [1045, 478] on button "4" at bounding box center [1044, 495] width 35 height 35
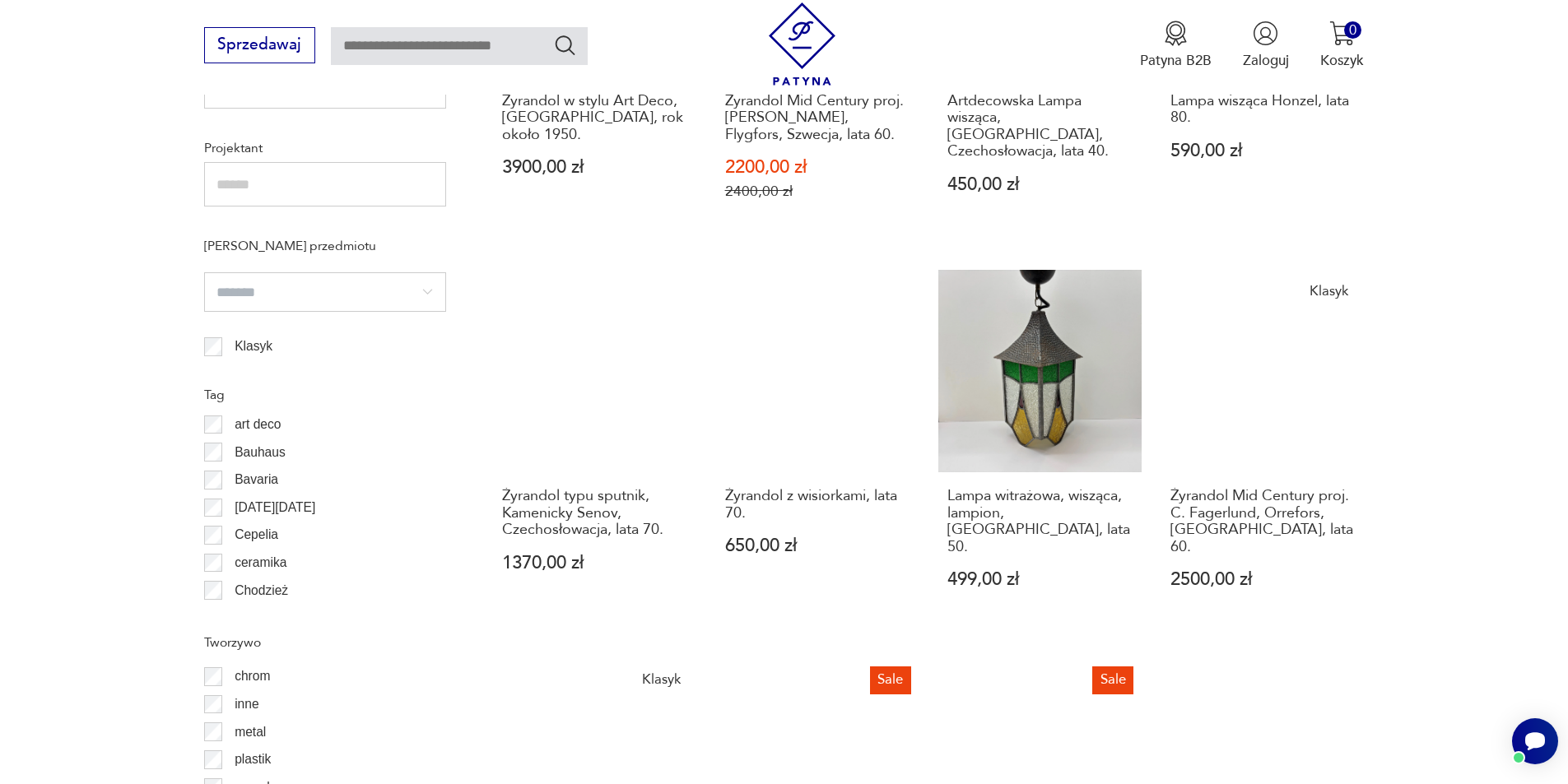
scroll to position [1805, 0]
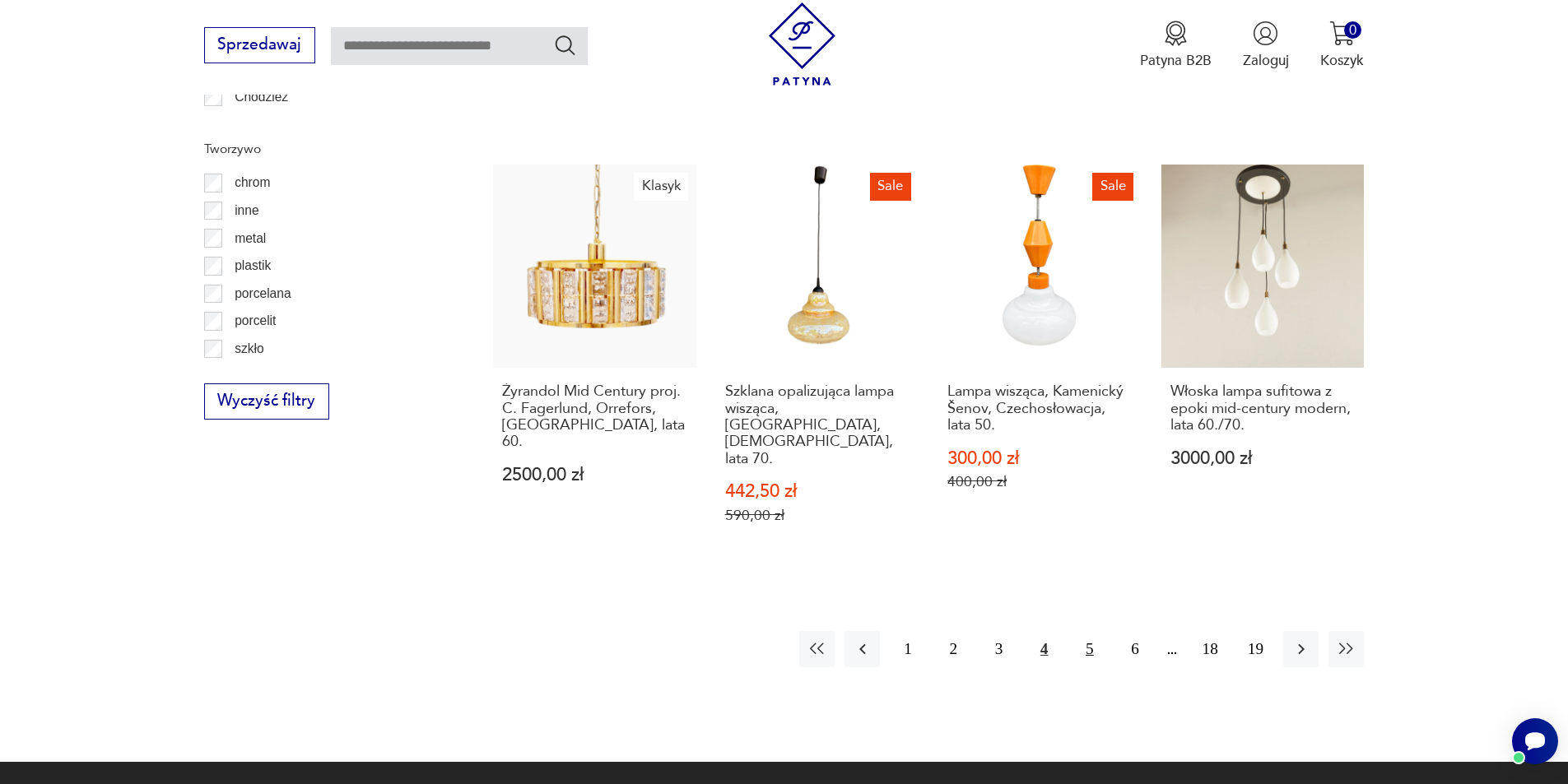
click at [1086, 631] on button "5" at bounding box center [1089, 649] width 35 height 35
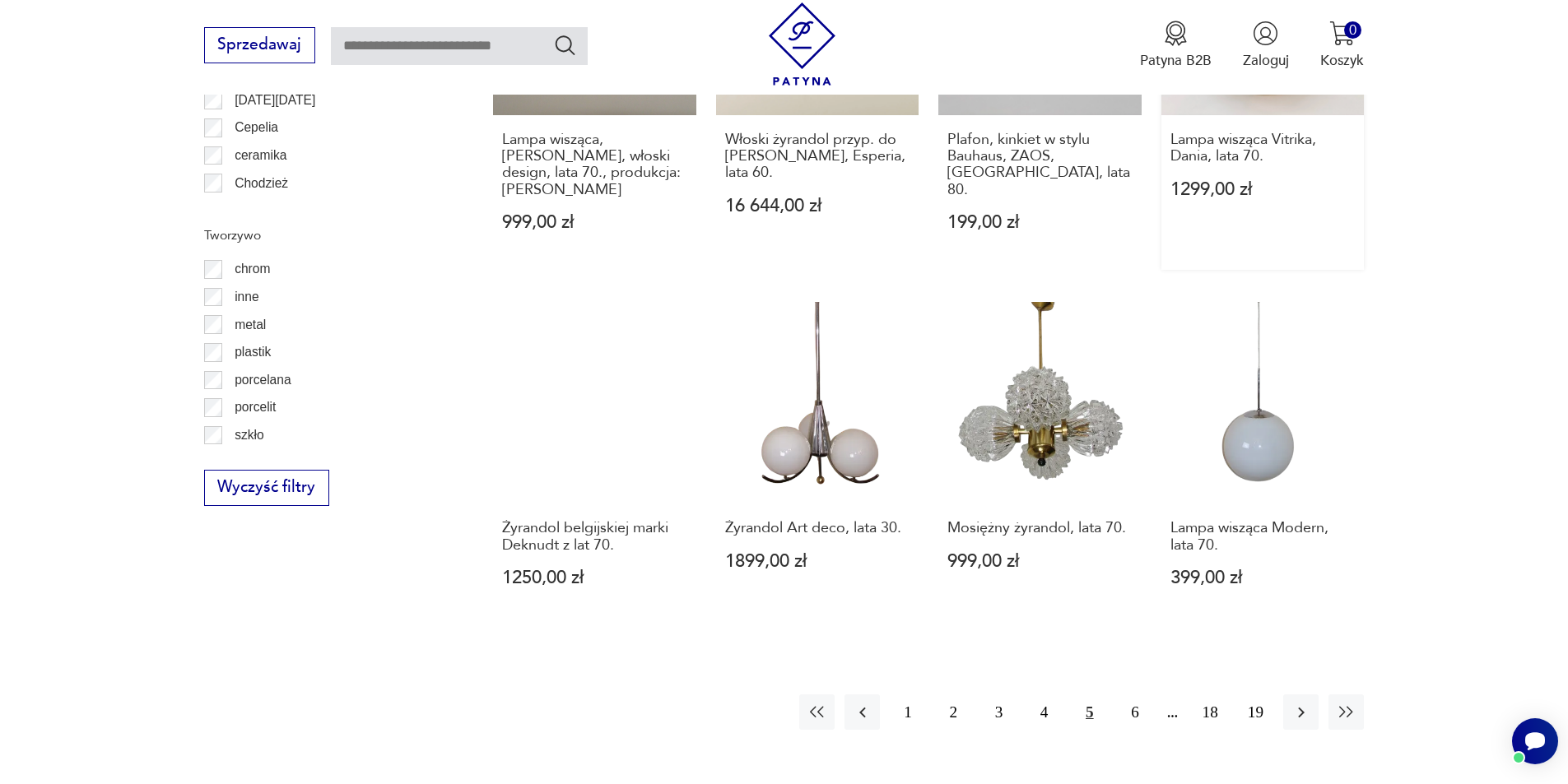
scroll to position [1970, 0]
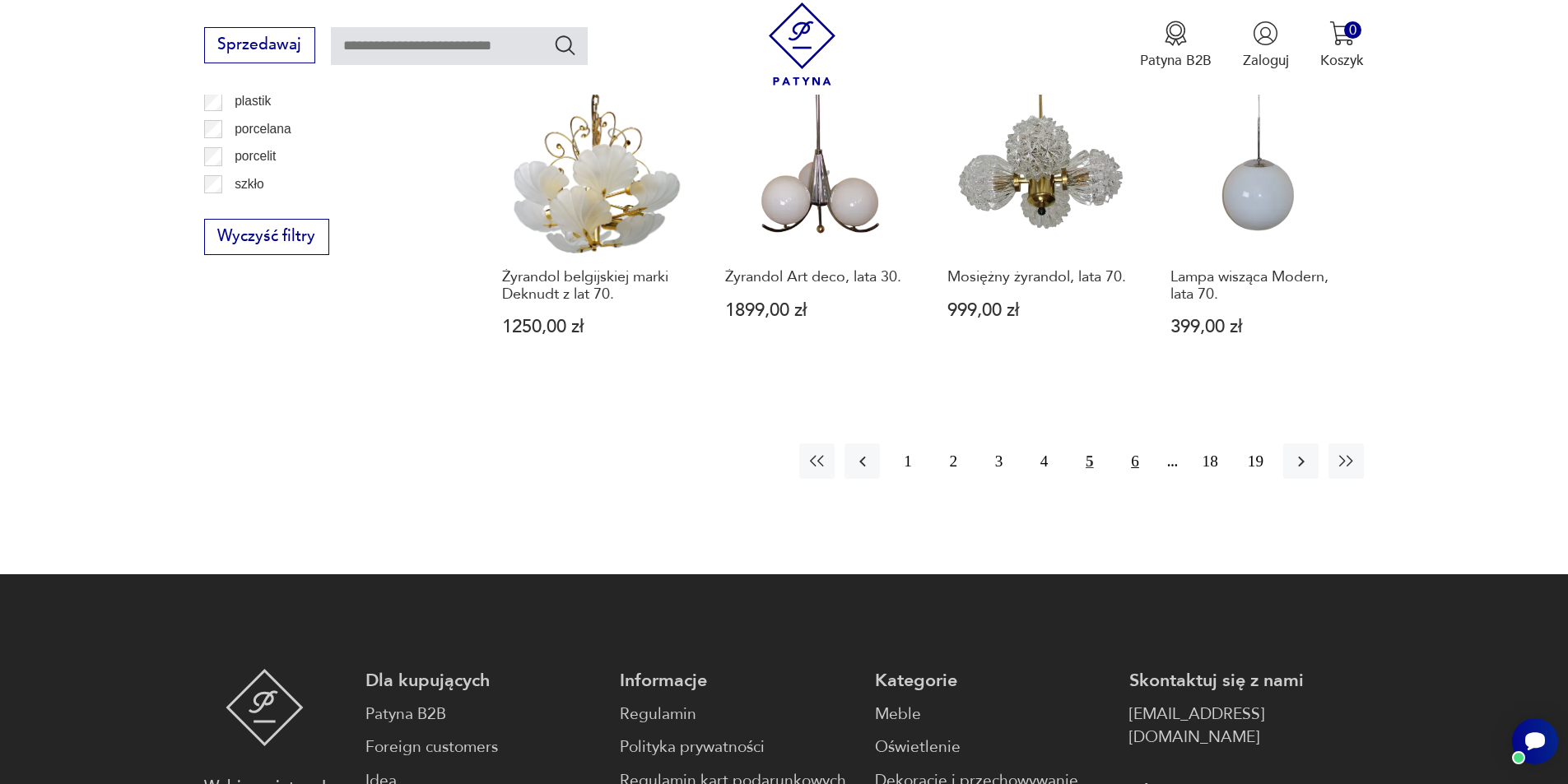
click at [1143, 443] on button "6" at bounding box center [1135, 461] width 35 height 35
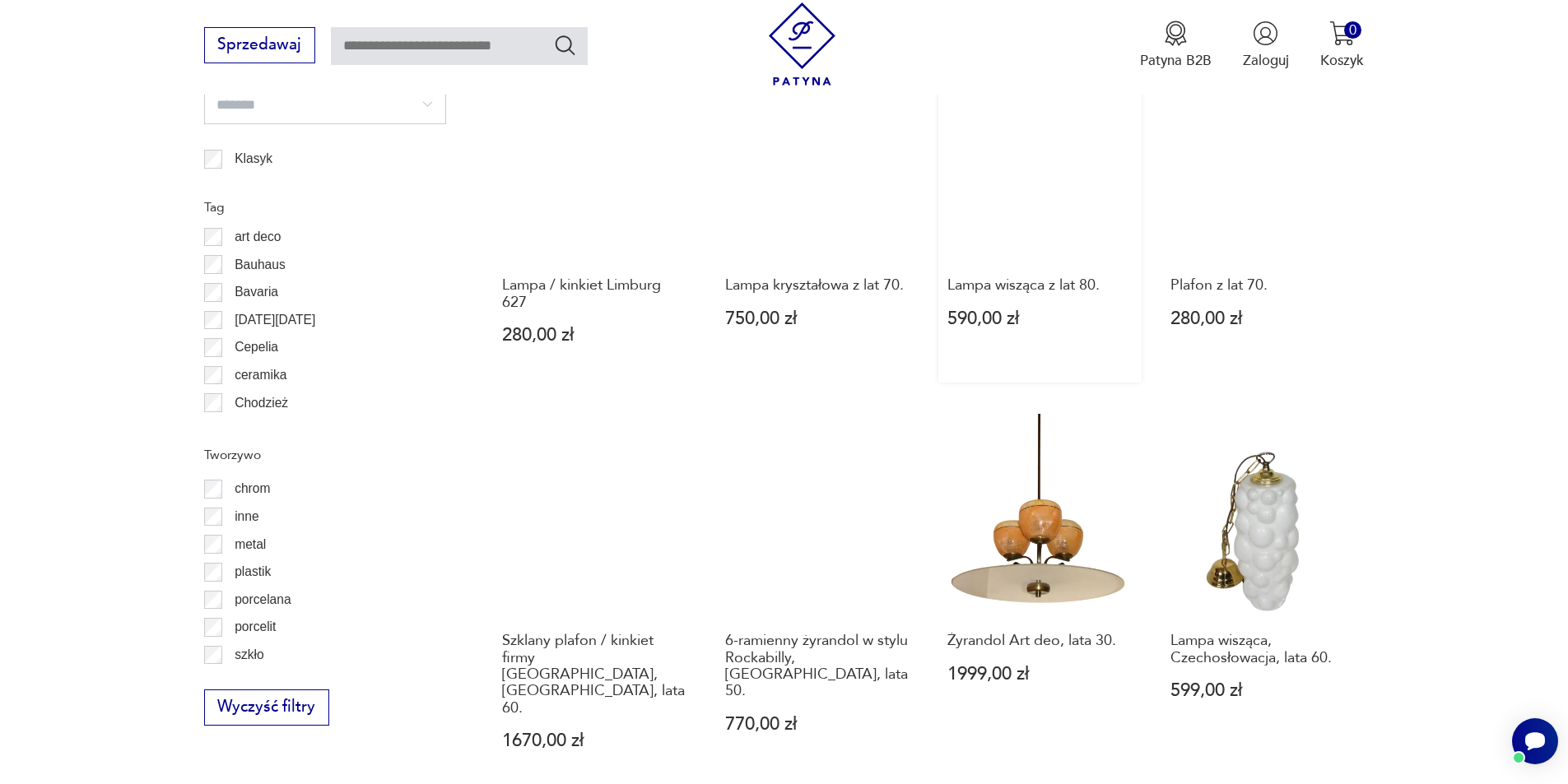
scroll to position [1723, 0]
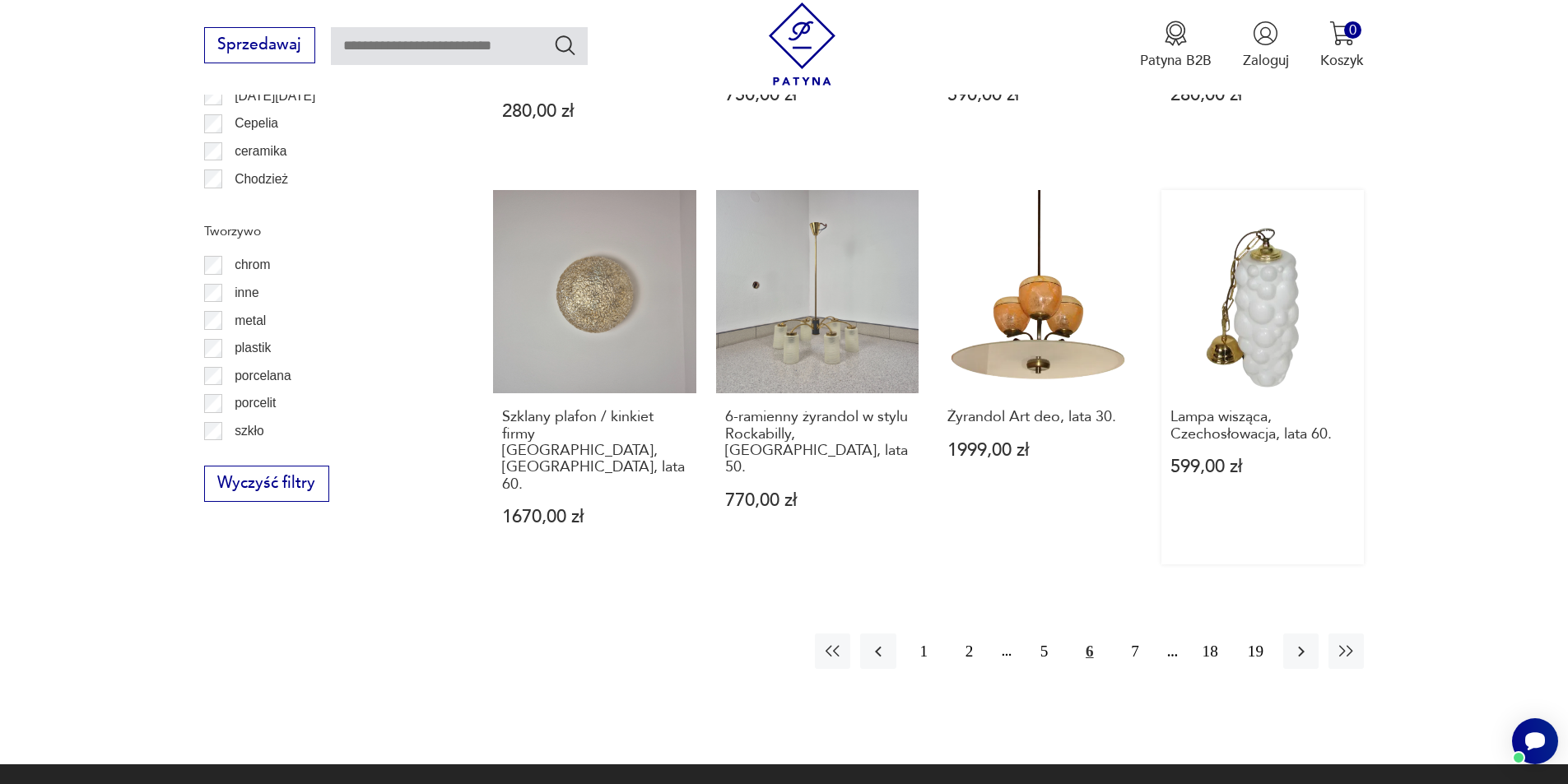
click at [1133, 634] on button "7" at bounding box center [1135, 651] width 35 height 35
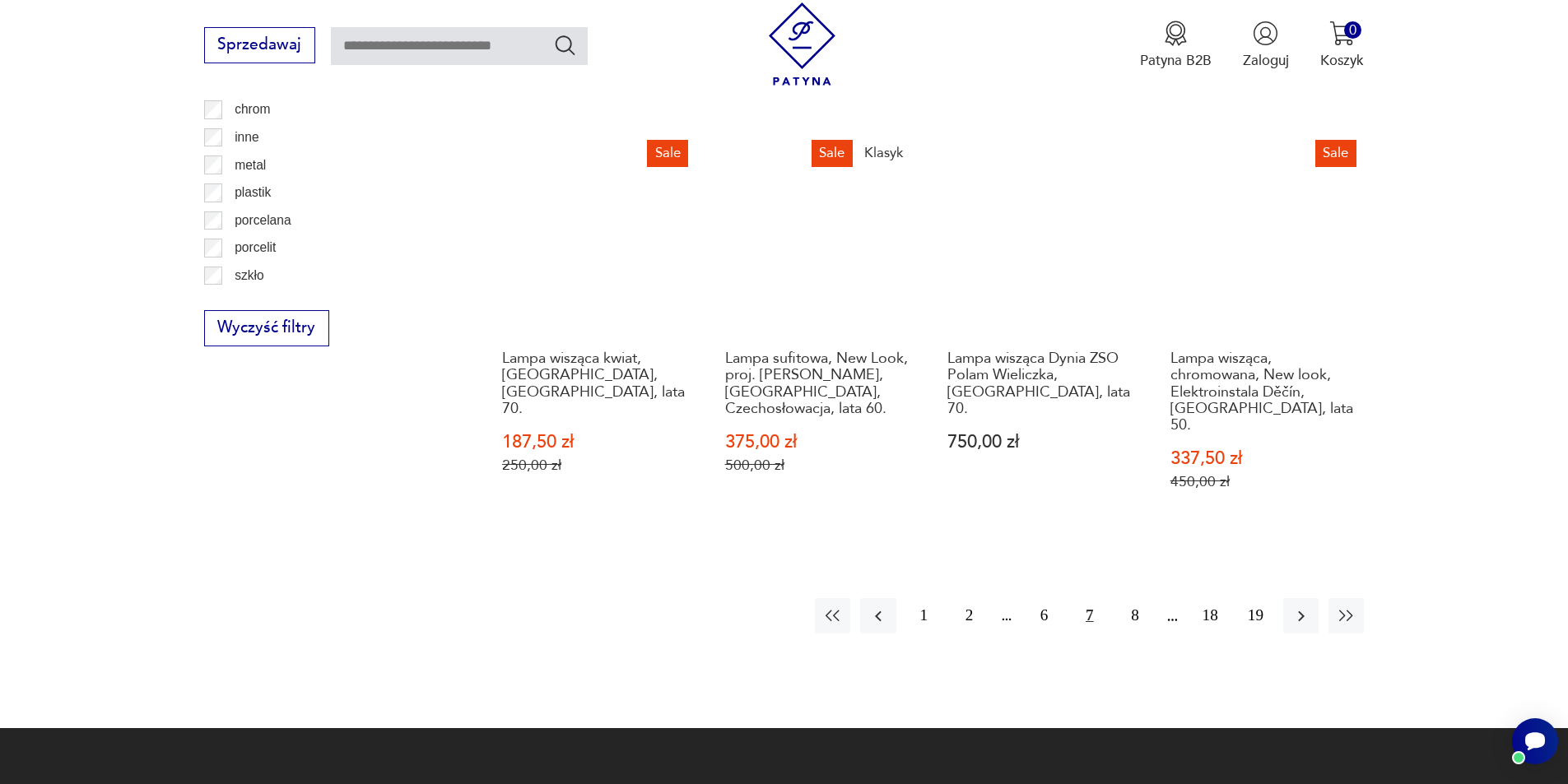
scroll to position [1888, 0]
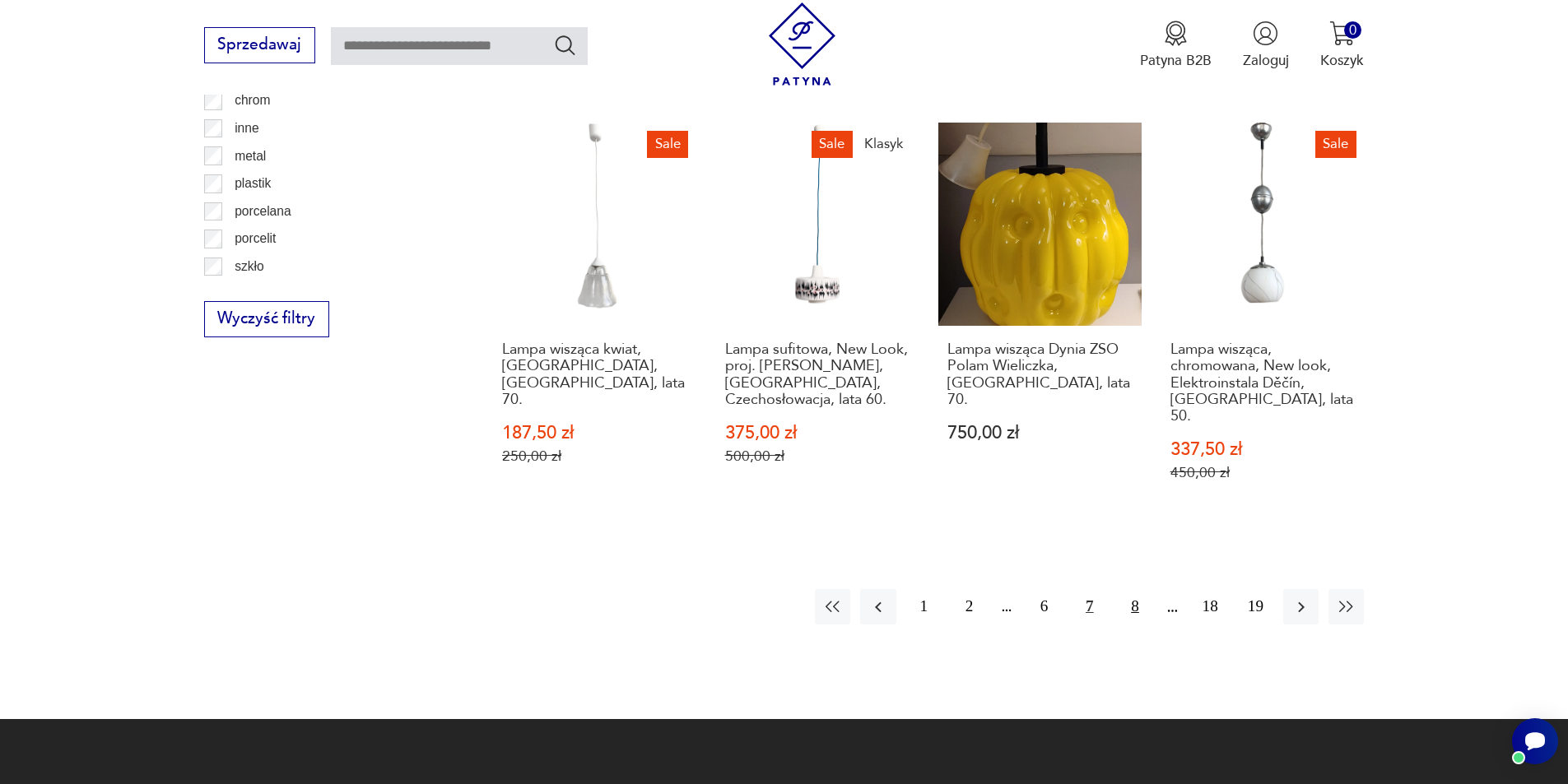
click at [1135, 589] on button "8" at bounding box center [1135, 607] width 35 height 35
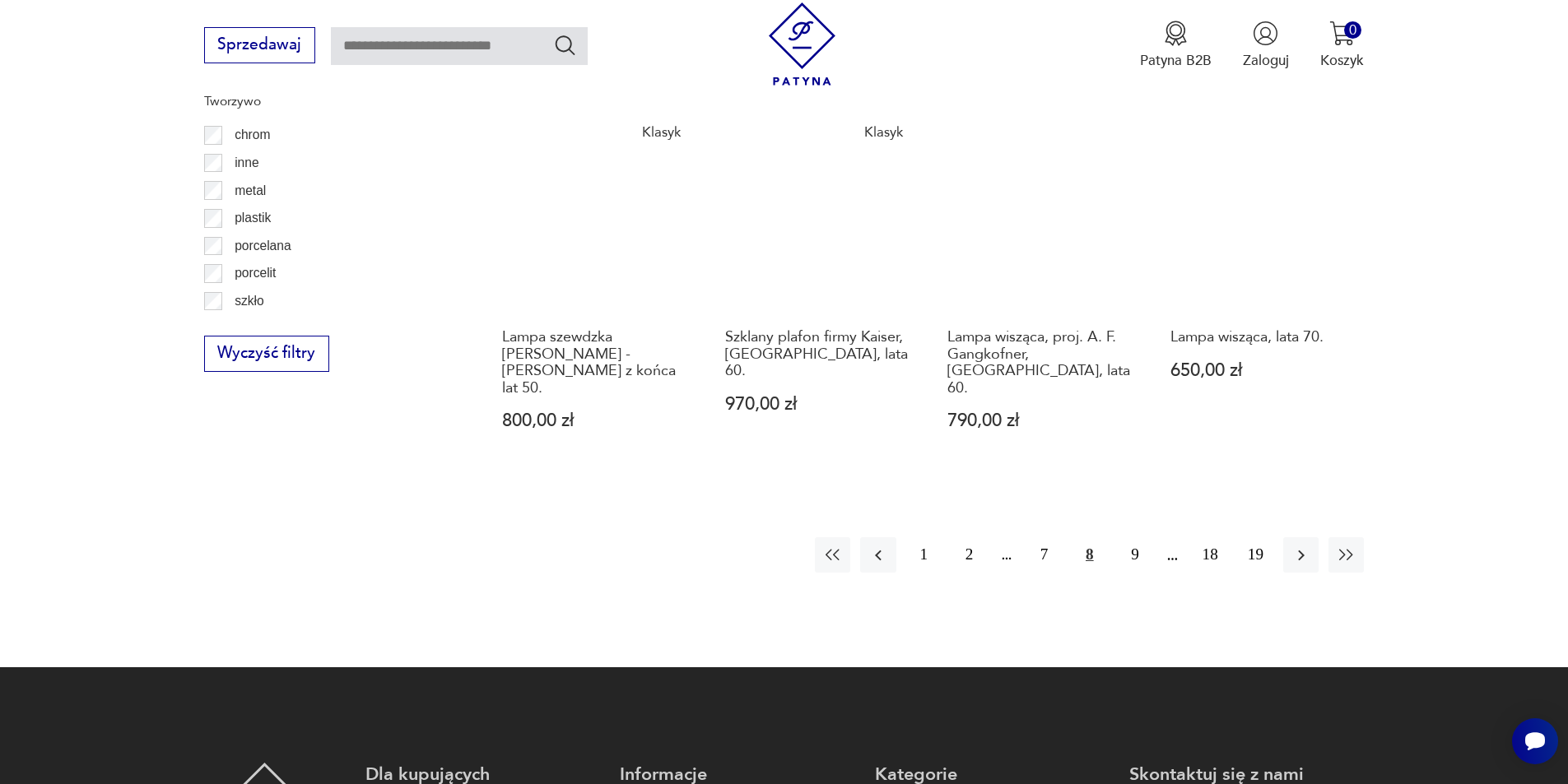
scroll to position [1888, 0]
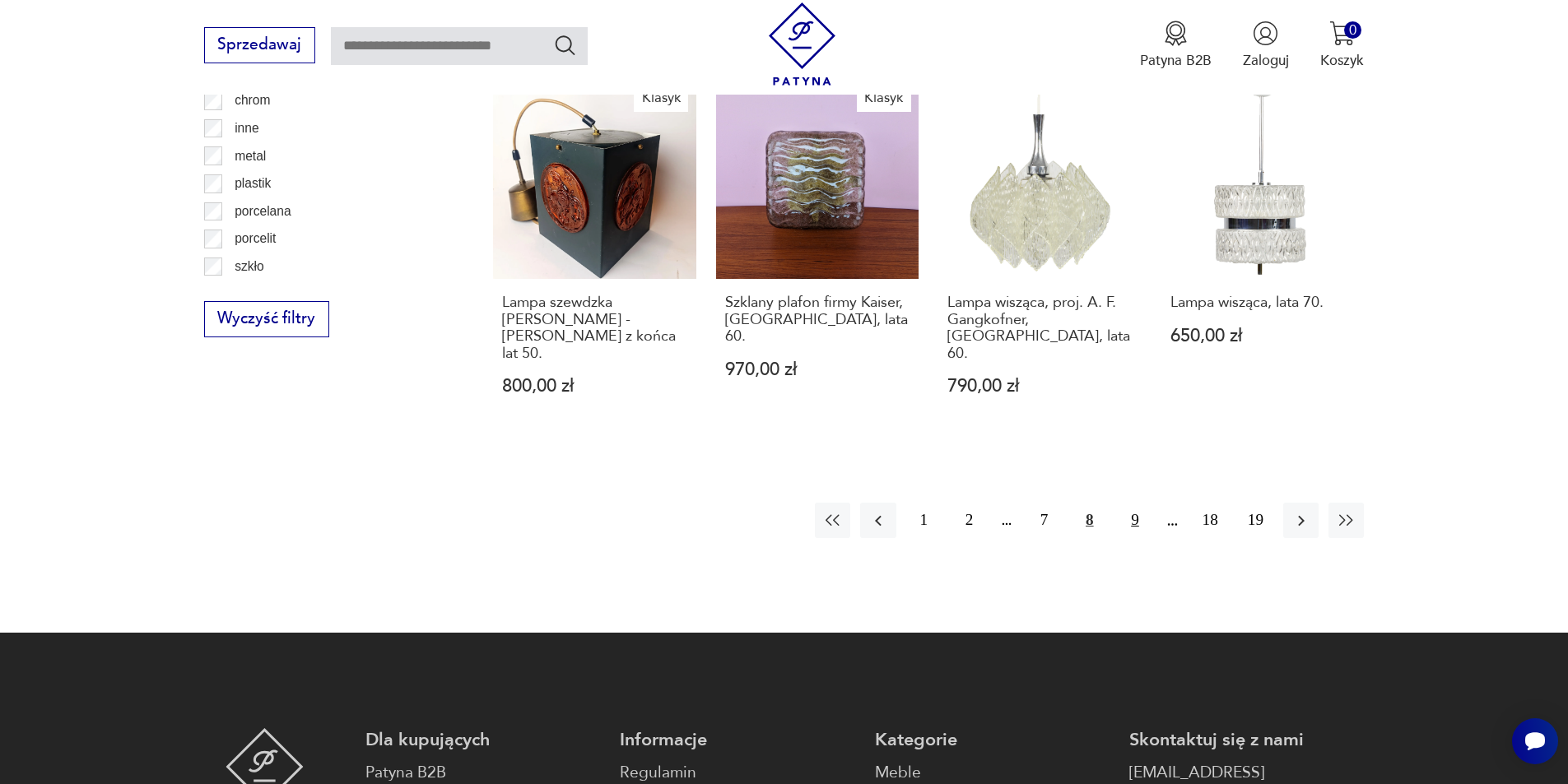
click at [1138, 503] on button "9" at bounding box center [1135, 521] width 35 height 35
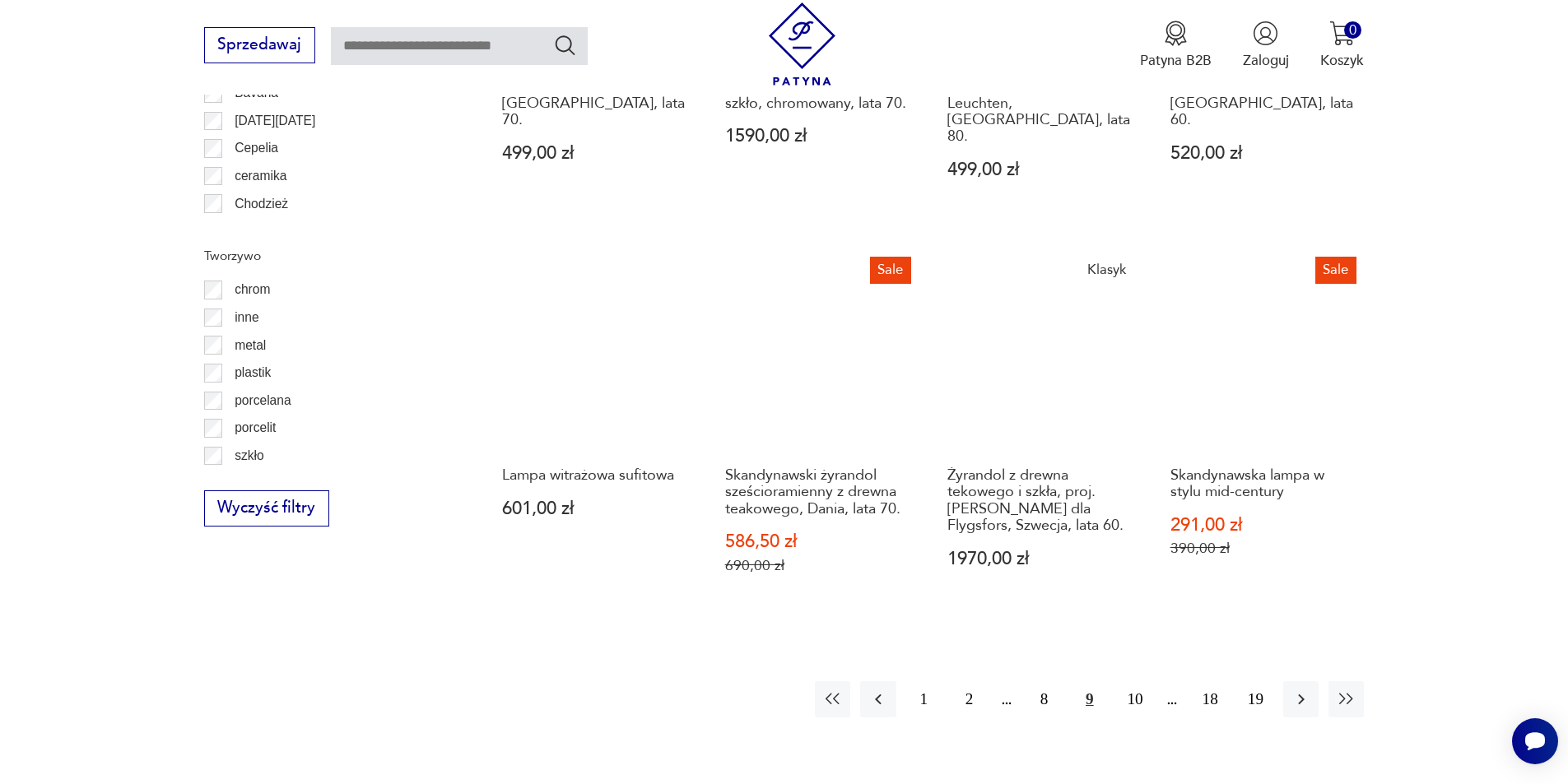
scroll to position [1723, 0]
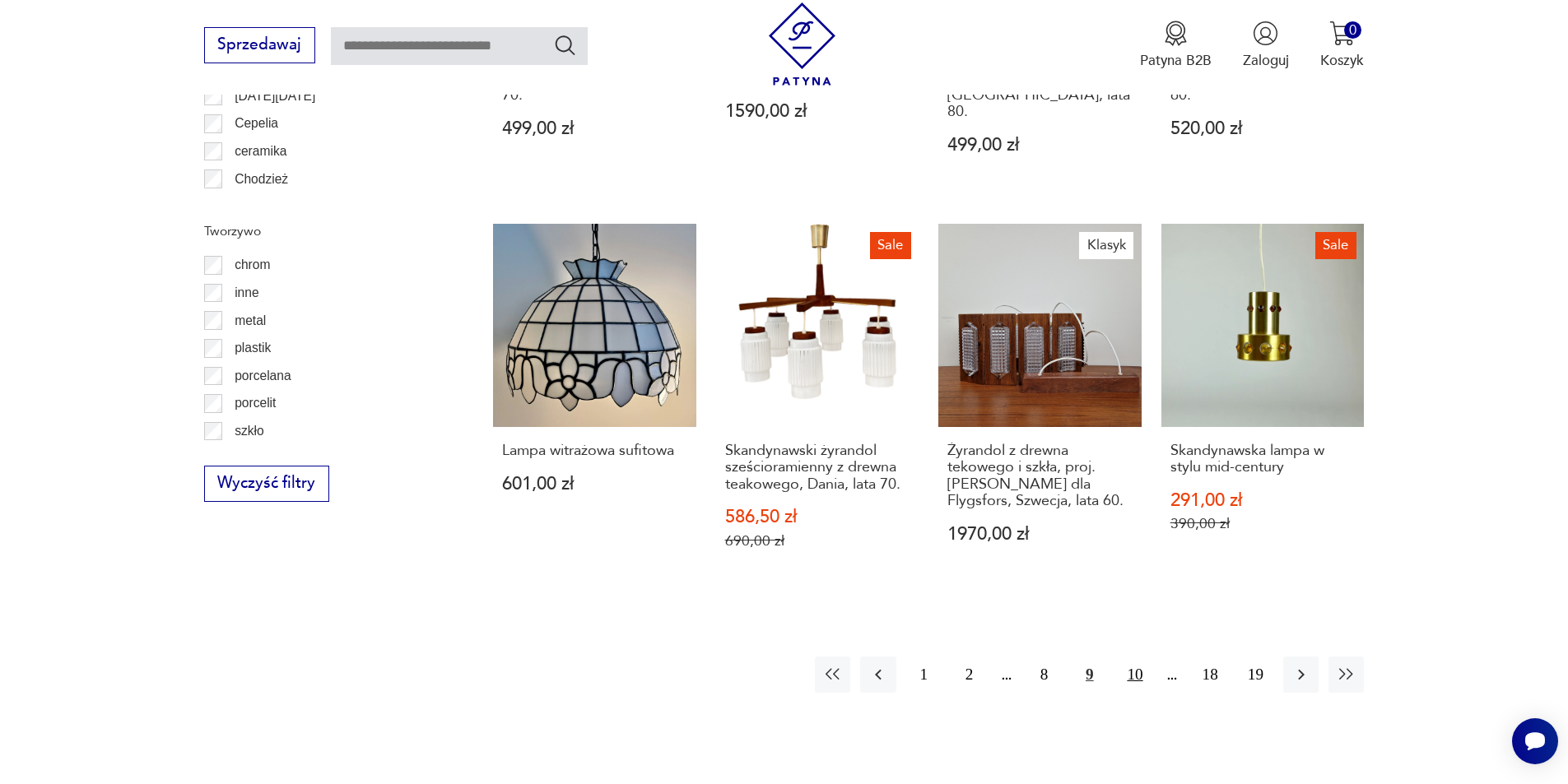
click at [1139, 657] on button "10" at bounding box center [1135, 674] width 35 height 35
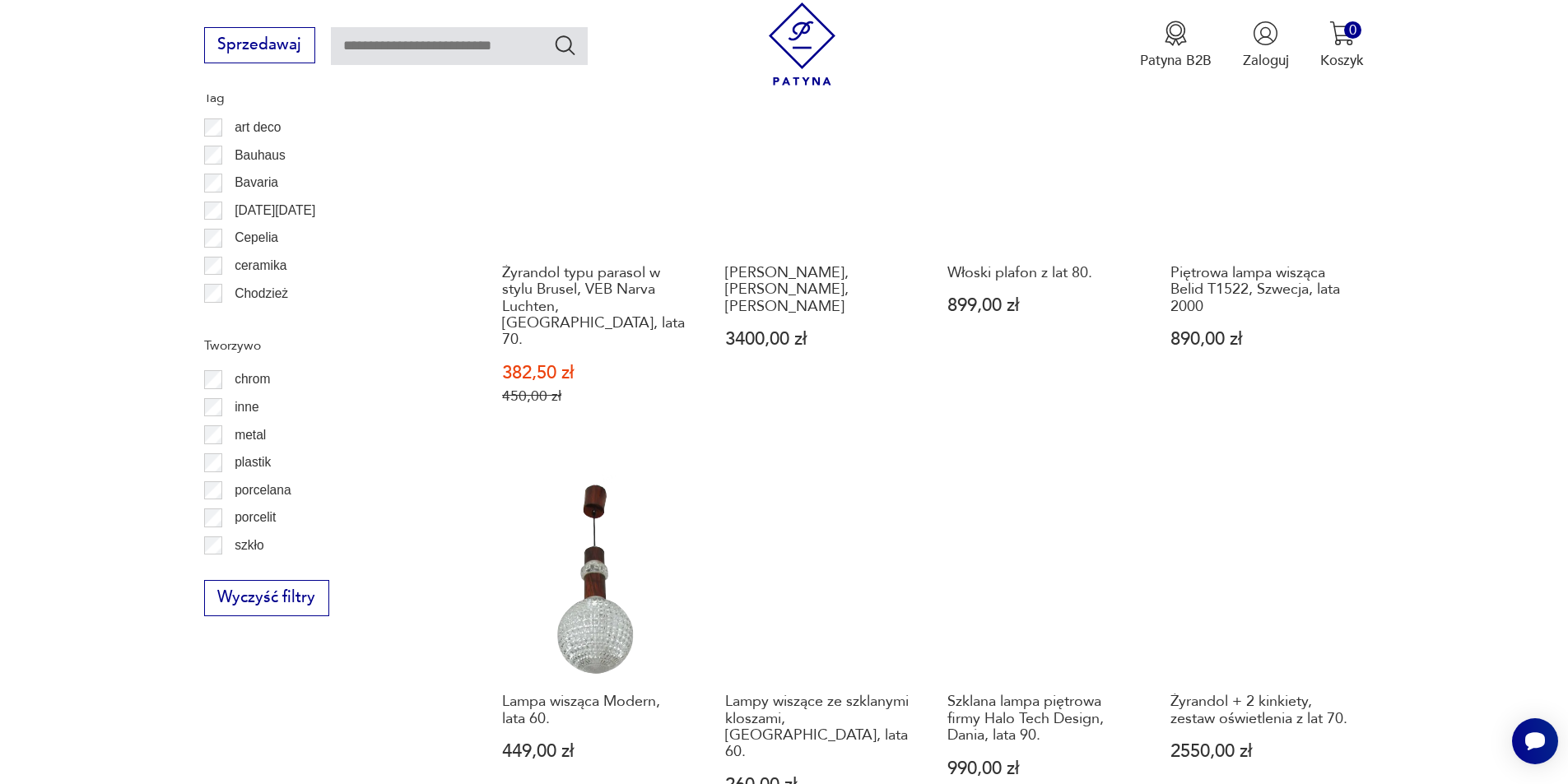
scroll to position [1723, 0]
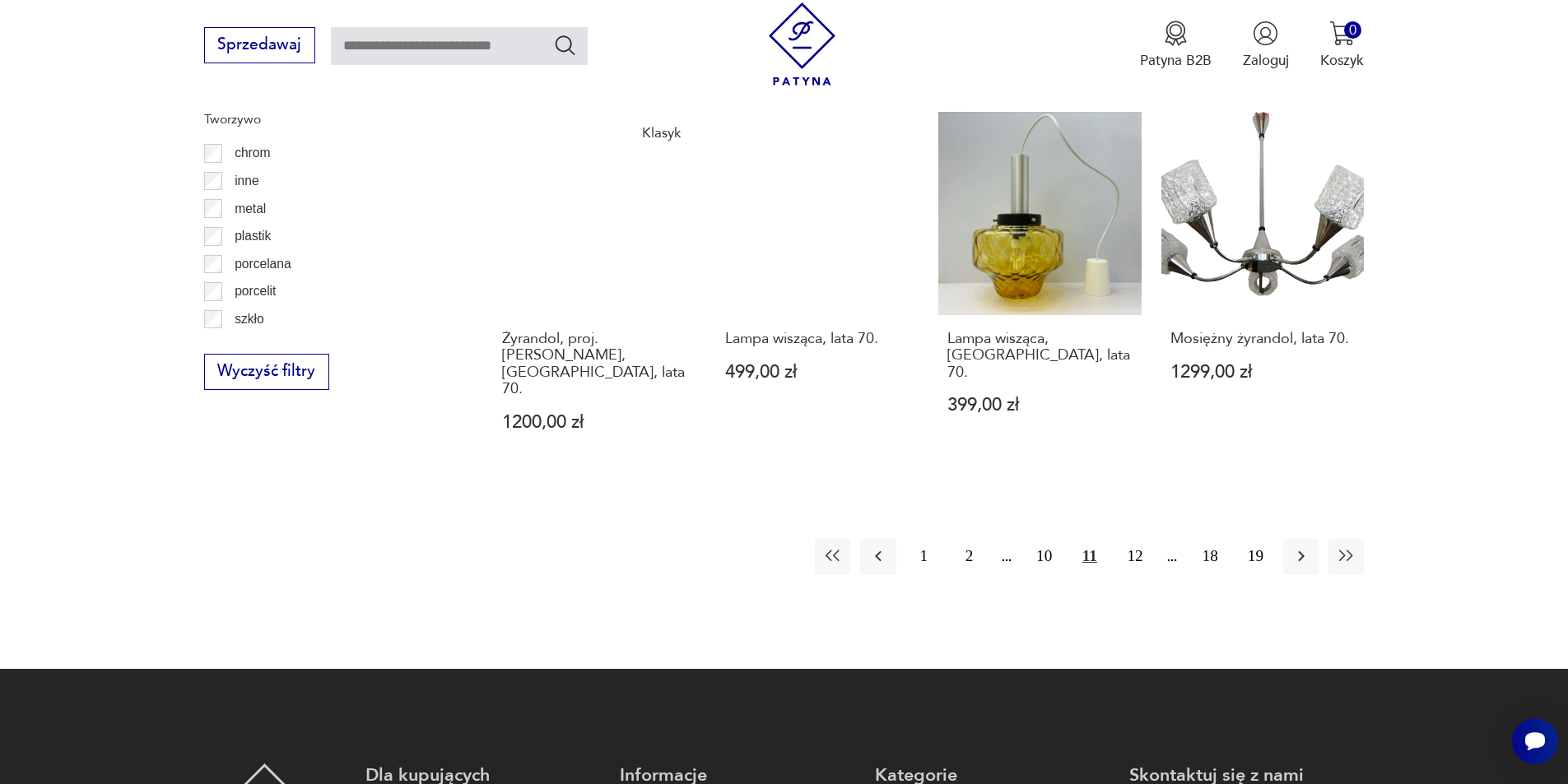
scroll to position [1888, 0]
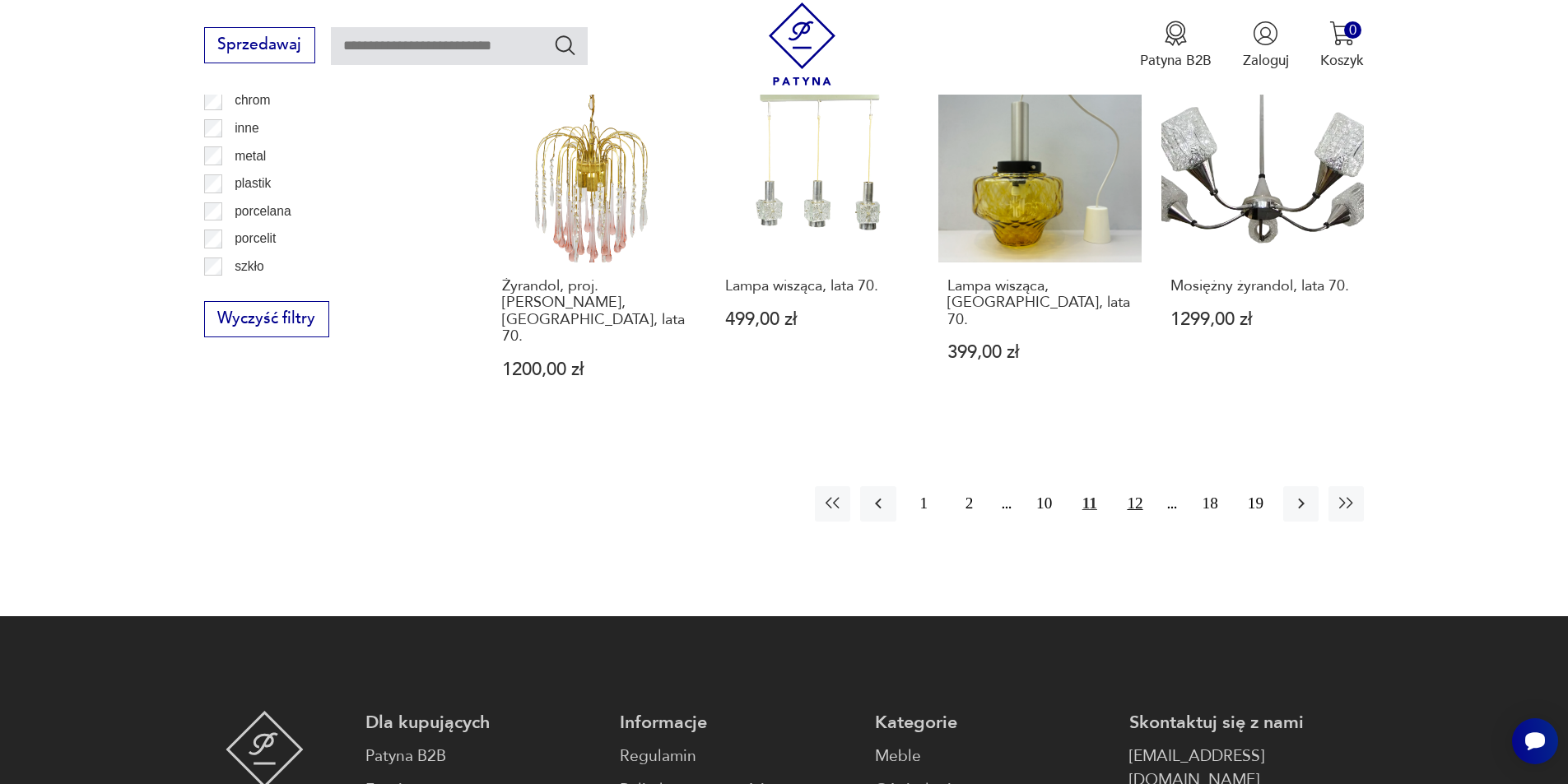
click at [1131, 486] on button "12" at bounding box center [1135, 504] width 35 height 35
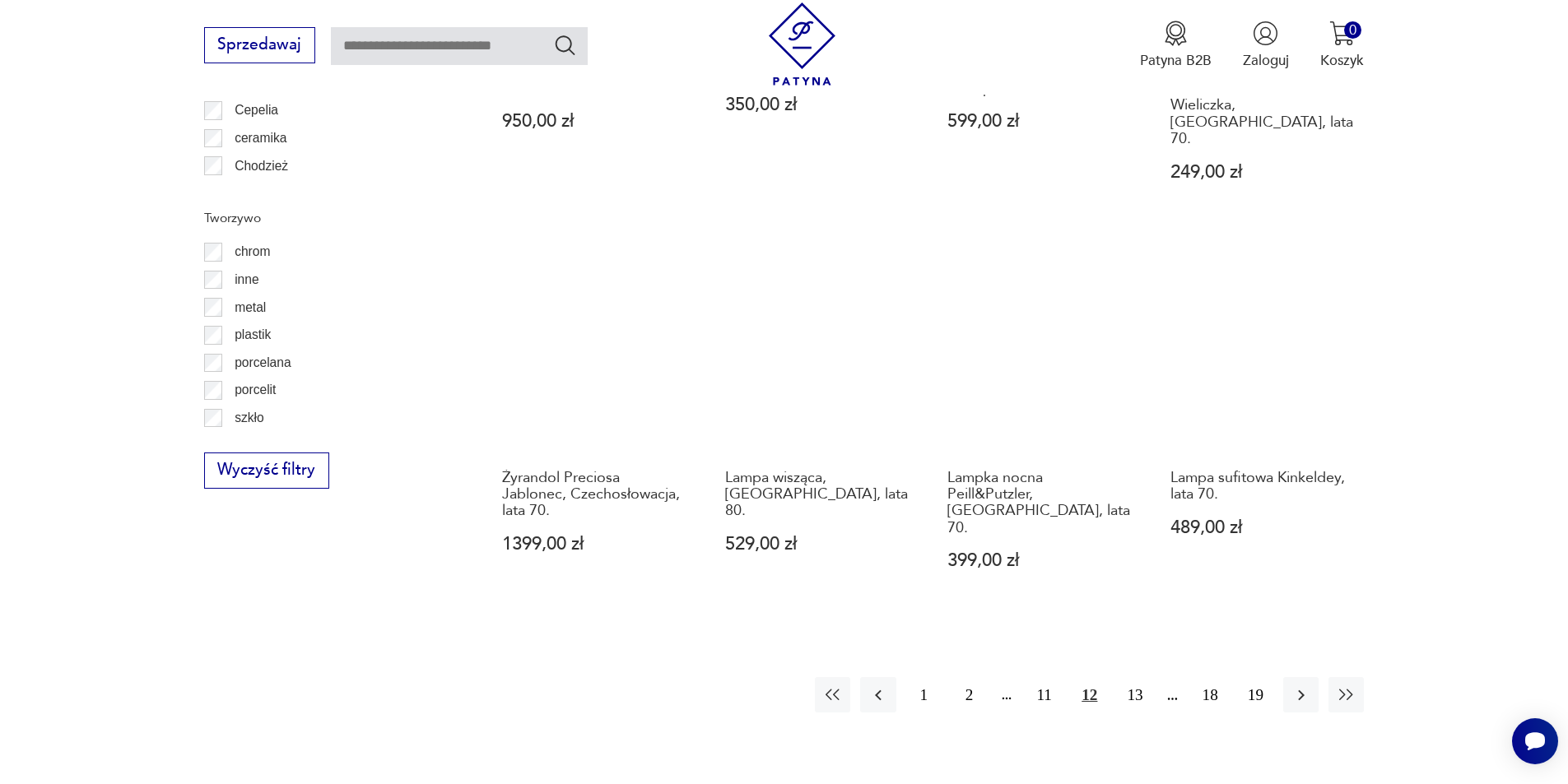
scroll to position [1970, 0]
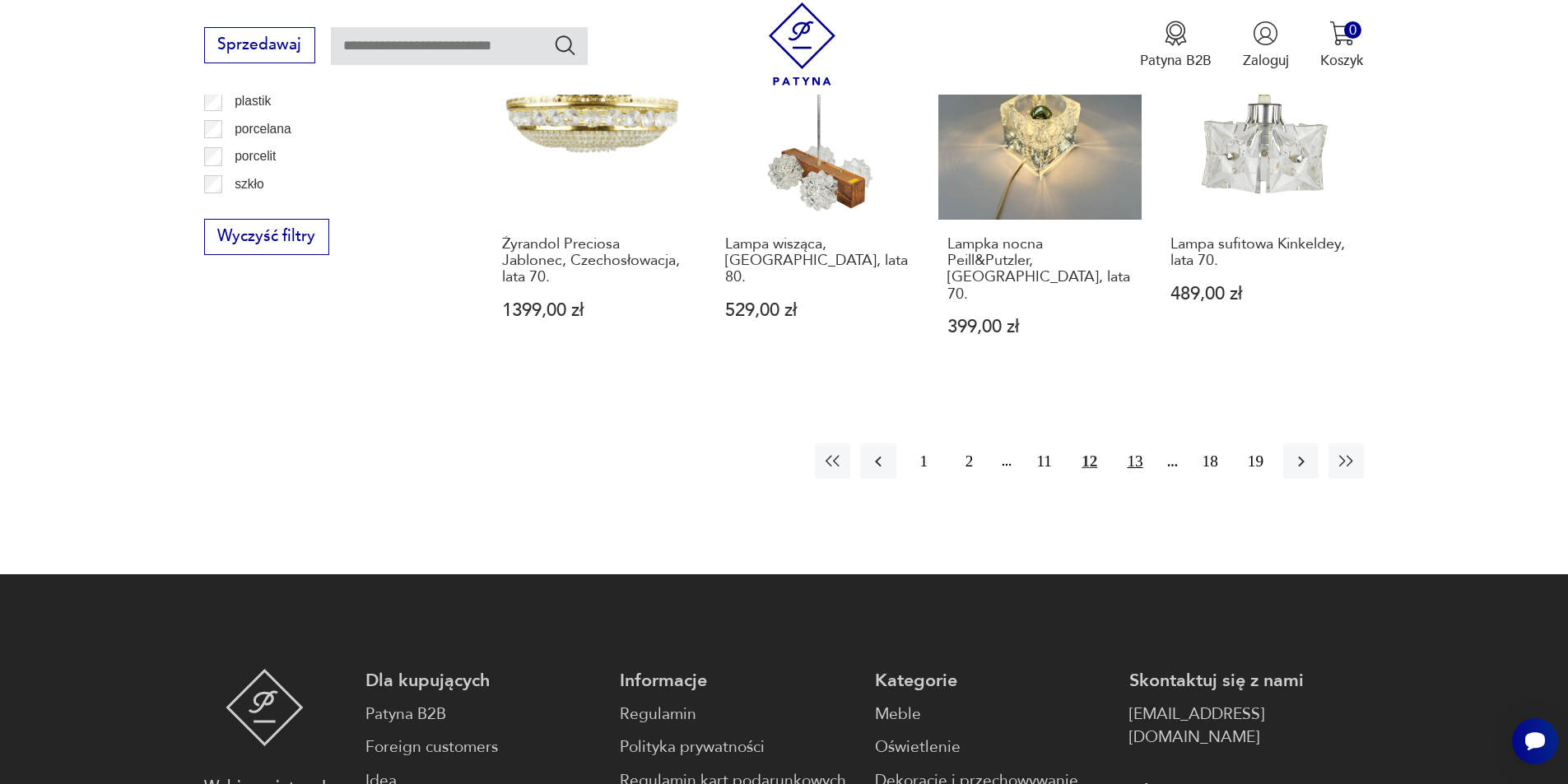
click at [1132, 443] on button "13" at bounding box center [1135, 461] width 35 height 35
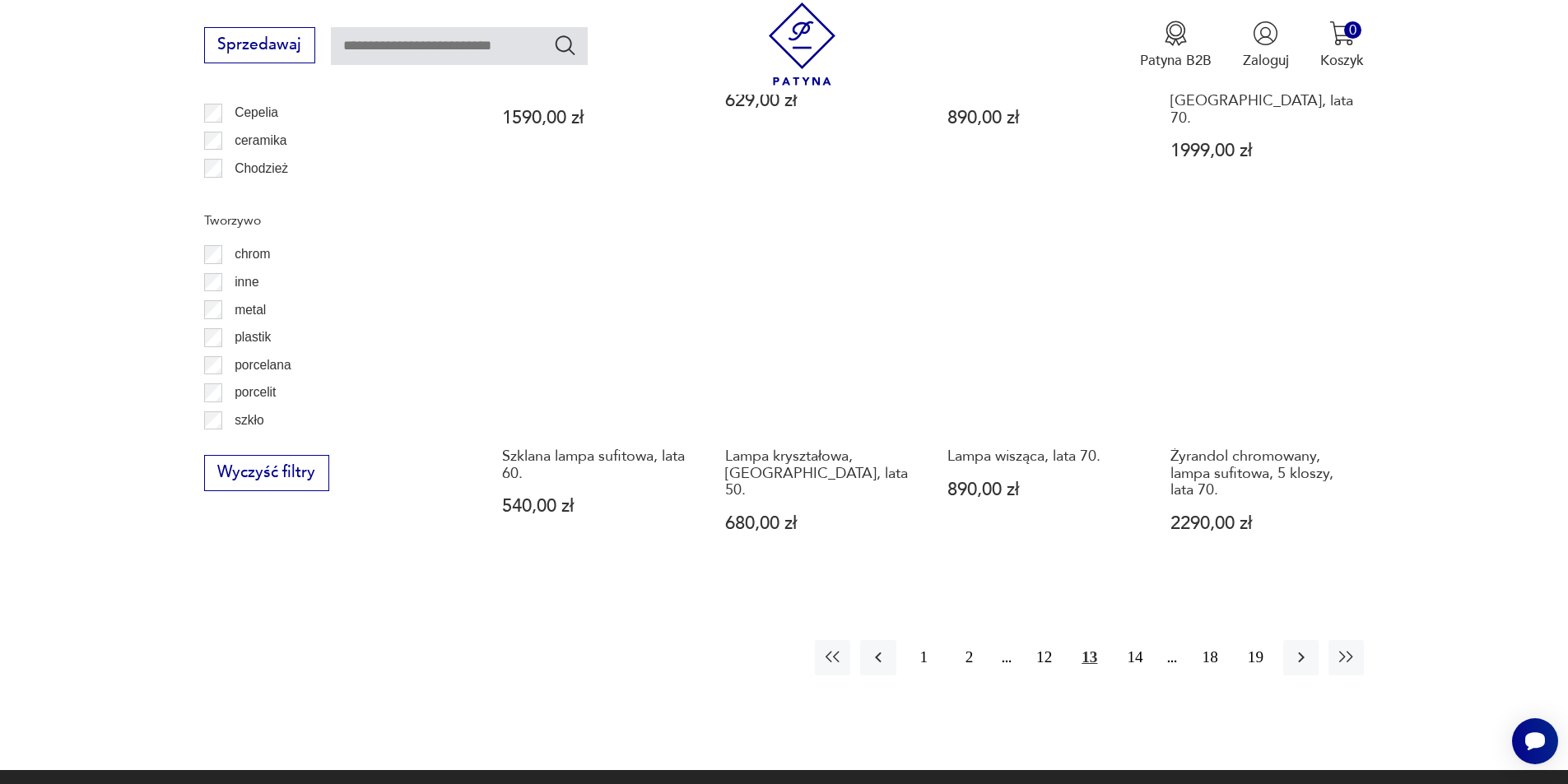
scroll to position [1805, 0]
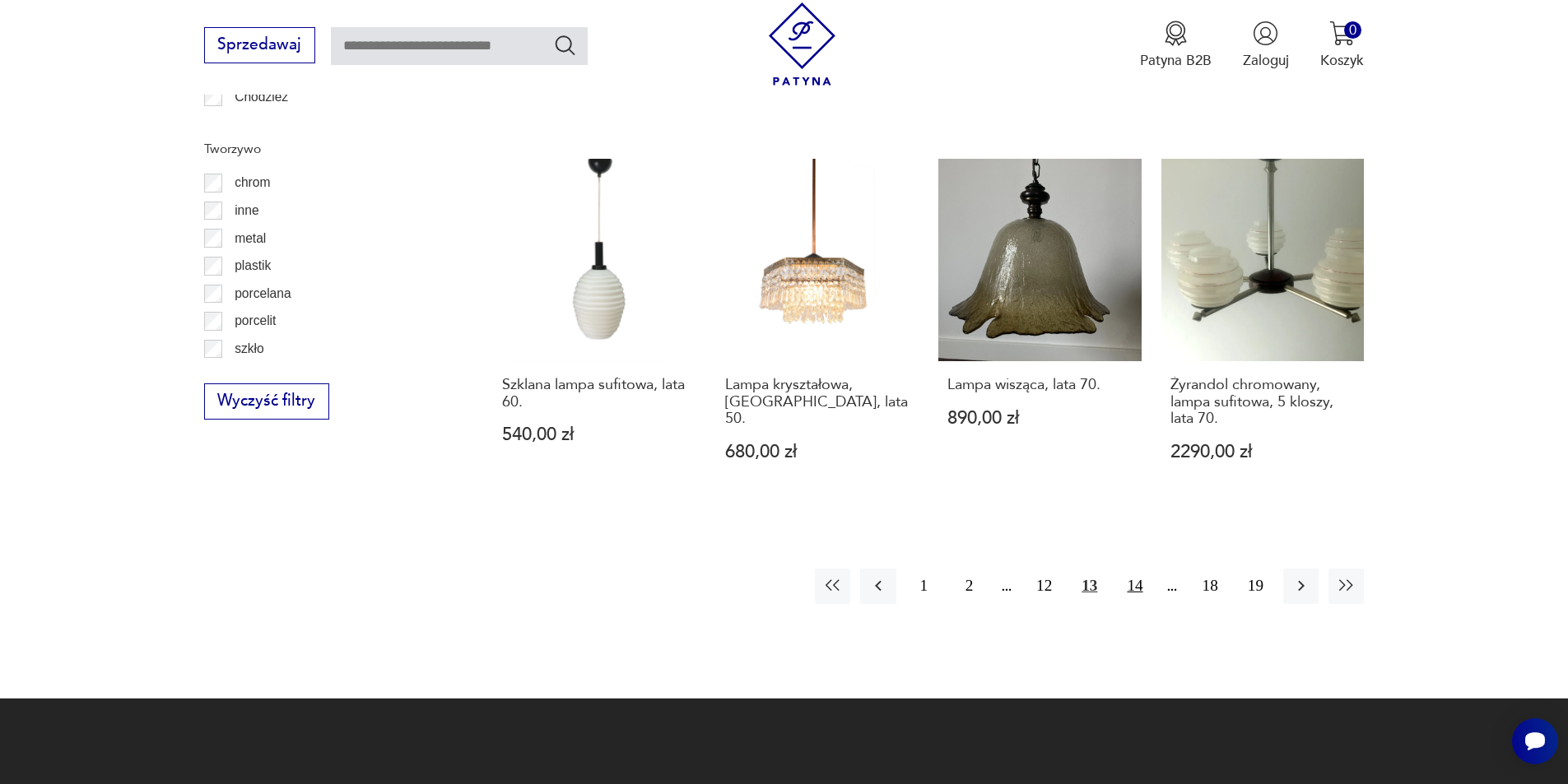
click at [1134, 569] on button "14" at bounding box center [1135, 586] width 35 height 35
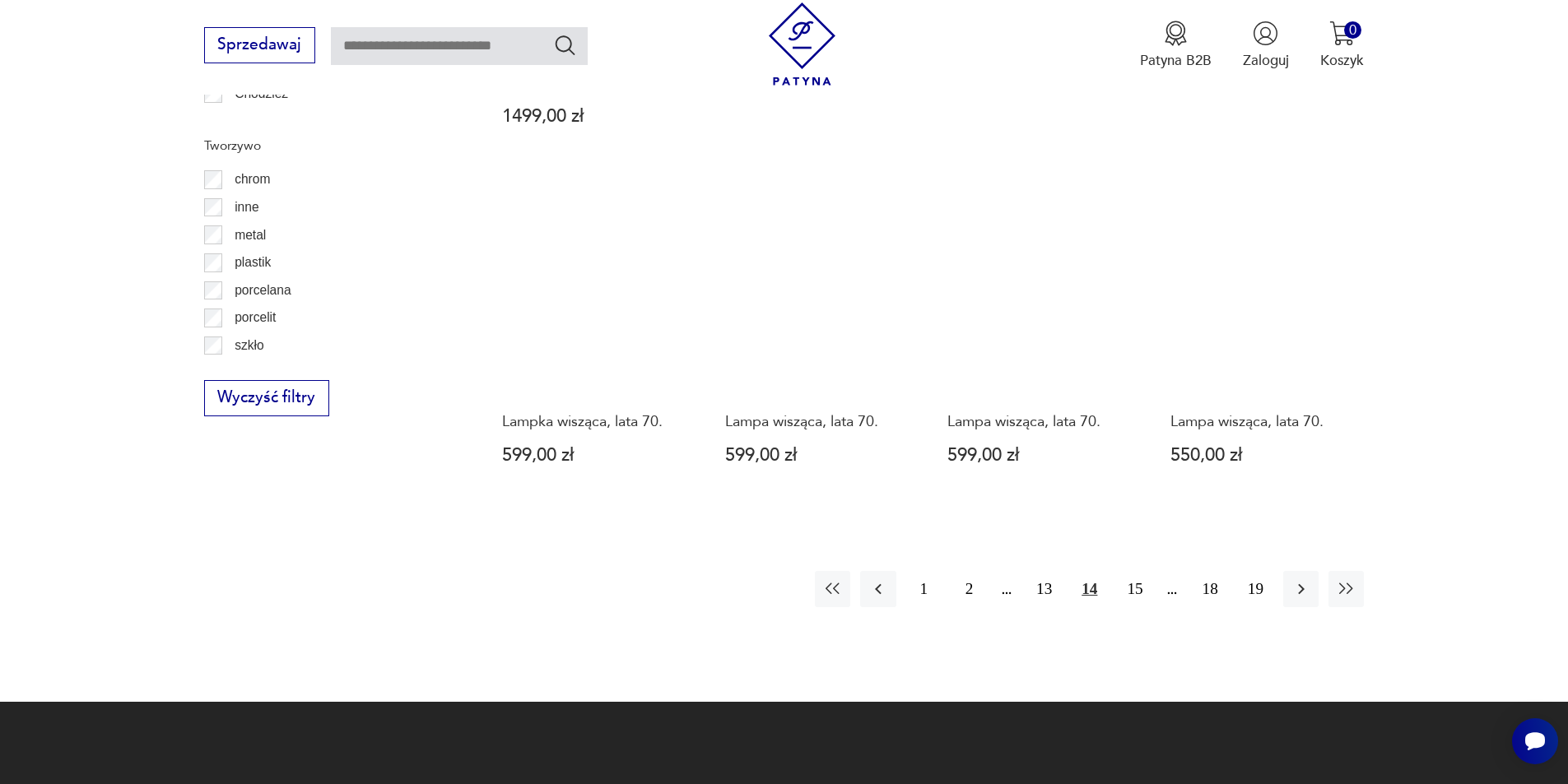
scroll to position [1888, 0]
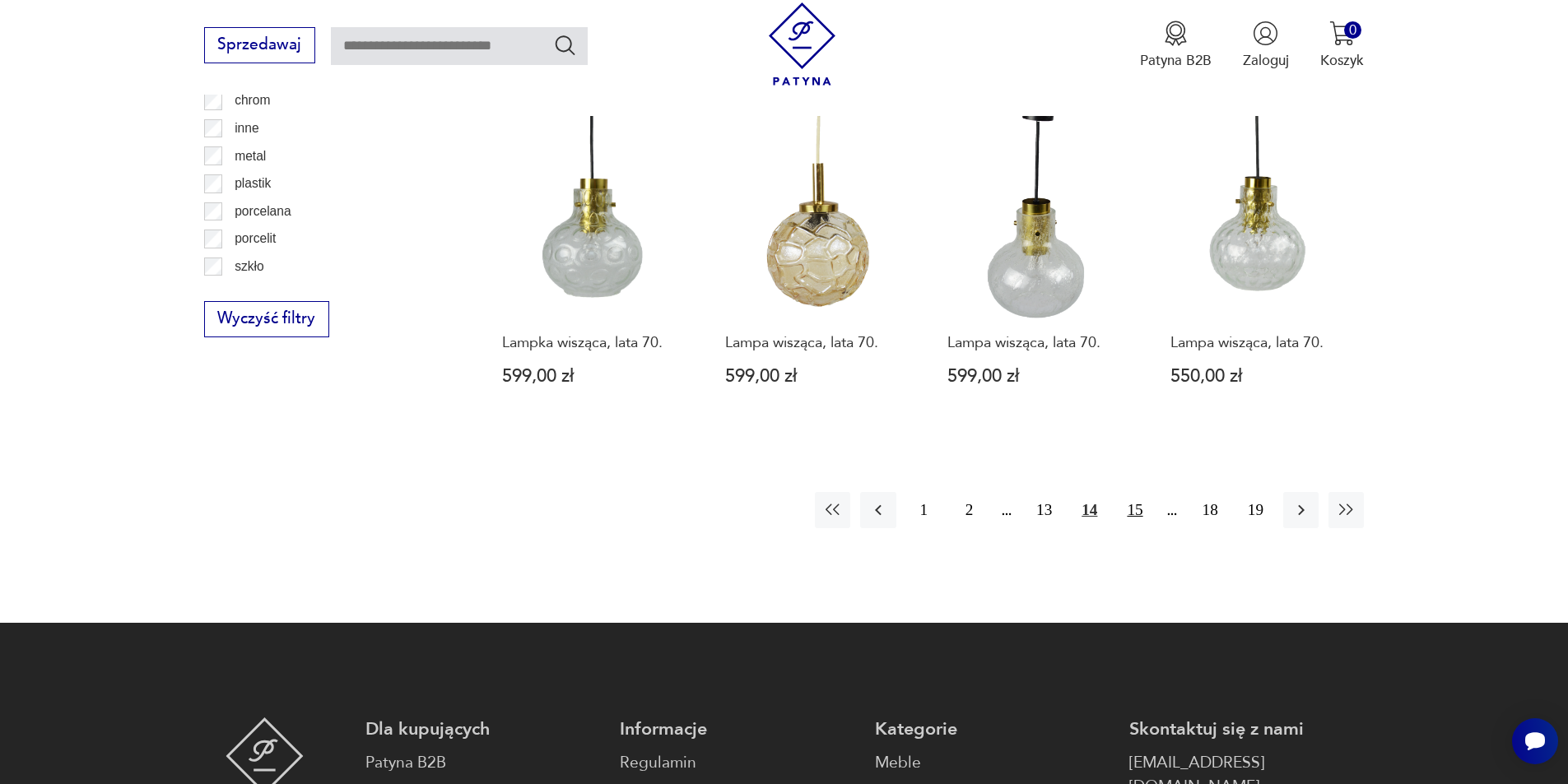
click at [1144, 492] on button "15" at bounding box center [1135, 509] width 35 height 35
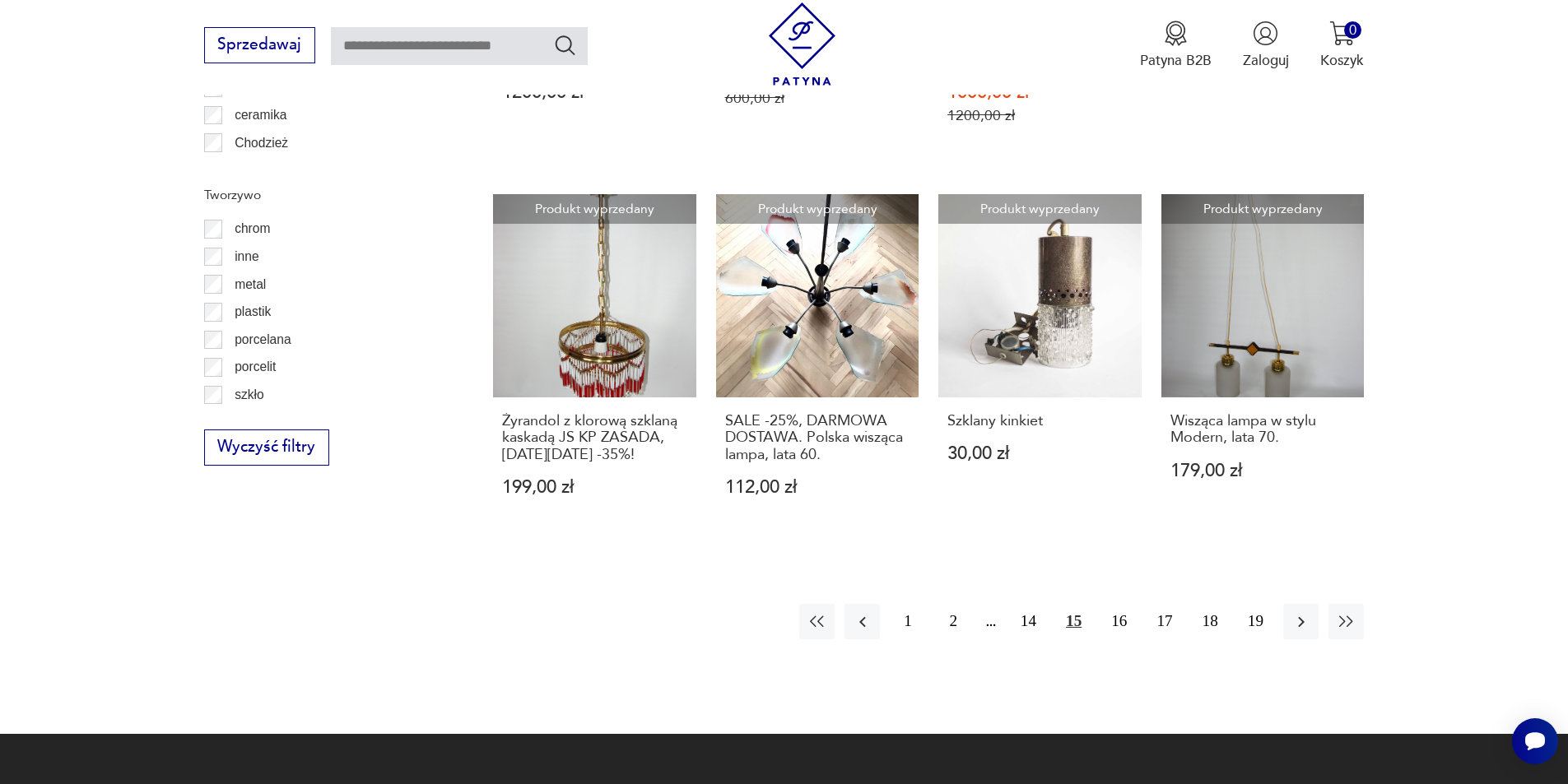
scroll to position [1805, 0]
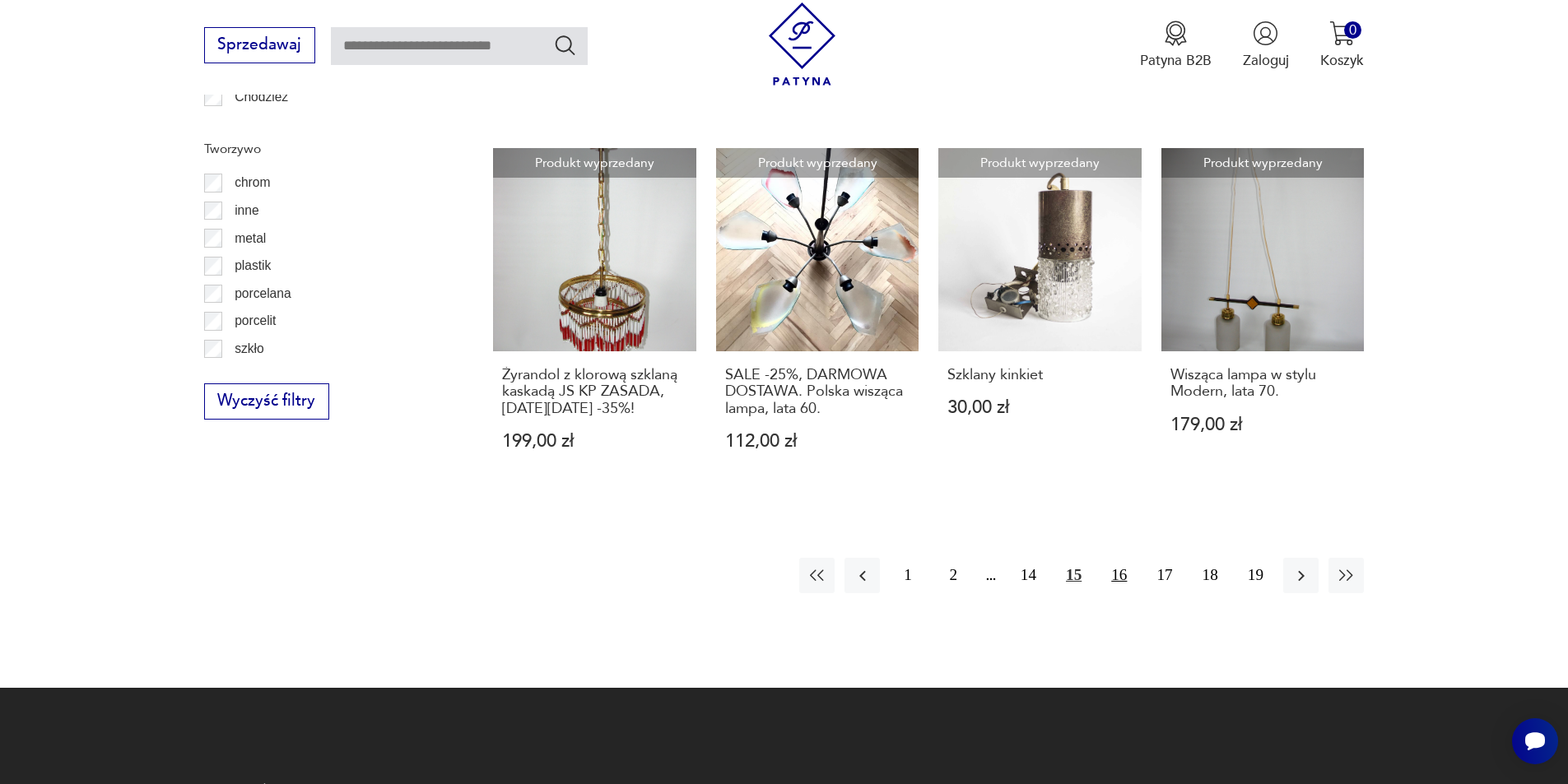
click at [1124, 557] on button "16" at bounding box center [1119, 575] width 35 height 35
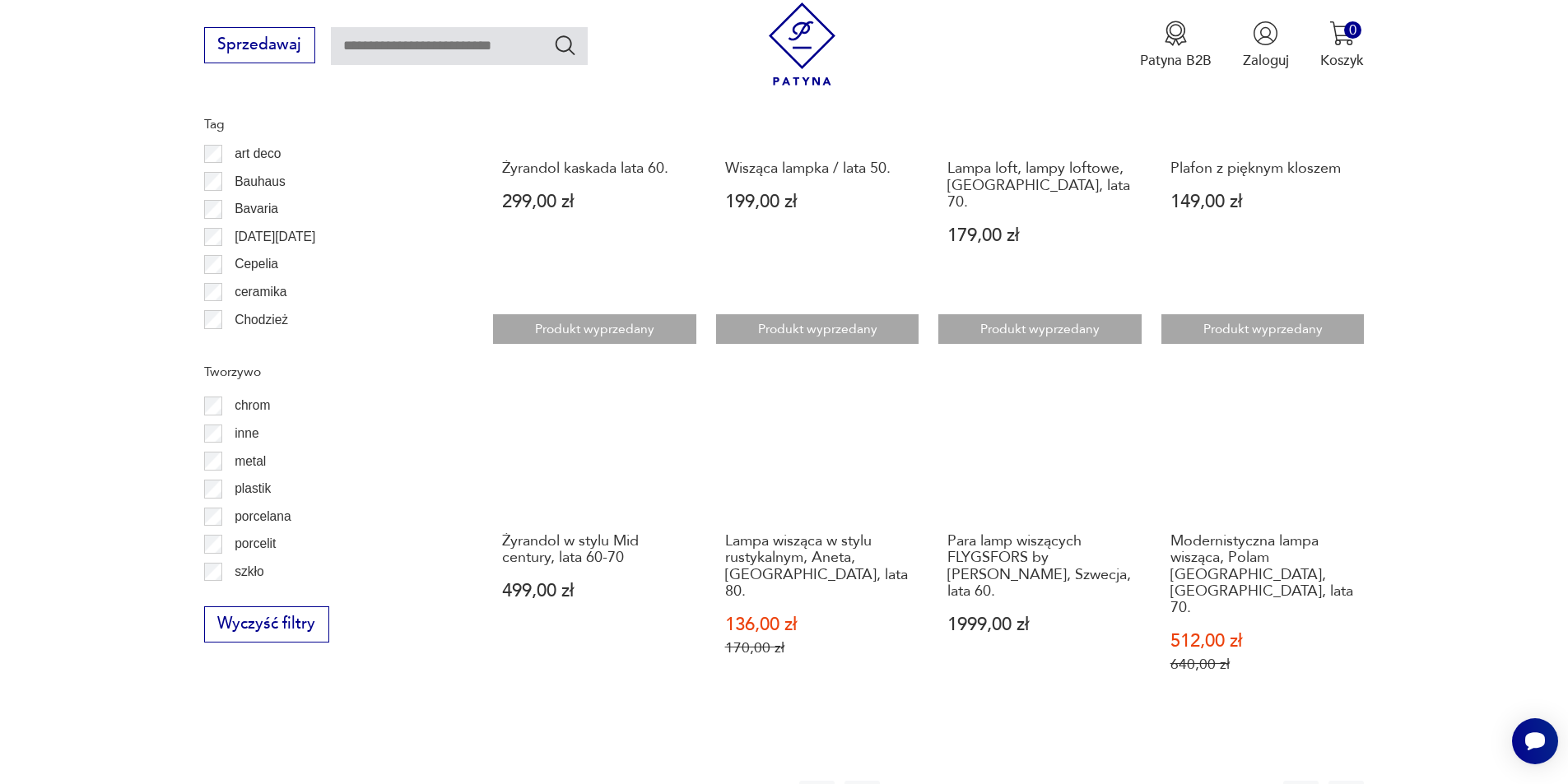
scroll to position [1805, 0]
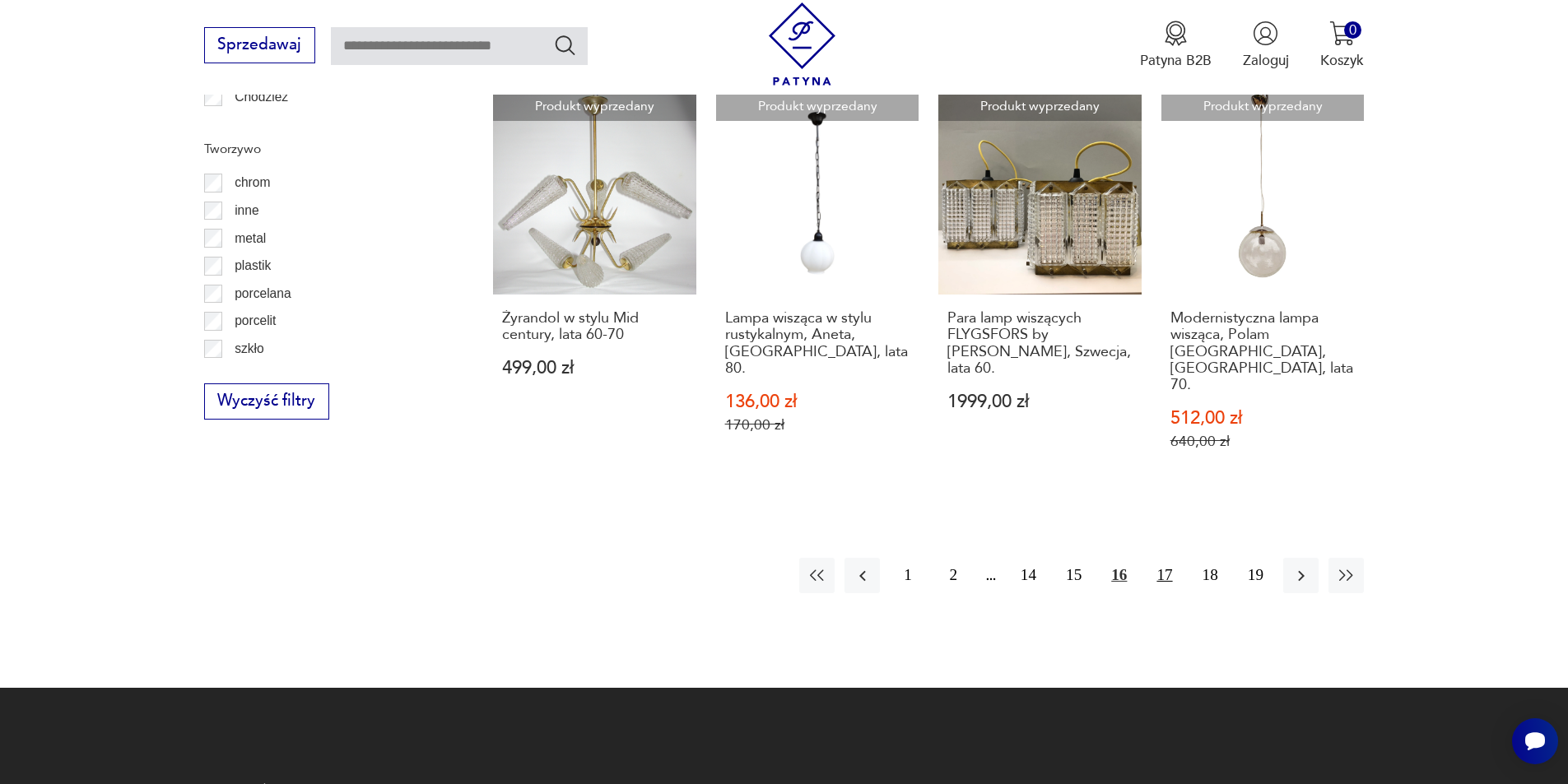
click at [1160, 557] on button "17" at bounding box center [1164, 575] width 35 height 35
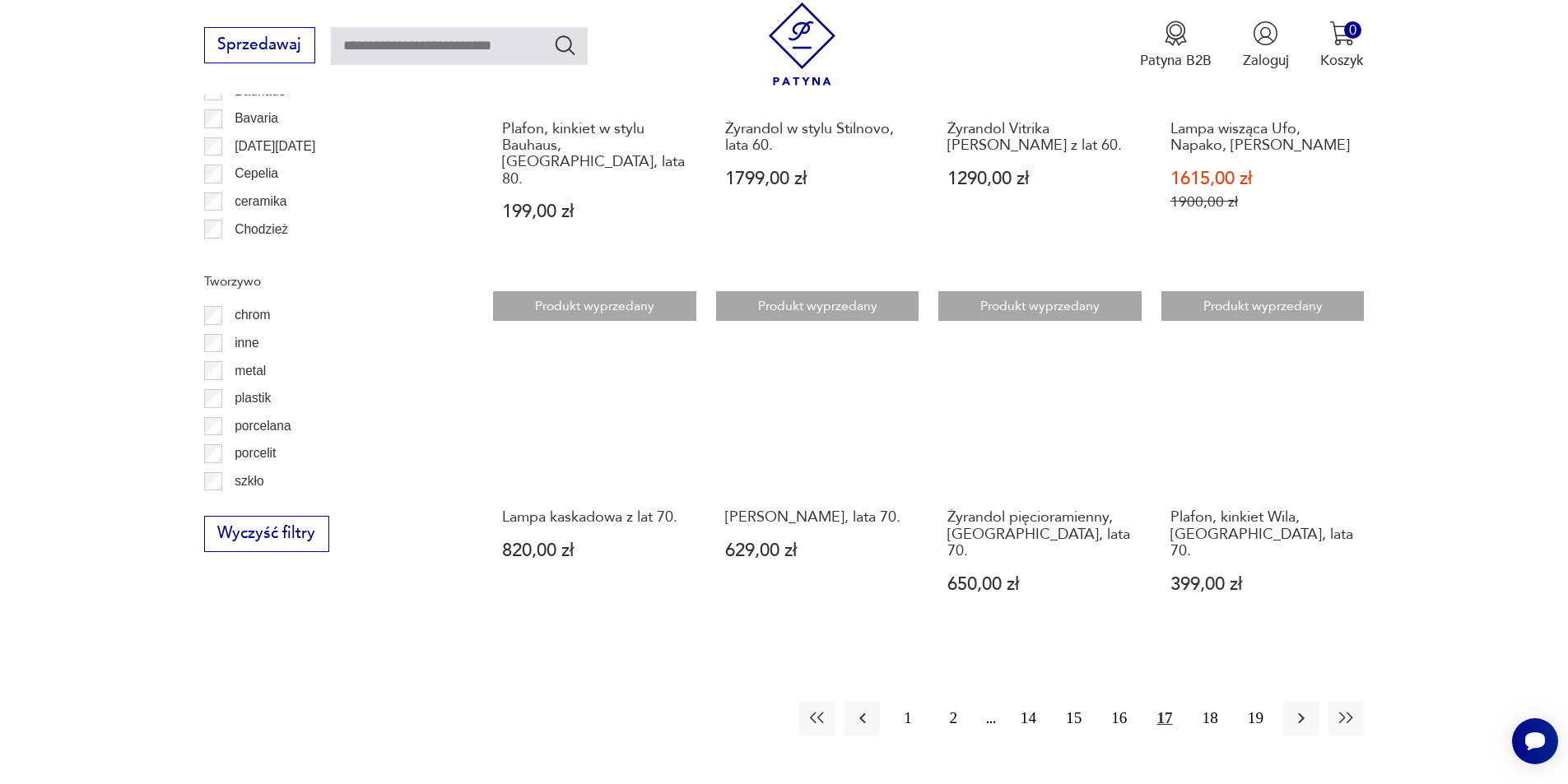
scroll to position [1723, 0]
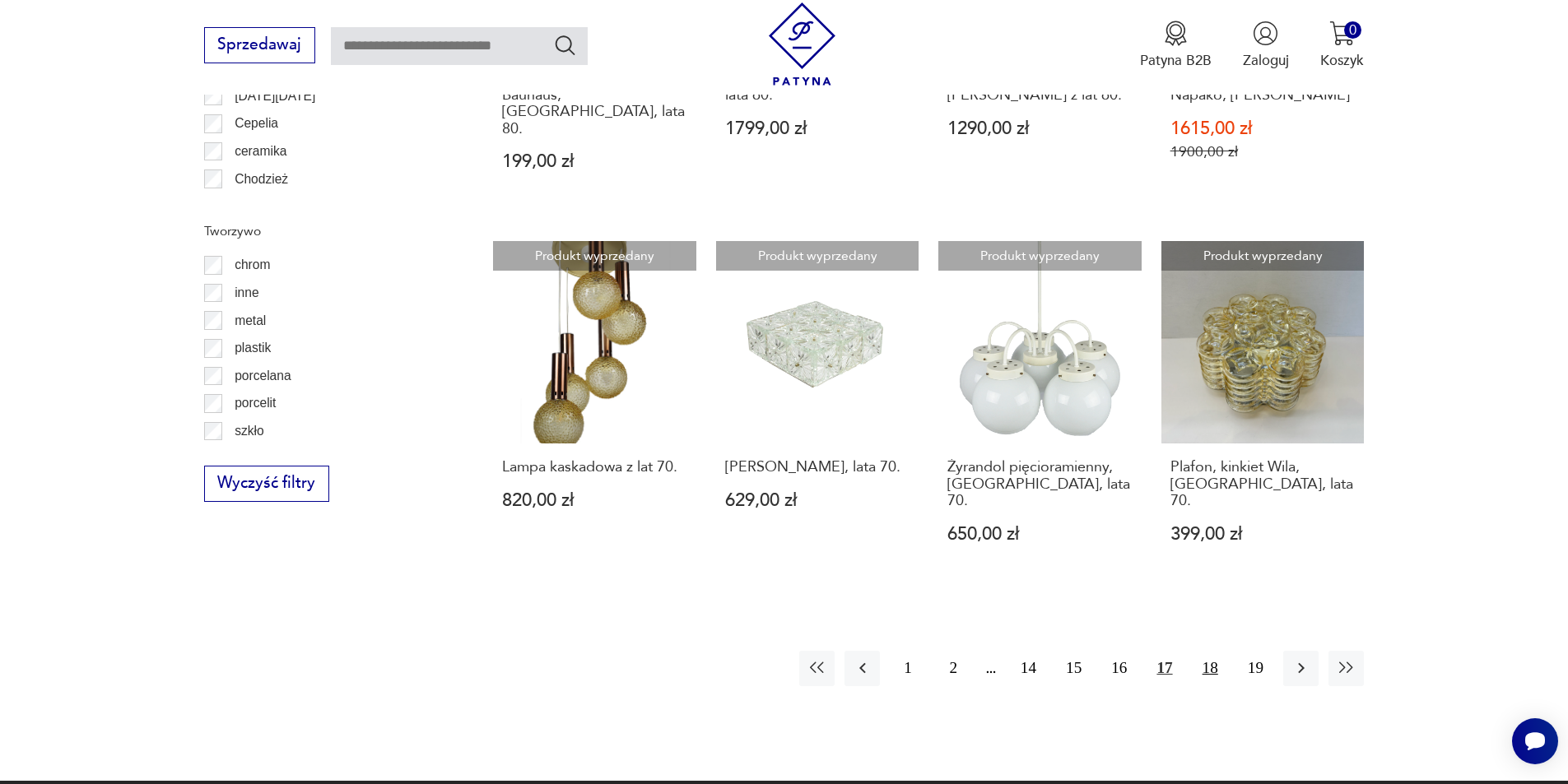
click at [1205, 651] on button "18" at bounding box center [1210, 668] width 35 height 35
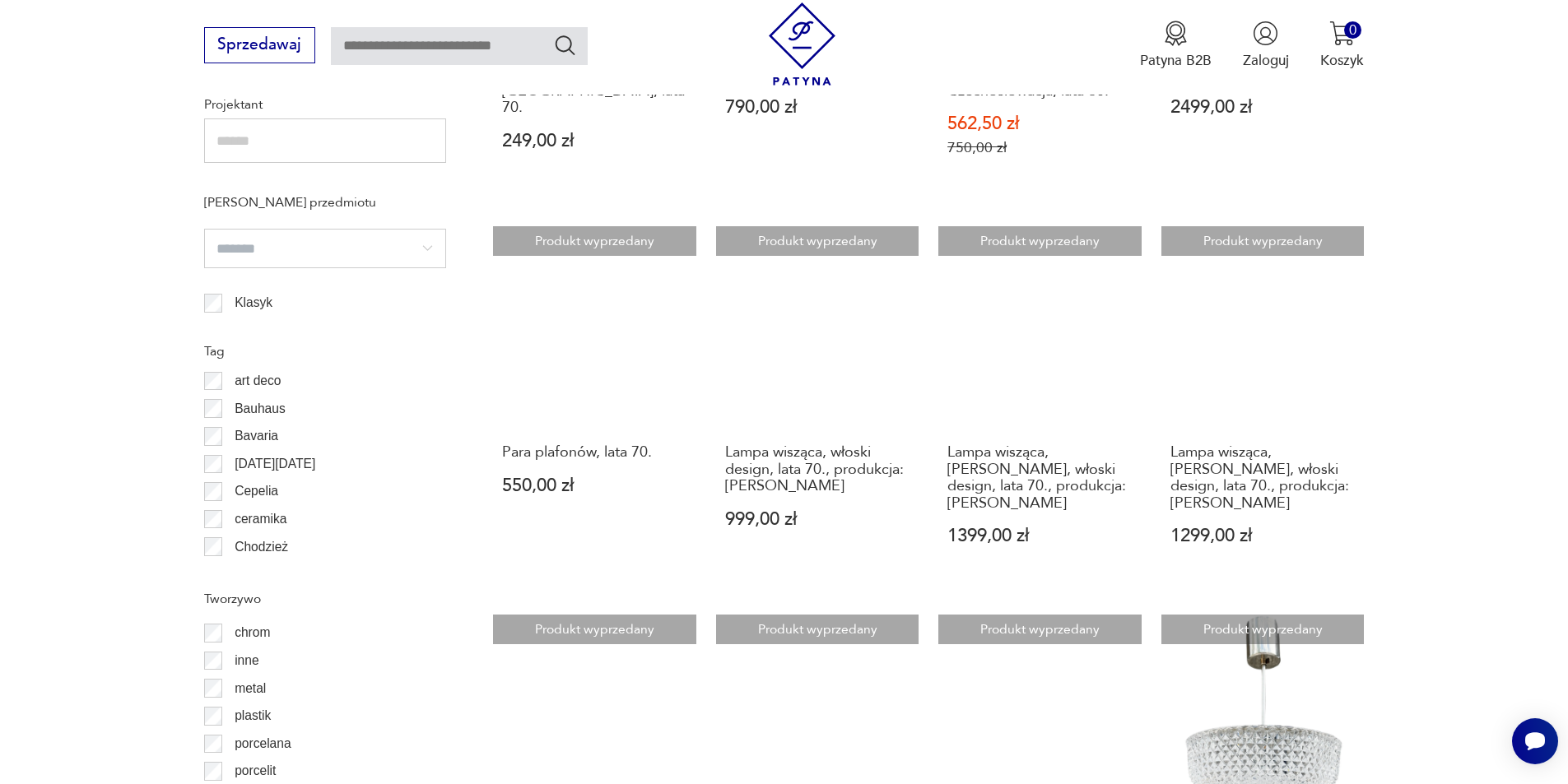
scroll to position [1723, 0]
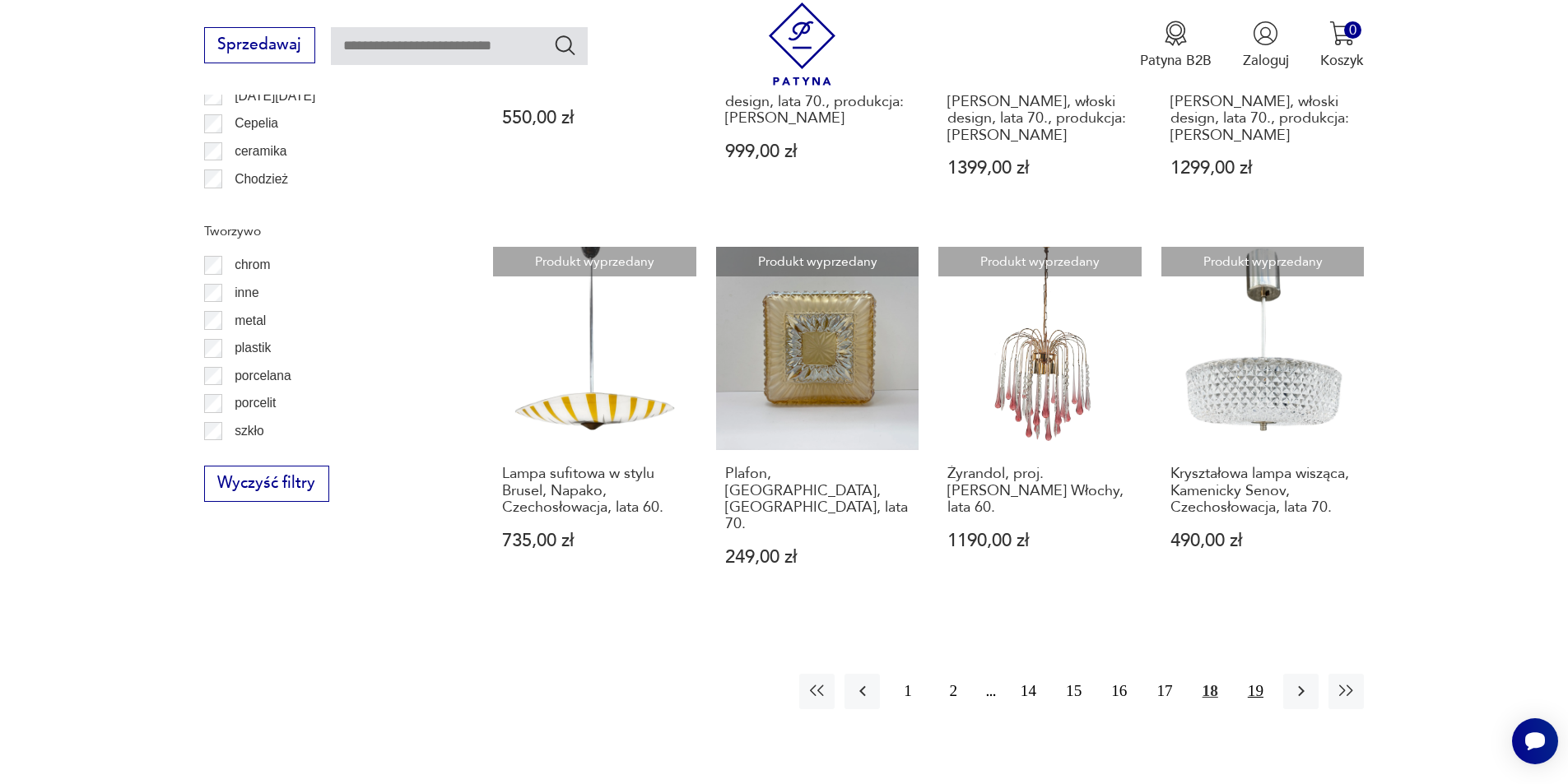
click at [1253, 674] on button "19" at bounding box center [1256, 692] width 35 height 35
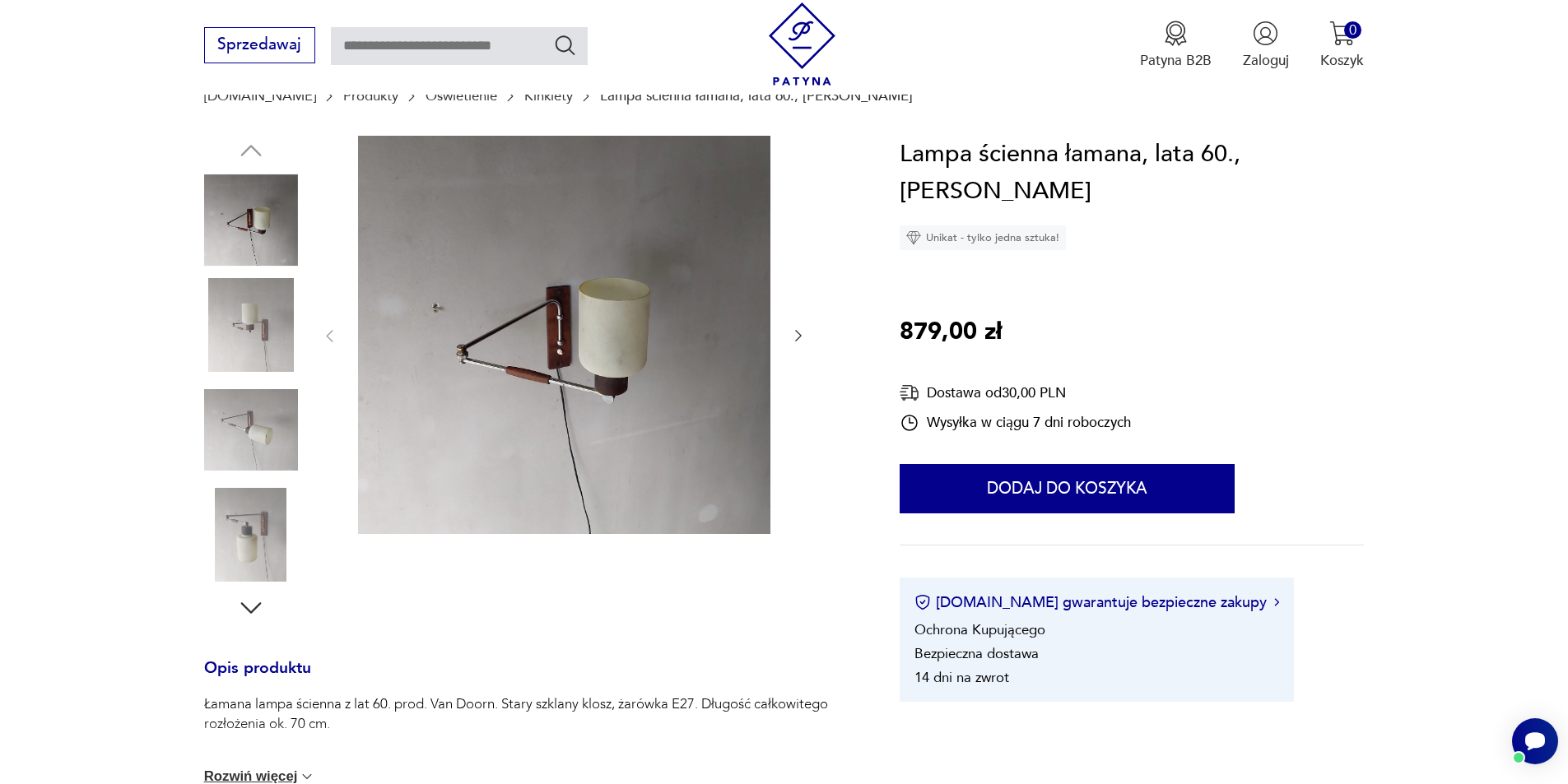
click at [791, 338] on icon "button" at bounding box center [798, 335] width 17 height 17
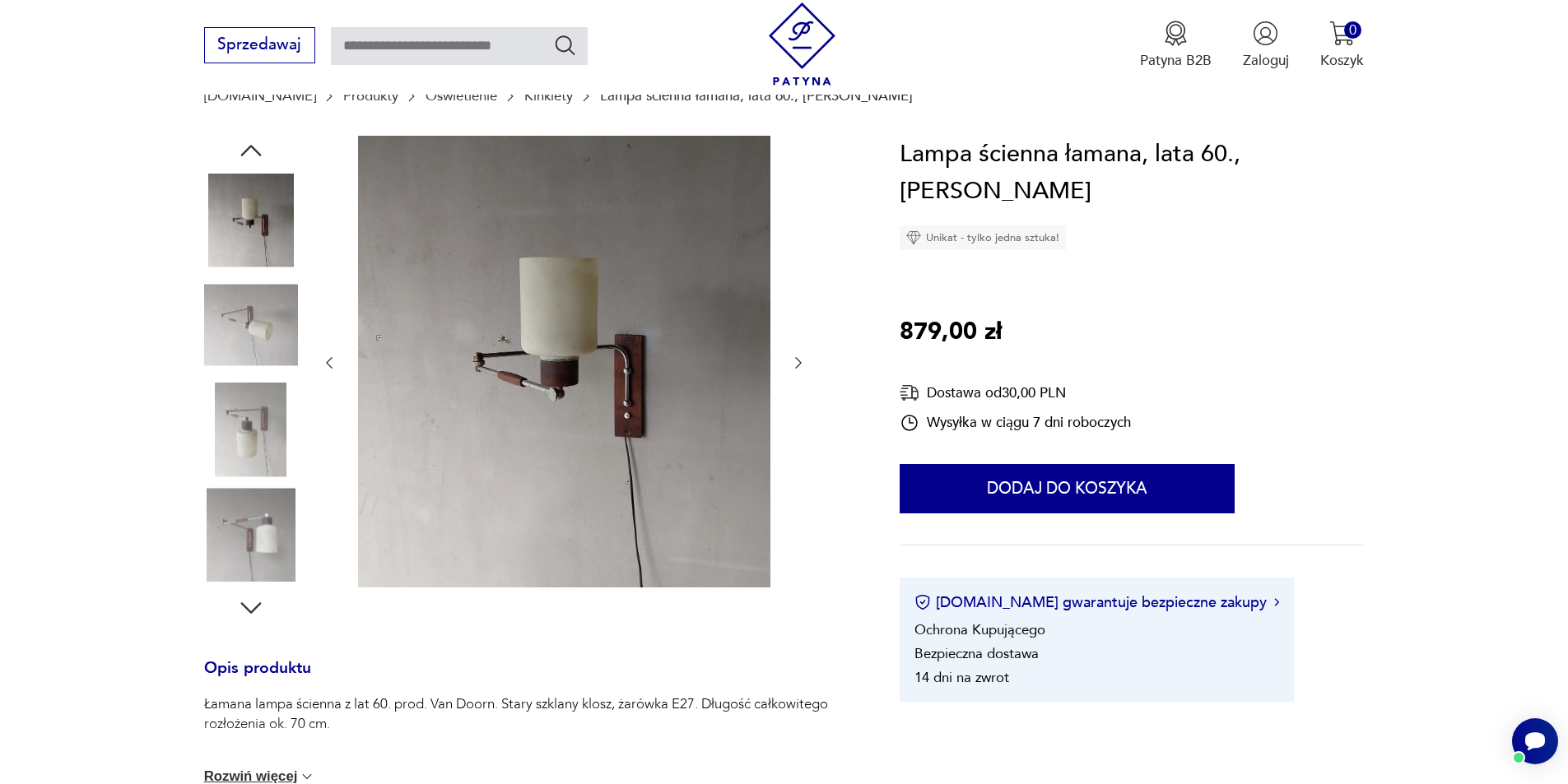
click at [791, 338] on div at bounding box center [563, 363] width 486 height 455
click at [229, 333] on img at bounding box center [250, 325] width 94 height 94
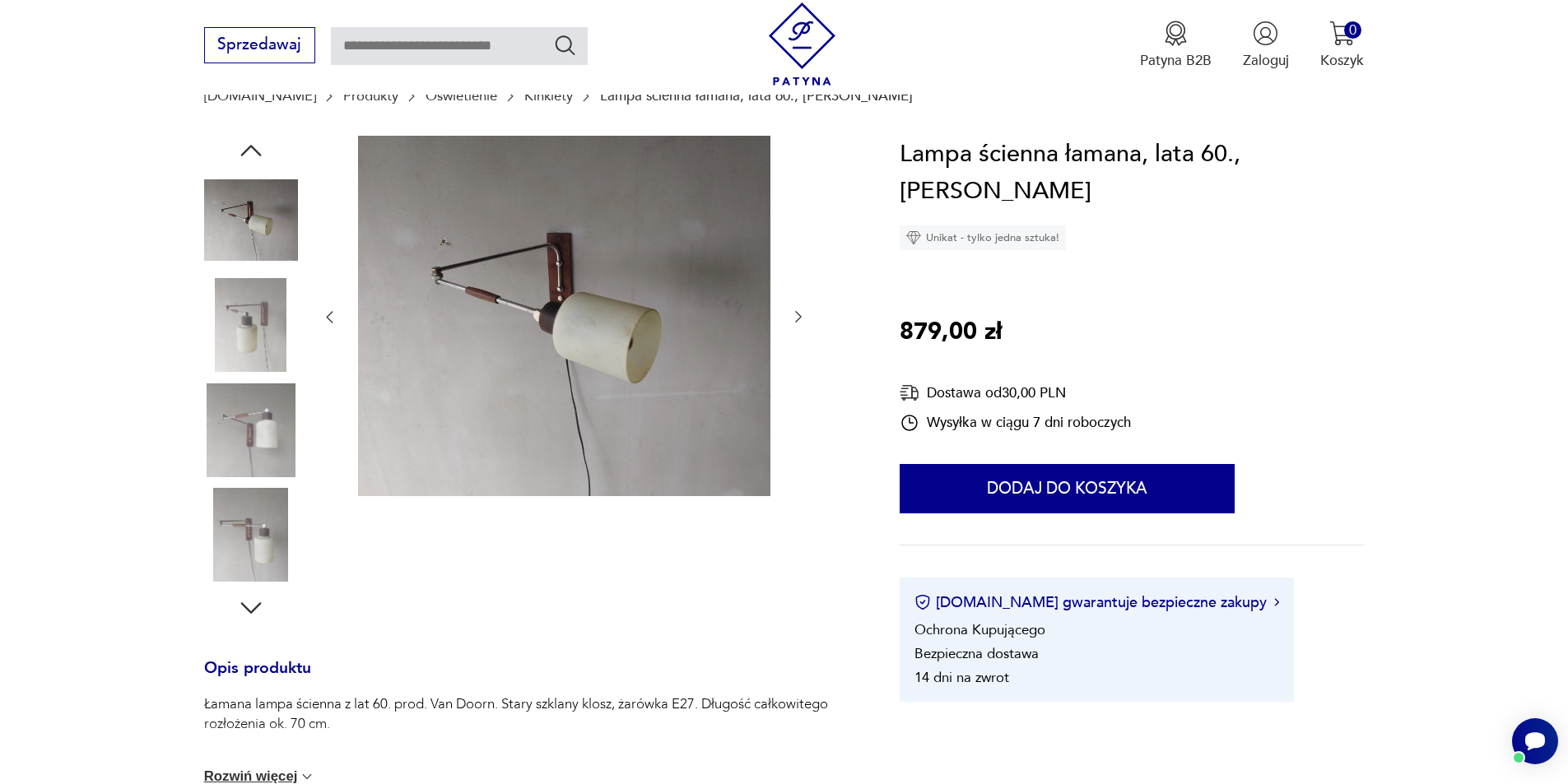
click at [257, 358] on img at bounding box center [250, 325] width 94 height 94
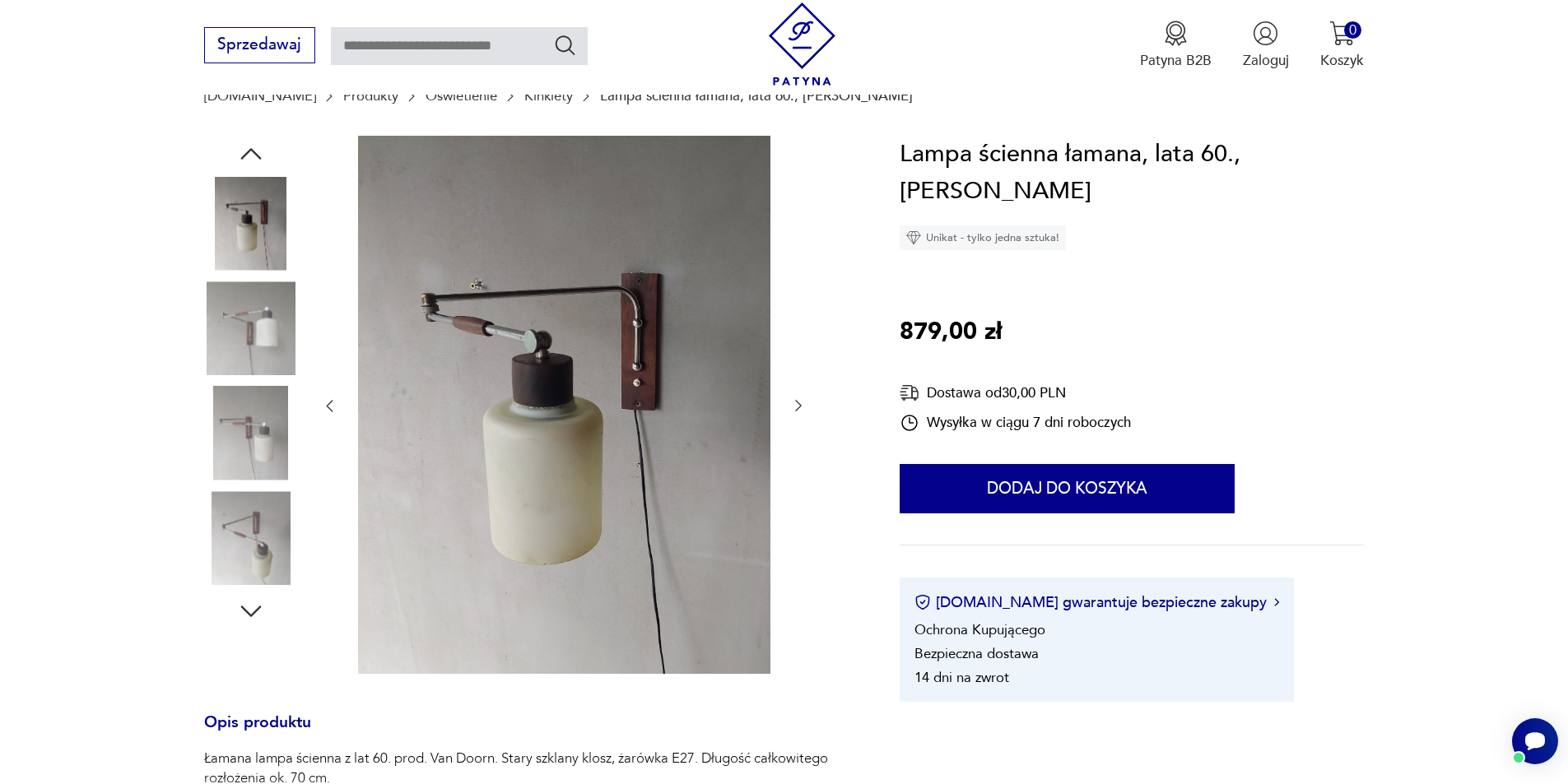
click at [257, 358] on img at bounding box center [250, 328] width 94 height 94
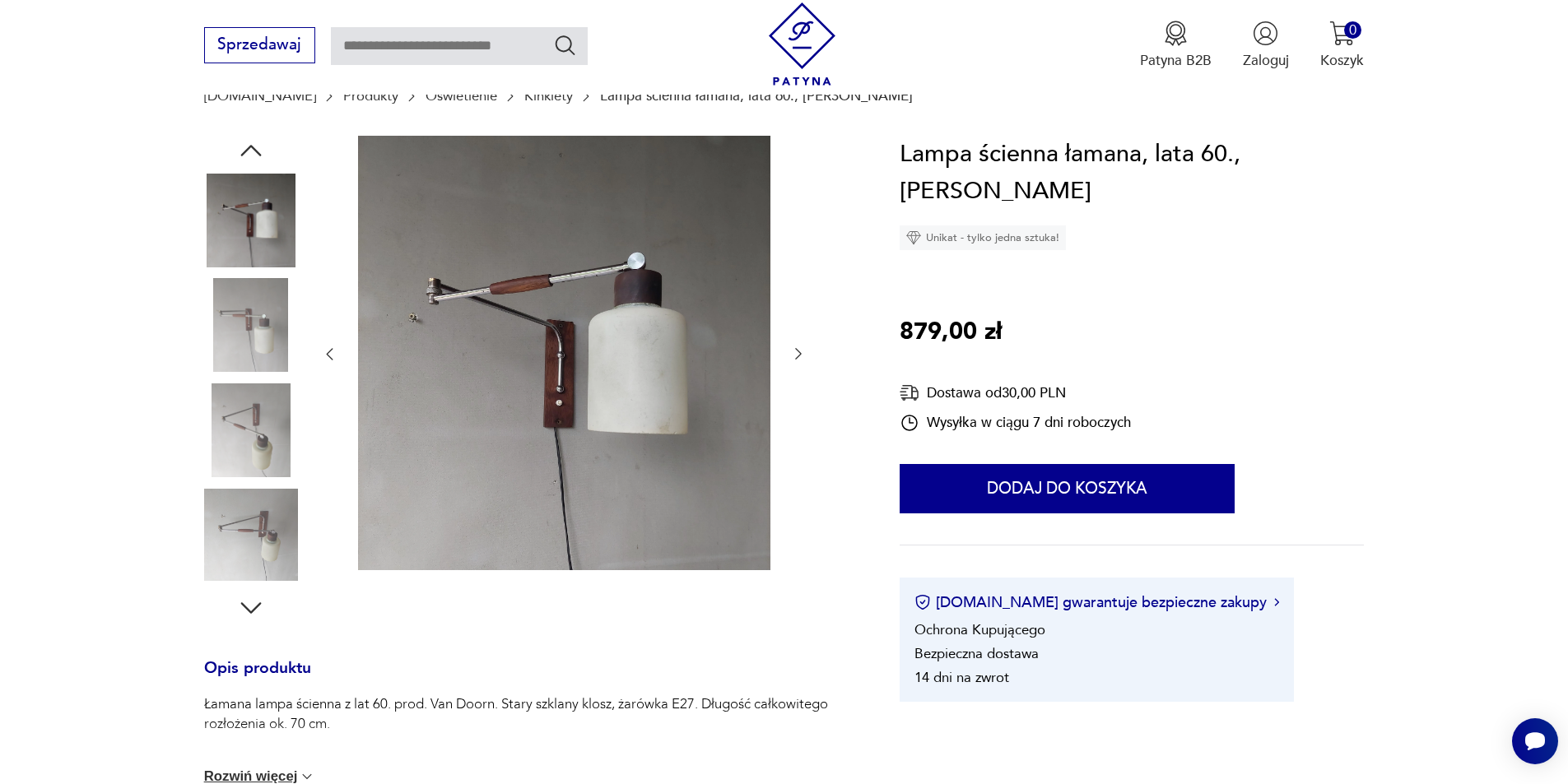
click at [257, 358] on img at bounding box center [250, 325] width 94 height 94
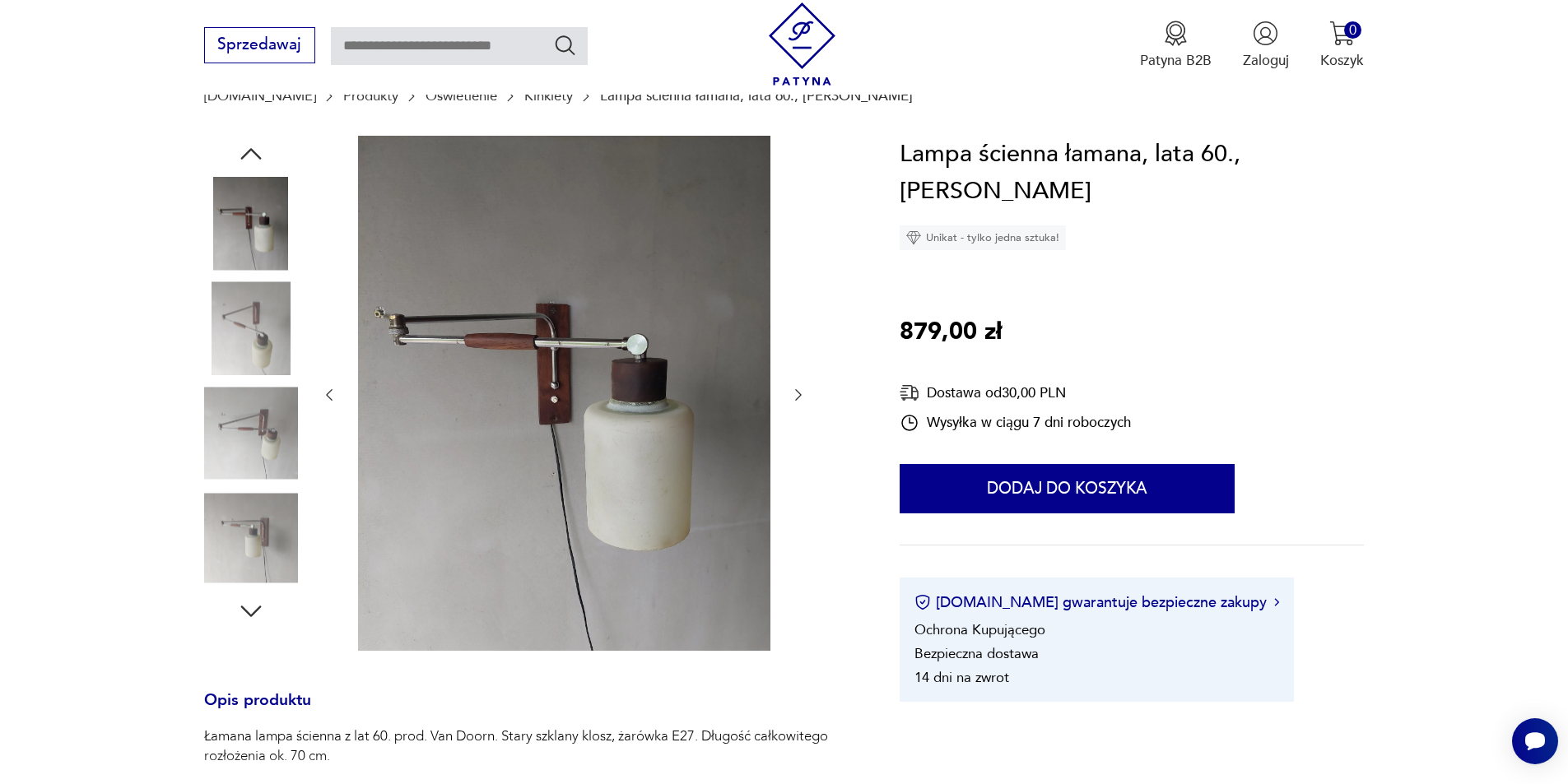
click at [257, 358] on img at bounding box center [250, 328] width 94 height 94
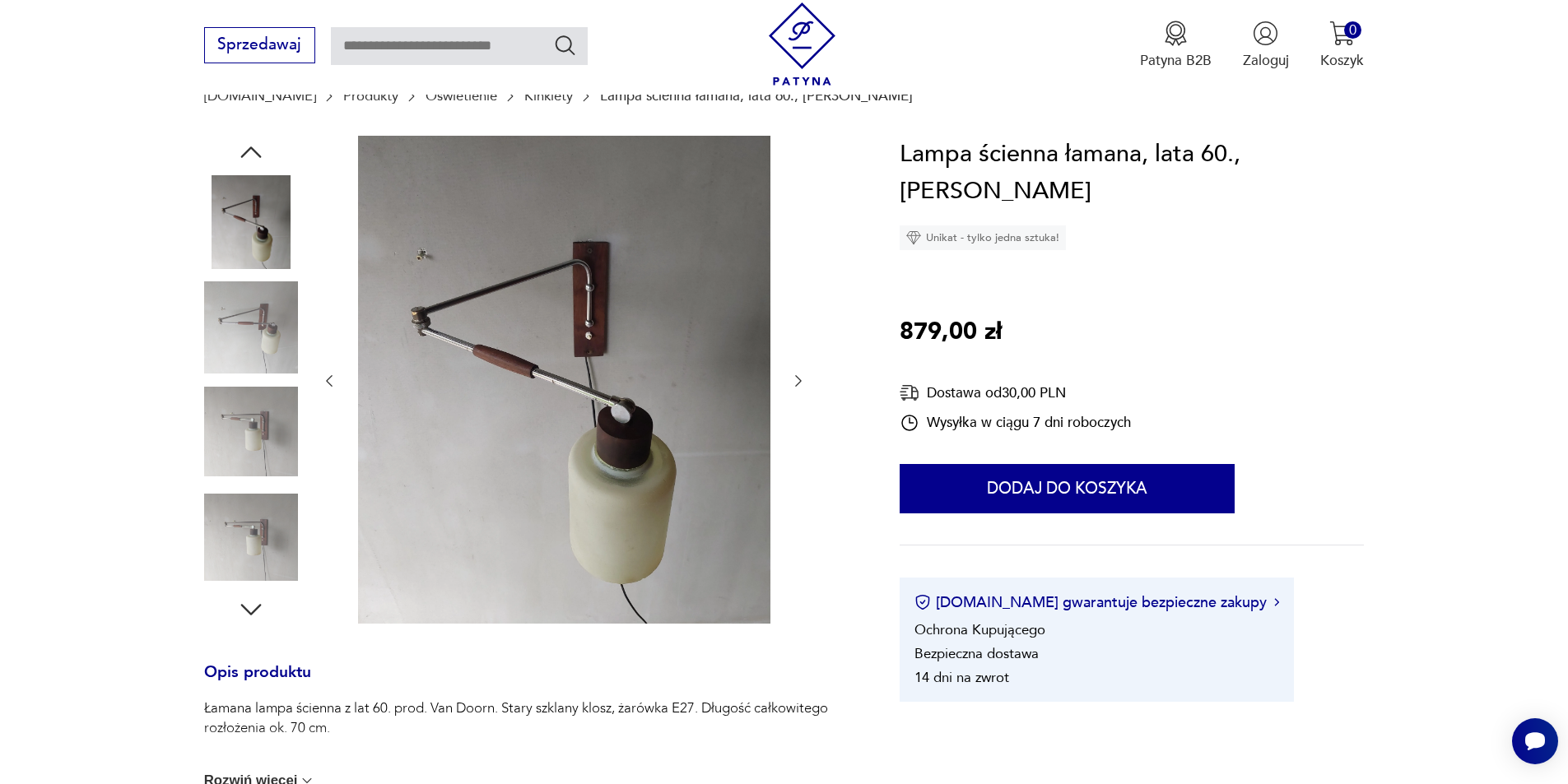
click at [257, 358] on img at bounding box center [250, 327] width 94 height 94
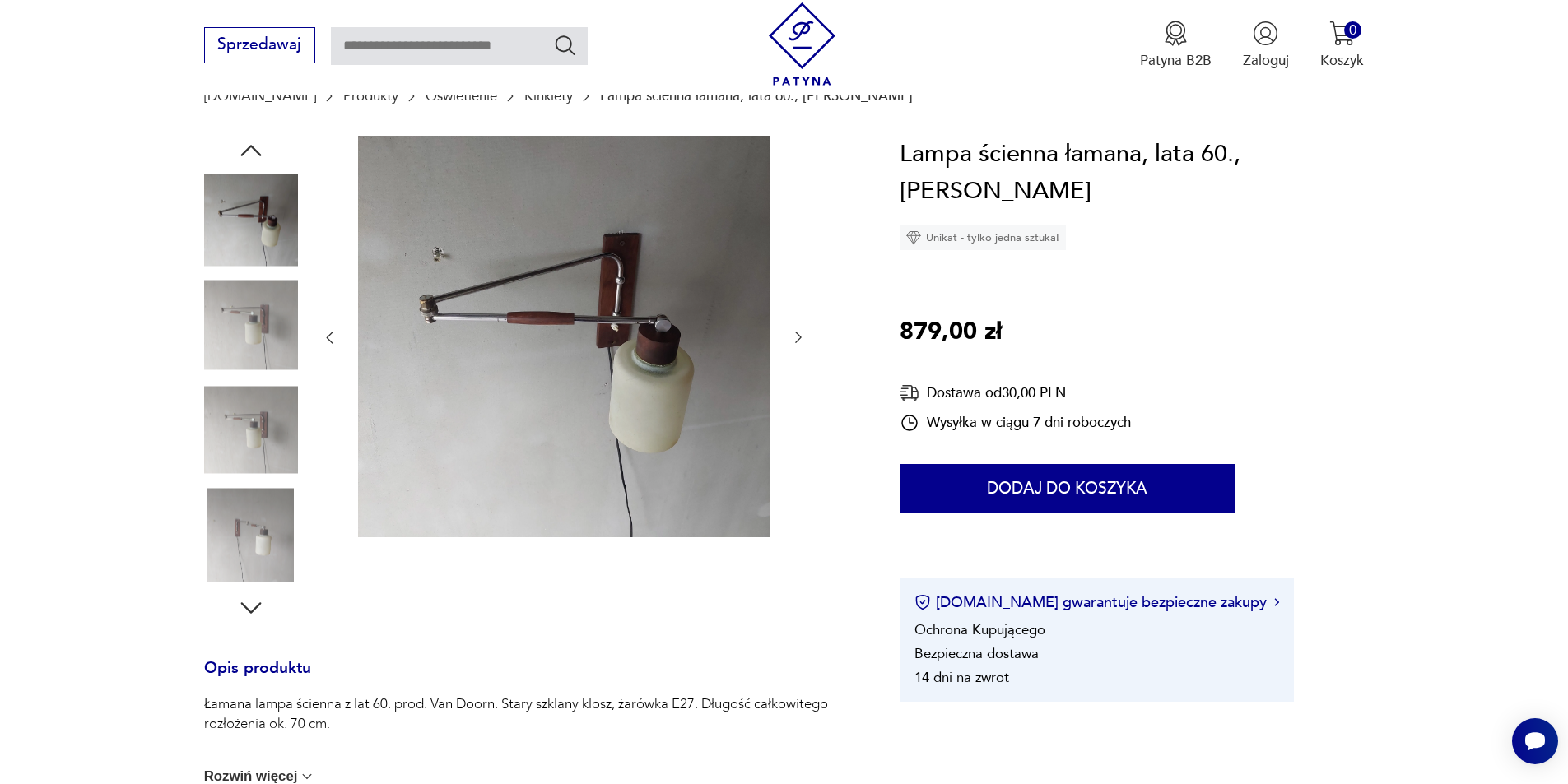
click at [257, 358] on img at bounding box center [250, 325] width 94 height 94
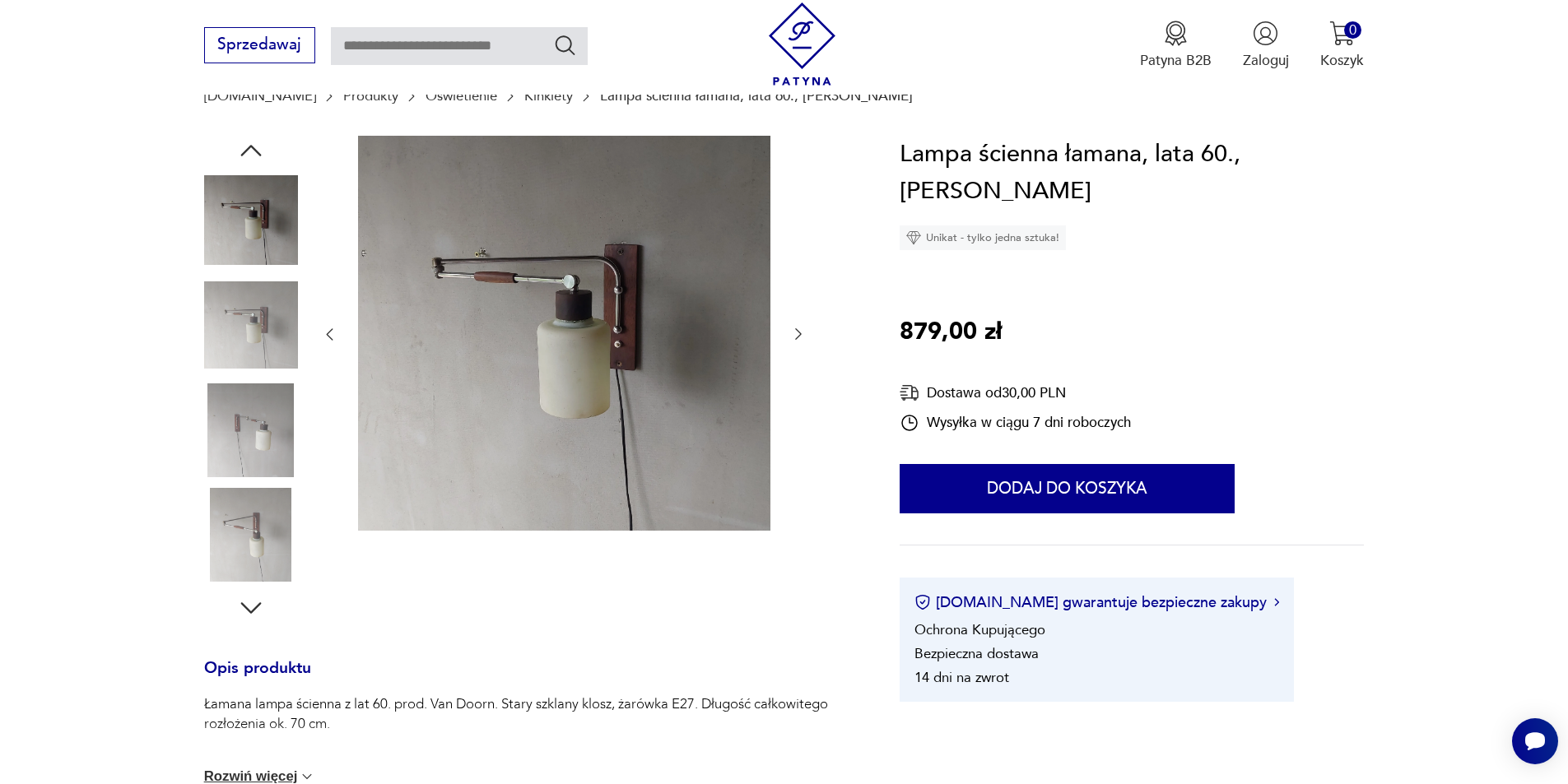
click at [257, 358] on img at bounding box center [250, 325] width 94 height 94
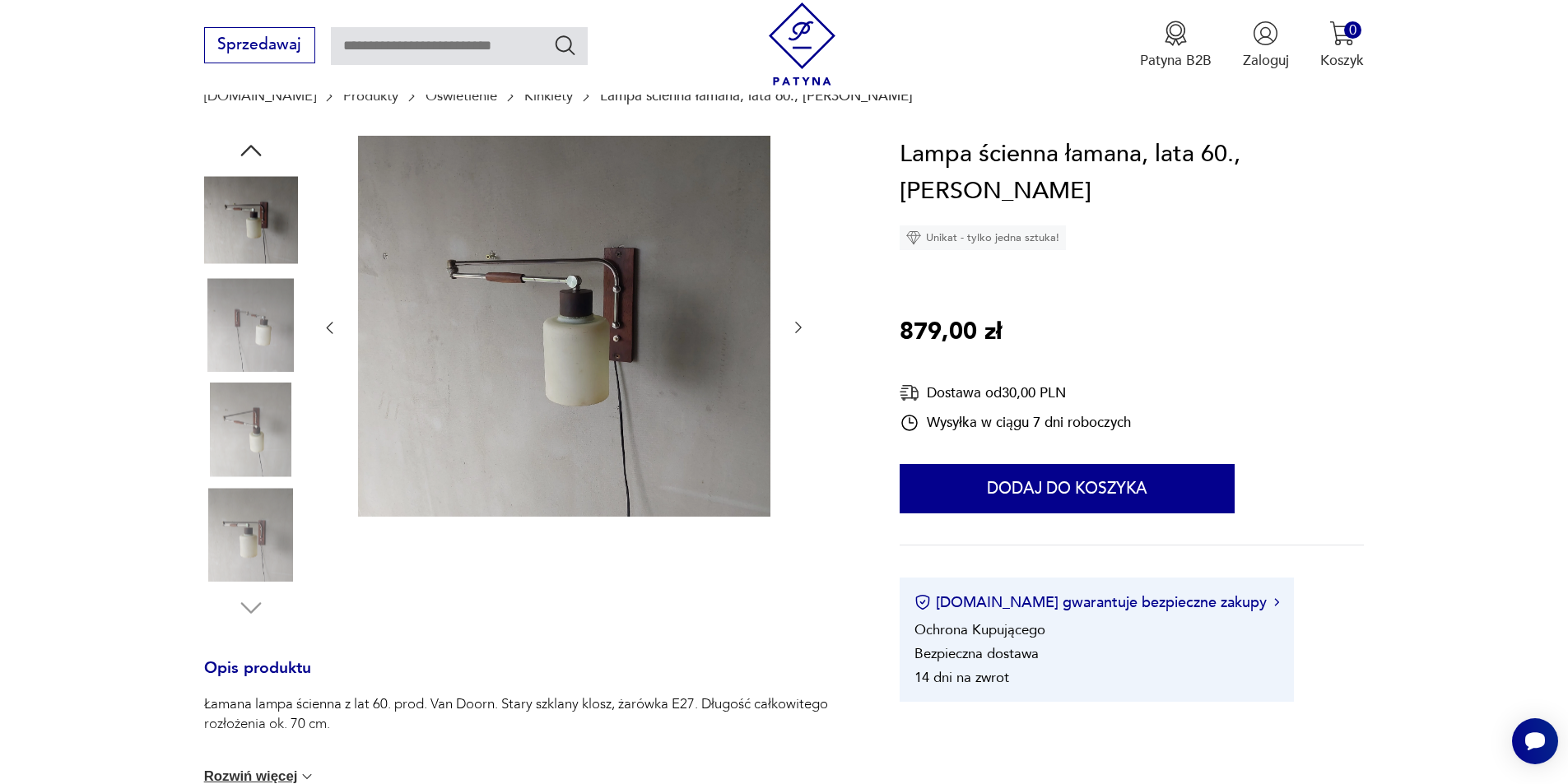
click at [257, 358] on img at bounding box center [250, 325] width 94 height 94
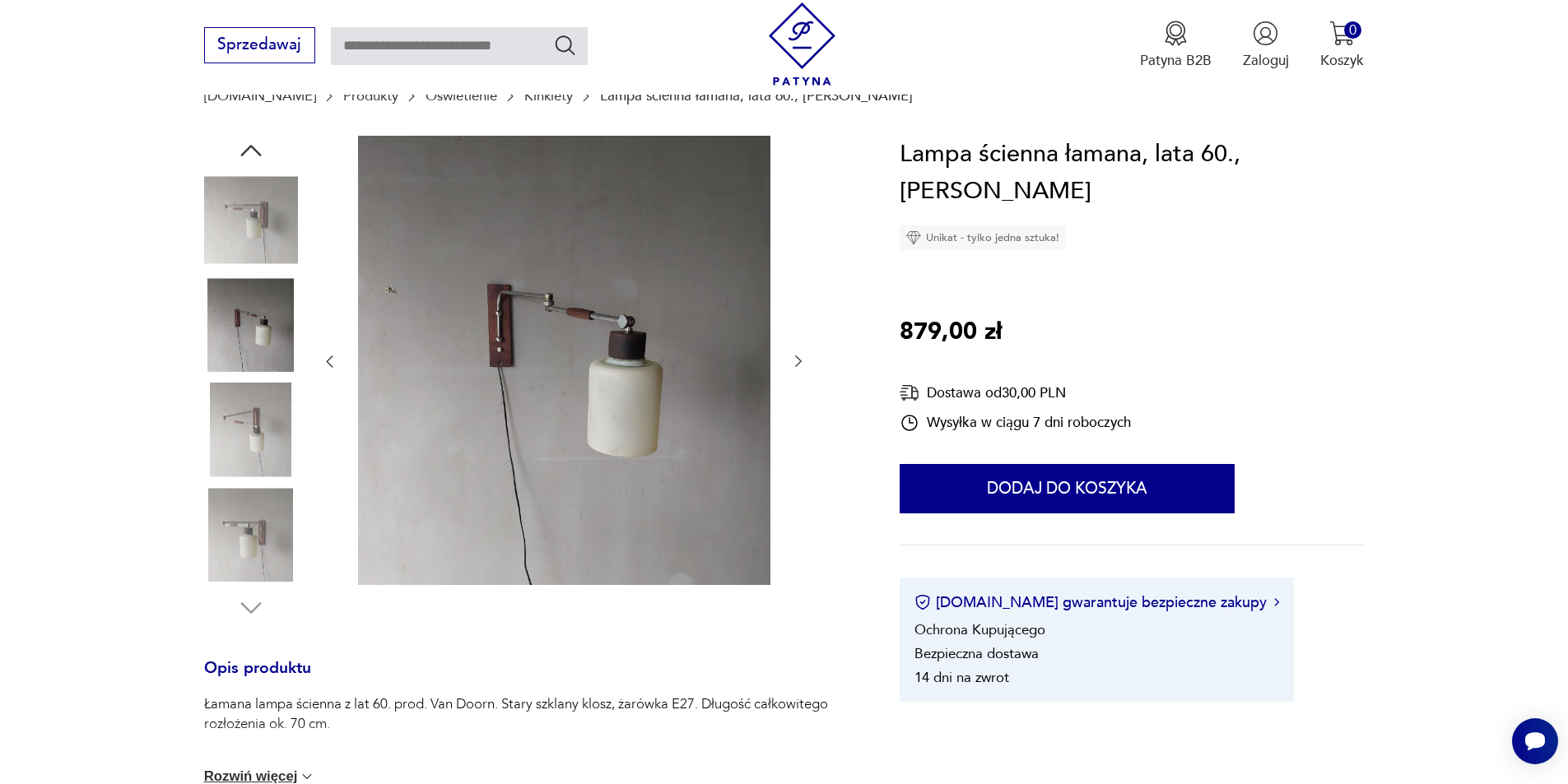
click at [257, 358] on img at bounding box center [250, 325] width 94 height 94
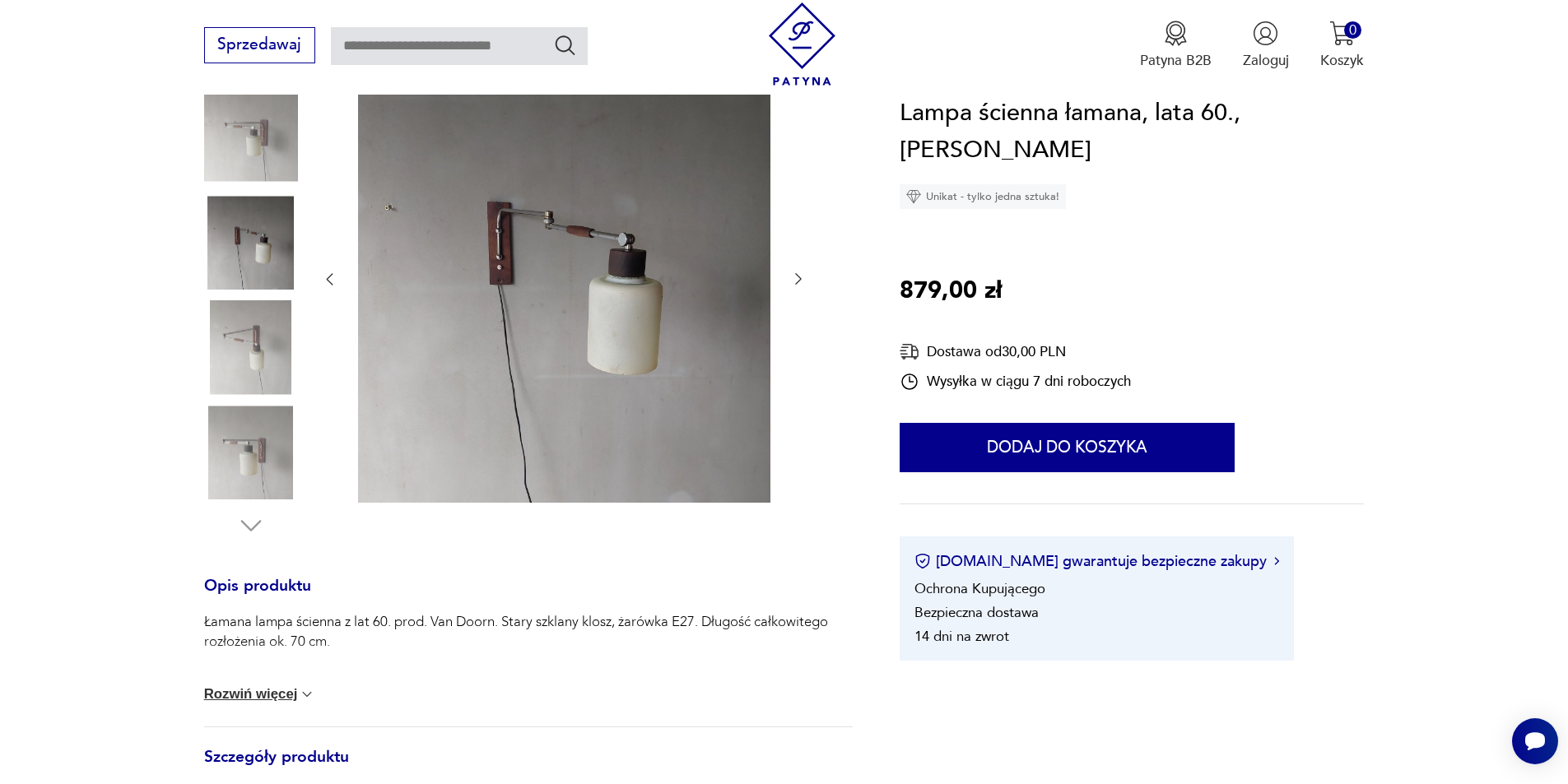
scroll to position [83, 0]
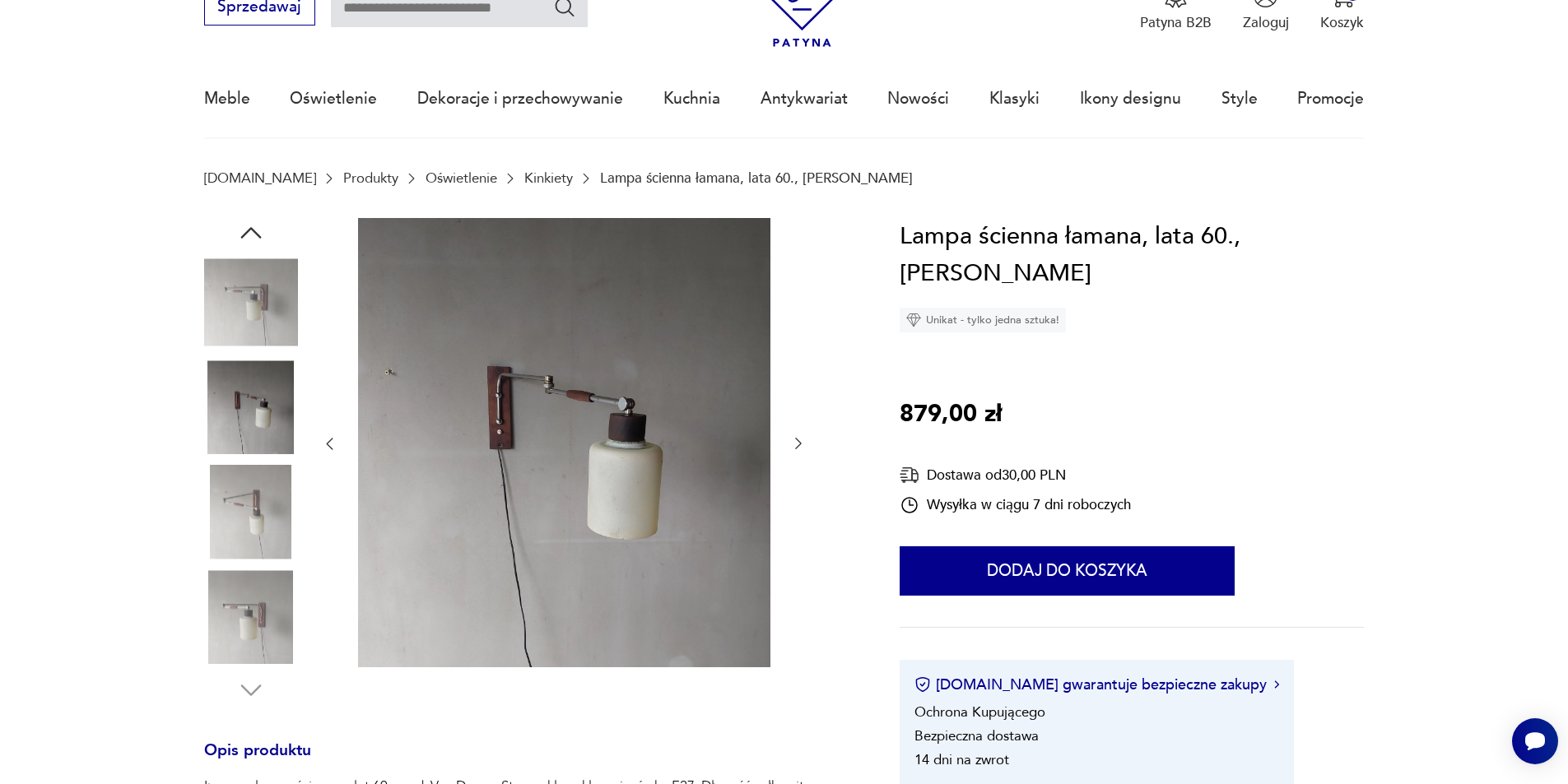
click at [279, 298] on img at bounding box center [250, 302] width 94 height 94
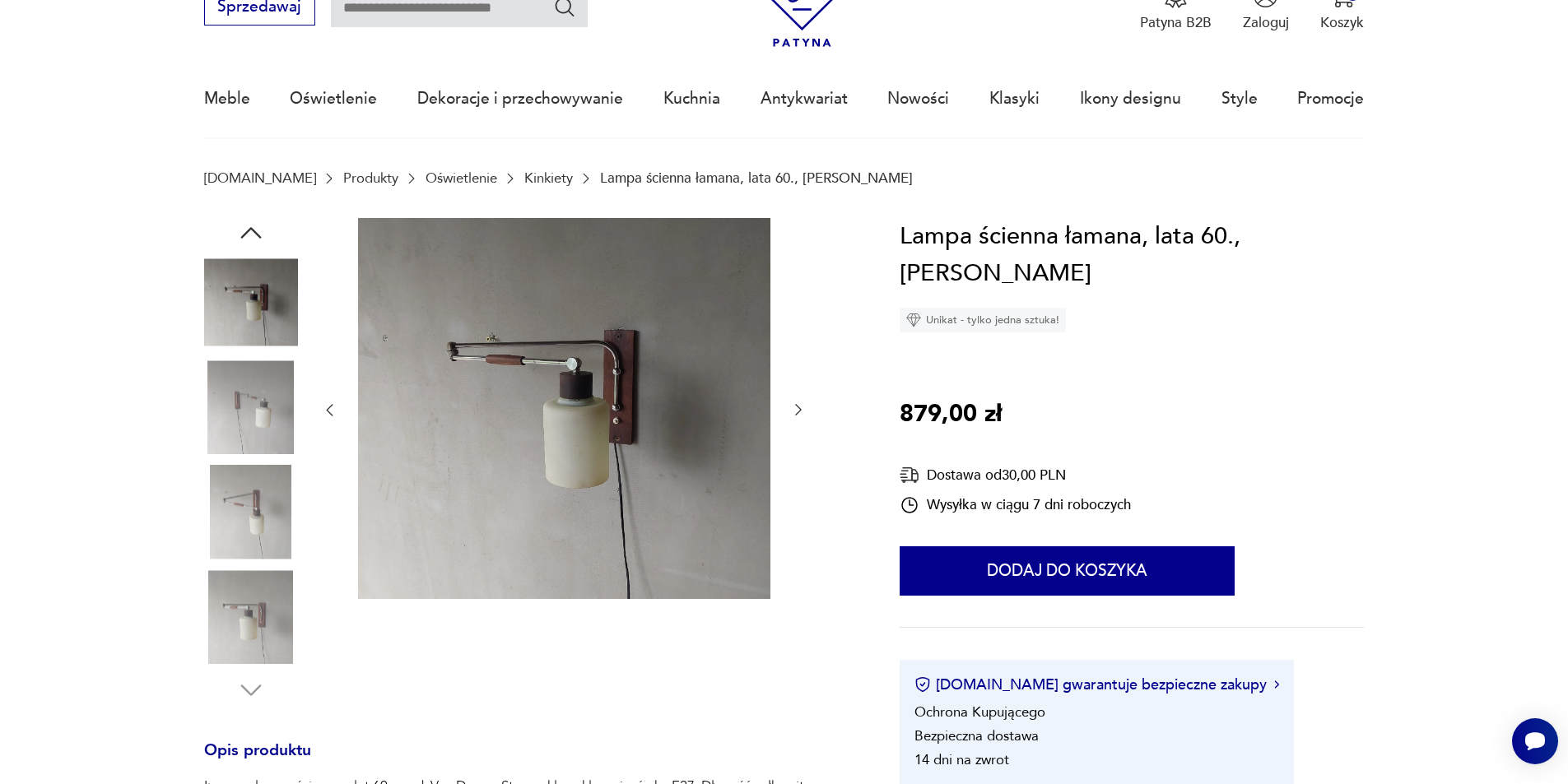
click at [268, 380] on img at bounding box center [250, 406] width 94 height 94
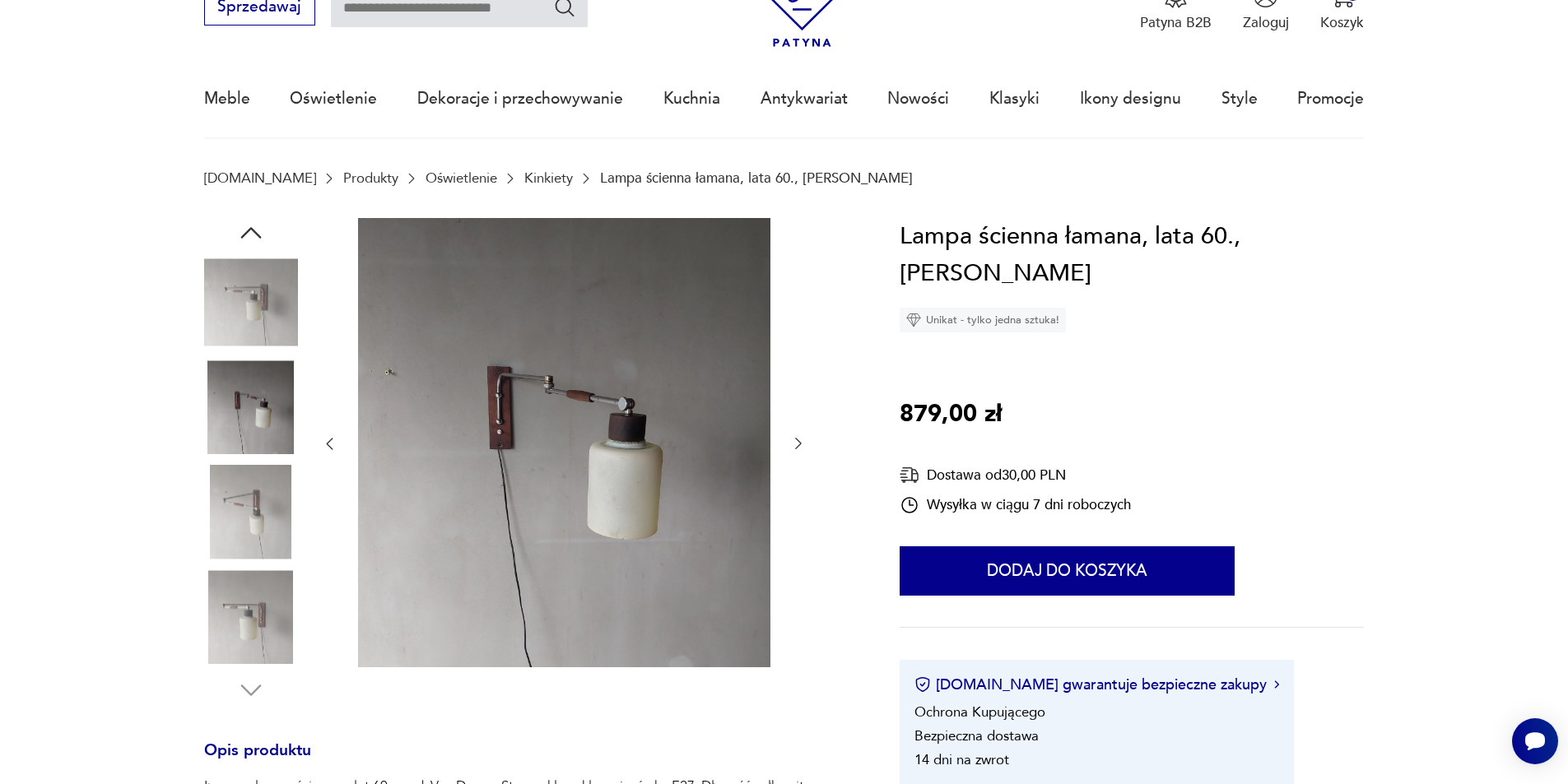
click at [265, 324] on img at bounding box center [250, 302] width 94 height 94
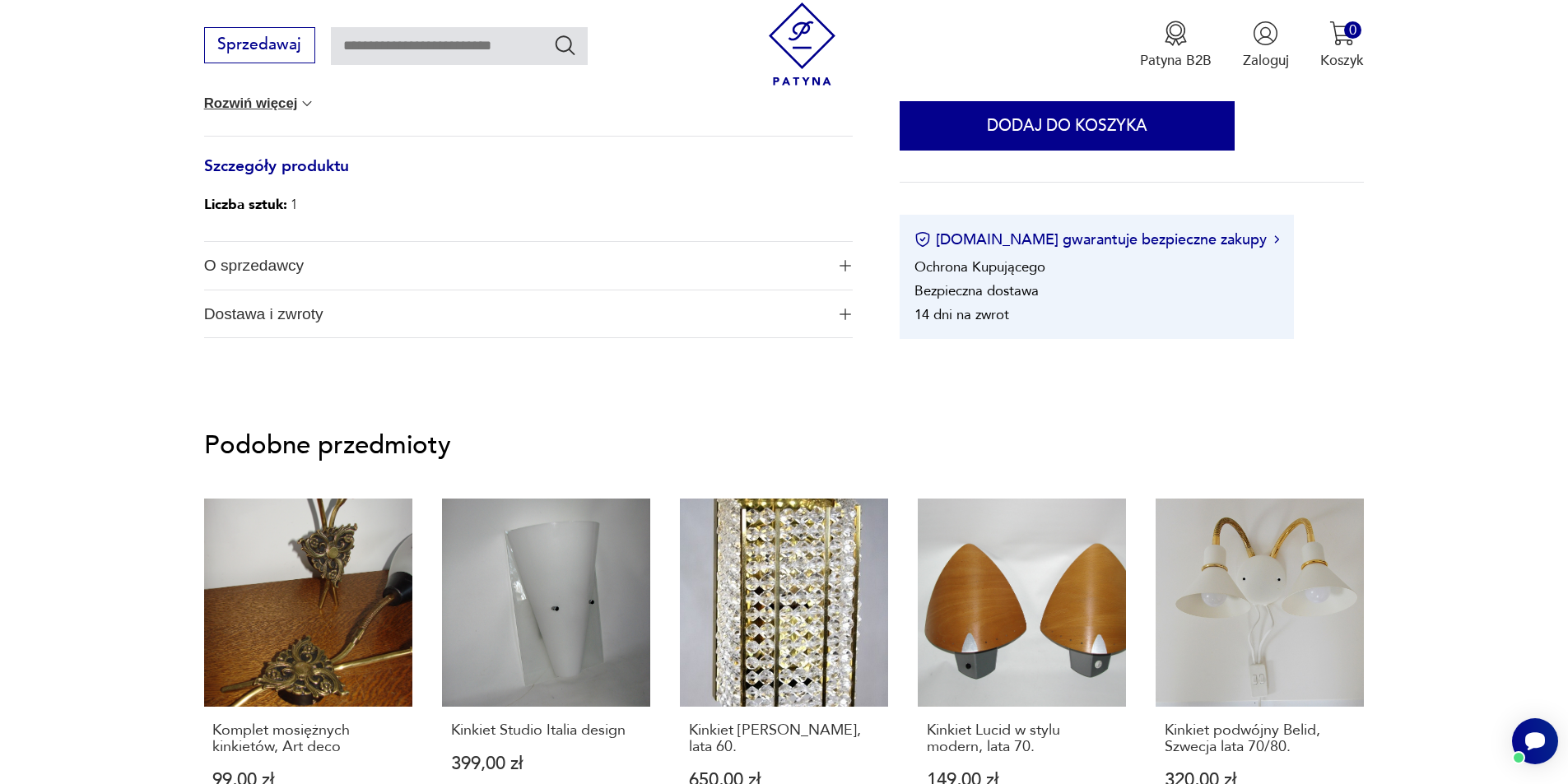
scroll to position [988, 0]
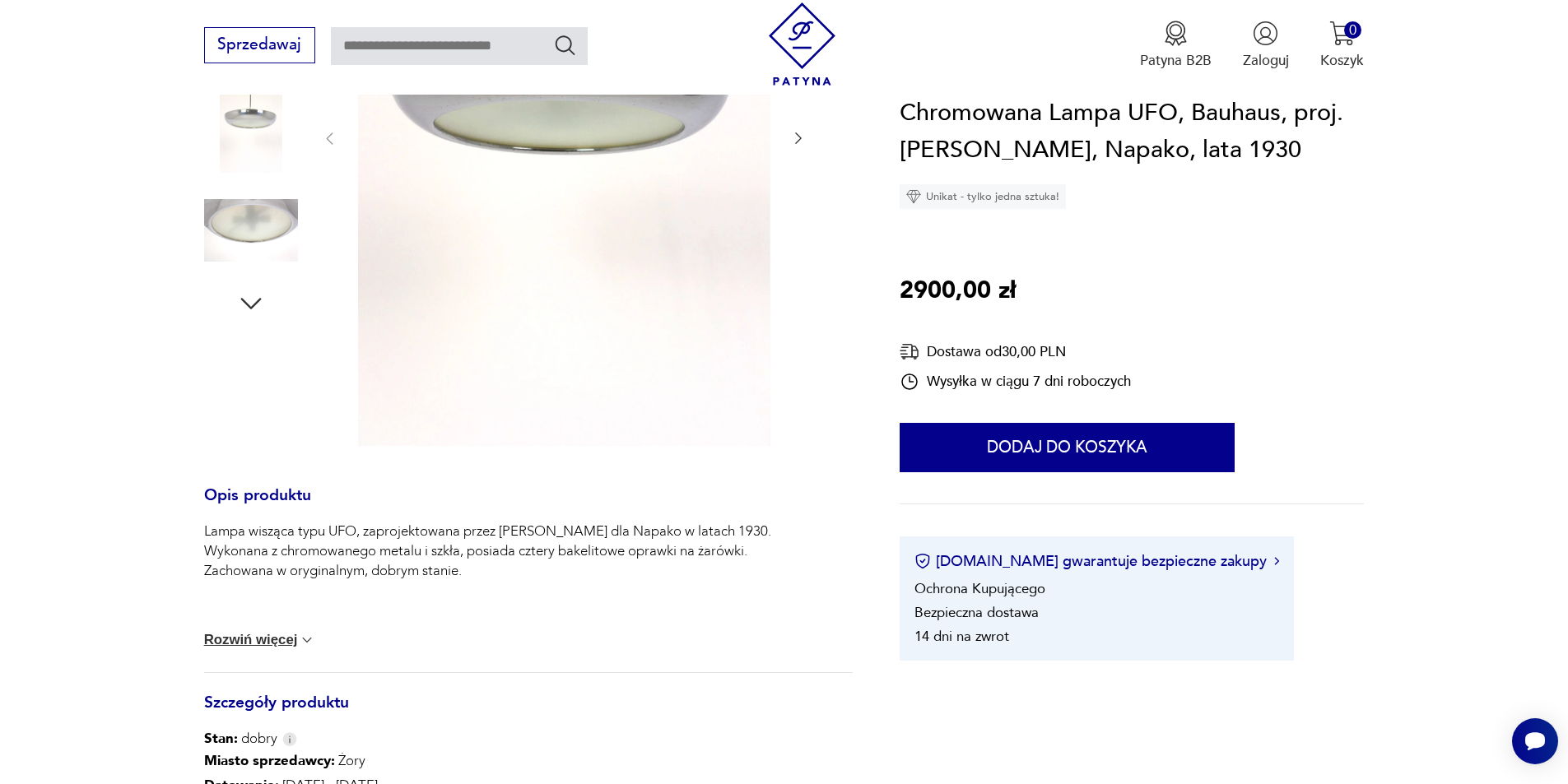
scroll to position [493, 0]
